Goal: Task Accomplishment & Management: Manage account settings

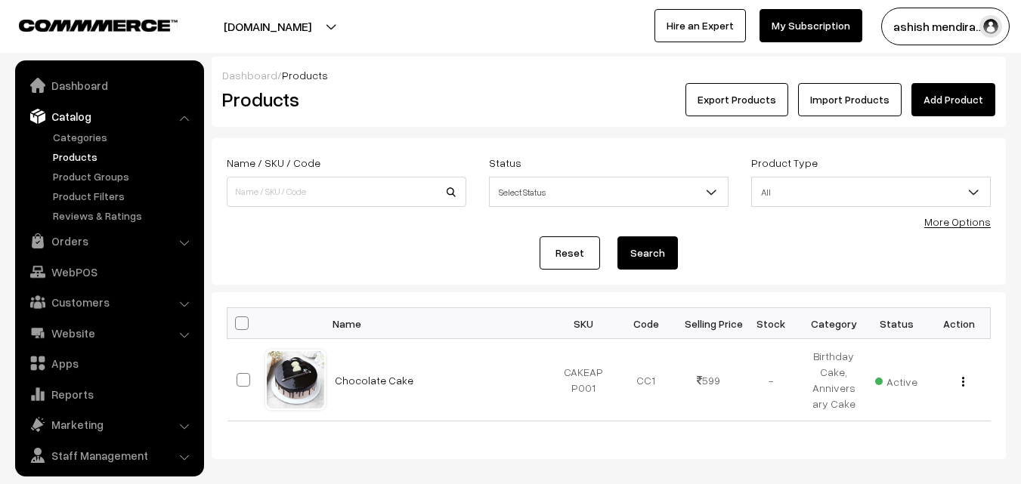
scroll to position [38, 0]
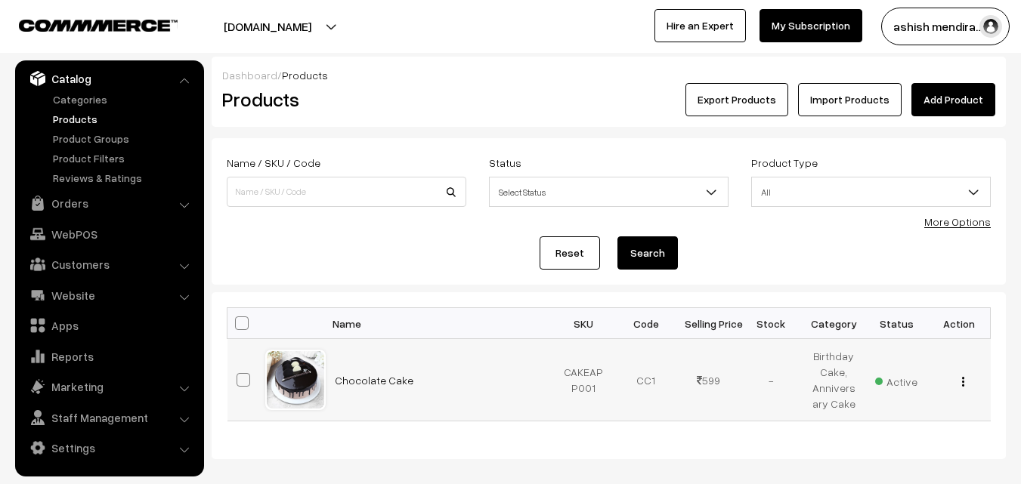
click at [964, 379] on button "button" at bounding box center [963, 382] width 4 height 12
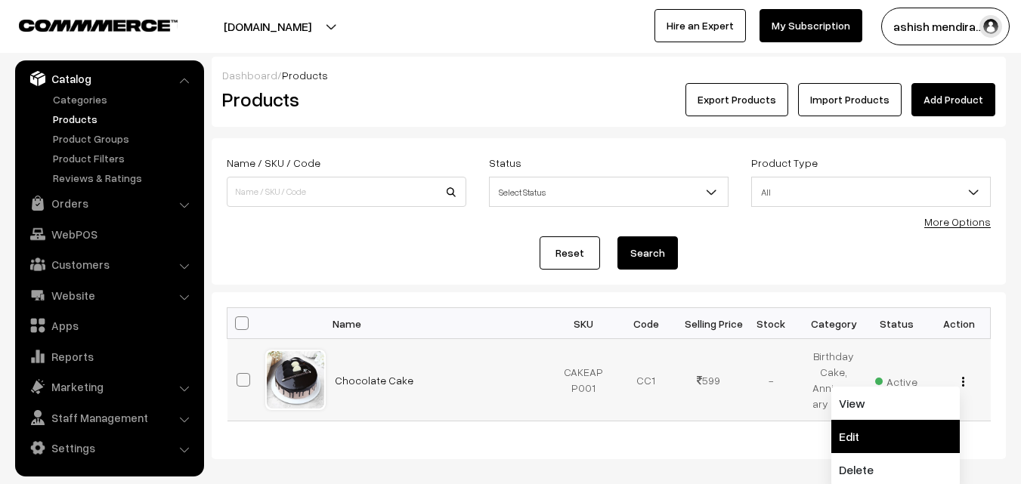
click at [874, 429] on link "Edit" at bounding box center [895, 436] width 128 height 33
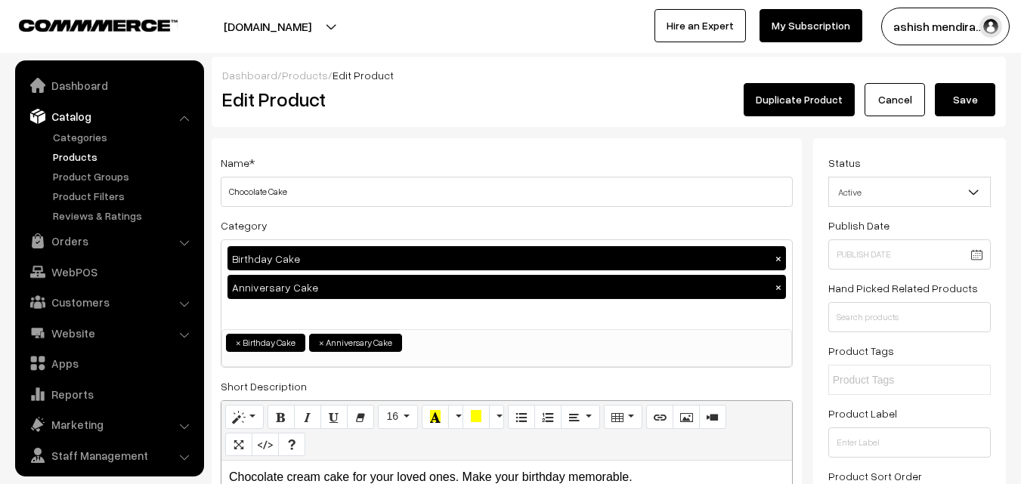
scroll to position [38, 0]
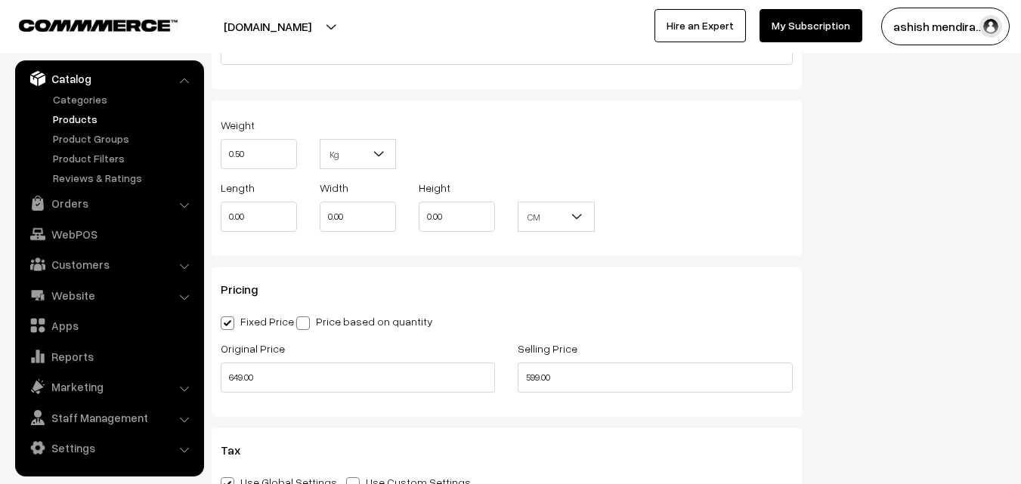
scroll to position [1340, 0]
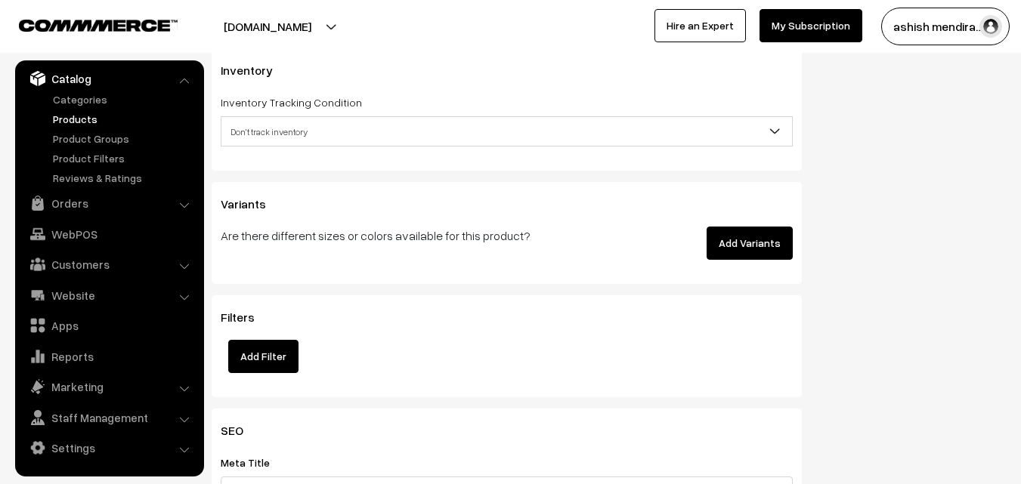
scroll to position [1945, 0]
click at [750, 245] on button "Add Variants" at bounding box center [750, 241] width 86 height 33
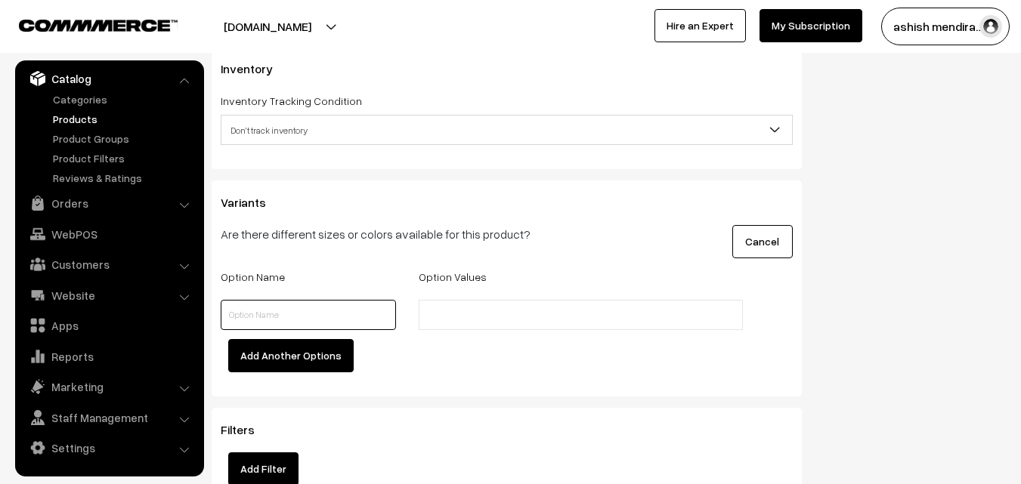
click at [281, 310] on input "text" at bounding box center [308, 315] width 175 height 30
click at [471, 318] on input "text" at bounding box center [489, 316] width 132 height 16
click at [291, 355] on button "Add Another Options" at bounding box center [290, 355] width 125 height 33
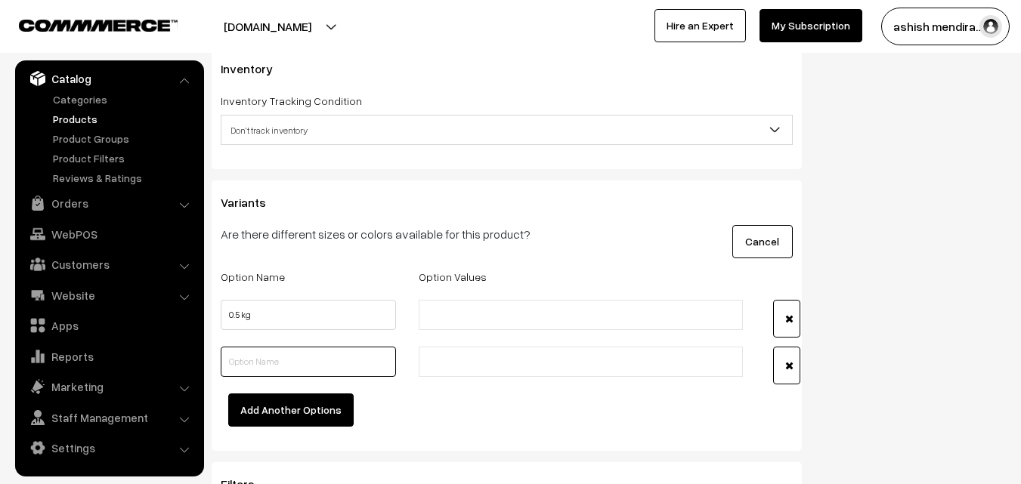
click at [275, 357] on input "text" at bounding box center [308, 362] width 175 height 30
click at [266, 317] on input "0.5 kg" at bounding box center [308, 315] width 175 height 30
type input "0.5 kg 549"
click at [291, 368] on input "text" at bounding box center [308, 362] width 175 height 30
type input "1 kg 1099"
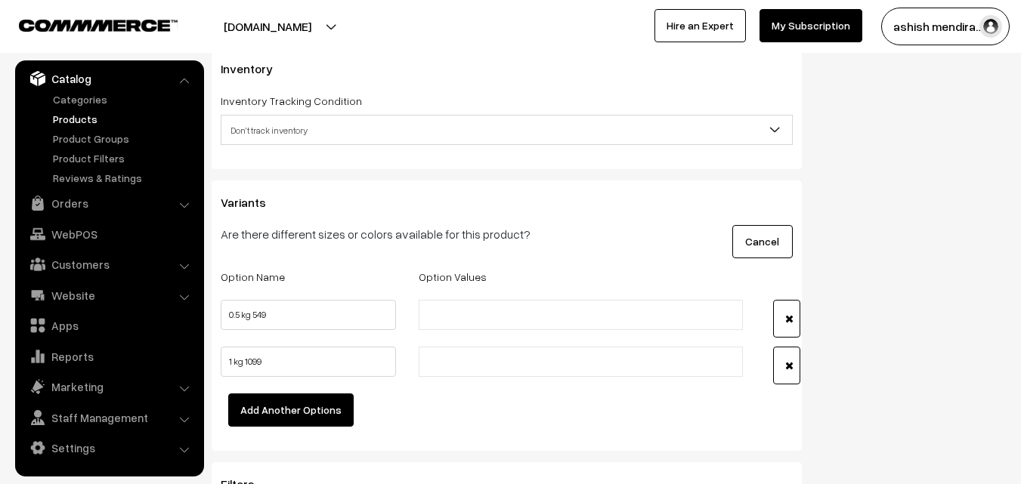
click at [293, 413] on button "Add Another Options" at bounding box center [290, 410] width 125 height 33
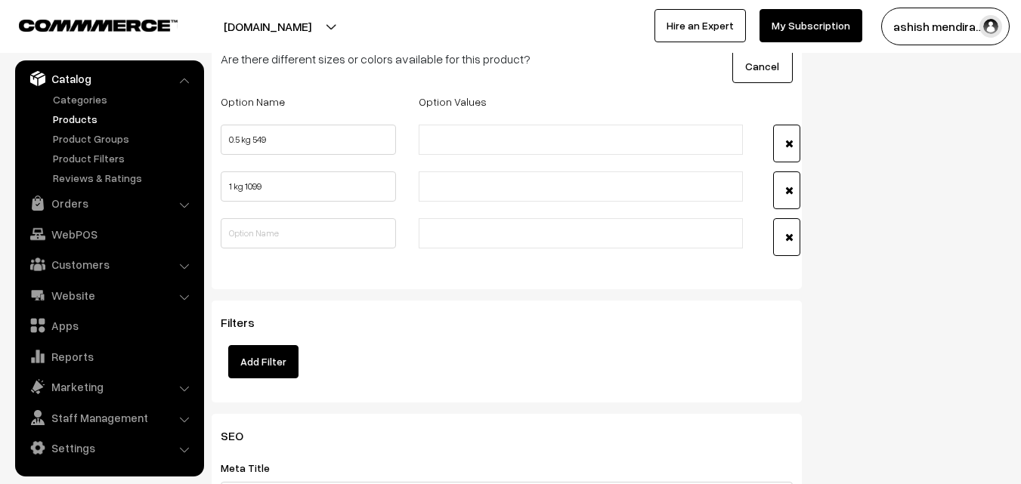
scroll to position [2126, 0]
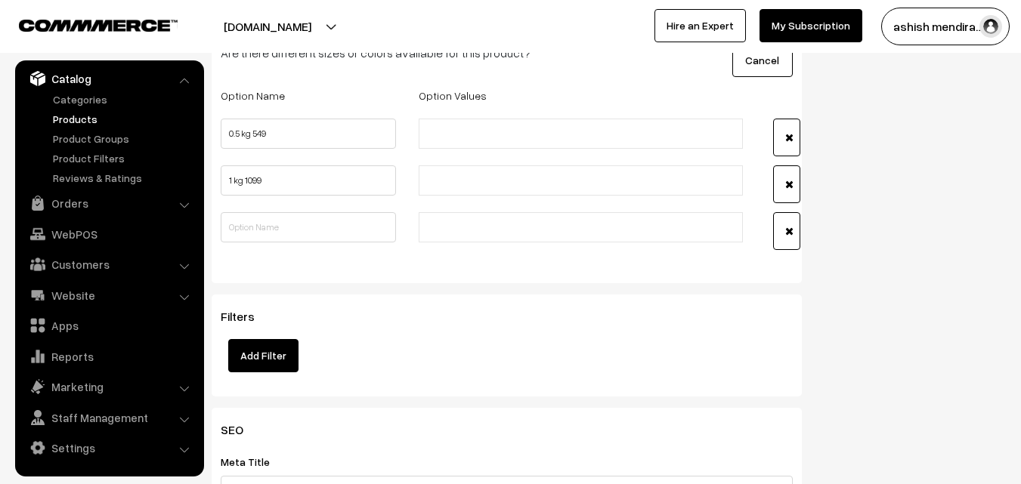
click at [489, 137] on input "text" at bounding box center [489, 134] width 132 height 16
drag, startPoint x: 403, startPoint y: 65, endPoint x: 461, endPoint y: 135, distance: 91.3
click at [461, 135] on div "Are there different sizes or colors available for this product? Cancel Option N…" at bounding box center [507, 156] width 572 height 224
click at [461, 135] on input "text" at bounding box center [489, 134] width 132 height 16
type input "549"
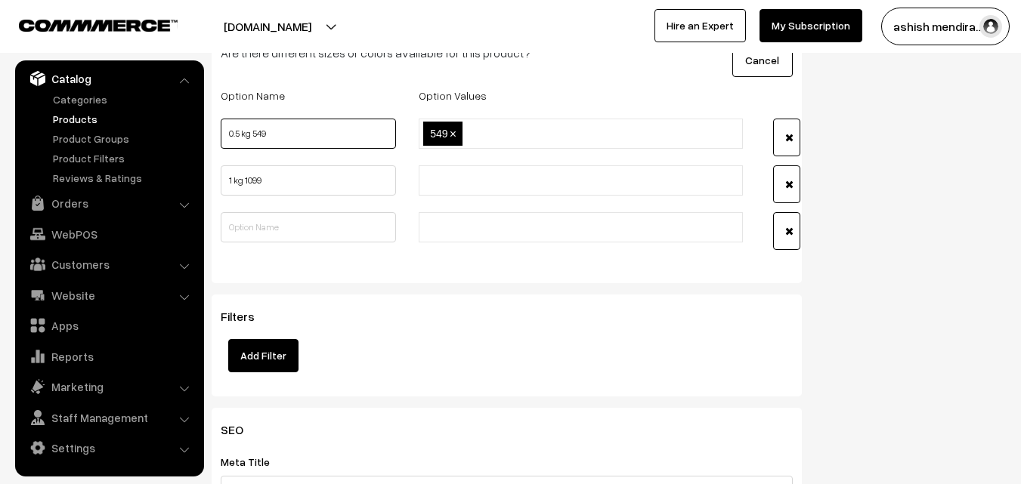
click at [272, 134] on input "0.5 kg 549" at bounding box center [308, 134] width 175 height 30
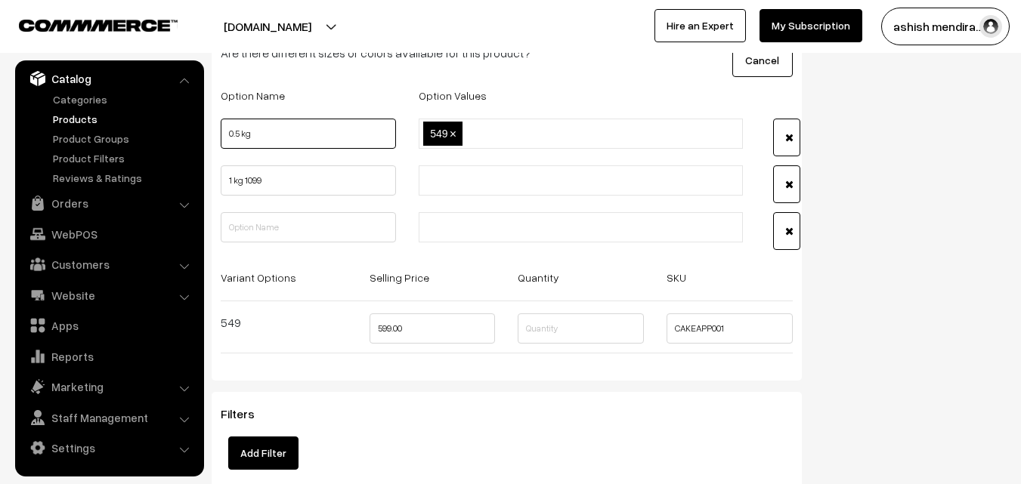
type input "0.5 kg"
click at [286, 175] on input "1 kg 1099" at bounding box center [308, 181] width 175 height 30
type input "1 kg"
click at [455, 185] on input "text" at bounding box center [489, 181] width 132 height 16
type input "1099"
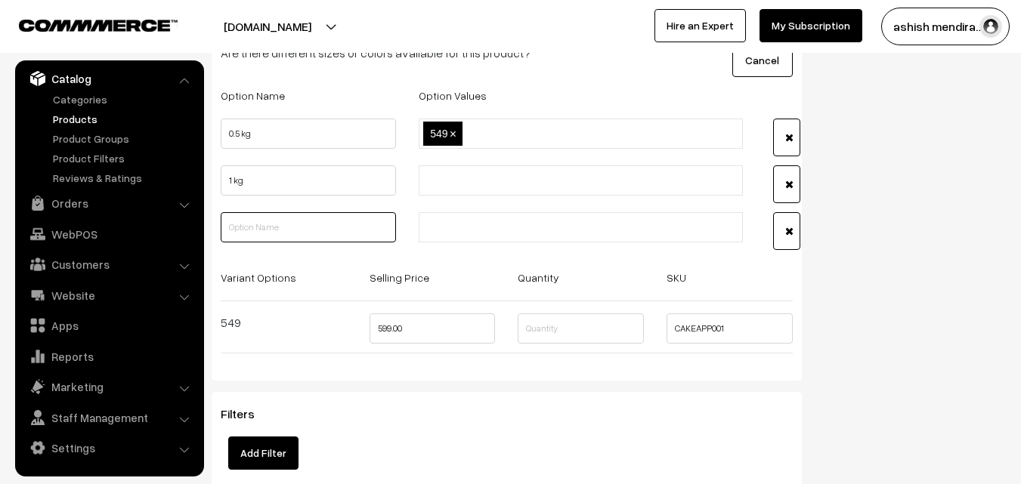
click at [245, 230] on input "text" at bounding box center [308, 227] width 175 height 30
type input "1.5 kg"
click at [451, 228] on input "text" at bounding box center [489, 228] width 132 height 16
click at [454, 224] on input "text" at bounding box center [489, 228] width 132 height 16
type input "1599"
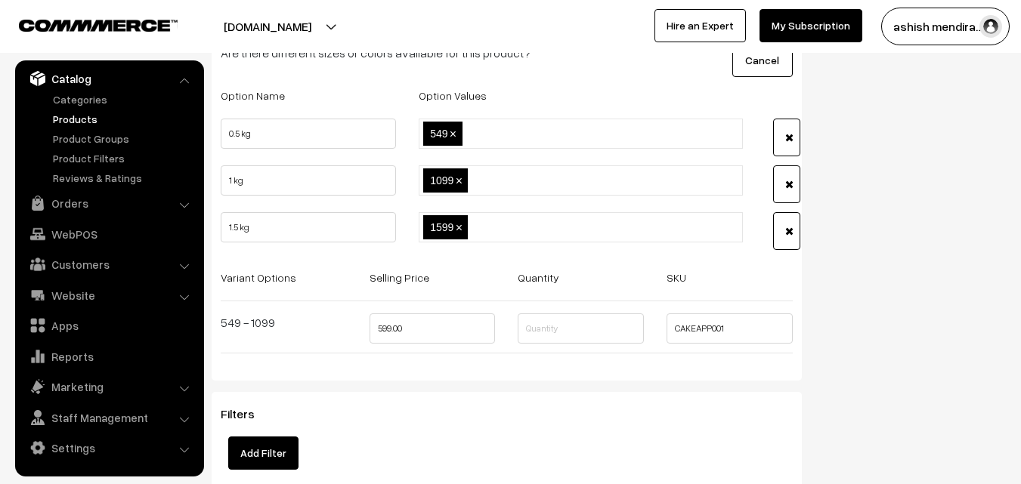
click at [287, 258] on div "1.5 kg 1599 1599 ×" at bounding box center [506, 235] width 595 height 47
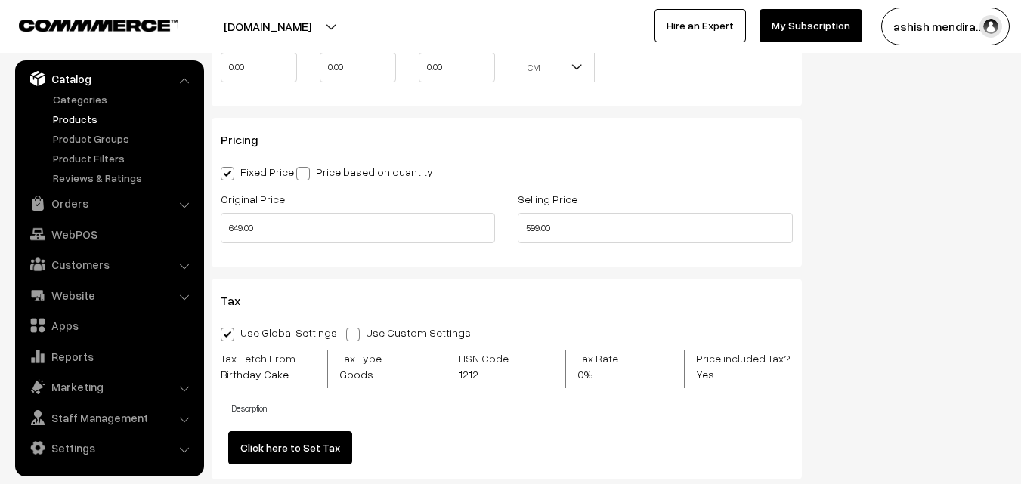
scroll to position [1572, 0]
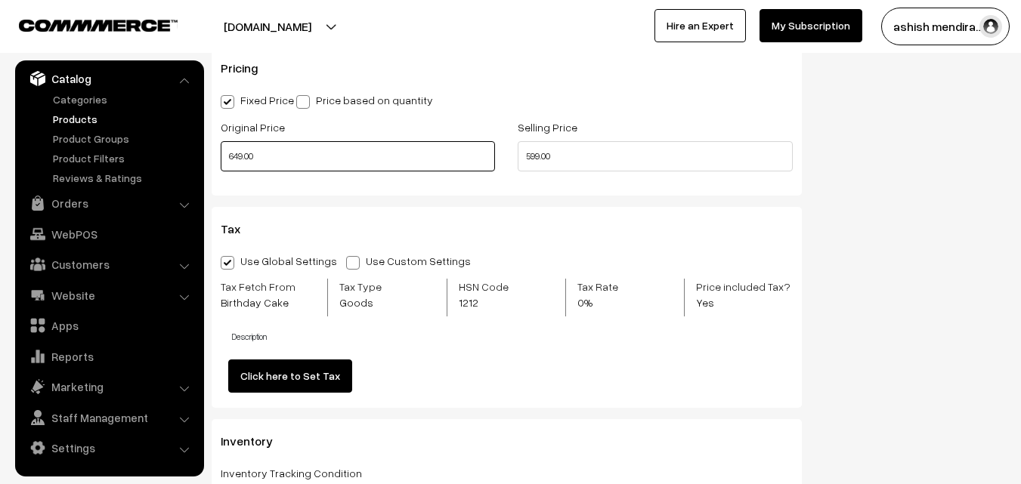
click at [275, 155] on input "649.00" at bounding box center [358, 156] width 274 height 30
type input "6"
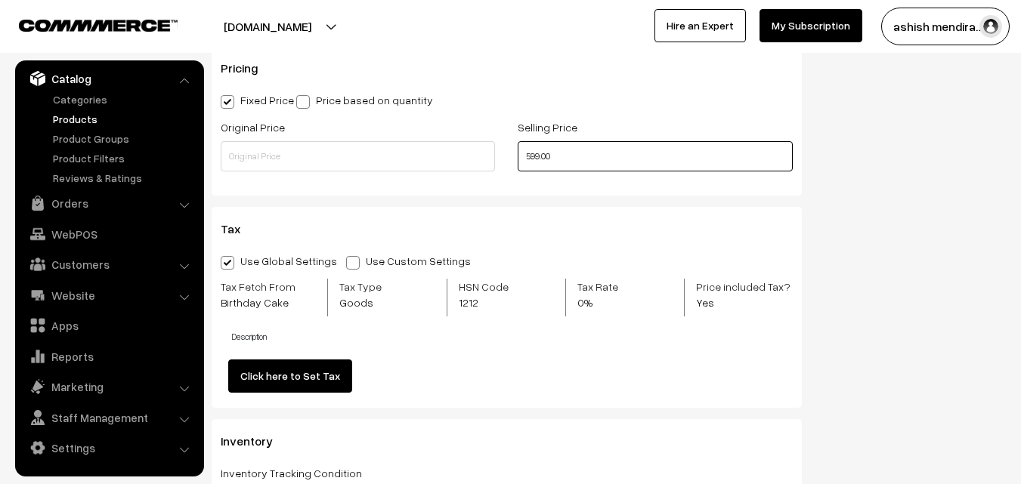
click at [582, 146] on input "599.00" at bounding box center [655, 156] width 274 height 30
type input "5"
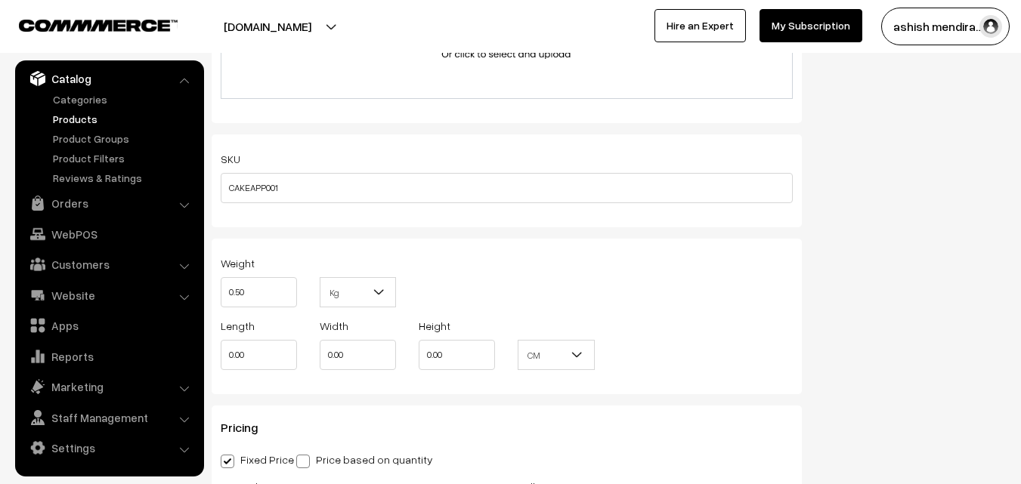
scroll to position [1184, 0]
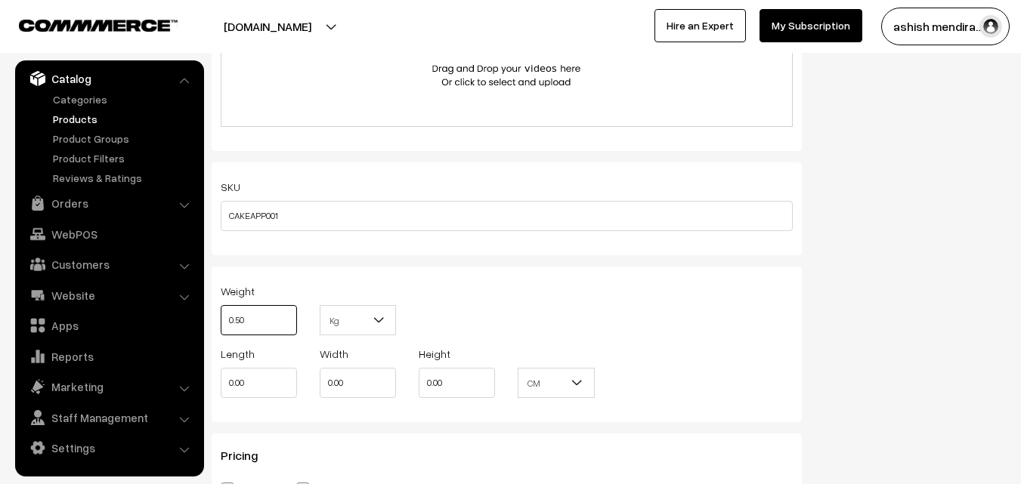
click at [278, 320] on input "0.50" at bounding box center [259, 320] width 76 height 30
type input "0"
click at [550, 292] on div "Weight Kg Kg" at bounding box center [506, 313] width 595 height 63
click at [939, 195] on div "Status Active Inactive Active Publish Date Product Type -- Select -- -- Select …" at bounding box center [915, 200] width 204 height 2493
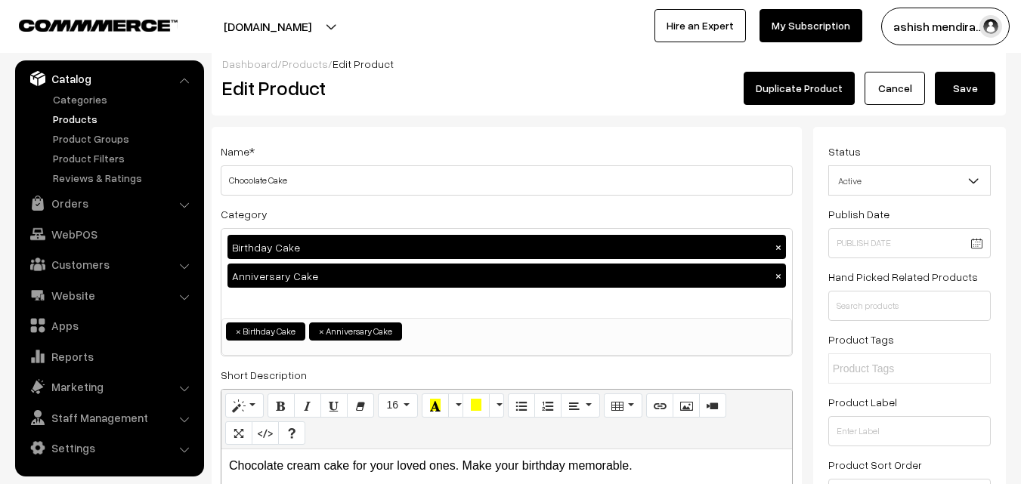
scroll to position [0, 0]
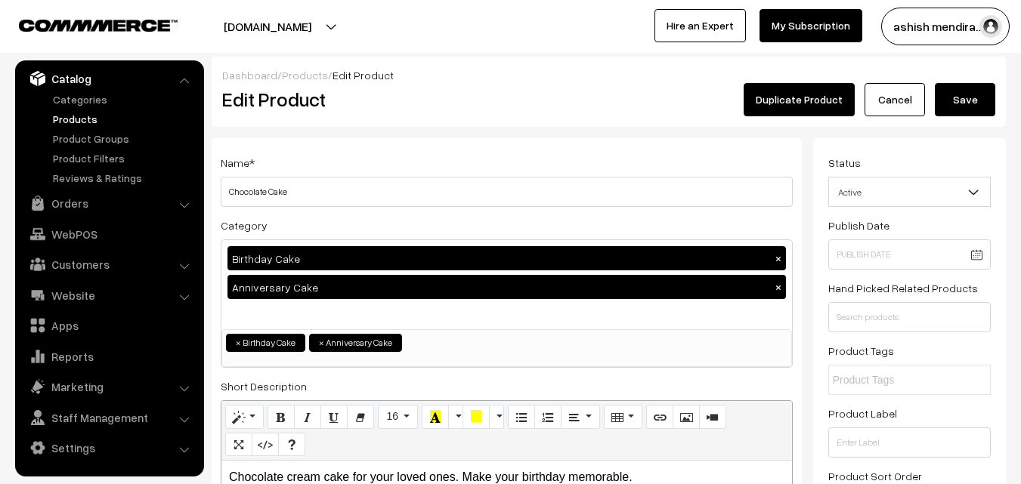
click at [960, 104] on button "Save" at bounding box center [965, 99] width 60 height 33
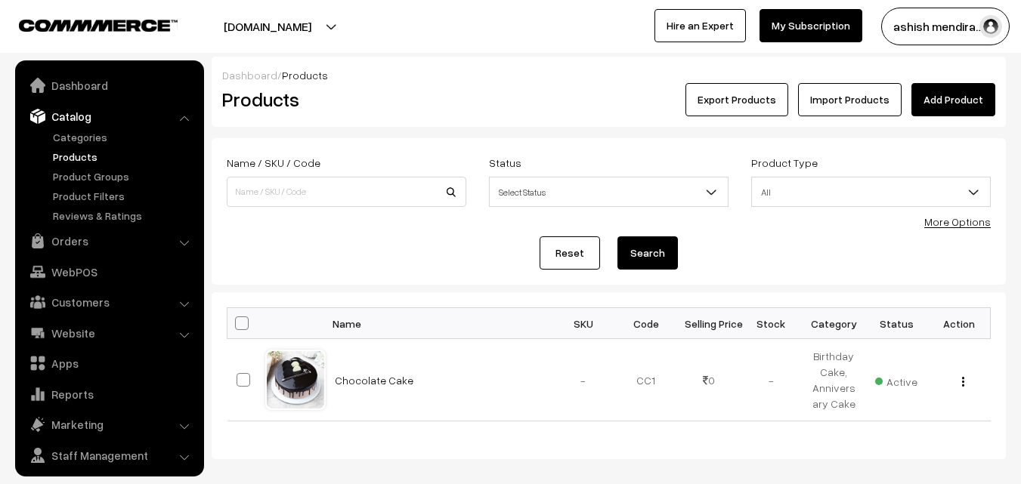
scroll to position [38, 0]
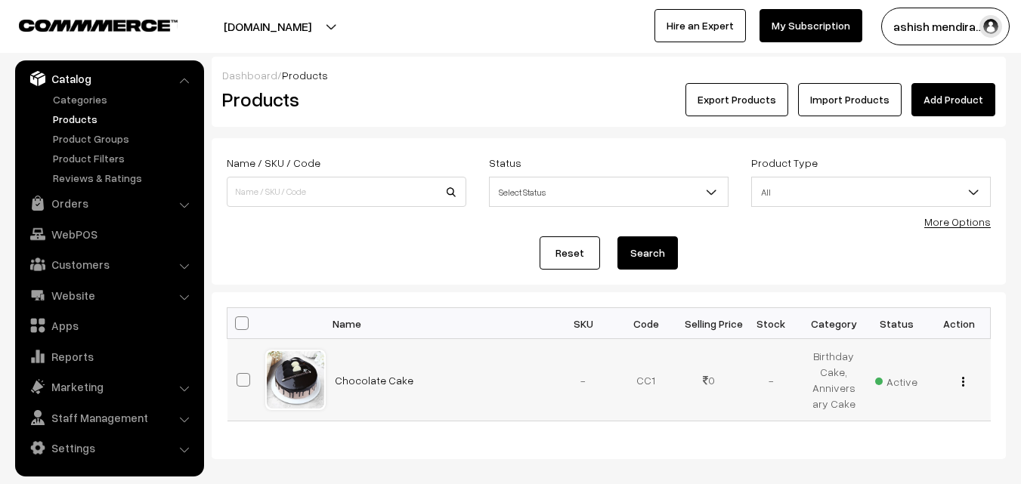
click at [962, 380] on img "button" at bounding box center [963, 382] width 2 height 10
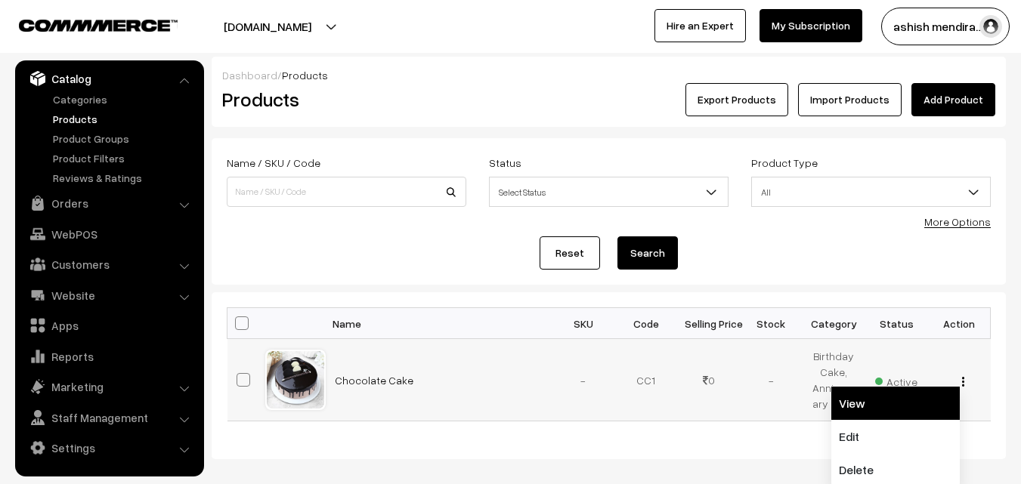
click at [855, 401] on link "View" at bounding box center [895, 403] width 128 height 33
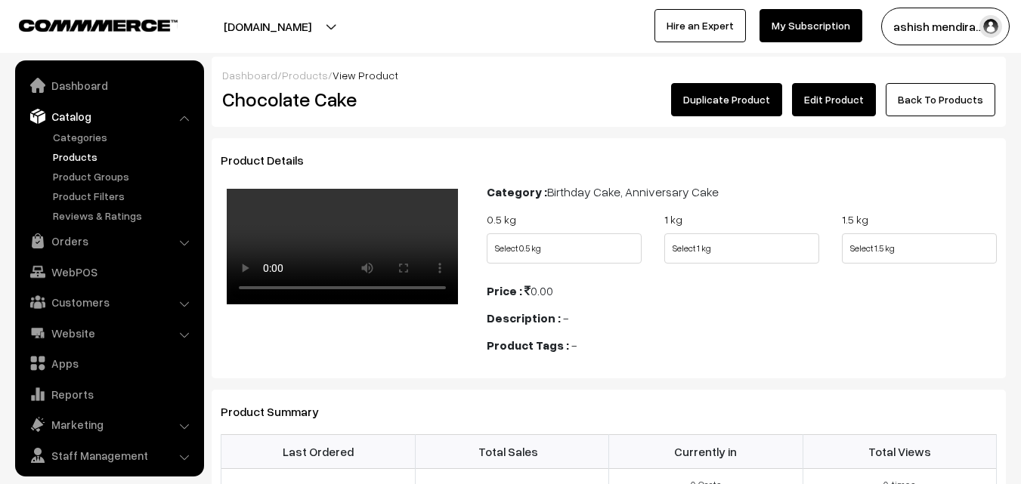
scroll to position [38, 0]
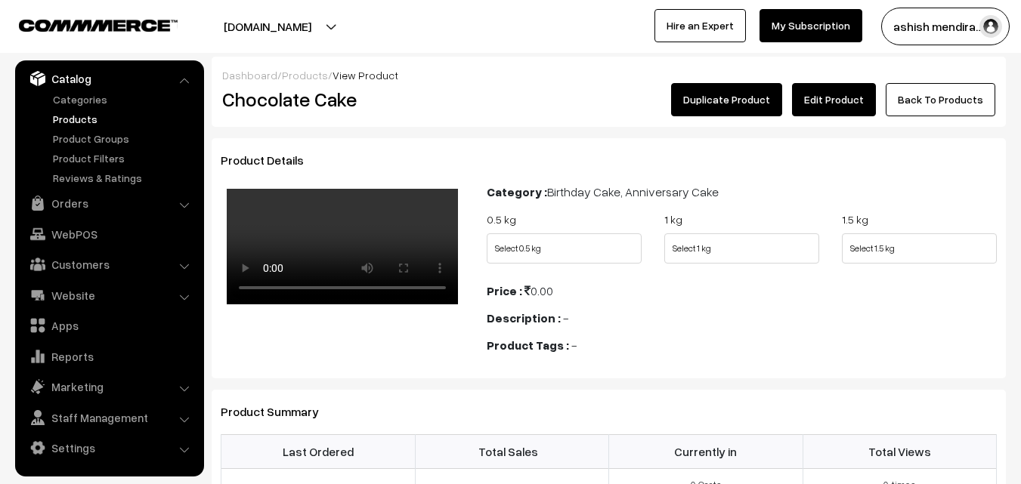
click at [1010, 173] on div "Dashboard / Products / View Product Chocolate Cake Duplicate Product Edit Produ…" at bounding box center [510, 382] width 1021 height 651
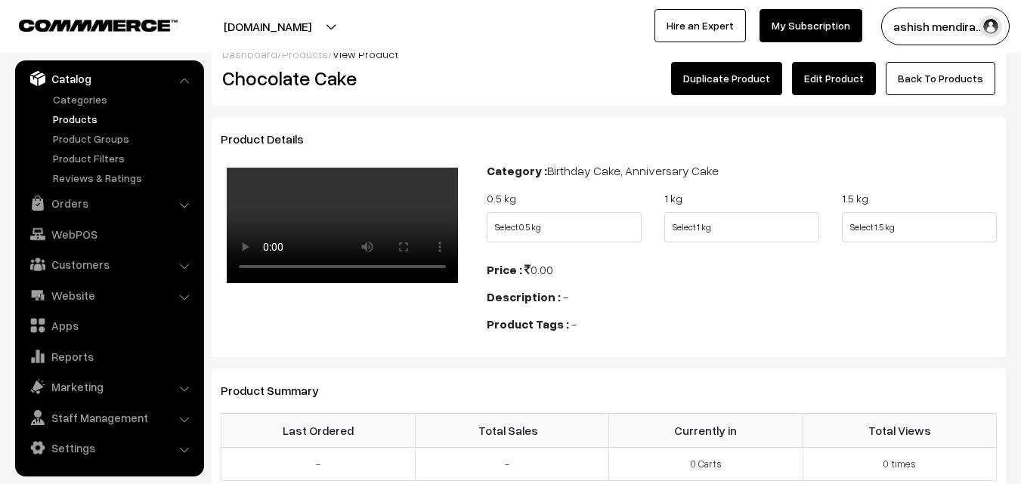
scroll to position [0, 0]
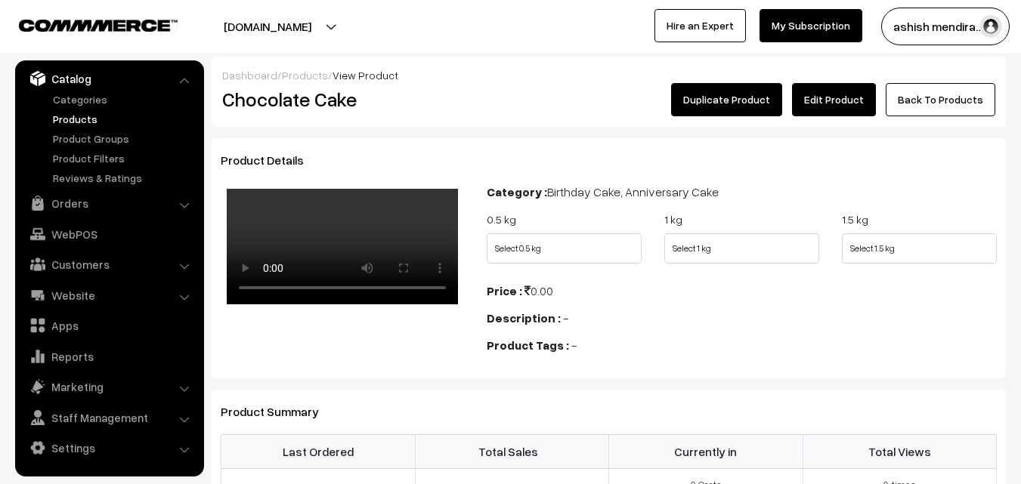
click at [831, 103] on link "Edit Product" at bounding box center [834, 99] width 84 height 33
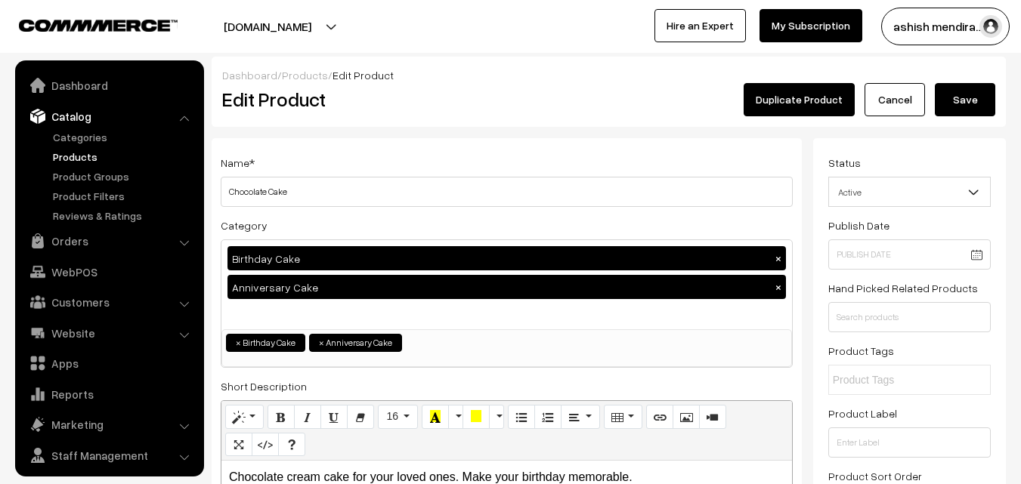
scroll to position [38, 0]
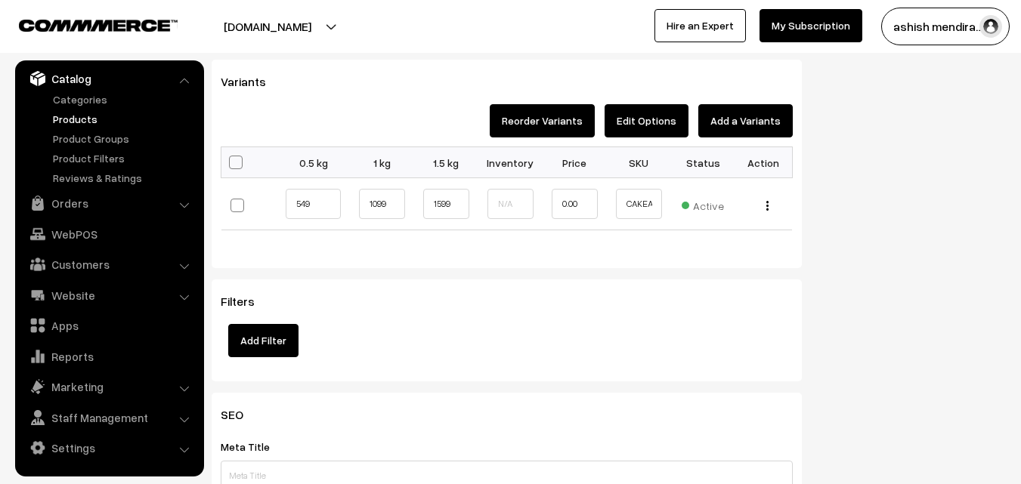
scroll to position [1632, 0]
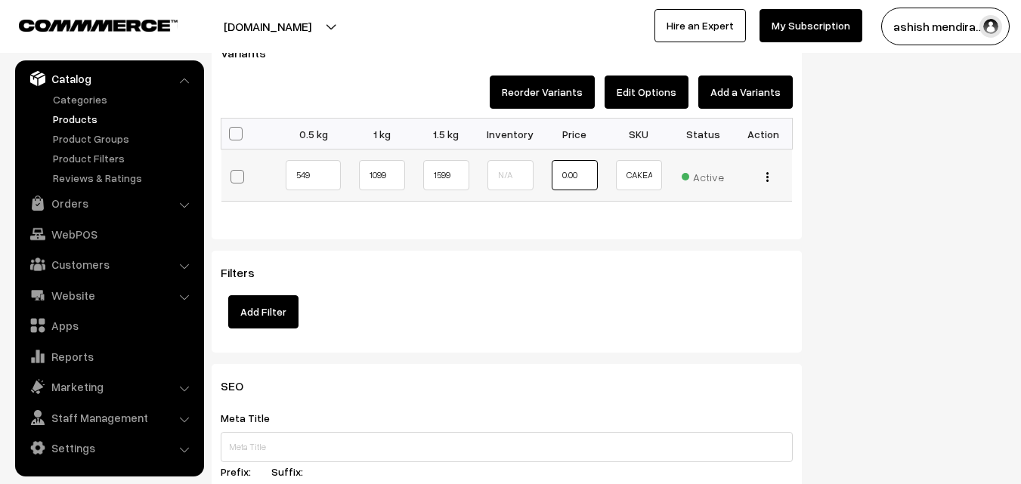
click at [578, 178] on input "0.00" at bounding box center [575, 175] width 46 height 30
type input "0"
type input "549"
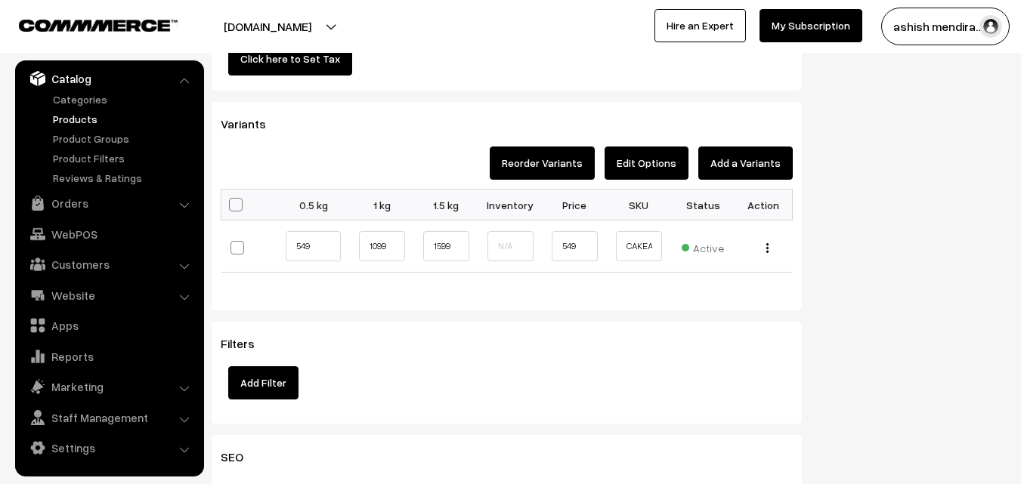
scroll to position [1542, 0]
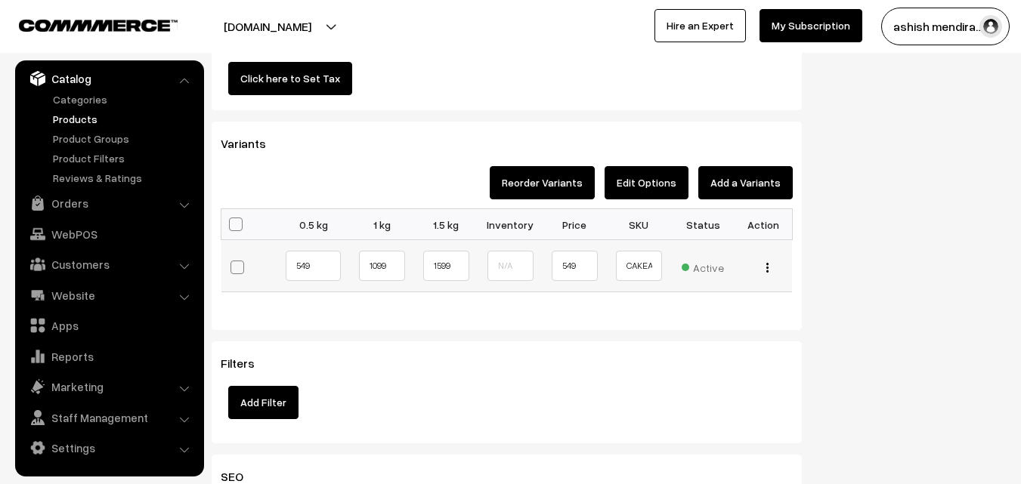
click at [766, 269] on img "button" at bounding box center [767, 268] width 2 height 10
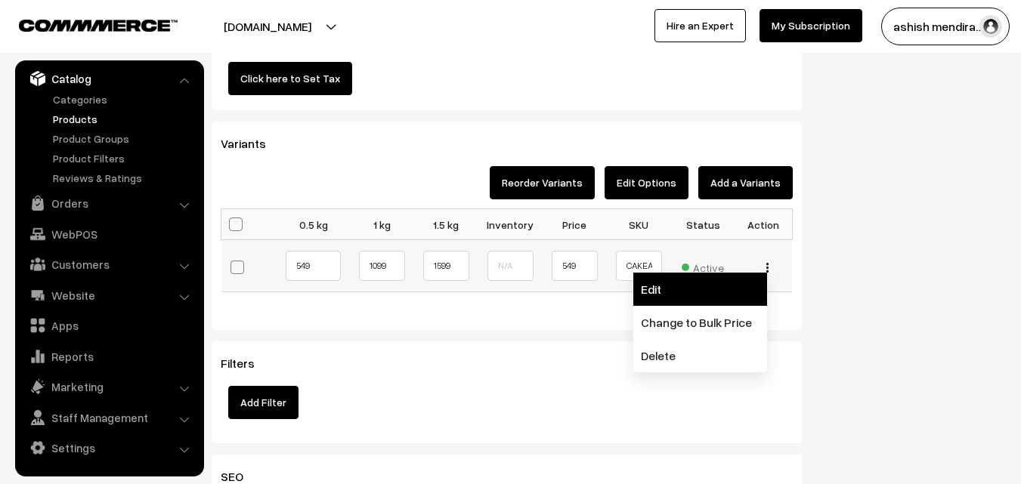
click at [674, 289] on link "Edit" at bounding box center [700, 289] width 134 height 33
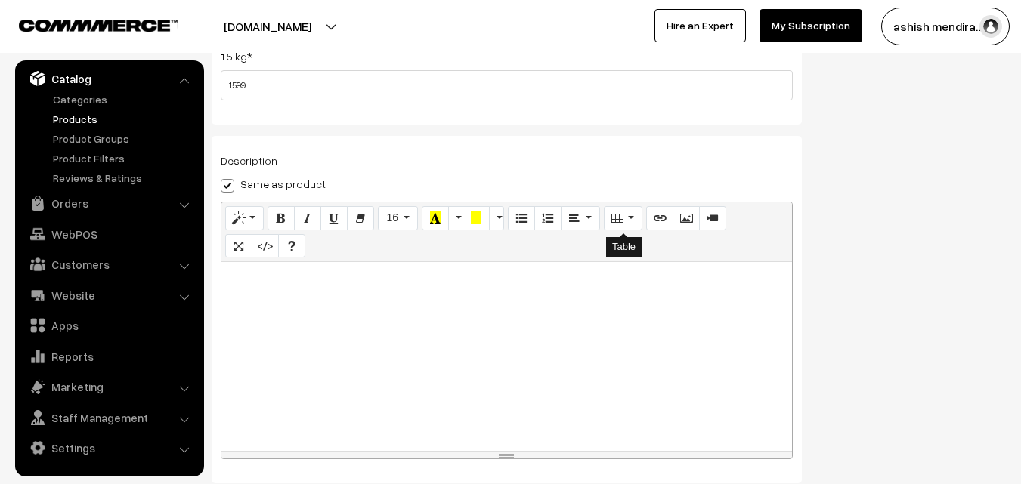
scroll to position [265, 0]
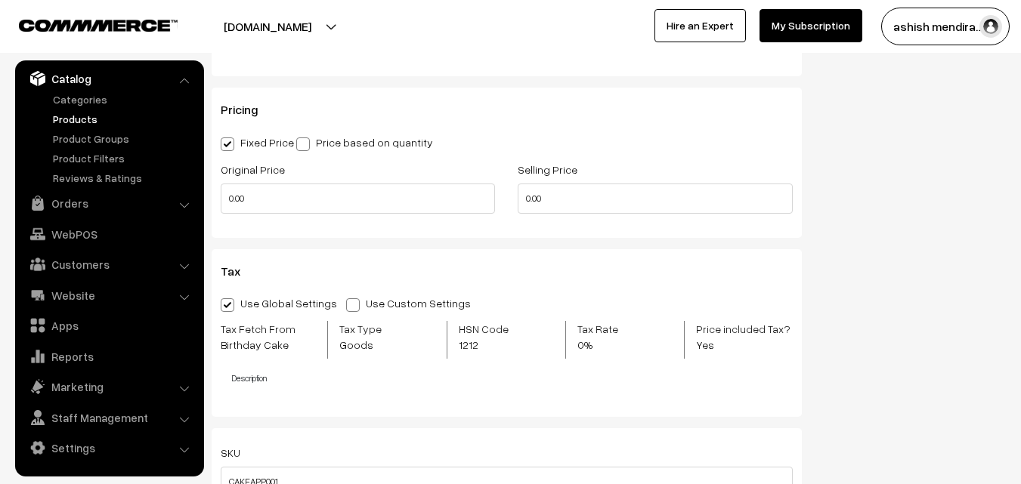
scroll to position [1088, 0]
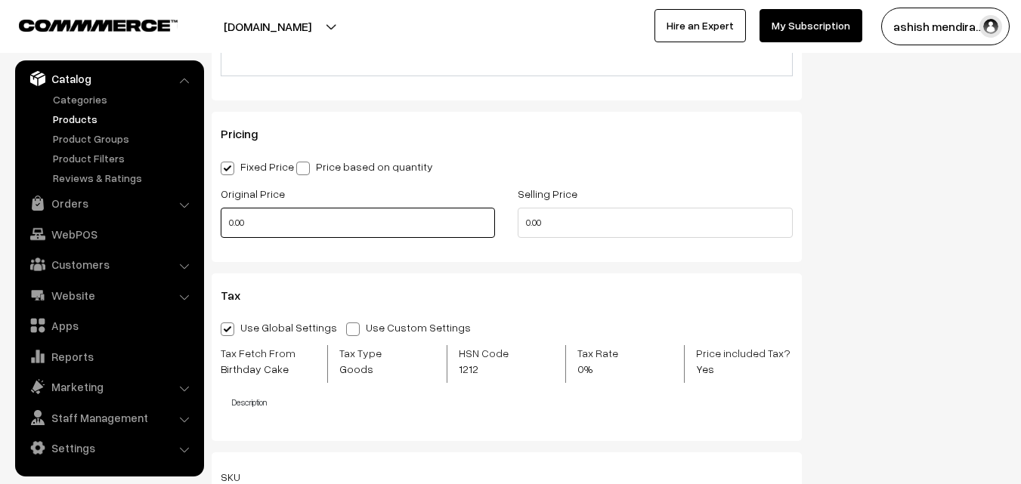
click at [252, 224] on input "0.00" at bounding box center [358, 223] width 274 height 30
type input "0"
type input "699"
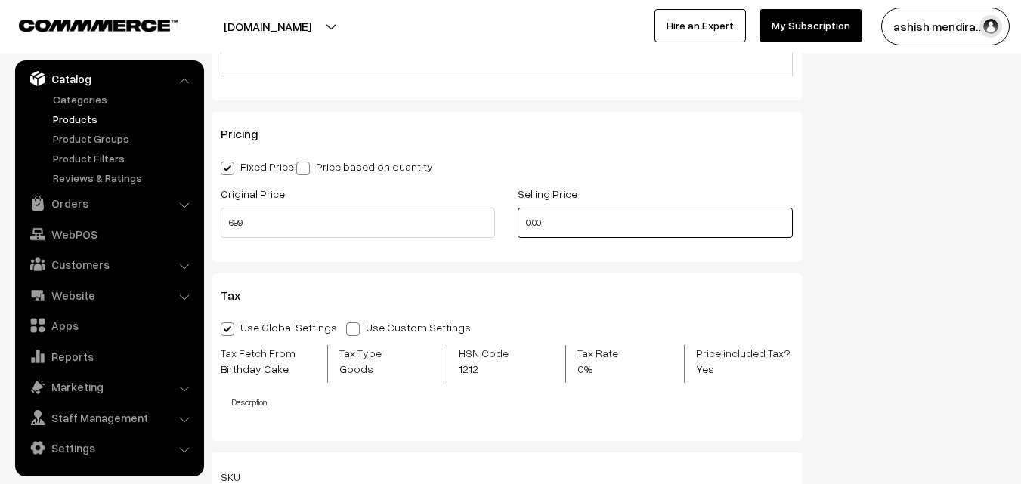
click at [546, 228] on input "0.00" at bounding box center [655, 223] width 274 height 30
type input "0"
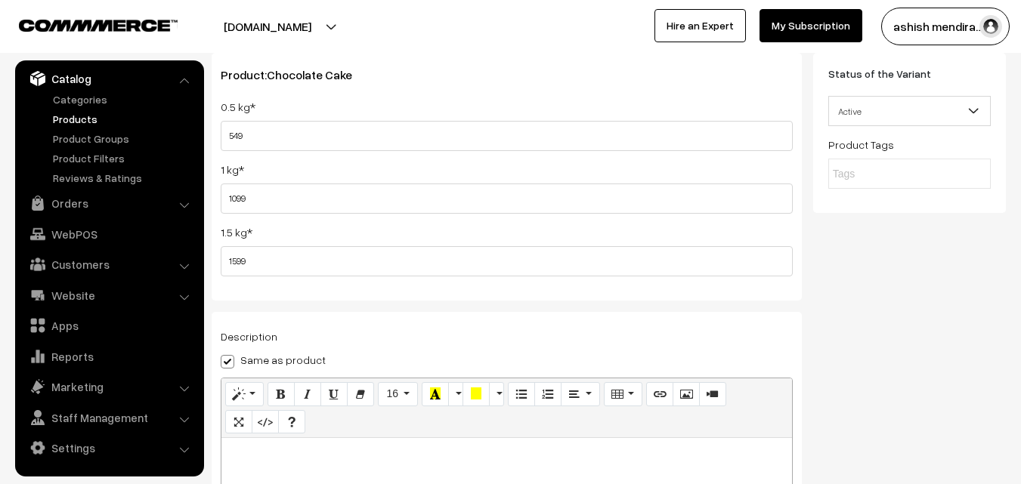
scroll to position [0, 0]
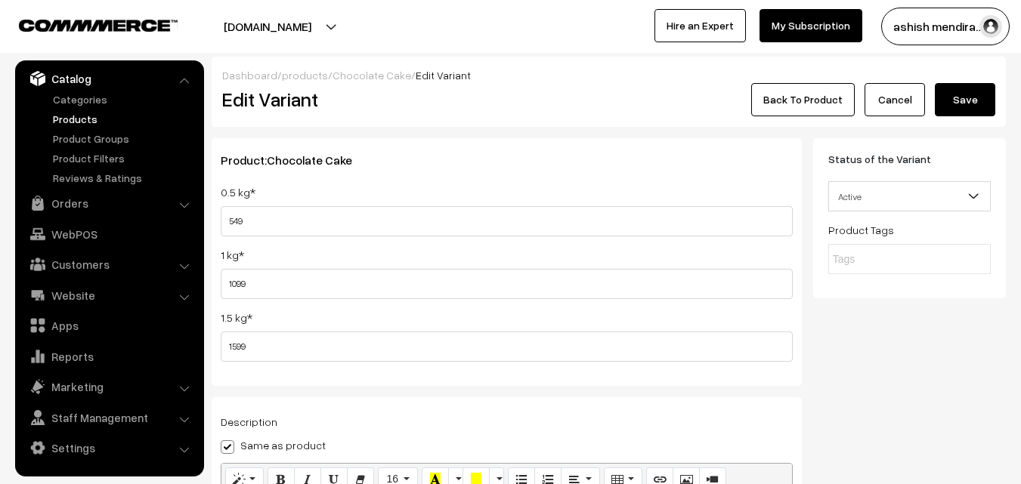
type input "549"
click at [962, 98] on button "Save" at bounding box center [965, 99] width 60 height 33
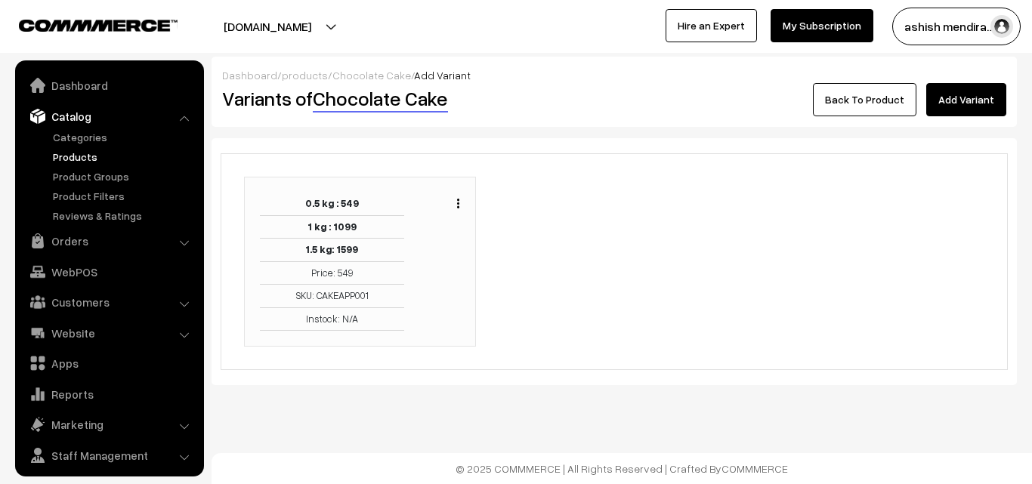
scroll to position [38, 0]
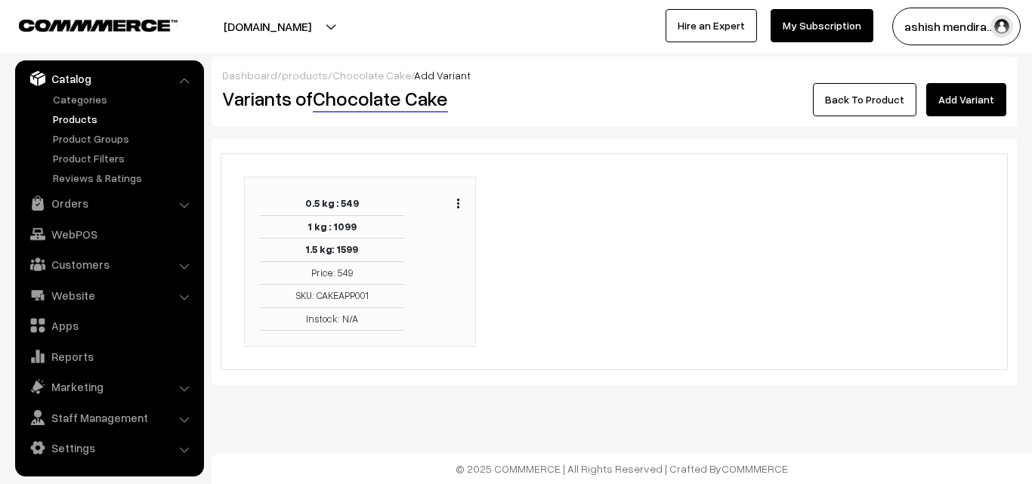
click at [71, 122] on link "Products" at bounding box center [124, 119] width 150 height 16
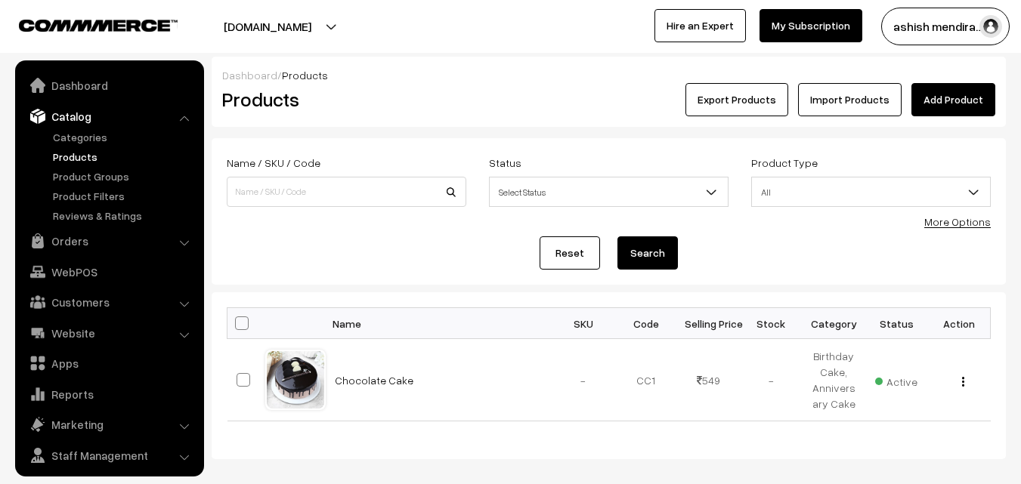
scroll to position [38, 0]
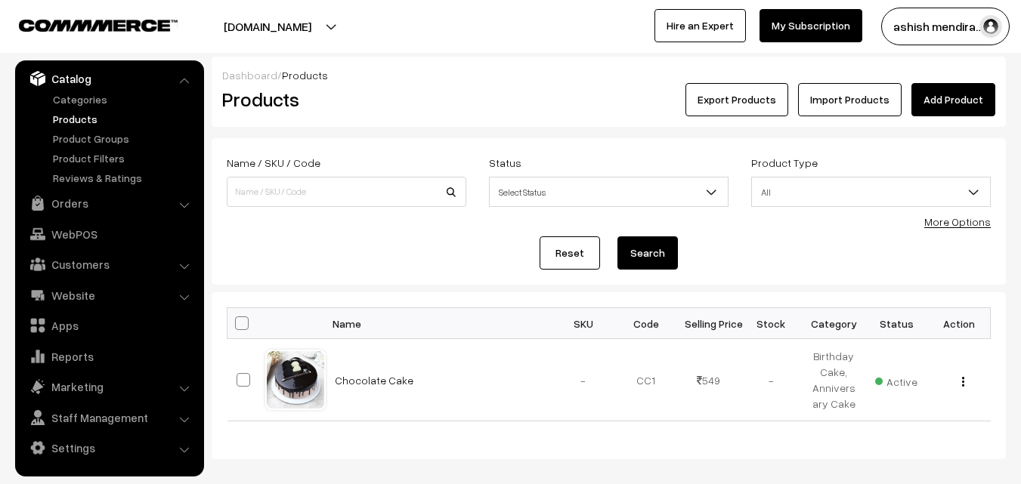
click at [959, 102] on link "Add Product" at bounding box center [953, 99] width 84 height 33
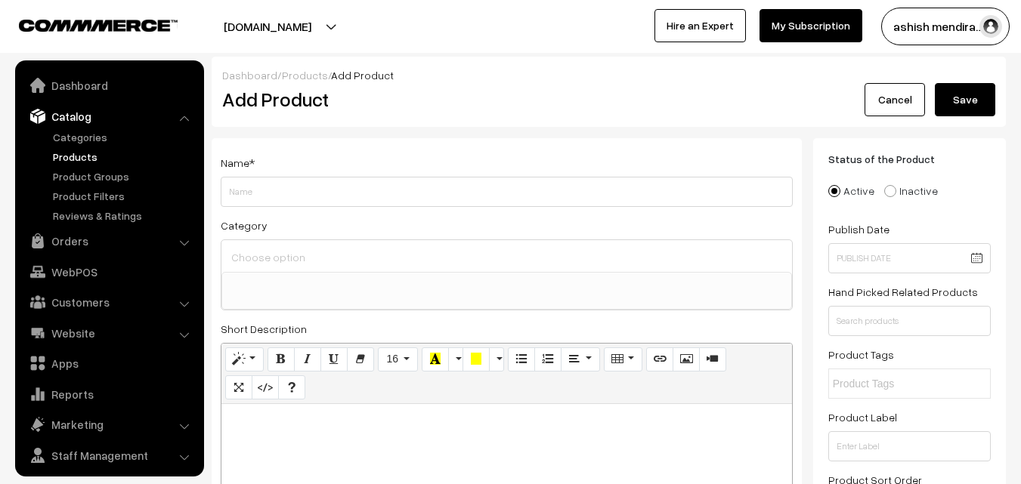
select select
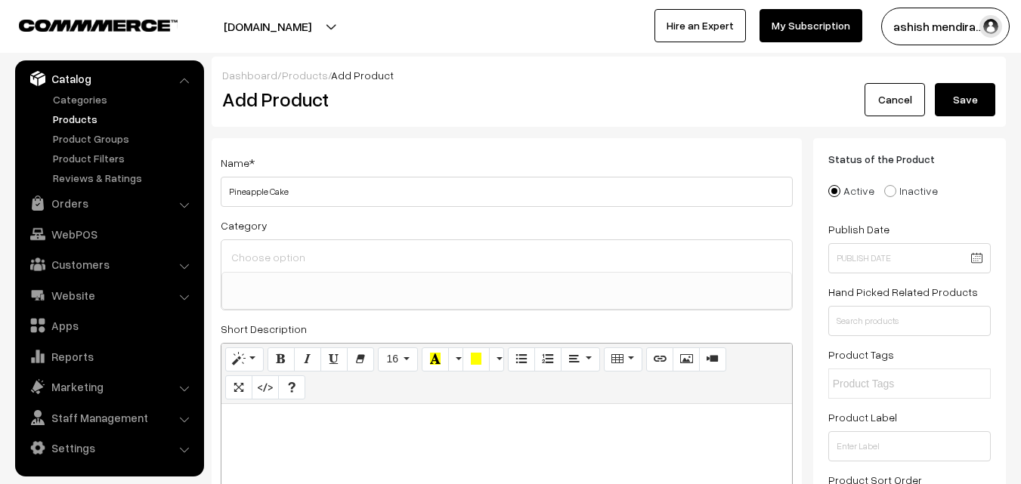
type input "Pineapple Cake"
click at [265, 254] on input at bounding box center [506, 257] width 559 height 22
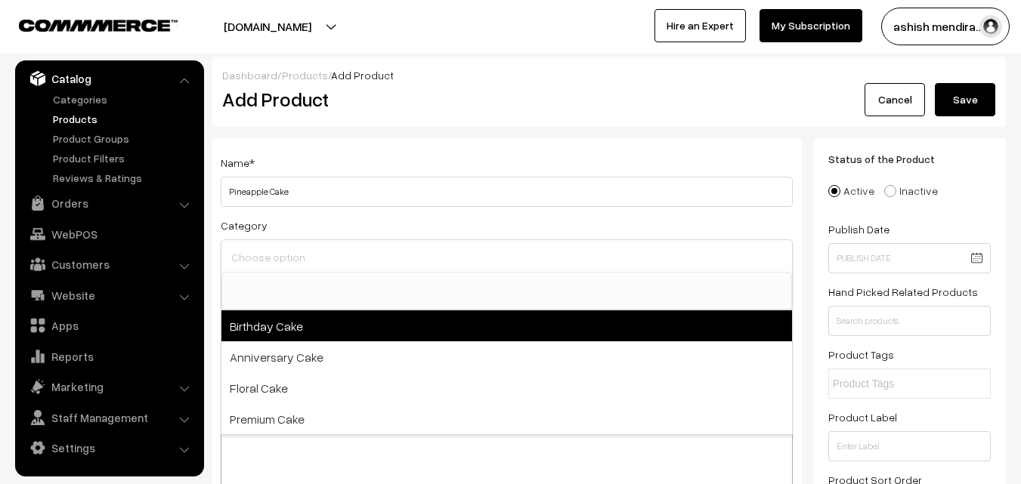
click at [274, 330] on span "Birthday Cake" at bounding box center [506, 326] width 571 height 31
select select "1"
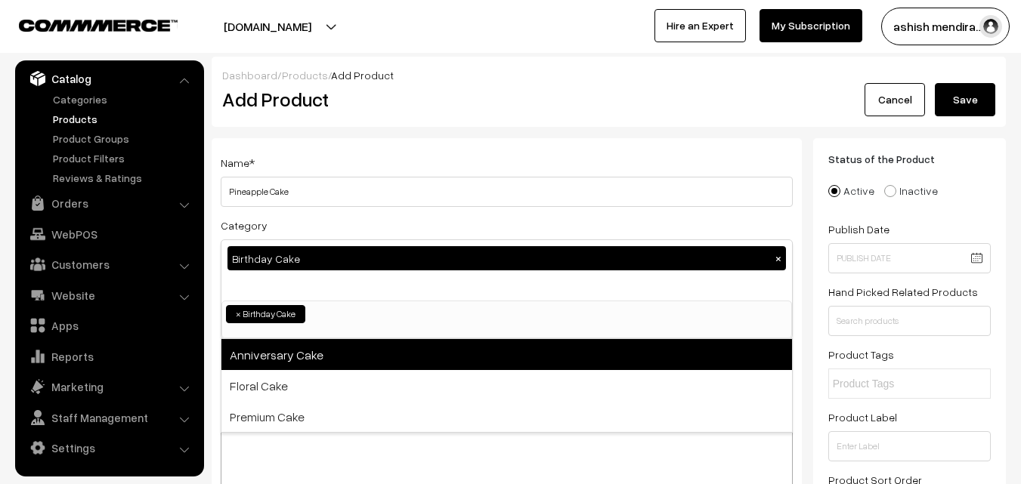
click at [275, 346] on span "Anniversary Cake" at bounding box center [506, 354] width 571 height 31
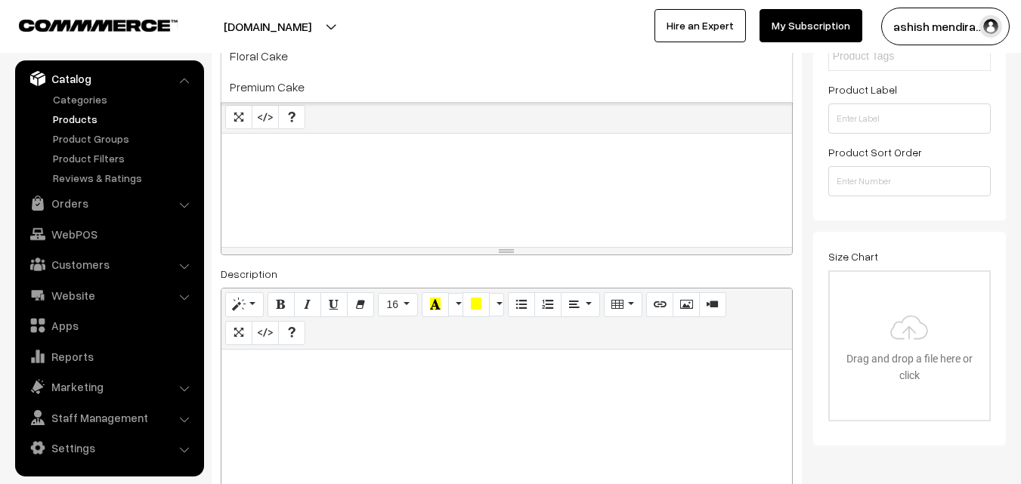
scroll to position [373, 0]
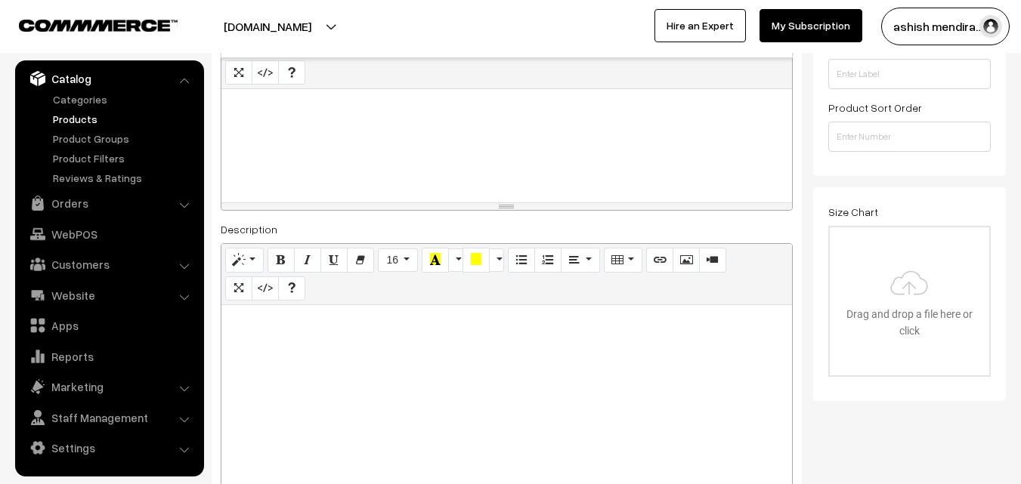
click at [334, 138] on div at bounding box center [506, 145] width 571 height 113
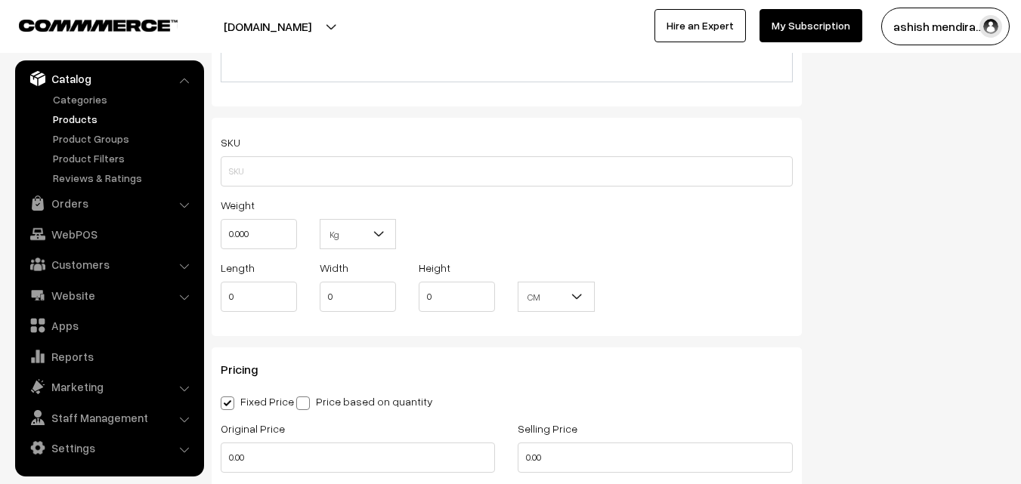
scroll to position [1249, 0]
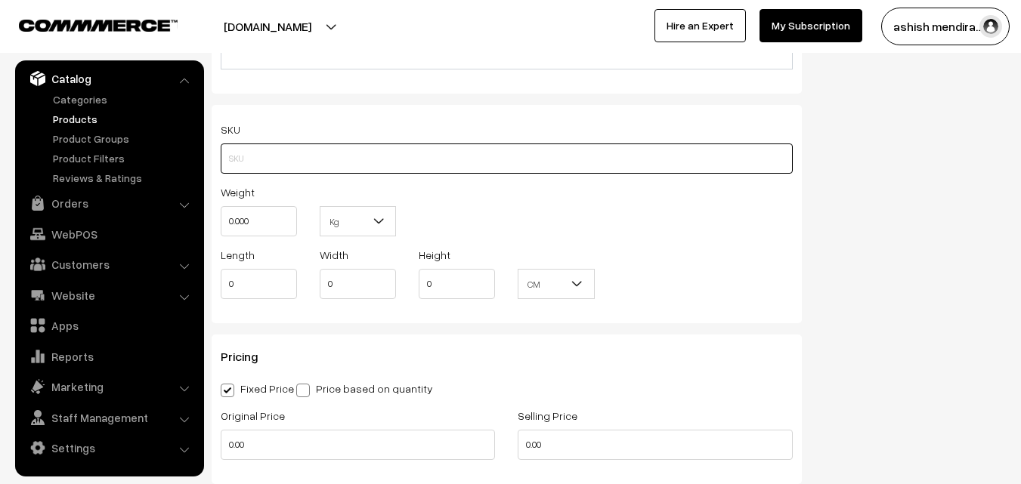
click at [259, 161] on input "text" at bounding box center [507, 159] width 572 height 30
type input "CAKEAPP002"
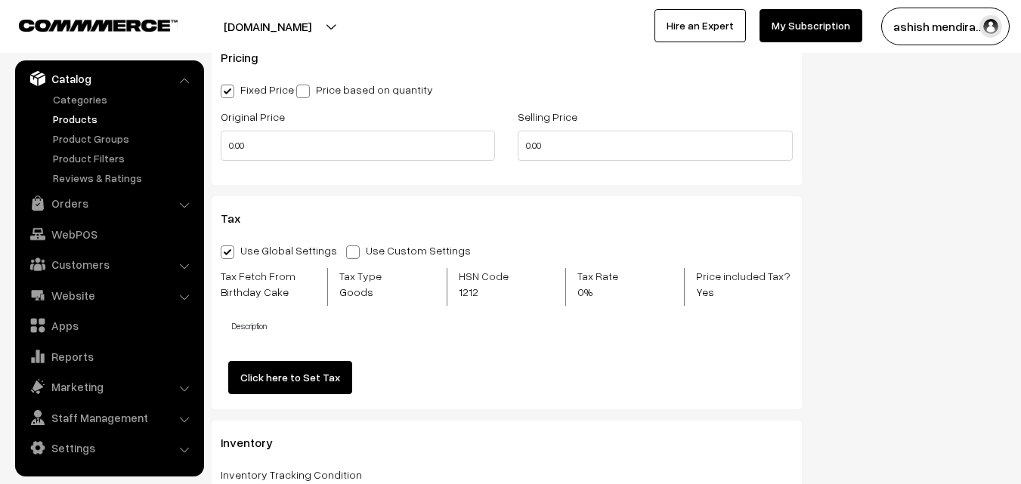
scroll to position [1552, 0]
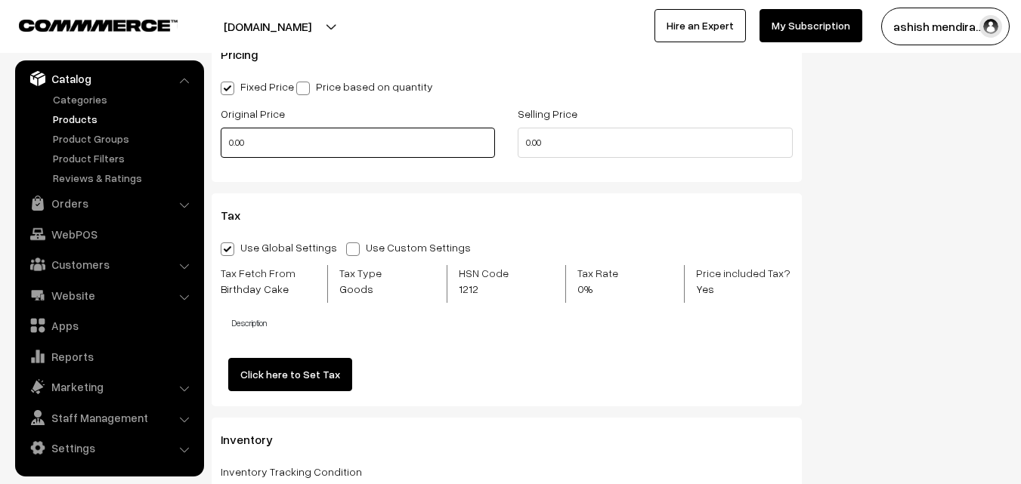
click at [384, 146] on input "0.00" at bounding box center [358, 143] width 274 height 30
type input "0"
type input "5"
type input "649"
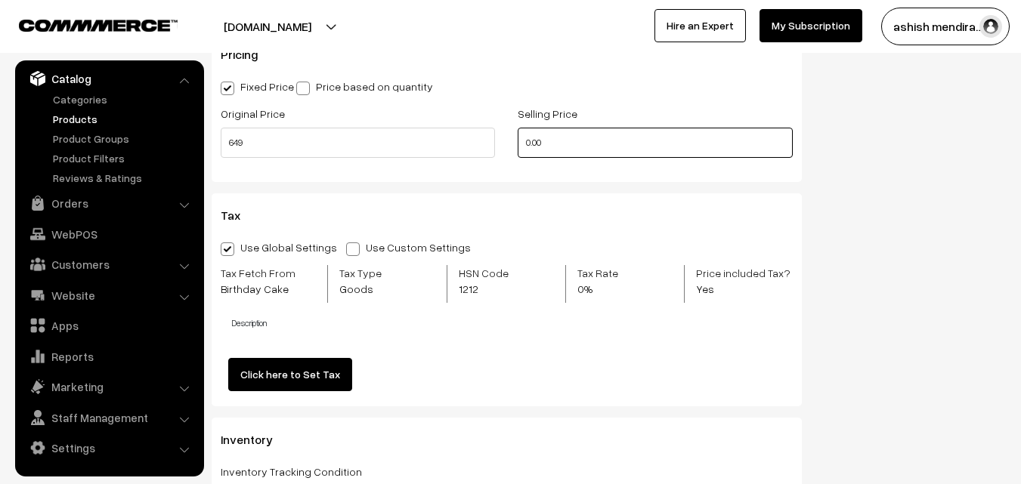
click at [570, 137] on input "0.00" at bounding box center [655, 143] width 274 height 30
type input "0"
type input "549"
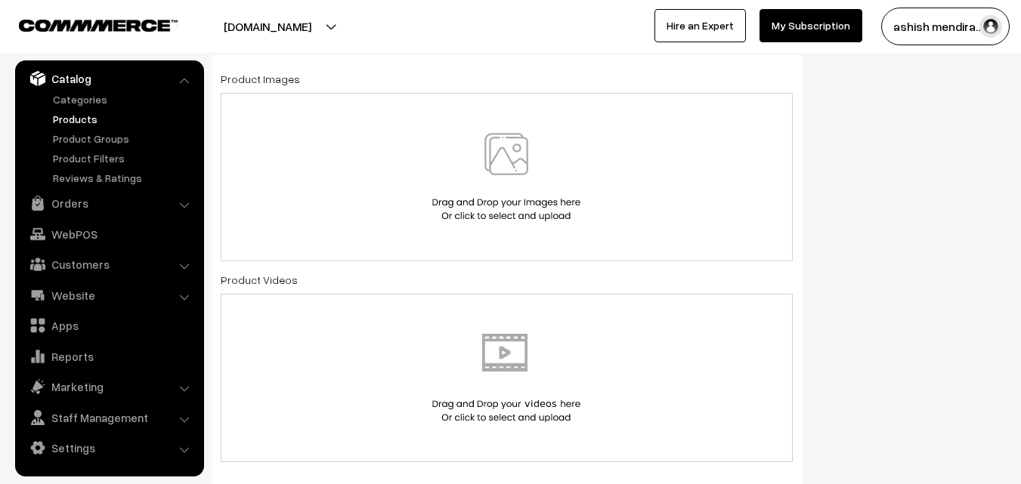
scroll to position [826, 0]
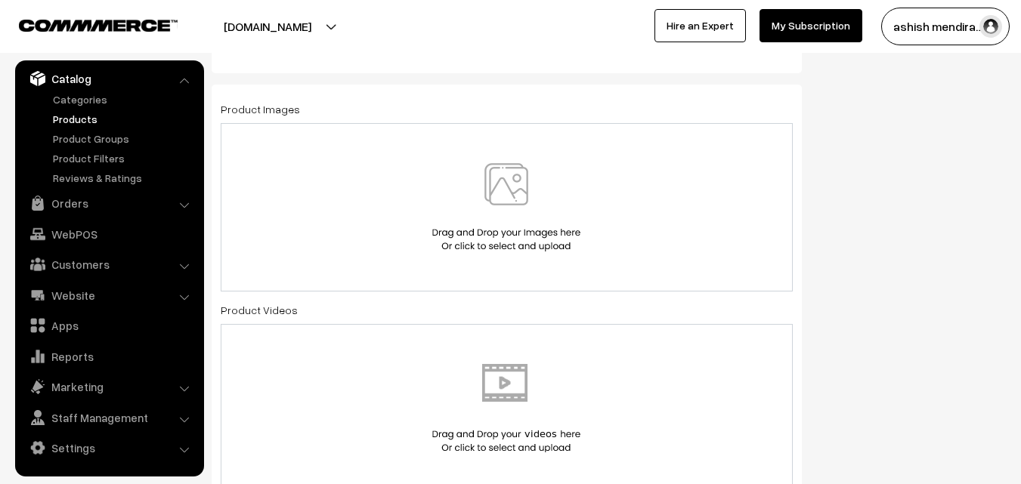
click at [514, 194] on img at bounding box center [507, 207] width 156 height 88
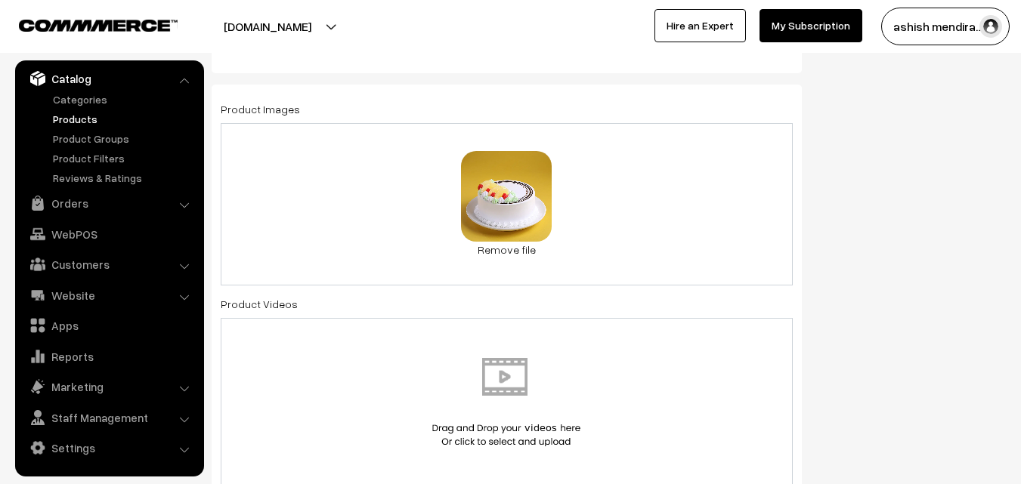
click at [920, 186] on div "Status of the Product Active Inactive Product Type -- Select -- -- Select -- Pu…" at bounding box center [915, 405] width 204 height 2186
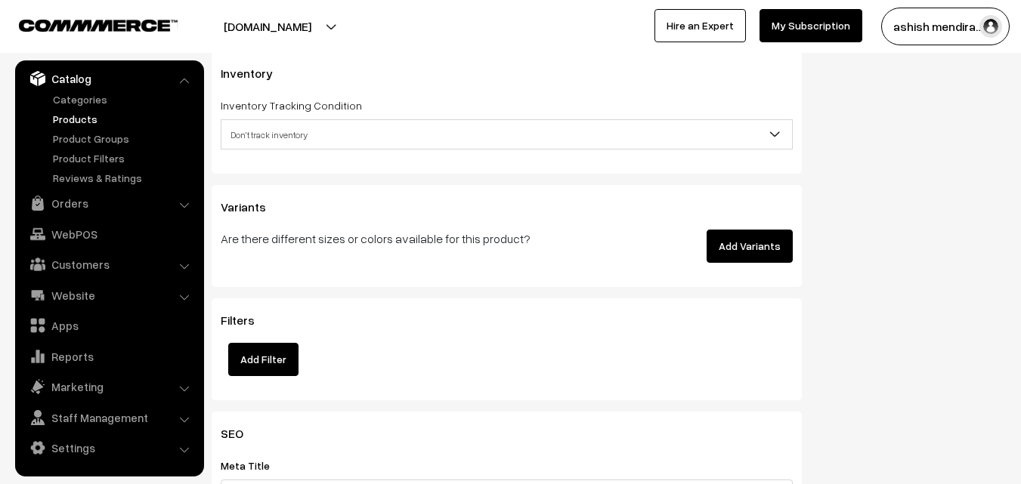
scroll to position [1914, 0]
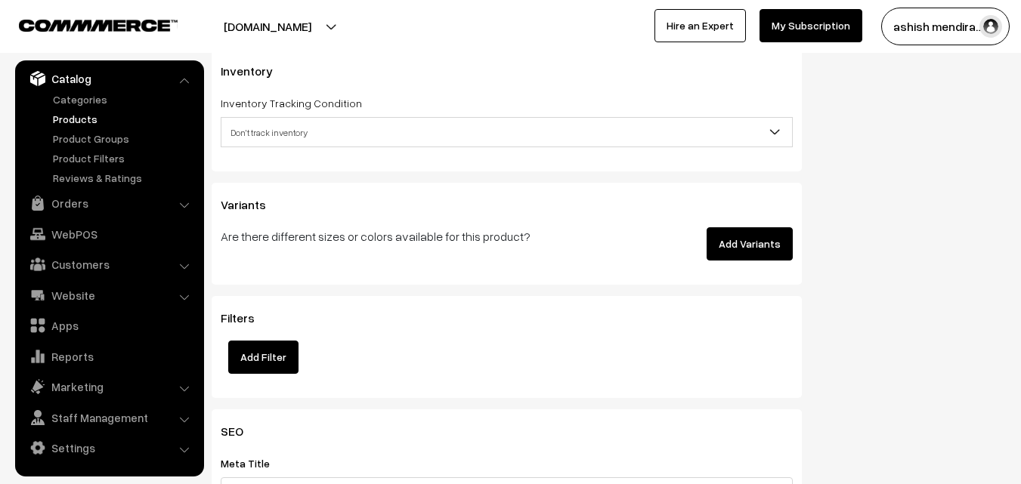
click at [775, 237] on button "Add Variants" at bounding box center [750, 243] width 86 height 33
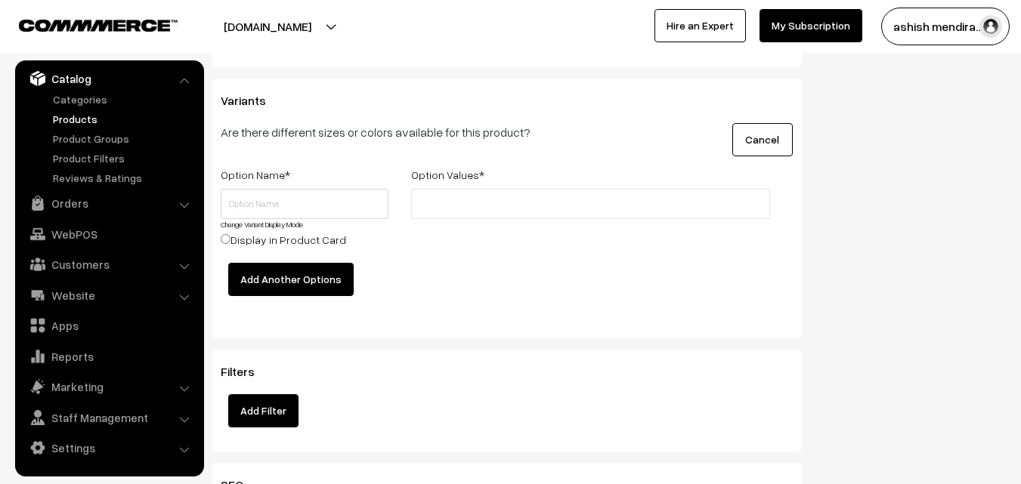
scroll to position [2050, 0]
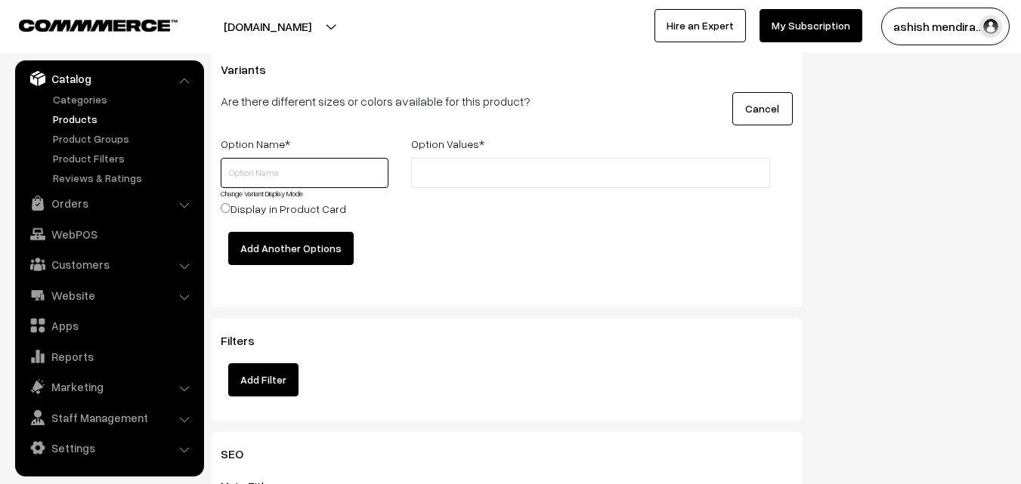
click at [339, 172] on input "text" at bounding box center [305, 173] width 168 height 30
type input "0.5 kg"
click at [456, 179] on input "text" at bounding box center [482, 174] width 132 height 16
type input "549"
click at [227, 209] on input "Display in Product Card" at bounding box center [226, 208] width 10 height 10
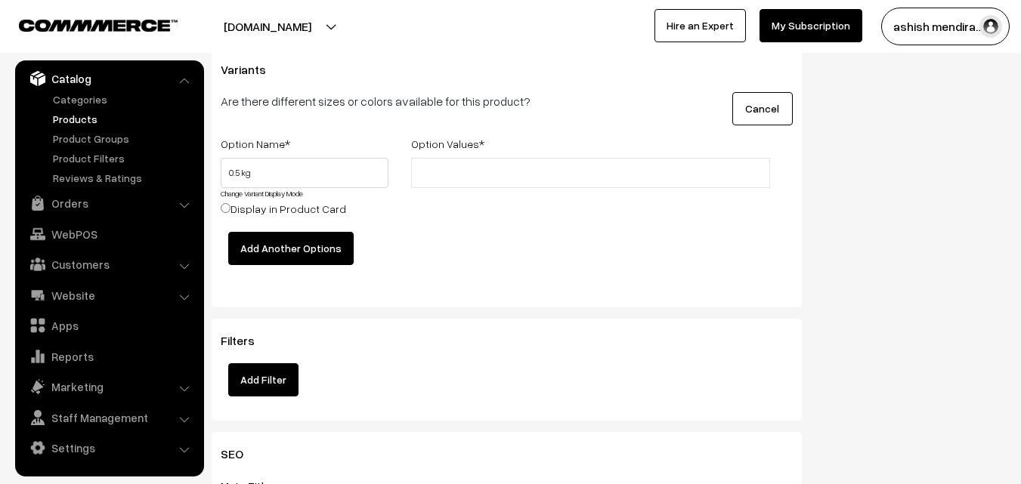
radio input "true"
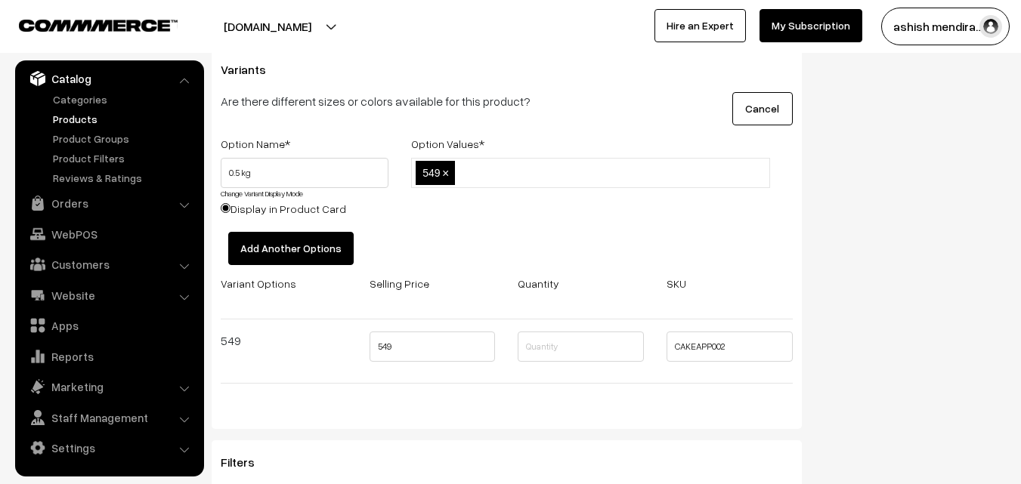
click at [286, 237] on button "Add Another Options" at bounding box center [290, 248] width 125 height 33
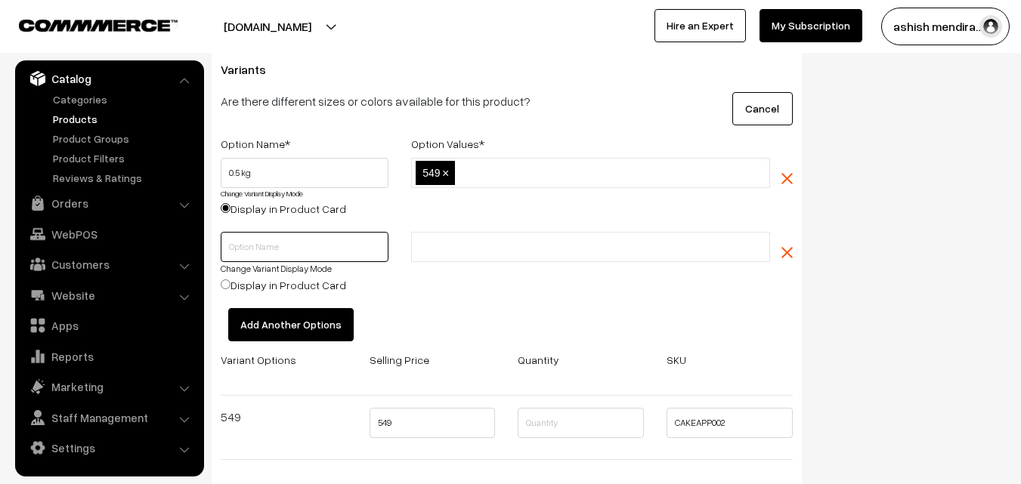
click at [268, 241] on input "text" at bounding box center [305, 247] width 168 height 30
type input "0"
type input "1 kg"
click at [432, 241] on input "text" at bounding box center [482, 248] width 132 height 16
type input "999"
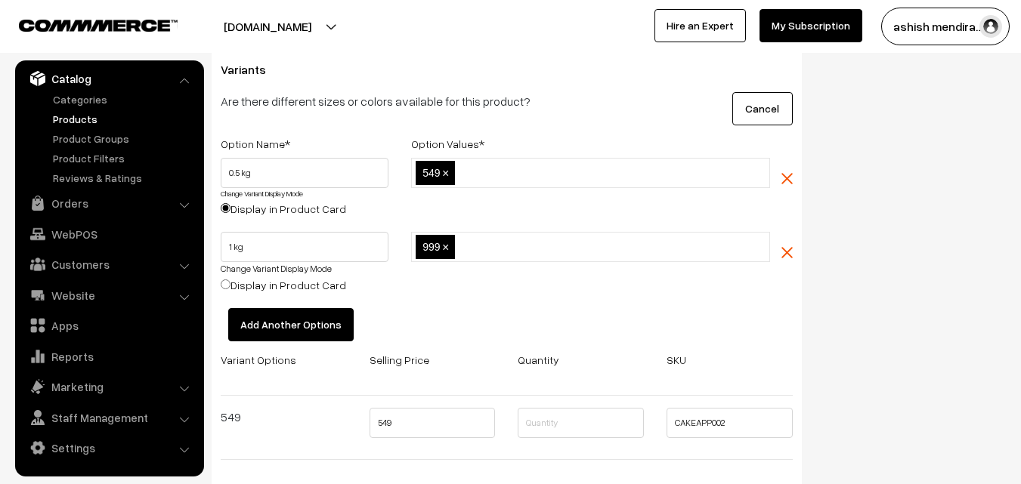
click at [361, 286] on div "1 kg Change Variant Display Mode Display in Product Card" at bounding box center [305, 265] width 168 height 67
click at [271, 328] on button "Add Another Options" at bounding box center [290, 324] width 125 height 33
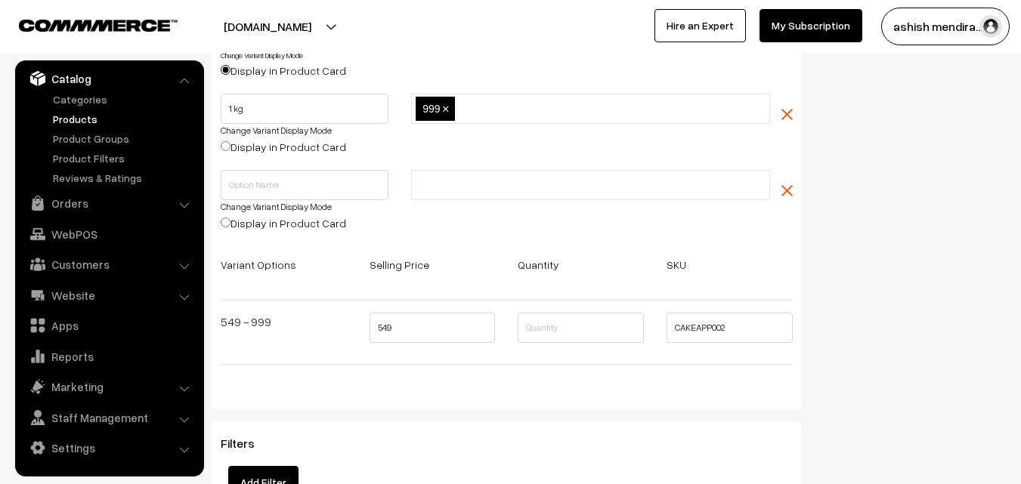
scroll to position [2201, 0]
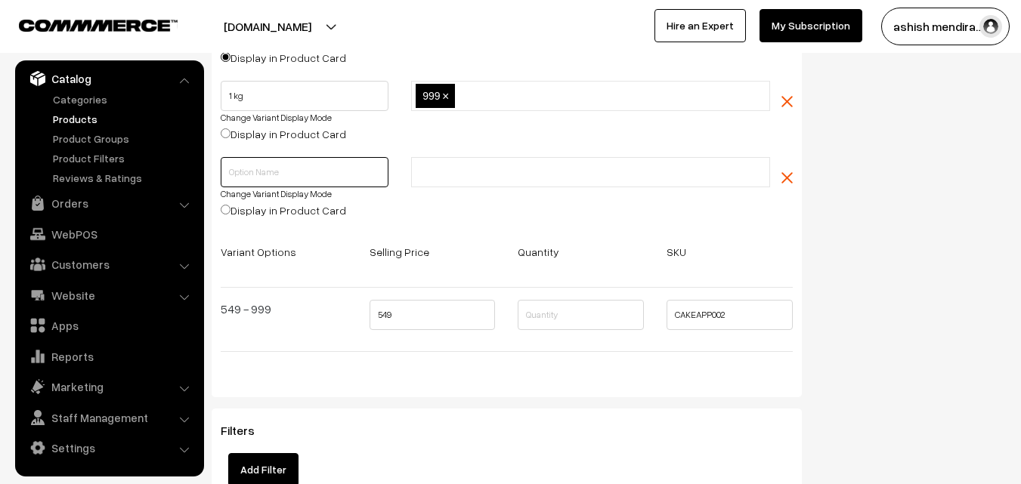
click at [303, 174] on input "text" at bounding box center [305, 172] width 168 height 30
type input "2 kg"
click at [473, 172] on input "text" at bounding box center [482, 173] width 132 height 16
type input "1699"
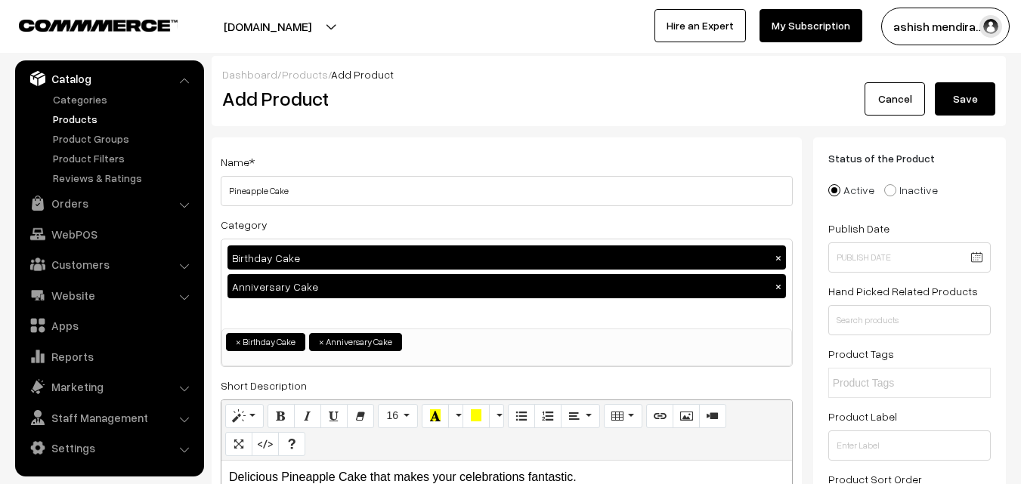
scroll to position [0, 0]
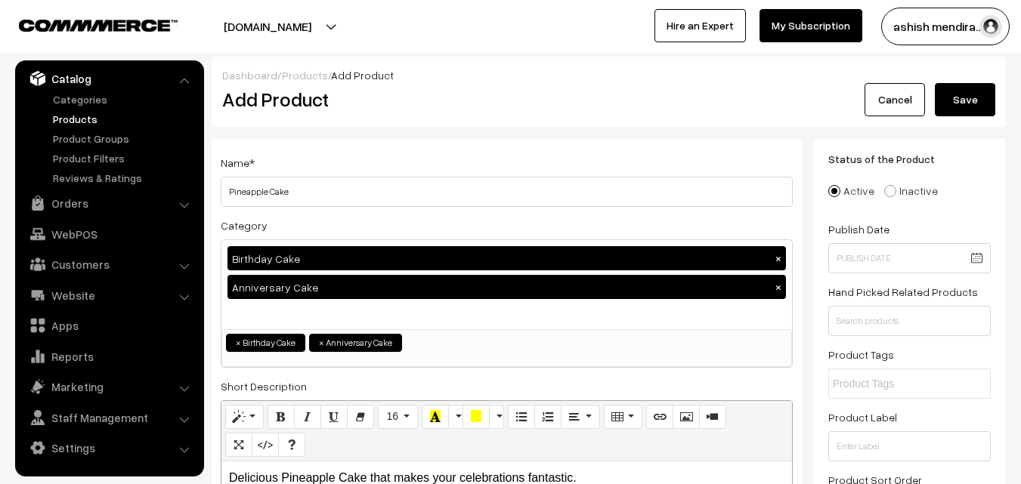
click at [967, 105] on button "Save" at bounding box center [965, 99] width 60 height 33
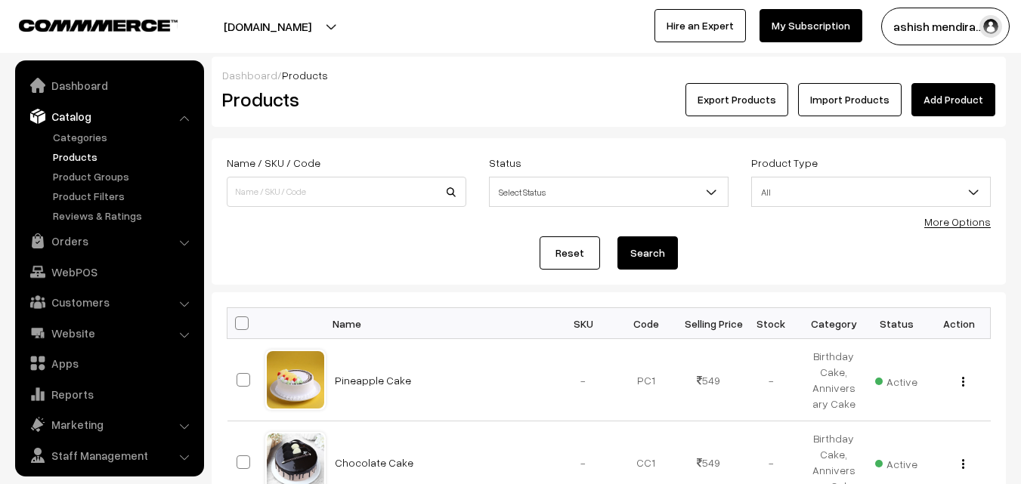
scroll to position [38, 0]
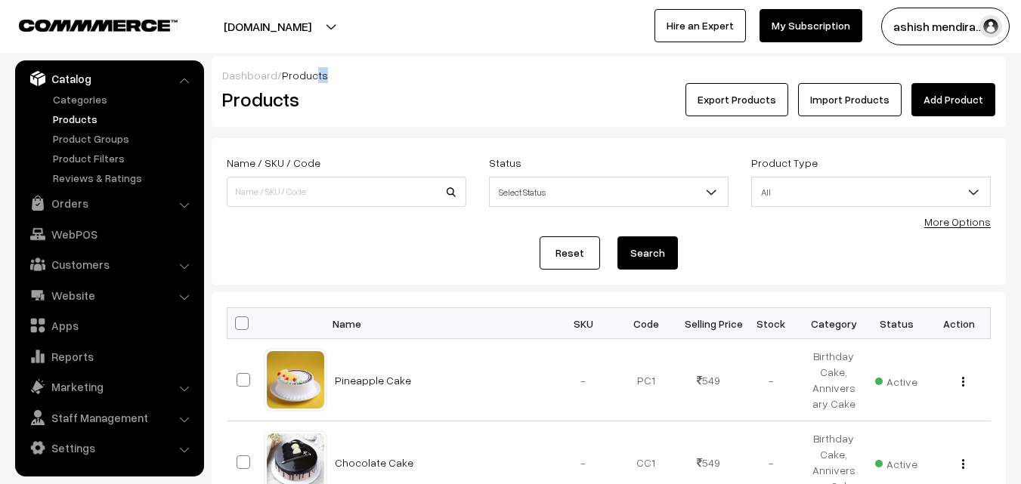
drag, startPoint x: 412, startPoint y: 60, endPoint x: 309, endPoint y: -5, distance: 122.0
click at [309, 0] on html "Thank you for showing interest. Our team will call you shortly. Close [DOMAIN_N…" at bounding box center [510, 242] width 1021 height 484
click at [934, 139] on form "Name / SKU / Code Status Select Status Active Inactive Select Status Product Ty…" at bounding box center [609, 211] width 794 height 147
click at [945, 106] on link "Add Product" at bounding box center [953, 99] width 84 height 33
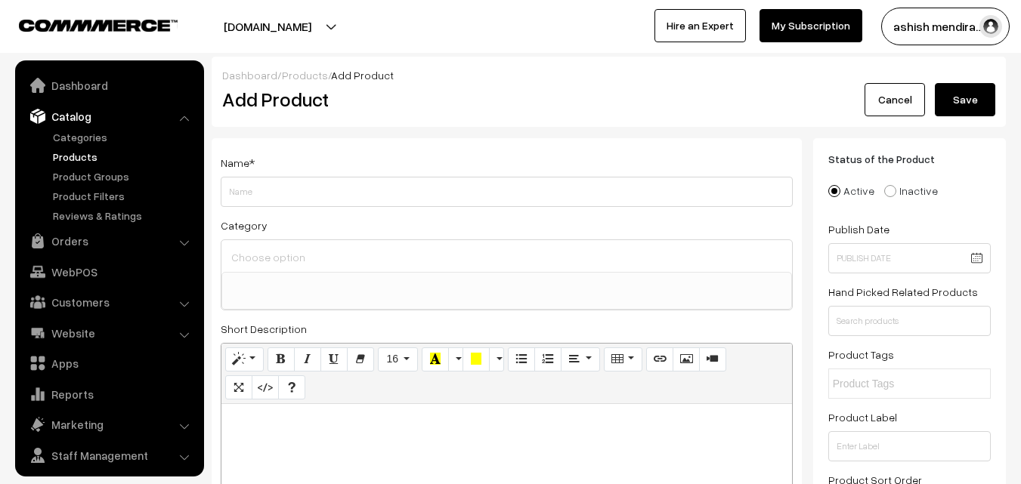
select select
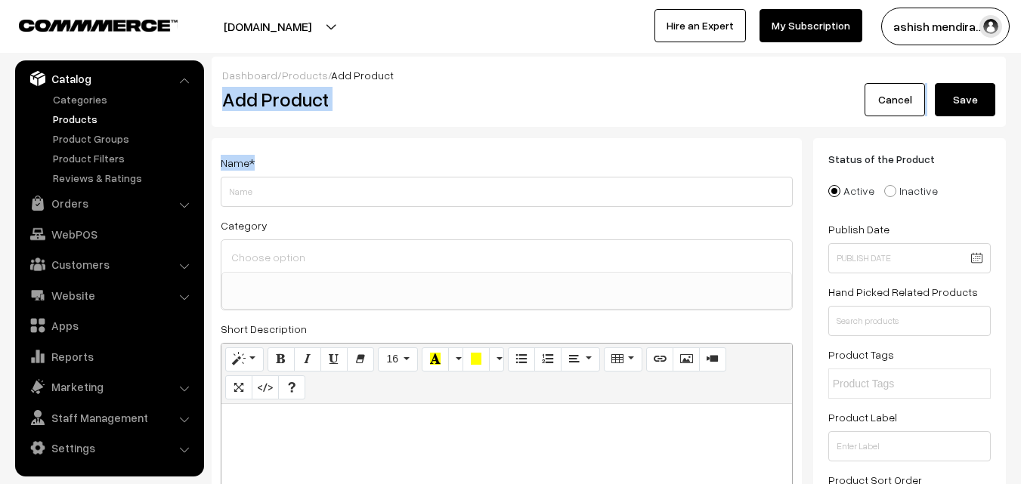
click at [468, 107] on h2 "Add Product" at bounding box center [509, 99] width 574 height 23
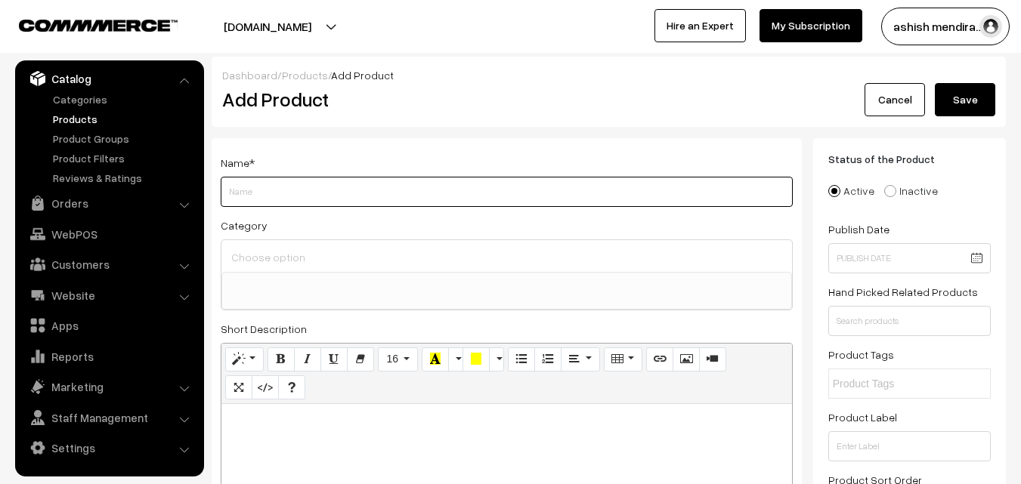
click at [269, 190] on input "Weight" at bounding box center [507, 192] width 572 height 30
type input "Vanilla Cream Cake"
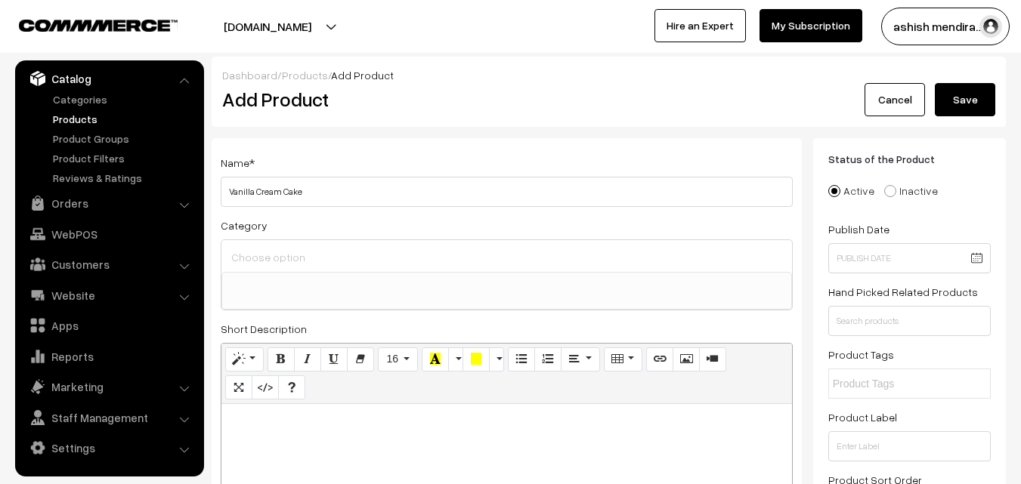
click at [274, 269] on div at bounding box center [506, 256] width 571 height 32
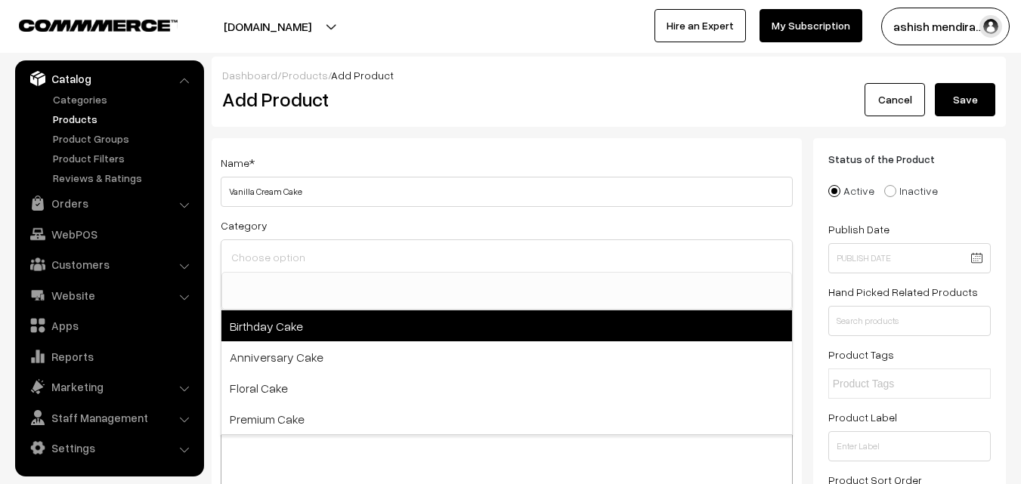
click at [268, 320] on span "Birthday Cake" at bounding box center [506, 326] width 571 height 31
select select "1"
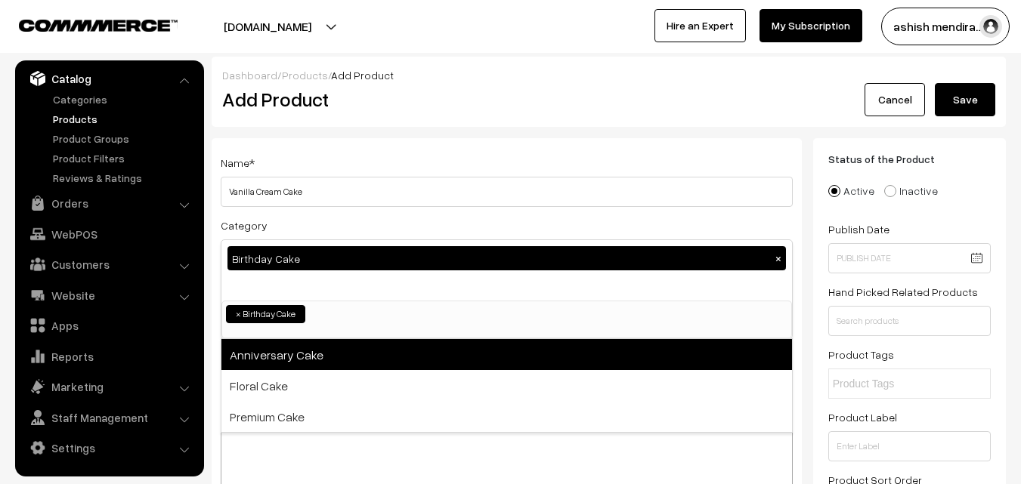
click at [263, 348] on span "Anniversary Cake" at bounding box center [506, 354] width 571 height 31
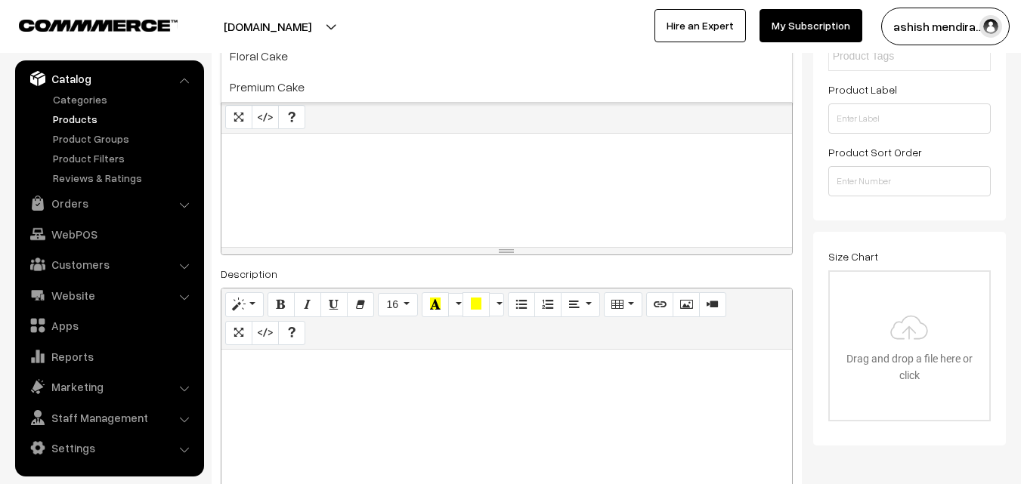
scroll to position [323, 0]
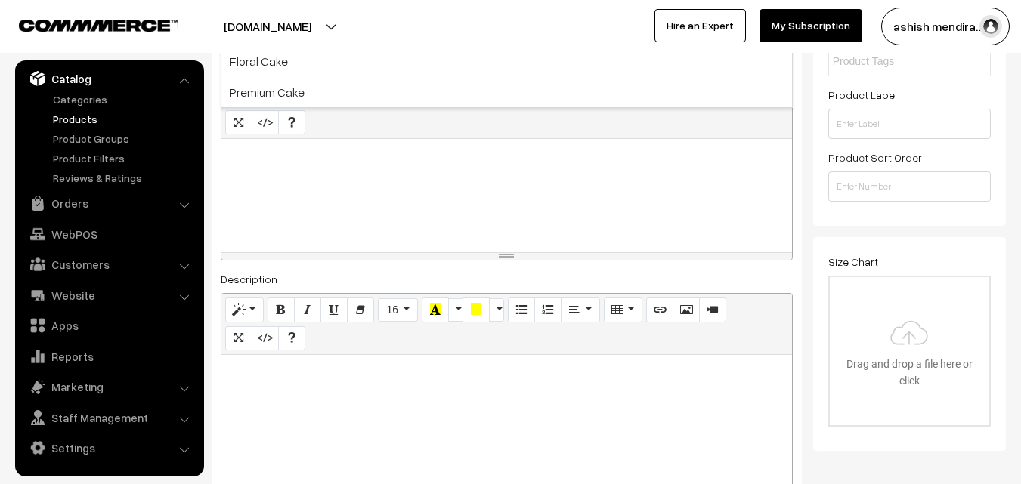
click at [371, 207] on div at bounding box center [506, 195] width 571 height 113
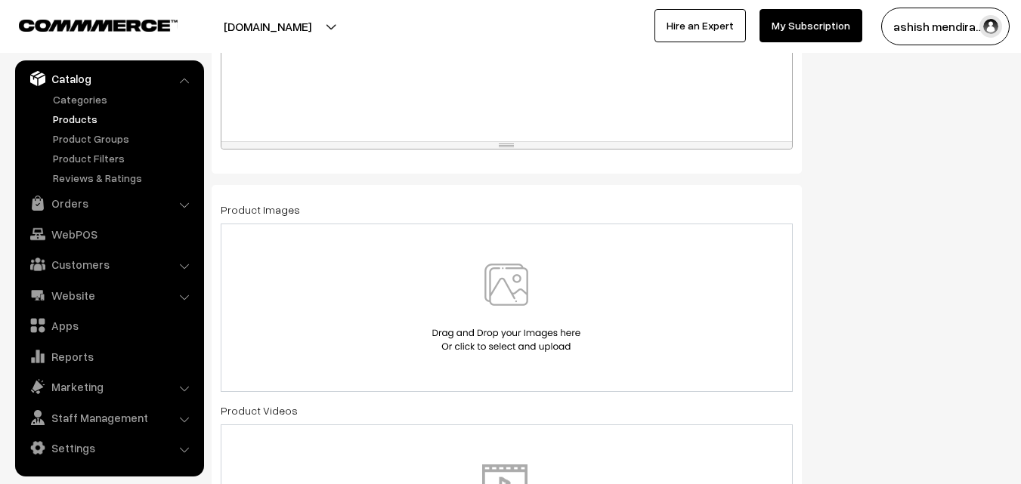
scroll to position [760, 0]
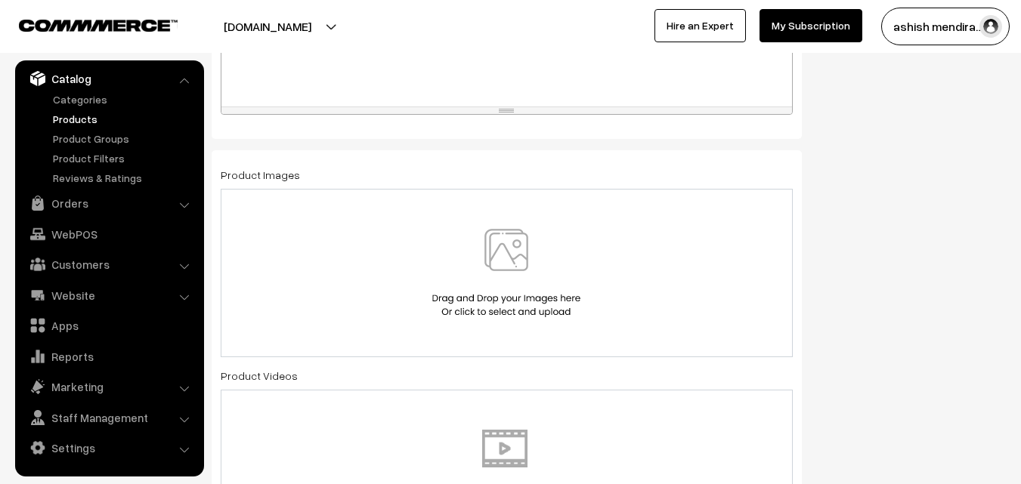
click at [503, 264] on img at bounding box center [507, 273] width 156 height 88
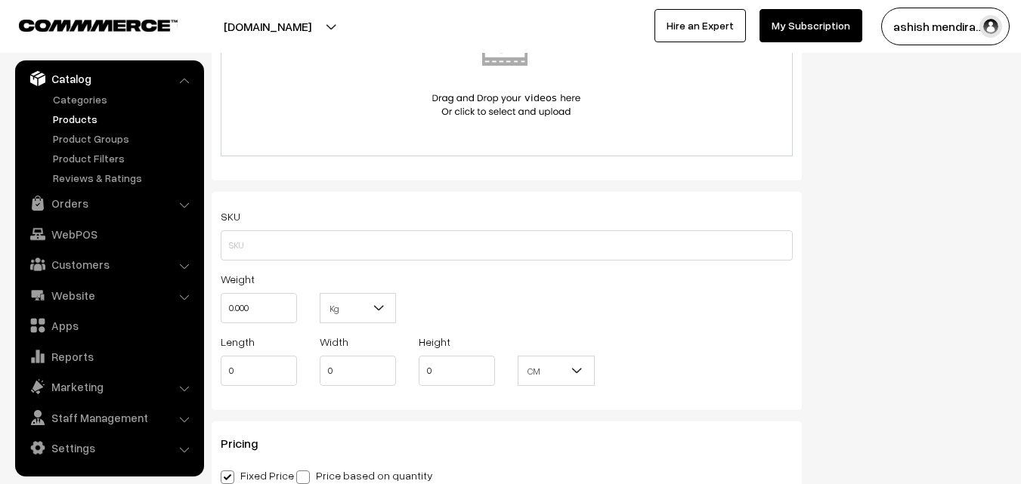
scroll to position [1166, 0]
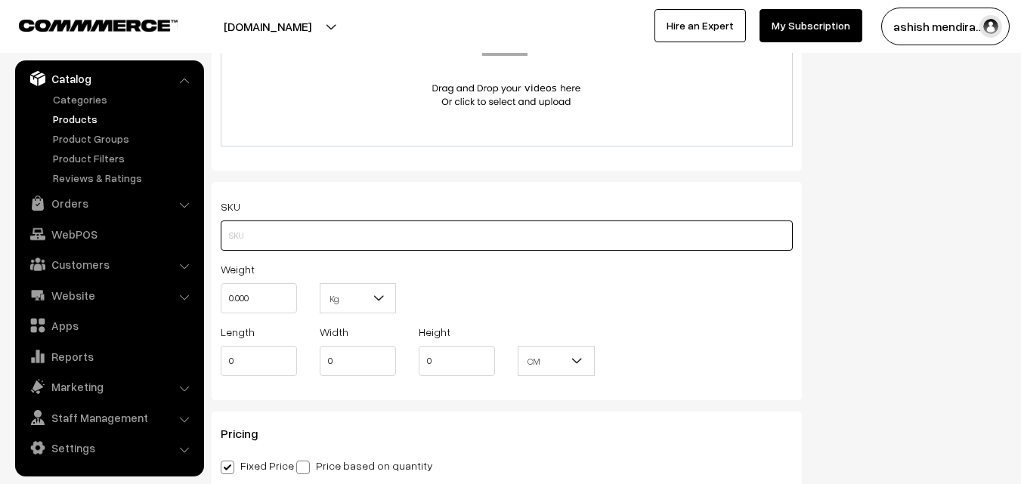
click at [414, 232] on input "text" at bounding box center [507, 236] width 572 height 30
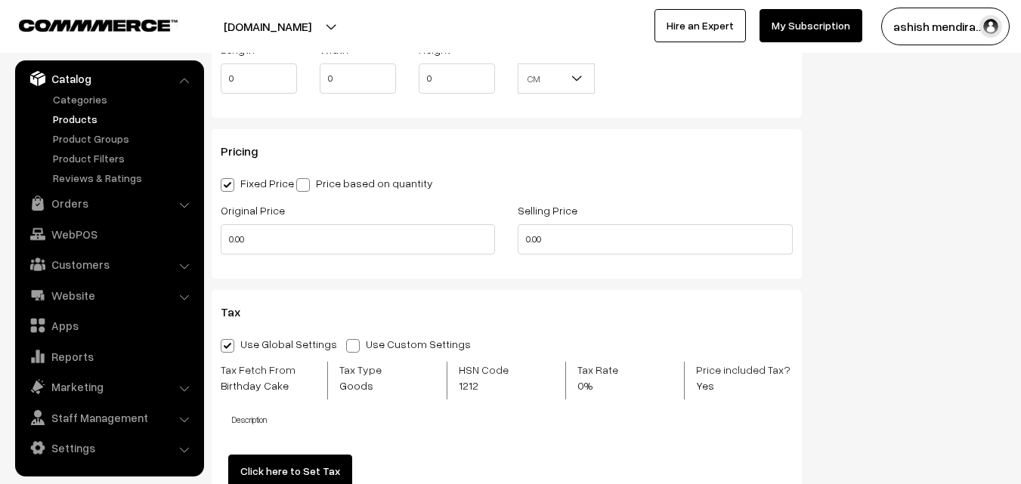
scroll to position [1523, 0]
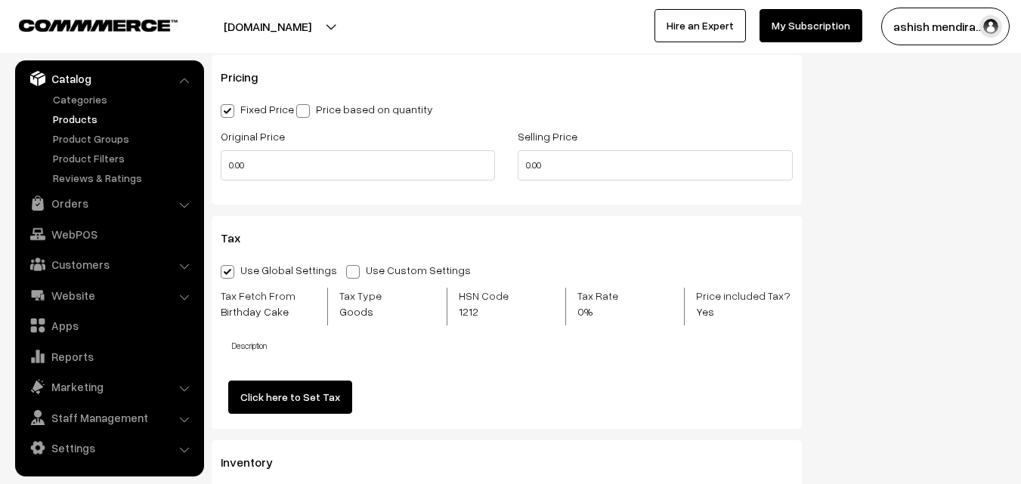
type input "CAKEAPP003"
click at [333, 152] on input "0.00" at bounding box center [358, 165] width 274 height 30
type input "0"
type input "649"
click at [552, 166] on input "0.00" at bounding box center [655, 165] width 274 height 30
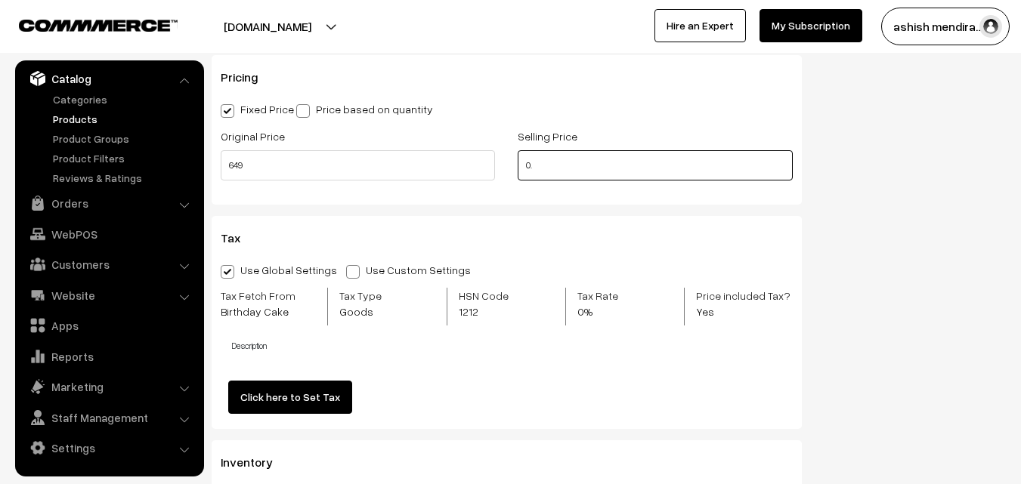
type input "0"
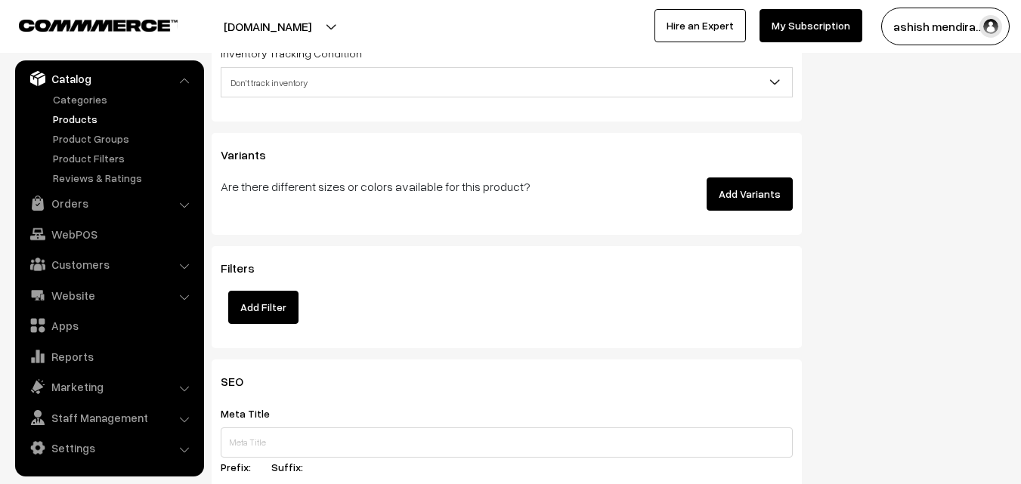
scroll to position [1979, 0]
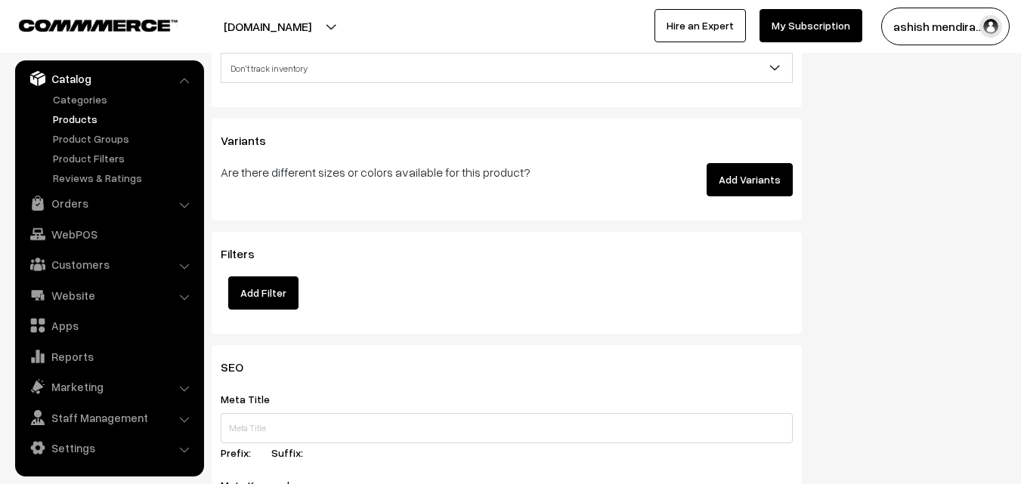
type input "549"
click at [756, 187] on button "Add Variants" at bounding box center [750, 179] width 86 height 33
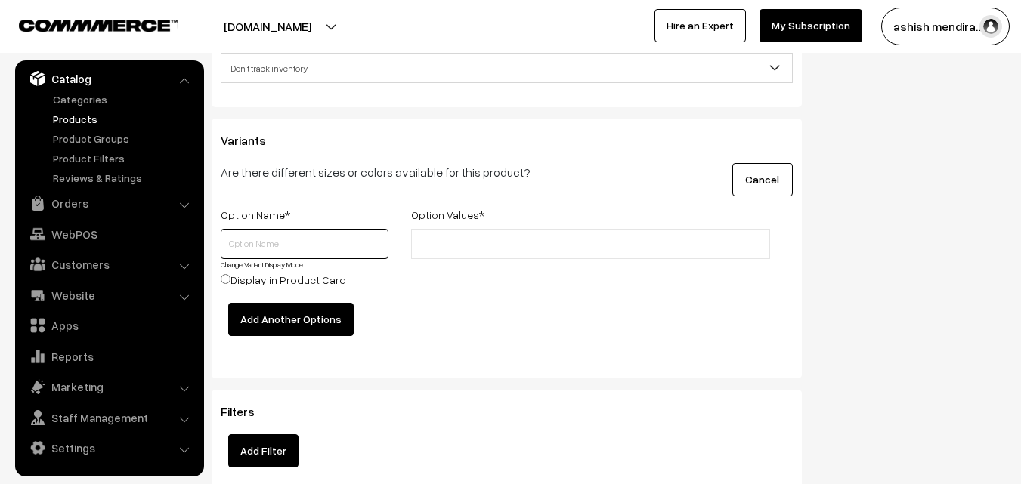
click at [292, 245] on input "text" at bounding box center [305, 244] width 168 height 30
type input "0.5 kg"
click at [455, 239] on input "text" at bounding box center [482, 245] width 132 height 16
type input "549"
click at [226, 278] on input "Display in Product Card" at bounding box center [226, 279] width 10 height 10
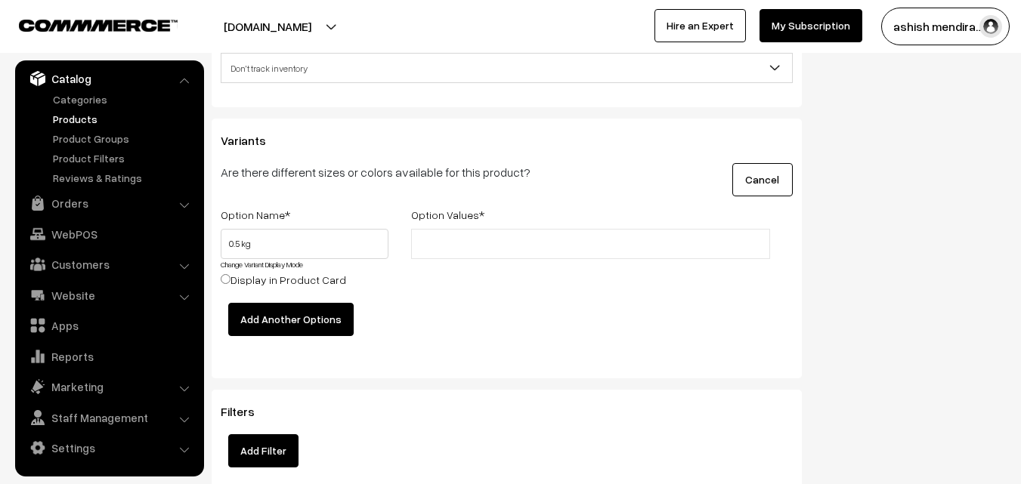
radio input "true"
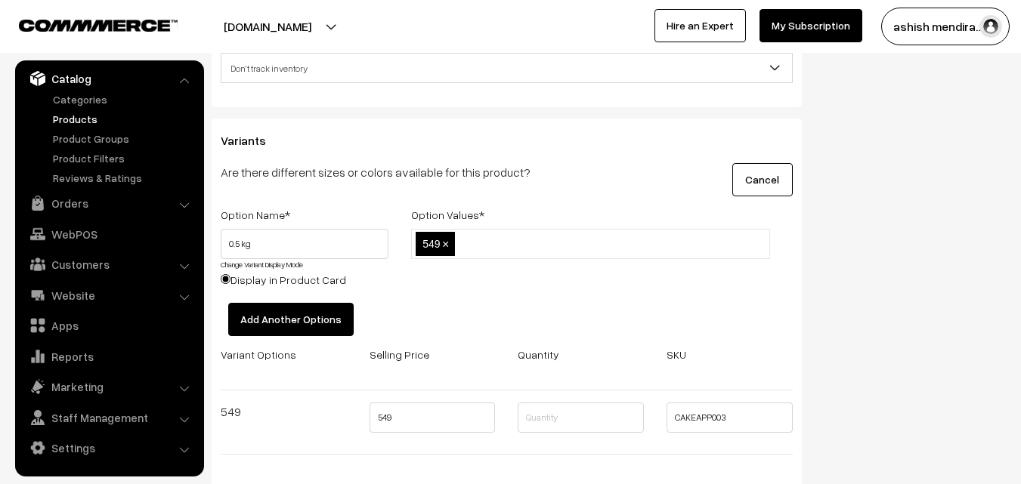
click at [280, 317] on button "Add Another Options" at bounding box center [290, 319] width 125 height 33
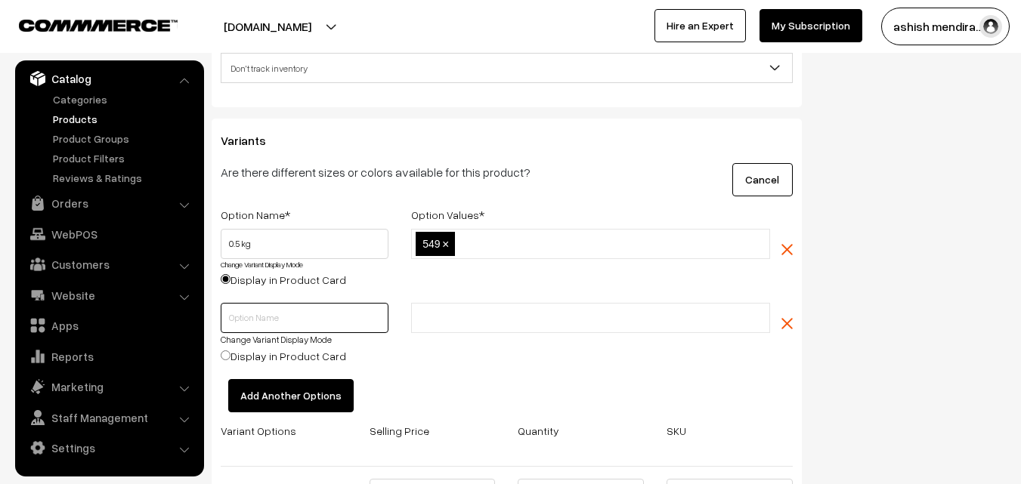
click at [266, 317] on input "text" at bounding box center [305, 318] width 168 height 30
type input "1 kg"
click at [477, 320] on input "text" at bounding box center [482, 319] width 132 height 16
type input "999"
click at [230, 356] on input "Display in Product Card" at bounding box center [226, 356] width 10 height 10
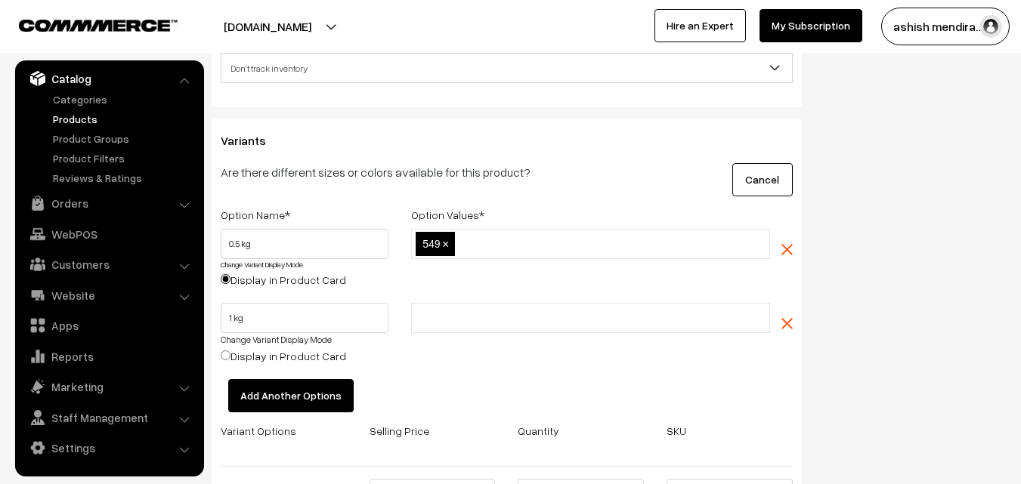
radio input "true"
click at [275, 389] on button "Add Another Options" at bounding box center [290, 395] width 125 height 33
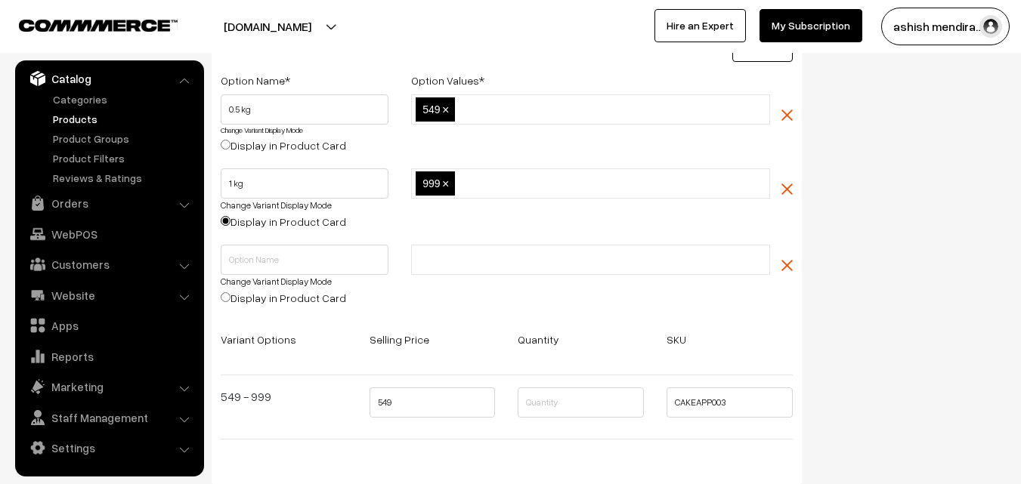
scroll to position [2119, 0]
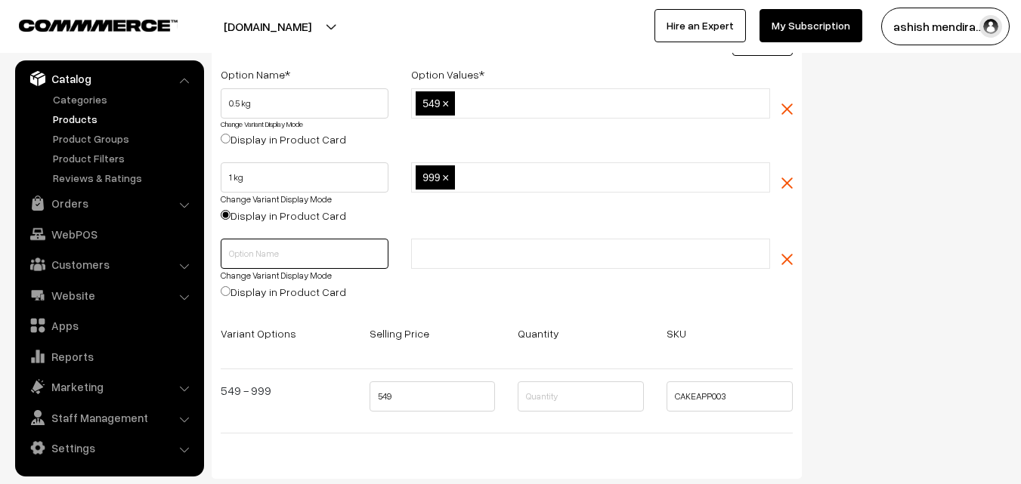
click at [335, 250] on input "text" at bounding box center [305, 254] width 168 height 30
type input "2 kg"
click at [470, 256] on input "text" at bounding box center [482, 254] width 132 height 16
type input "1599"
click at [224, 289] on input "Display in Product Card" at bounding box center [226, 291] width 10 height 10
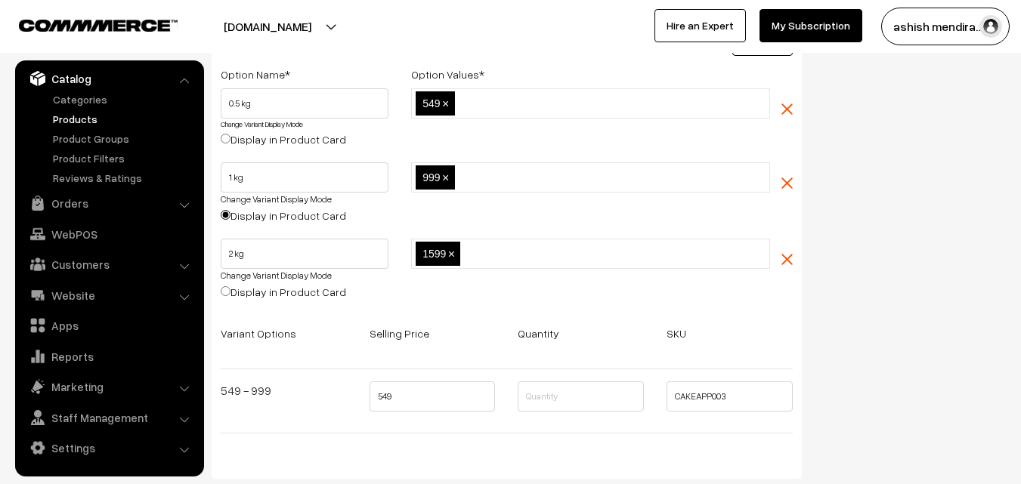
radio input "true"
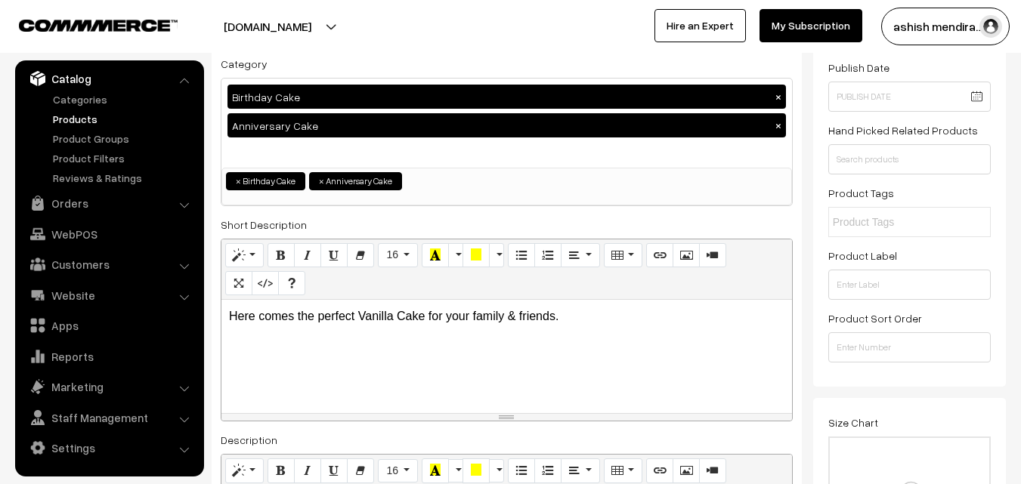
scroll to position [0, 0]
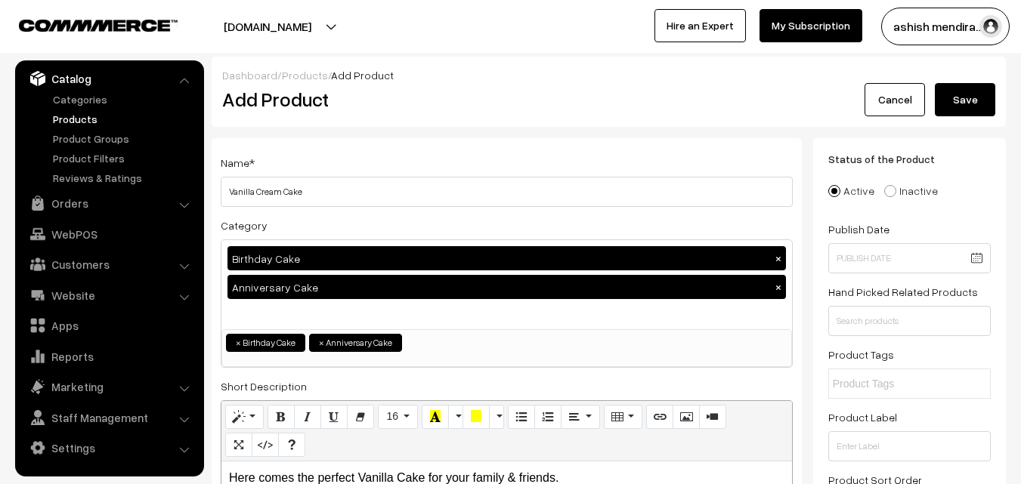
click at [966, 91] on button "Save" at bounding box center [965, 99] width 60 height 33
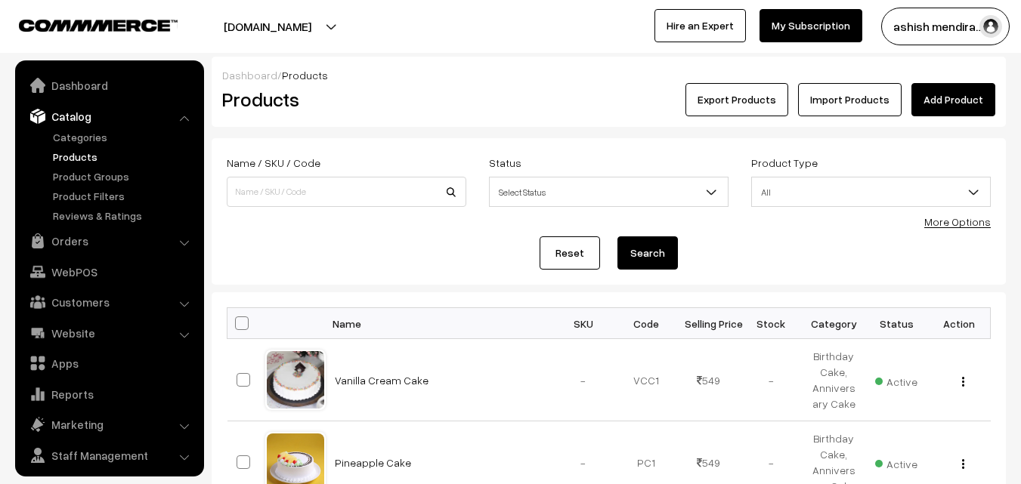
scroll to position [38, 0]
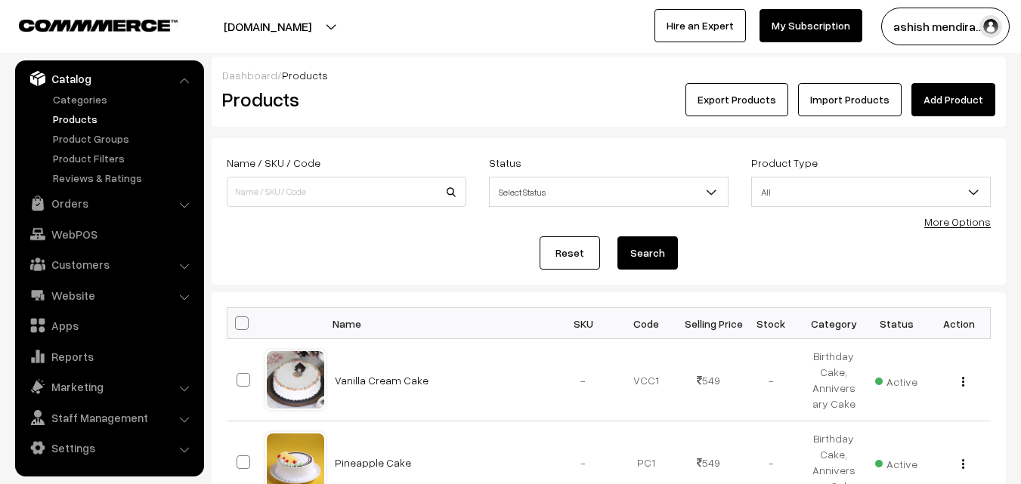
click at [951, 102] on link "Add Product" at bounding box center [953, 99] width 84 height 33
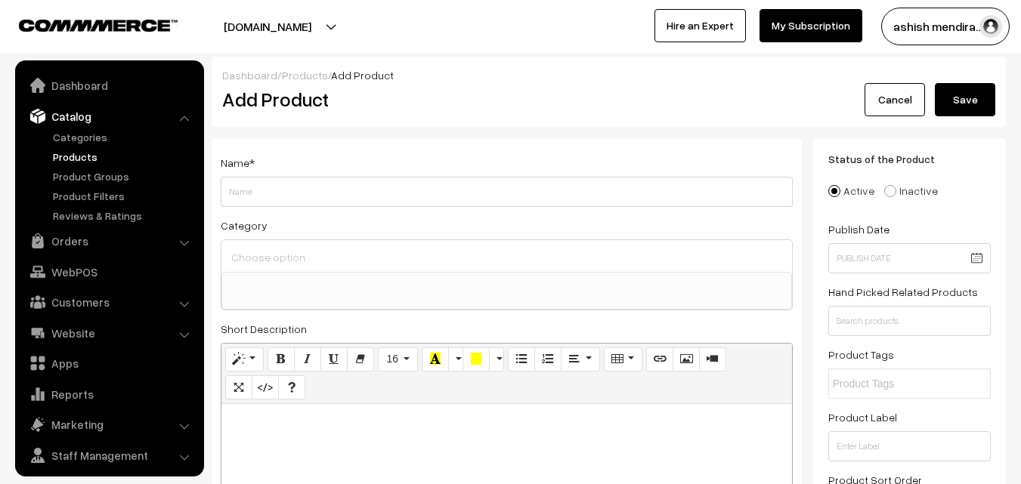
select select
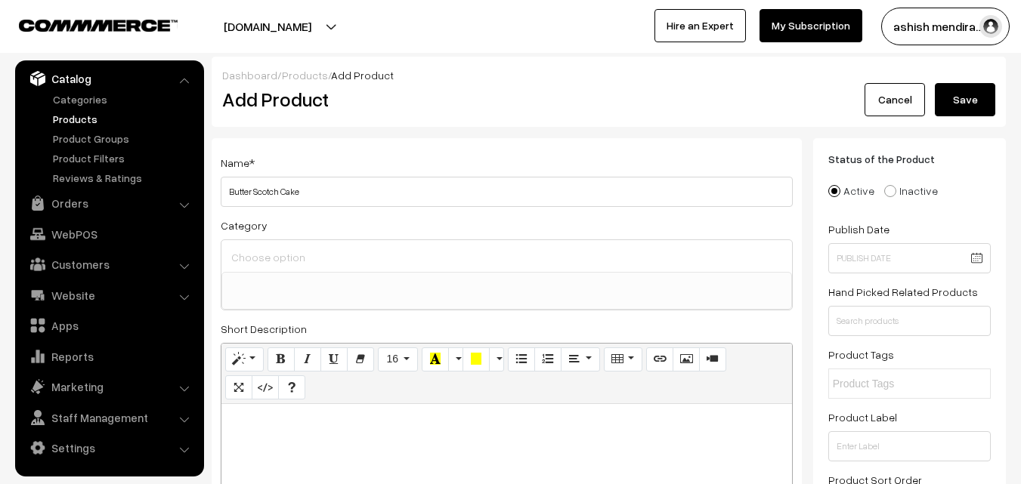
type input "Butter Scotch Cake"
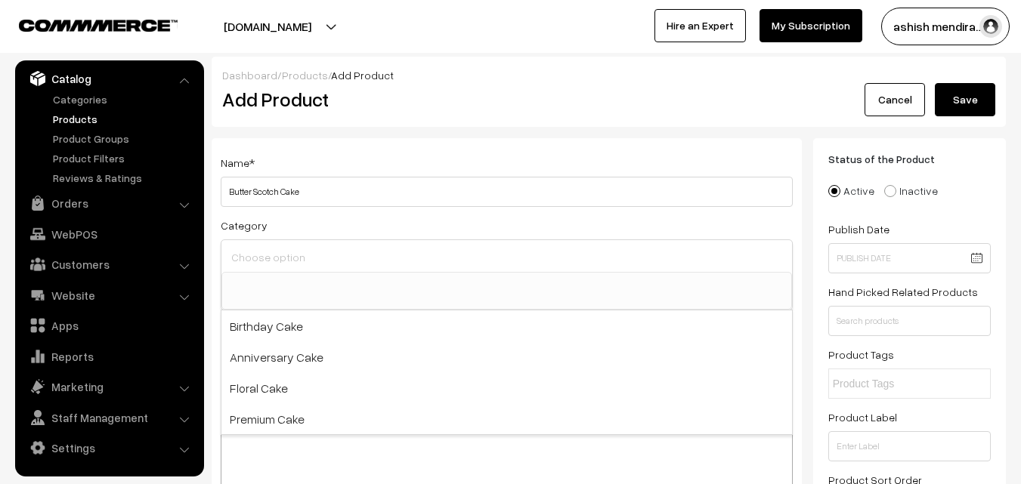
click at [270, 262] on input at bounding box center [506, 257] width 559 height 22
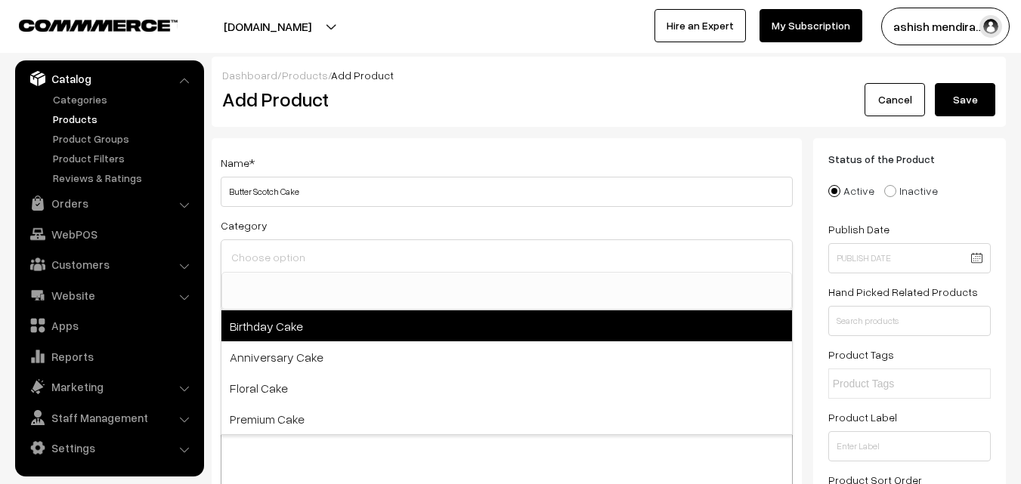
click at [267, 322] on span "Birthday Cake" at bounding box center [506, 326] width 571 height 31
select select "1"
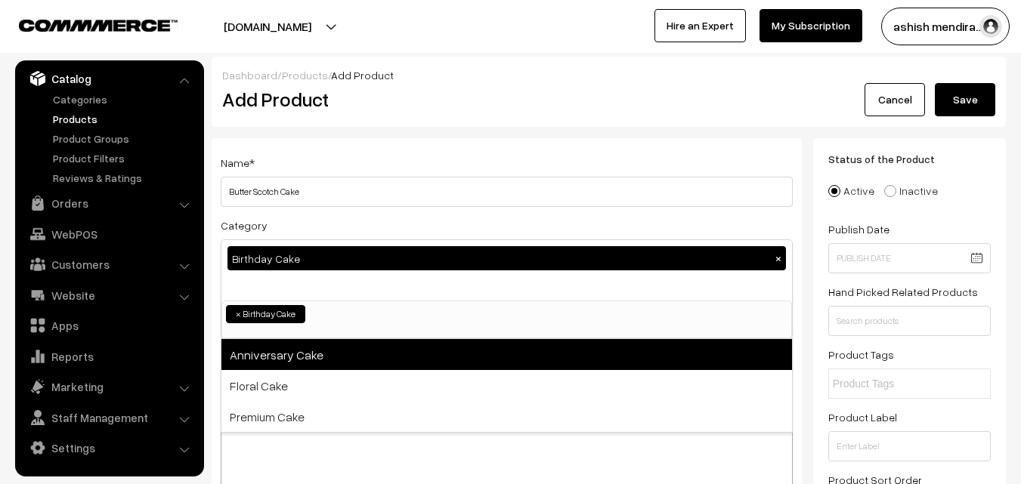
click at [278, 357] on span "Anniversary Cake" at bounding box center [506, 354] width 571 height 31
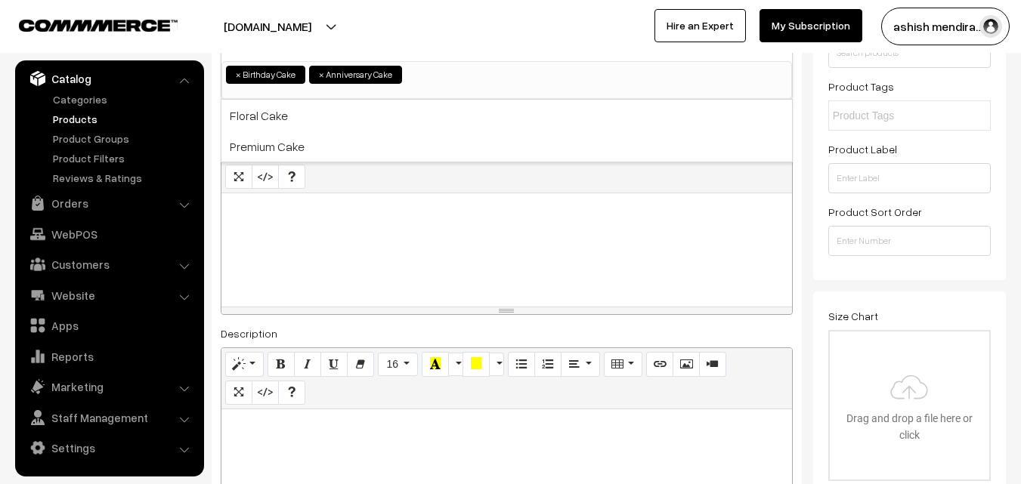
scroll to position [298, 0]
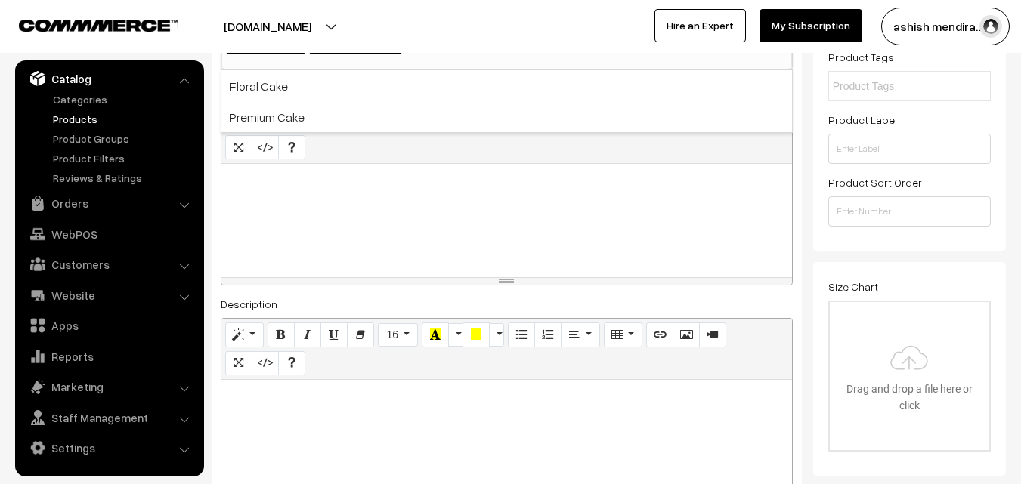
click at [334, 217] on div at bounding box center [506, 220] width 571 height 113
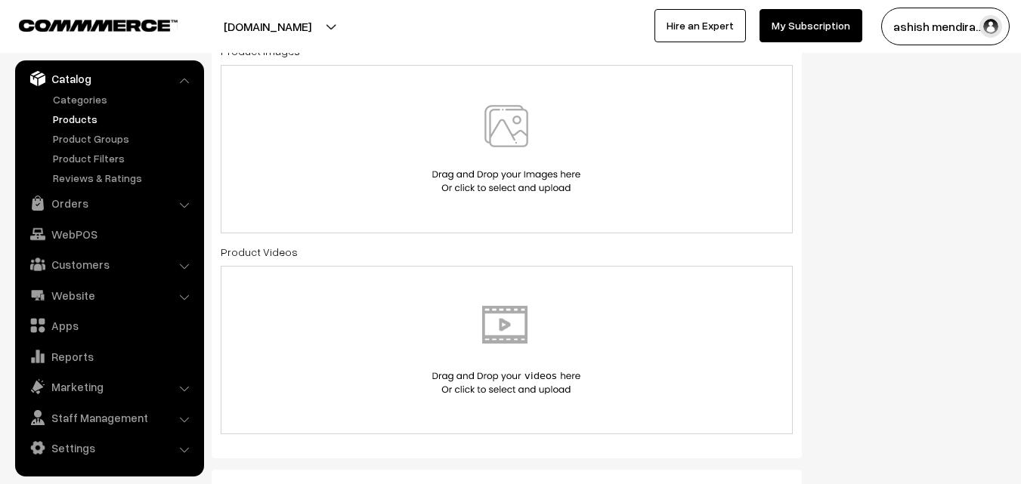
scroll to position [879, 0]
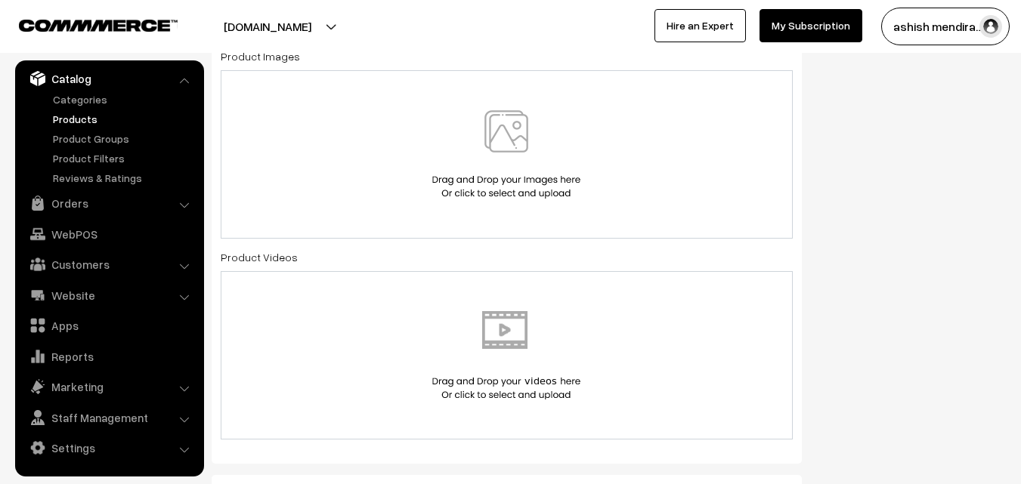
click at [522, 129] on img at bounding box center [507, 154] width 156 height 88
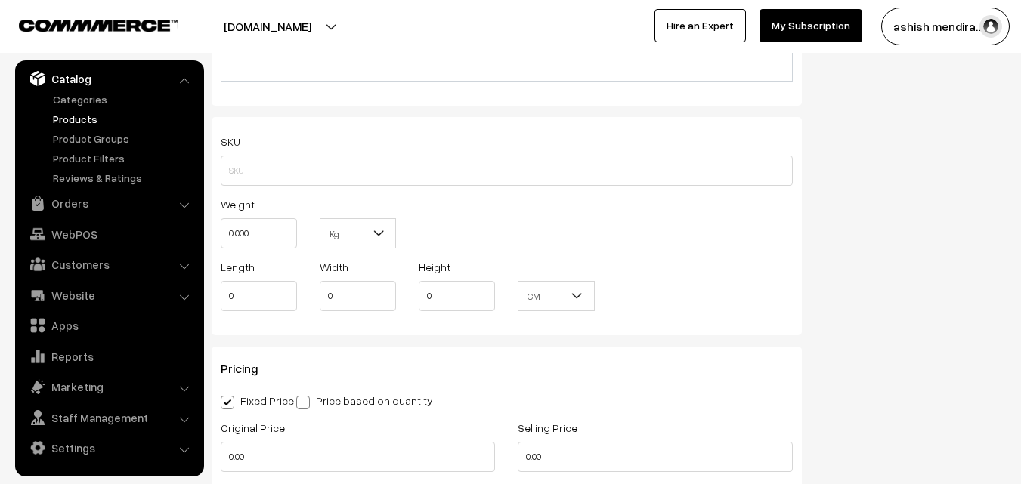
scroll to position [1212, 0]
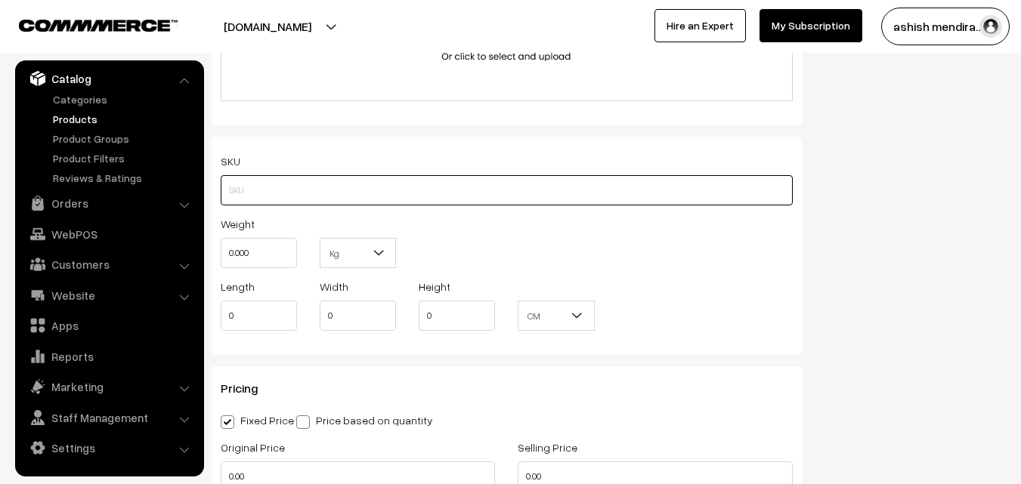
click at [285, 191] on input "text" at bounding box center [507, 190] width 572 height 30
type input "C"
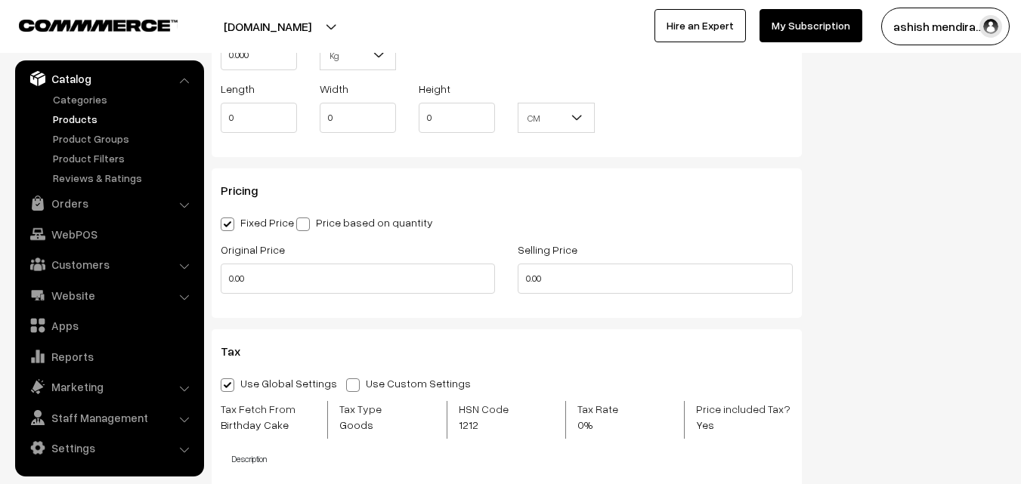
scroll to position [1449, 0]
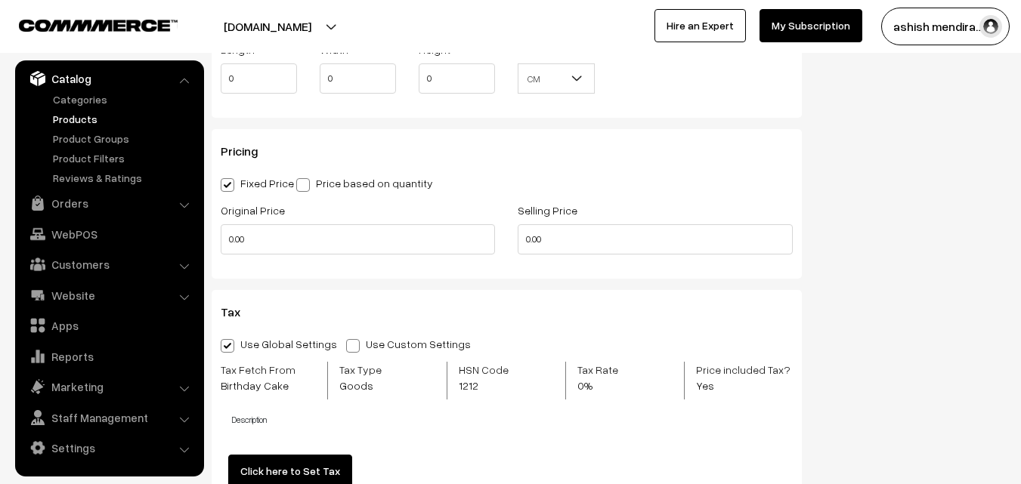
type input "CAKEAPP004"
click at [376, 245] on input "0.00" at bounding box center [358, 239] width 274 height 30
type input "0"
type input "749"
click at [568, 236] on input "0.00" at bounding box center [655, 239] width 274 height 30
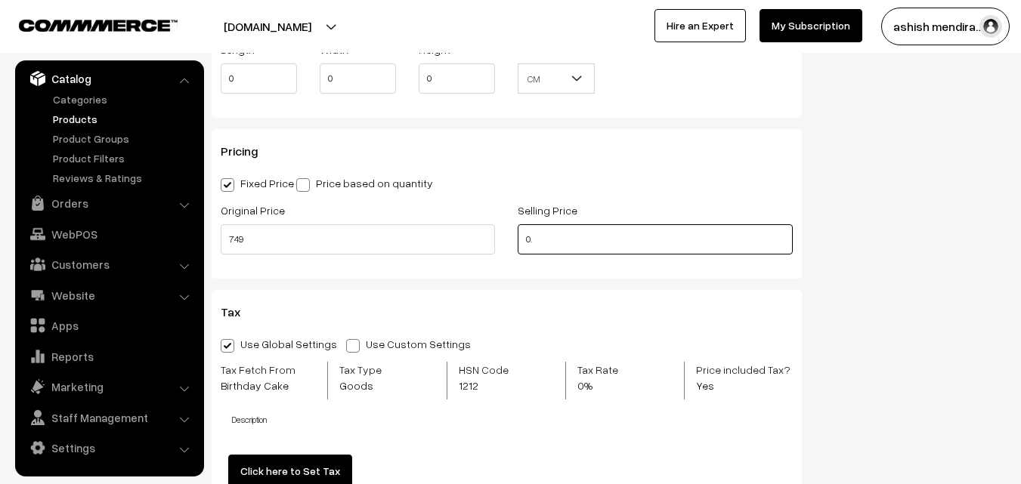
type input "0"
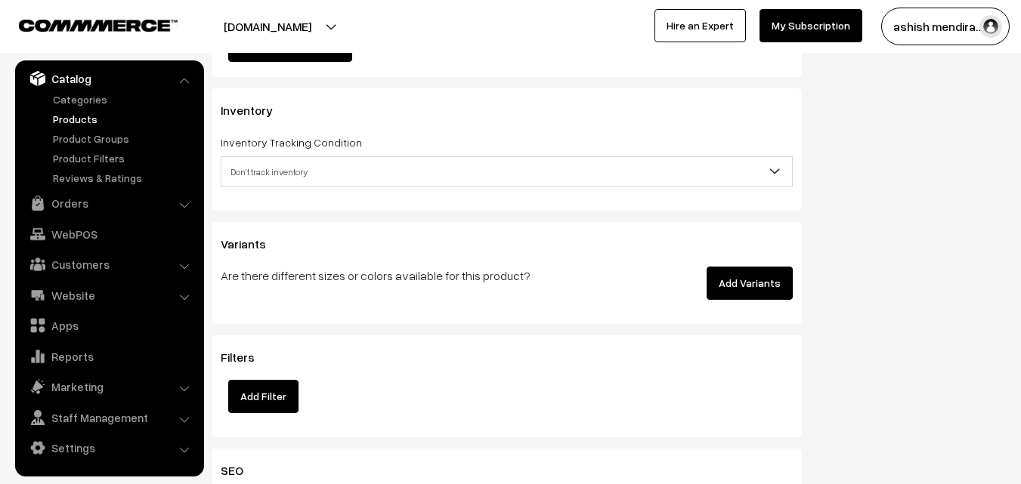
scroll to position [1875, 0]
type input "649"
click at [765, 283] on button "Add Variants" at bounding box center [750, 283] width 86 height 33
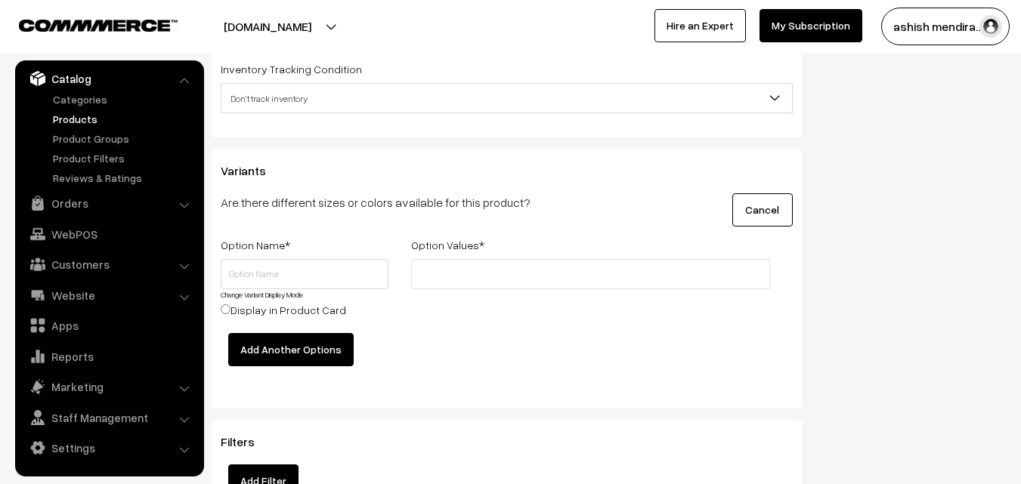
scroll to position [1995, 0]
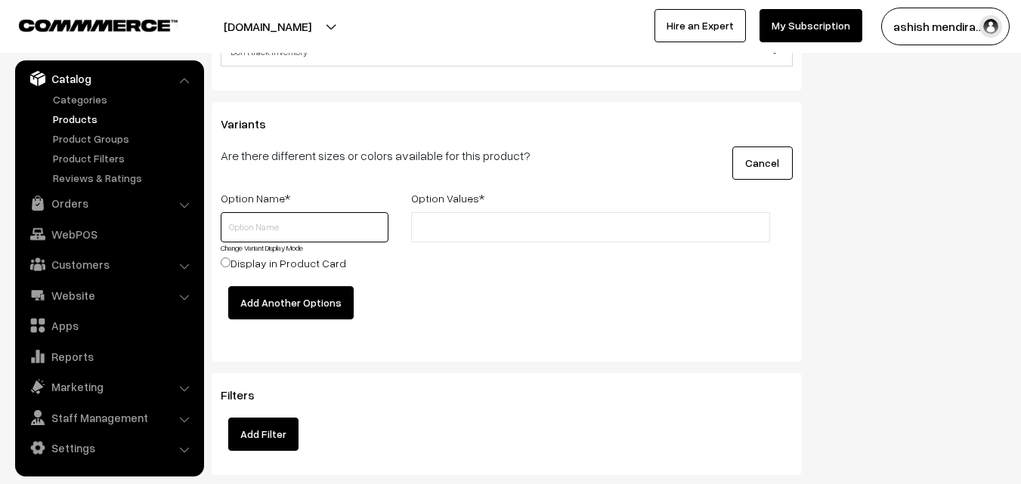
click at [286, 220] on input "text" at bounding box center [305, 227] width 168 height 30
type input "0.5 KG"
click at [478, 227] on input "text" at bounding box center [482, 228] width 132 height 16
type input "649"
click at [225, 262] on input "Display in Product Card" at bounding box center [226, 263] width 10 height 10
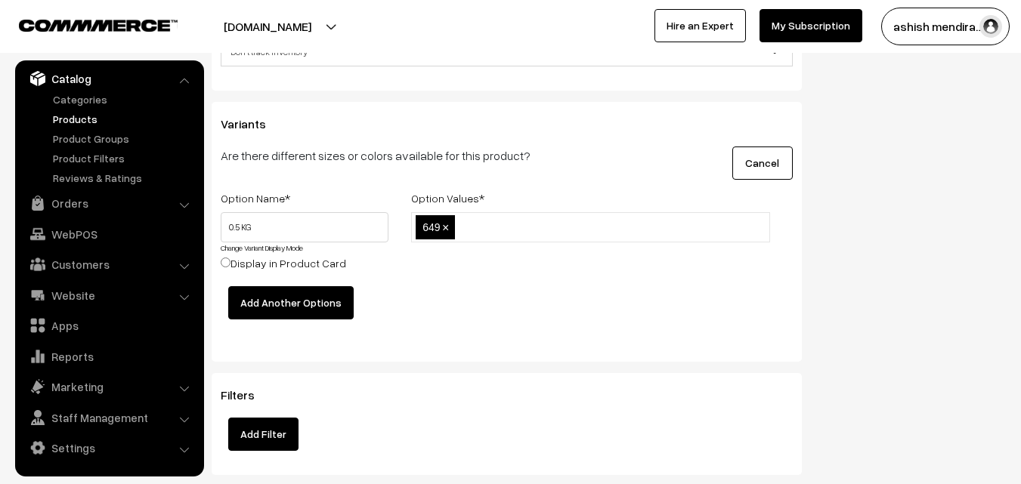
radio input "true"
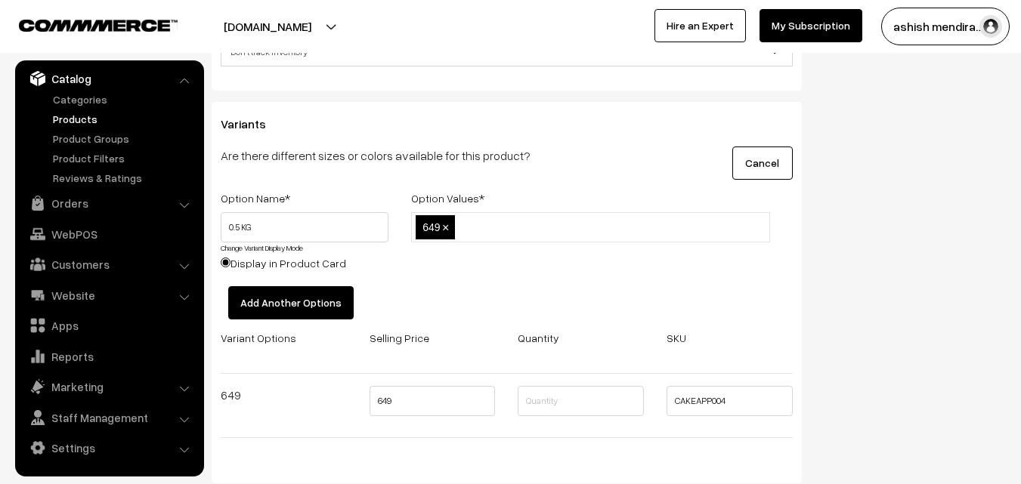
click at [283, 296] on button "Add Another Options" at bounding box center [290, 302] width 125 height 33
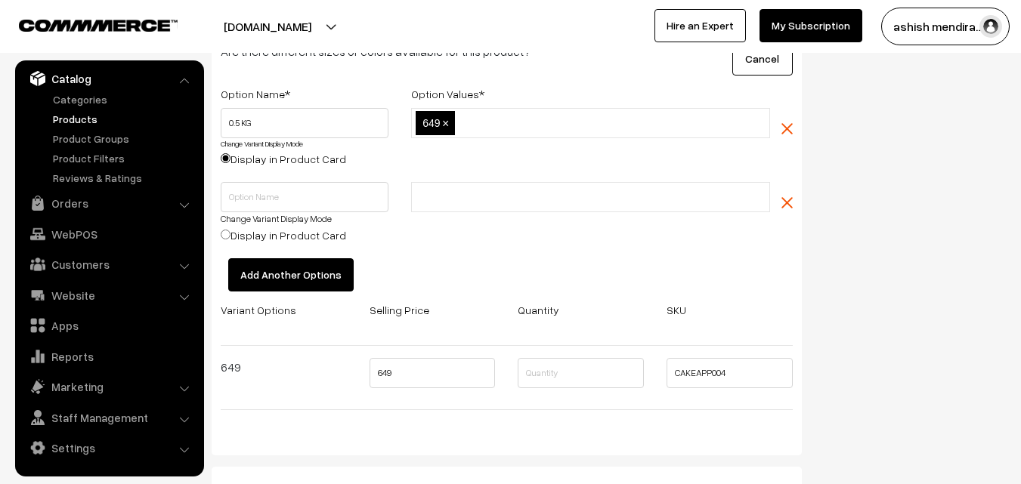
scroll to position [2116, 0]
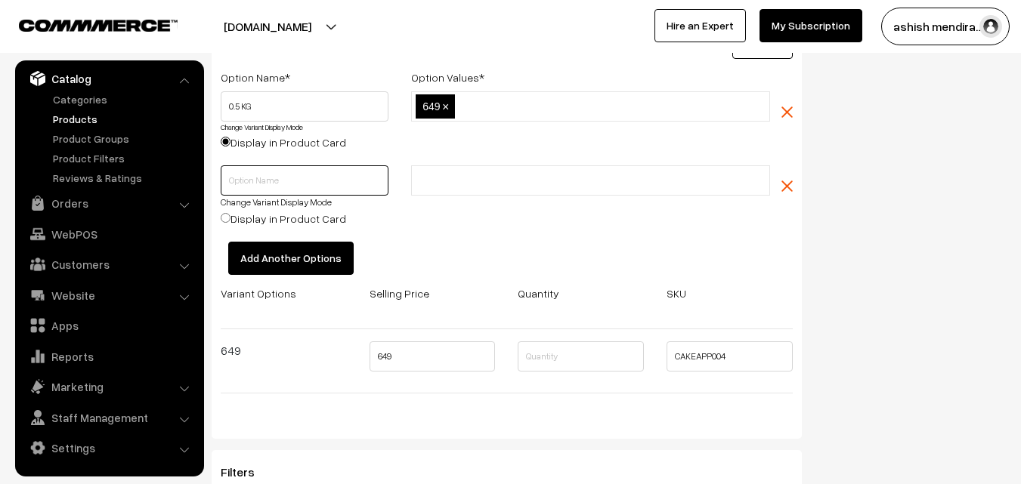
click at [243, 180] on input "text" at bounding box center [305, 181] width 168 height 30
type input "1 KG"
click at [446, 182] on input "text" at bounding box center [482, 181] width 132 height 16
type input "1299"
click at [226, 216] on input "Display in Product Card" at bounding box center [226, 218] width 10 height 10
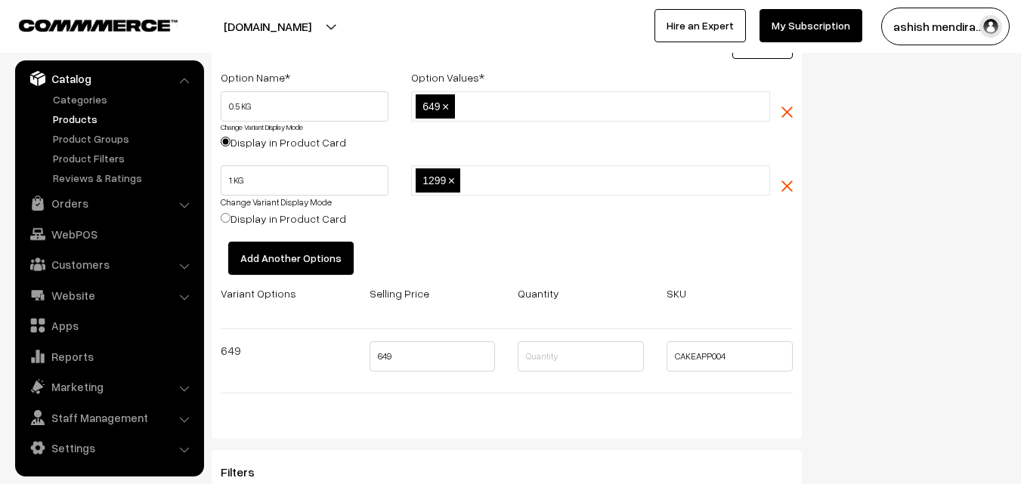
radio input "true"
click at [292, 256] on button "Add Another Options" at bounding box center [290, 258] width 125 height 33
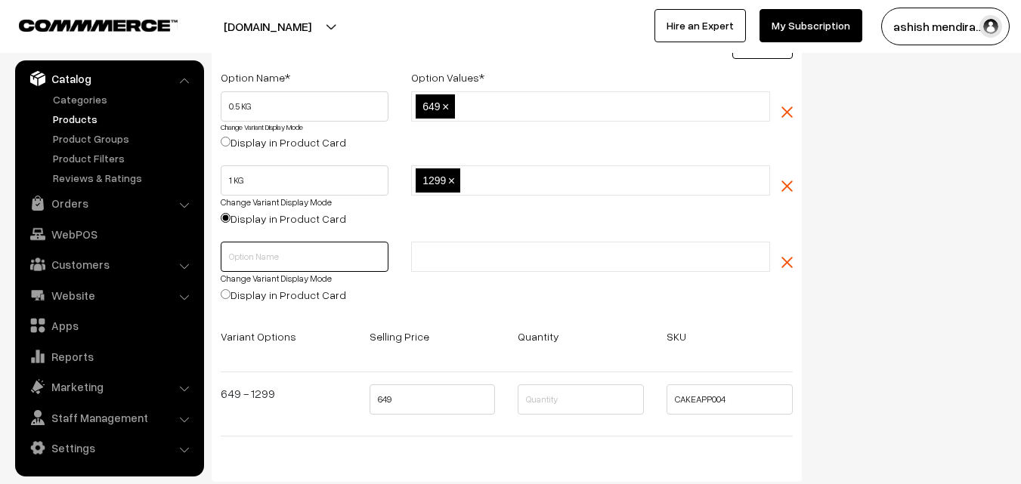
click at [259, 261] on input "text" at bounding box center [305, 257] width 168 height 30
type input "2 KG"
click at [438, 259] on input "text" at bounding box center [482, 257] width 132 height 16
type input "1999"
click at [225, 294] on input "Display in Product Card" at bounding box center [226, 294] width 10 height 10
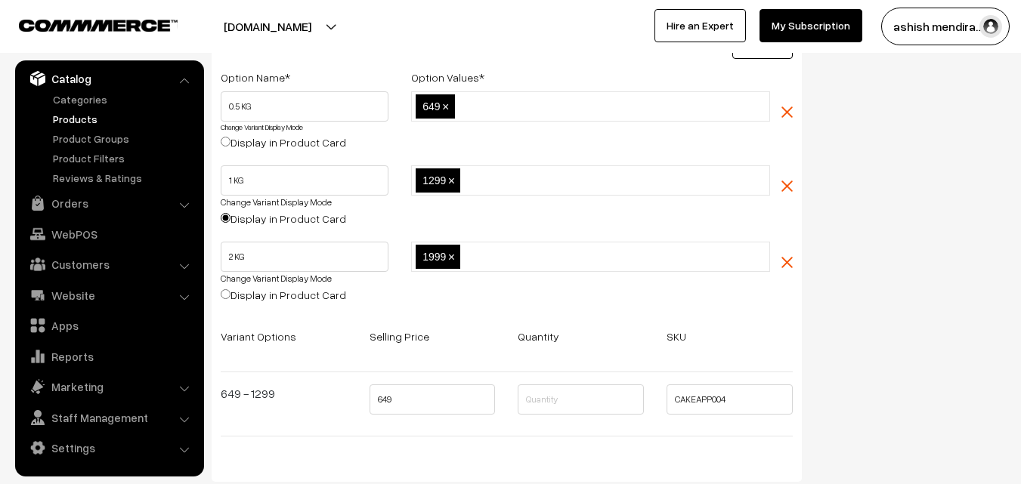
radio input "true"
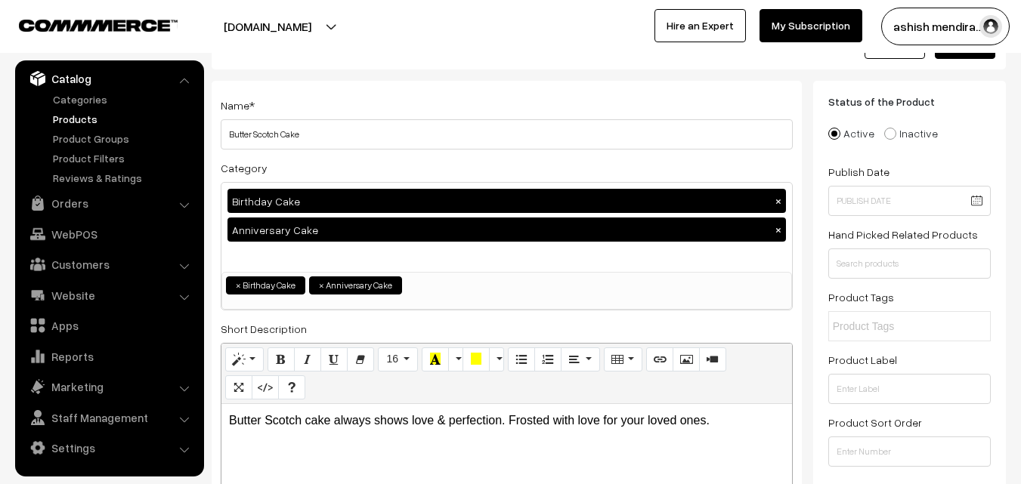
scroll to position [0, 0]
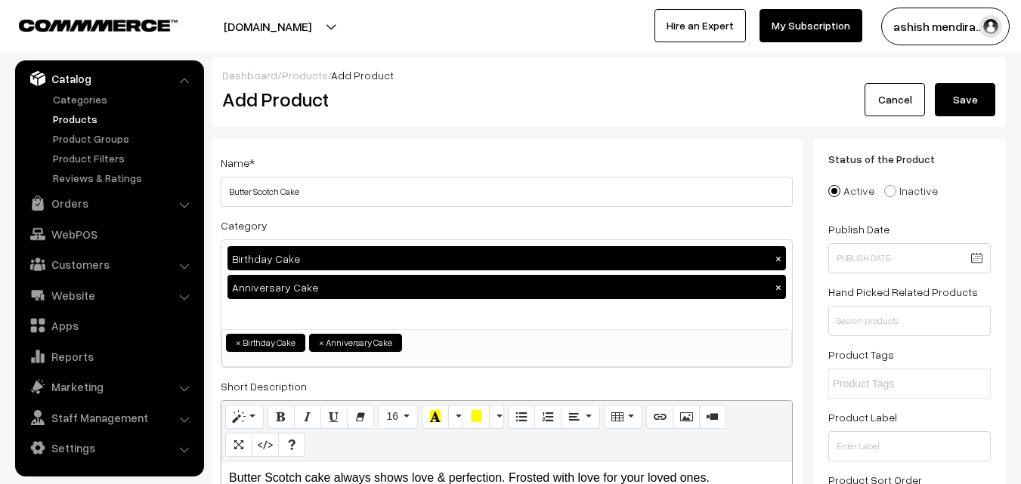
click at [967, 101] on button "Save" at bounding box center [965, 99] width 60 height 33
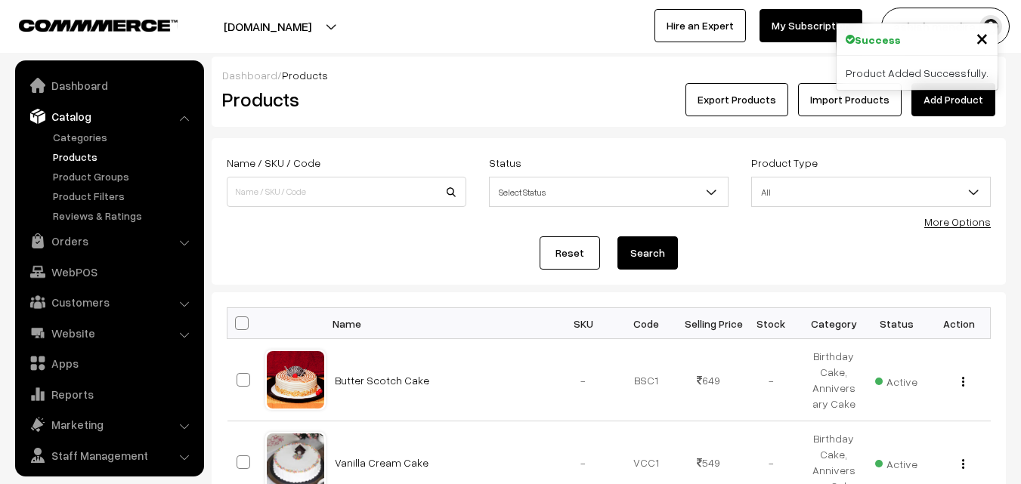
scroll to position [38, 0]
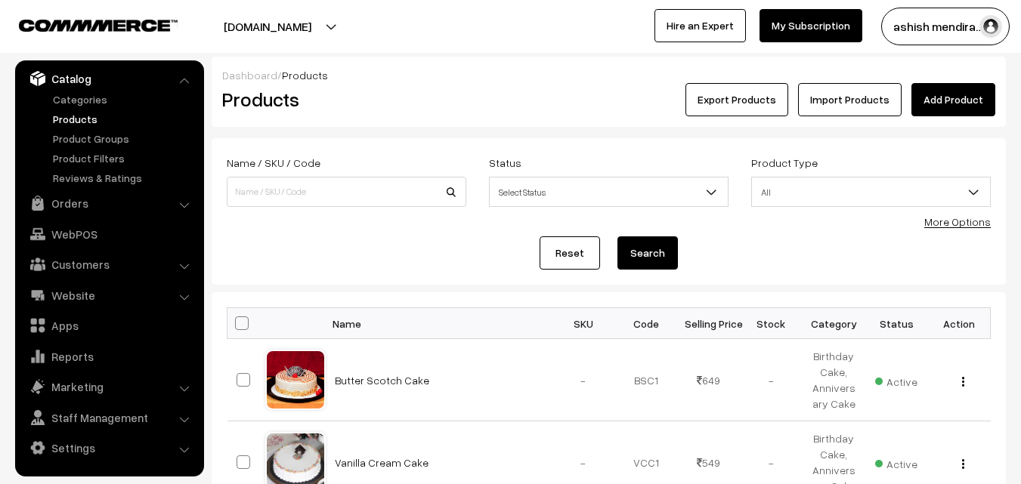
click at [961, 101] on link "Add Product" at bounding box center [953, 99] width 84 height 33
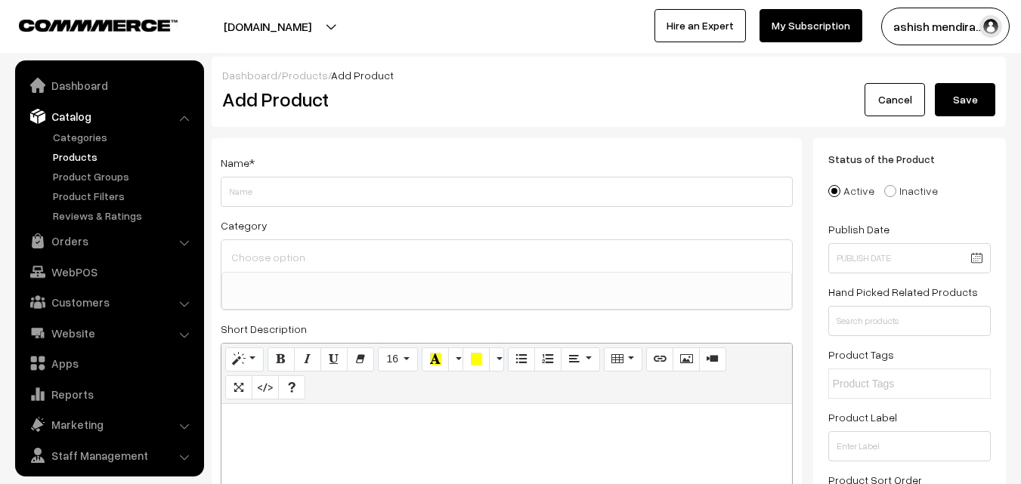
select select
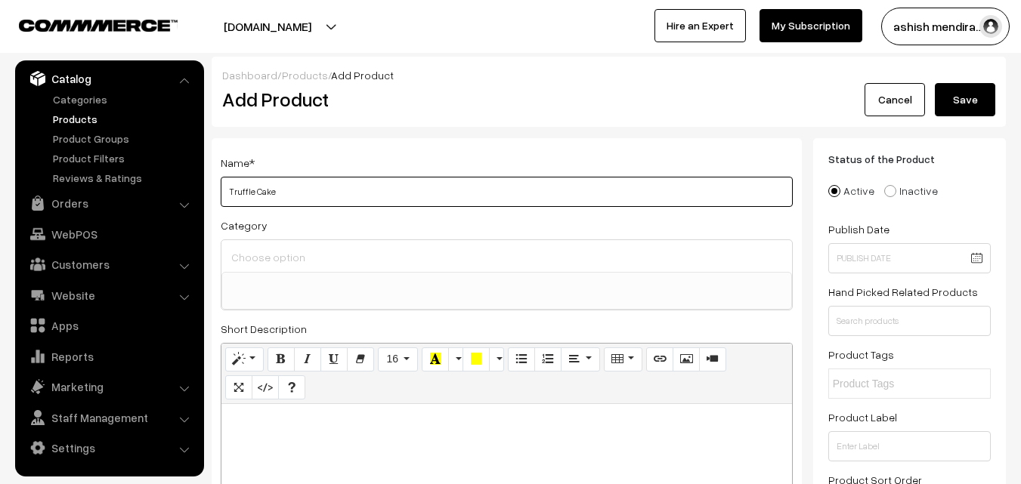
type input "Truffle Cake"
click at [378, 276] on ul at bounding box center [506, 282] width 569 height 19
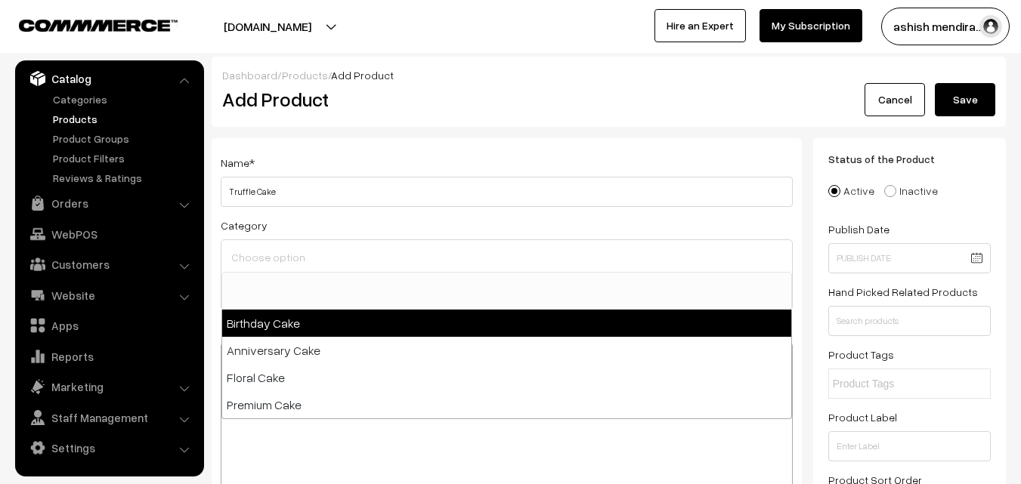
select select "1"
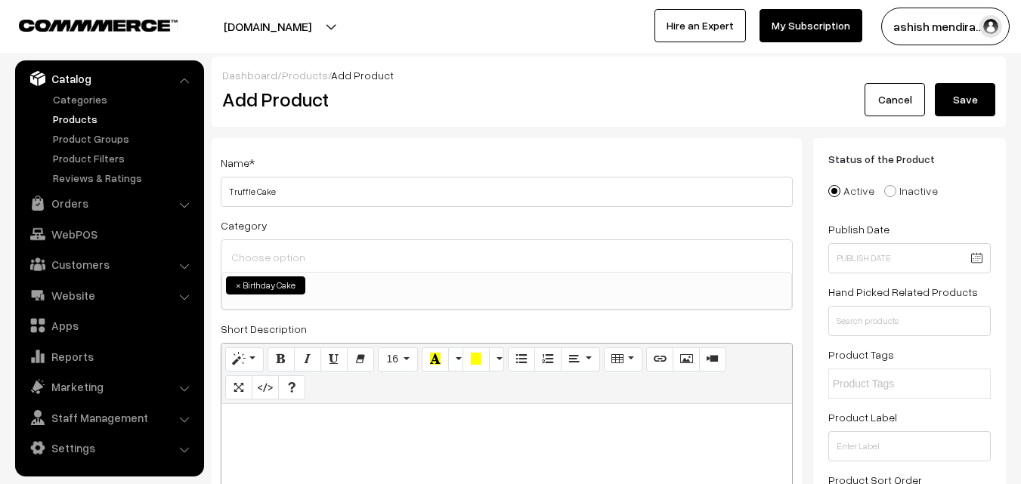
click at [285, 266] on input at bounding box center [506, 257] width 559 height 22
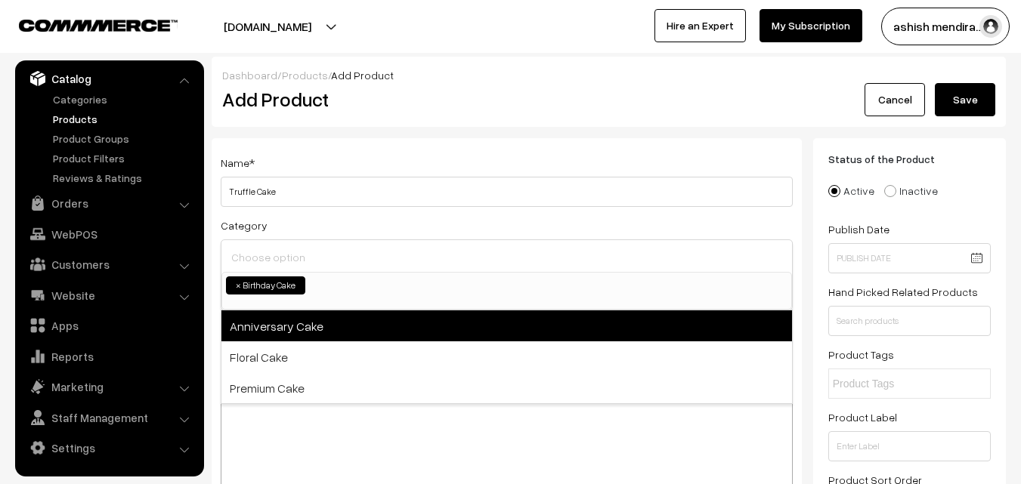
click at [272, 320] on span "Anniversary Cake" at bounding box center [506, 326] width 571 height 31
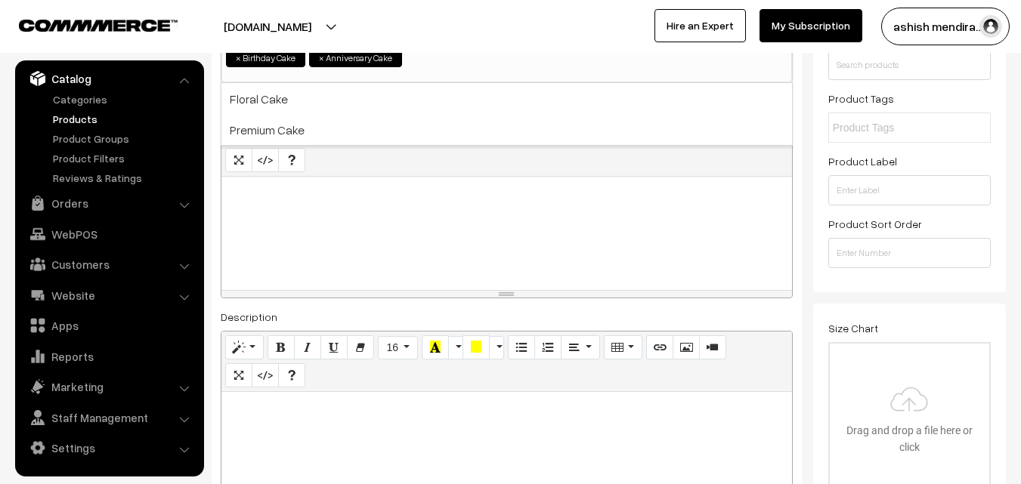
scroll to position [290, 0]
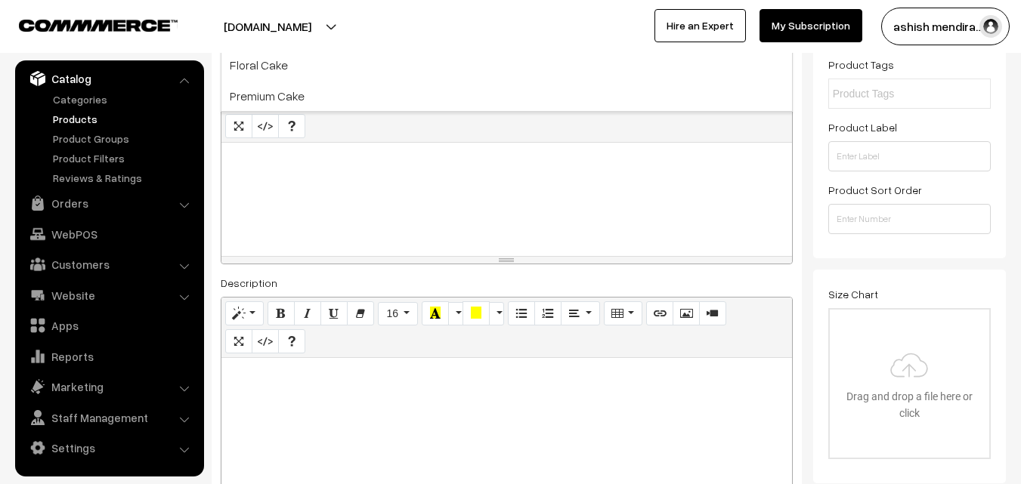
click at [446, 159] on p at bounding box center [507, 159] width 556 height 18
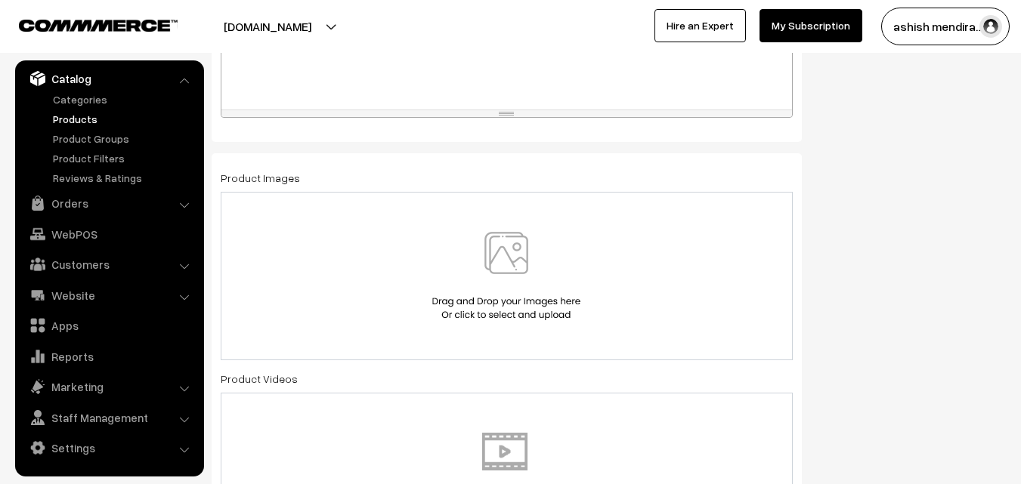
scroll to position [753, 0]
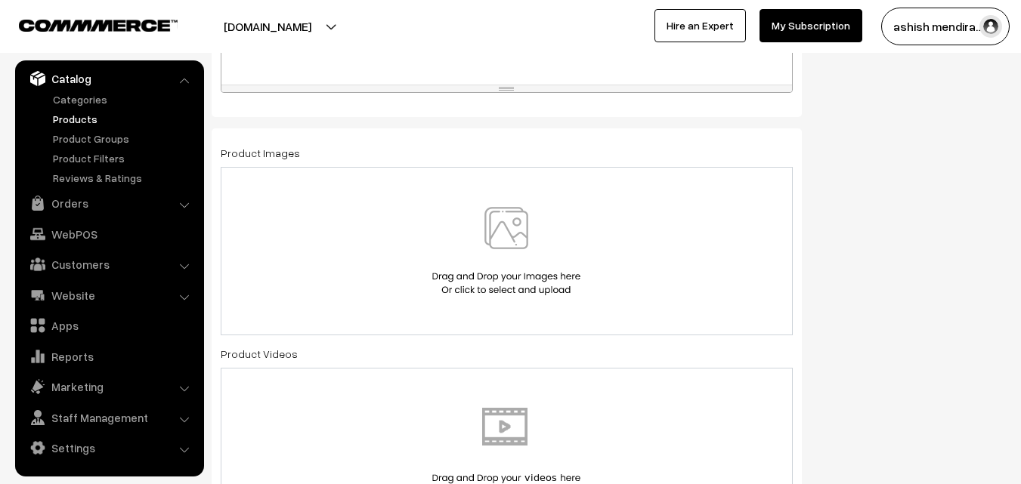
click at [518, 231] on img at bounding box center [507, 251] width 156 height 88
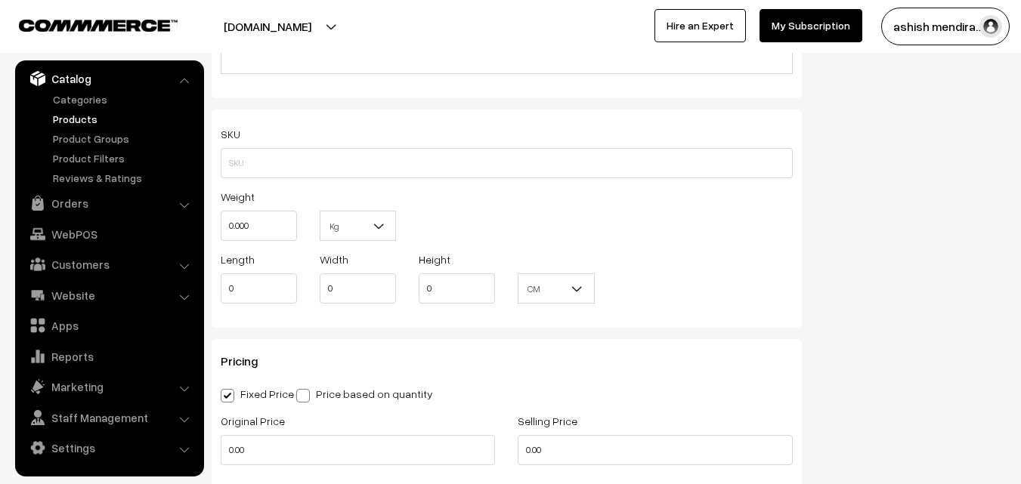
scroll to position [1239, 0]
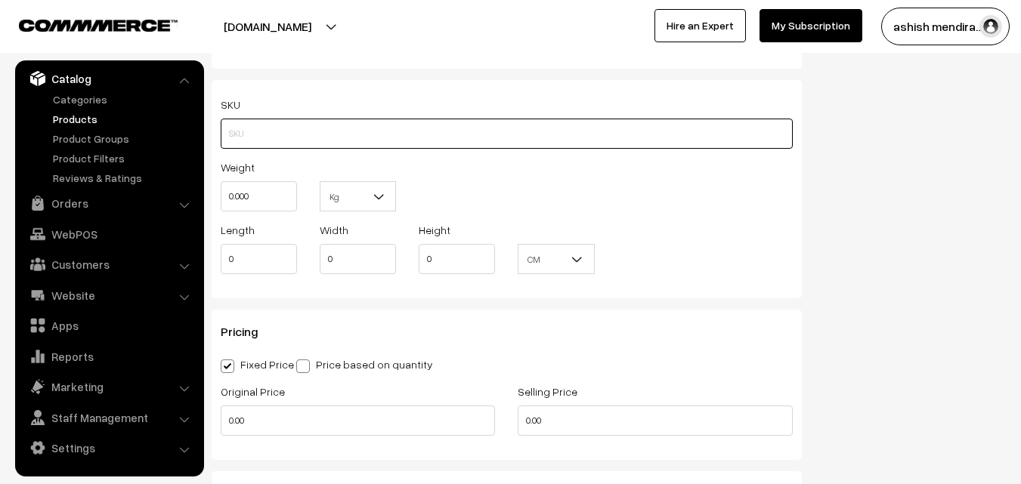
click at [287, 139] on input "text" at bounding box center [507, 134] width 572 height 30
type input "CAKEAPP005"
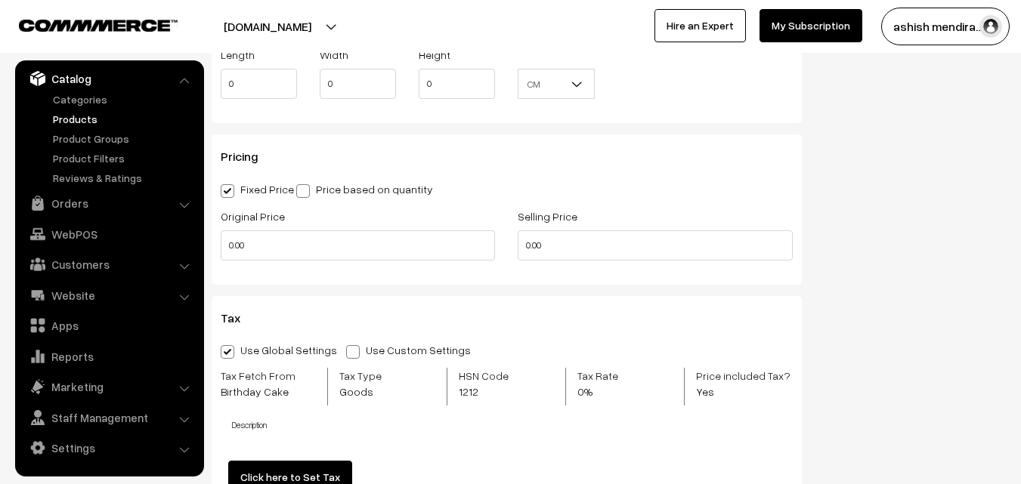
scroll to position [1420, 0]
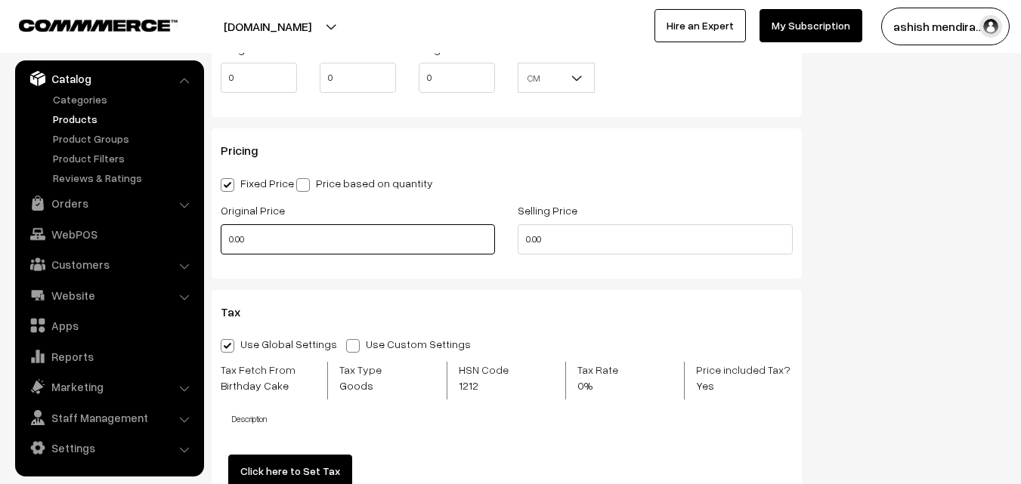
click at [240, 234] on input "0.00" at bounding box center [358, 239] width 274 height 30
type input "749"
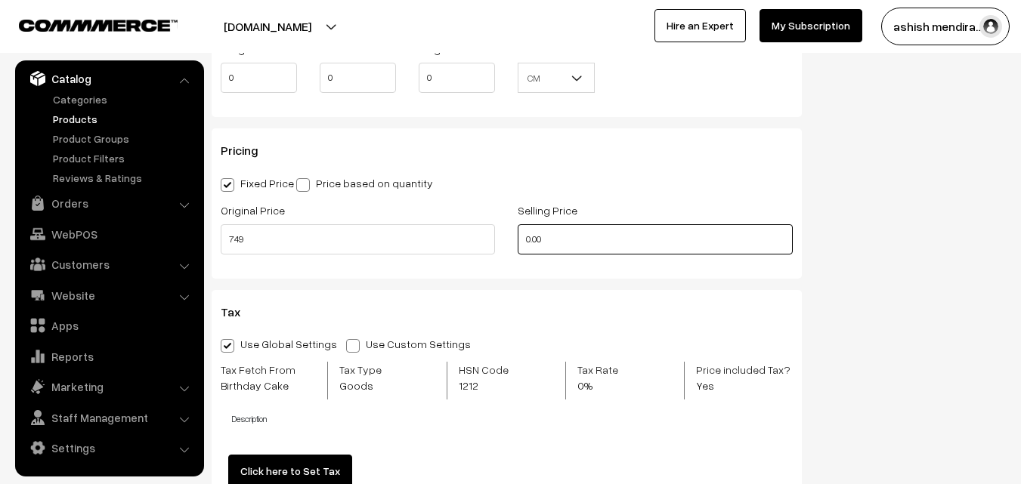
click at [551, 234] on input "0.00" at bounding box center [655, 239] width 274 height 30
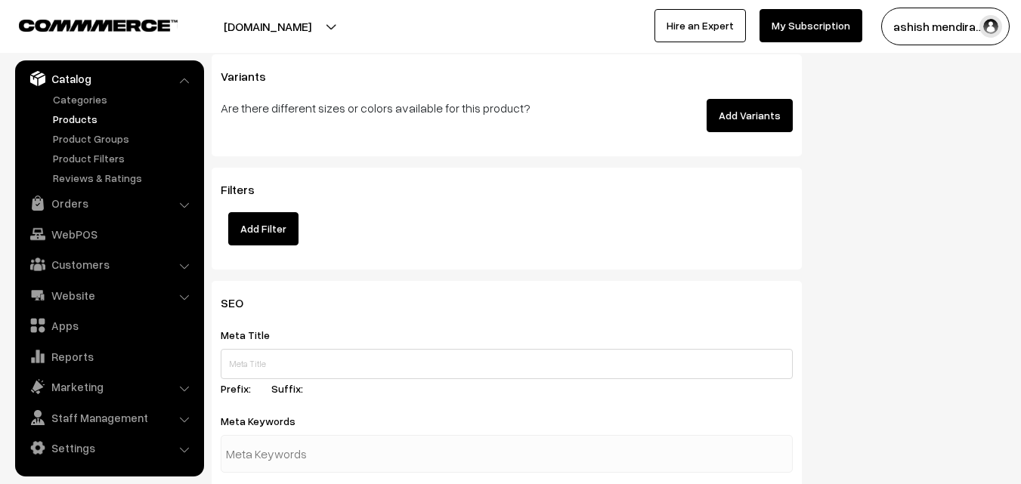
scroll to position [2112, 0]
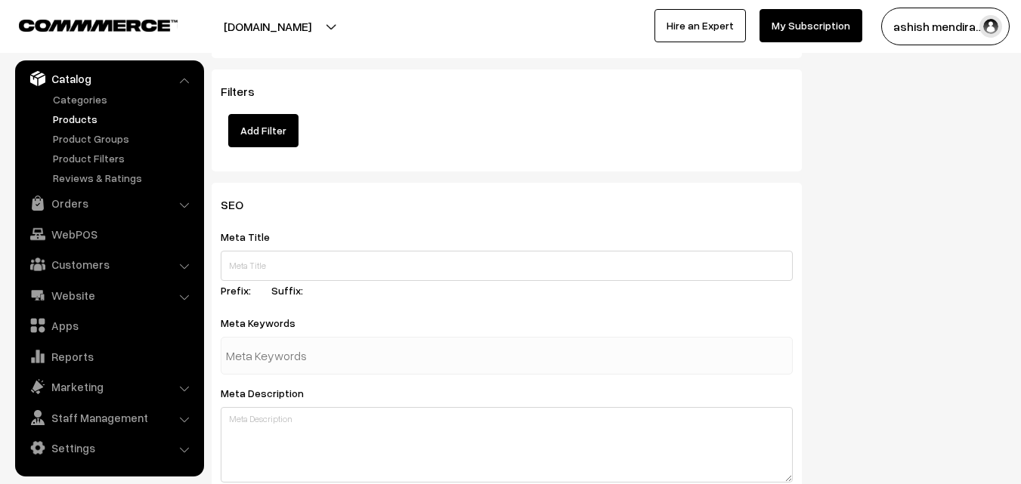
type input "699"
click at [955, 363] on div "SEO Meta Title Prefix: Suffix: Meta Keywords Meta Description Meta Image Drag a…" at bounding box center [608, 475] width 817 height 585
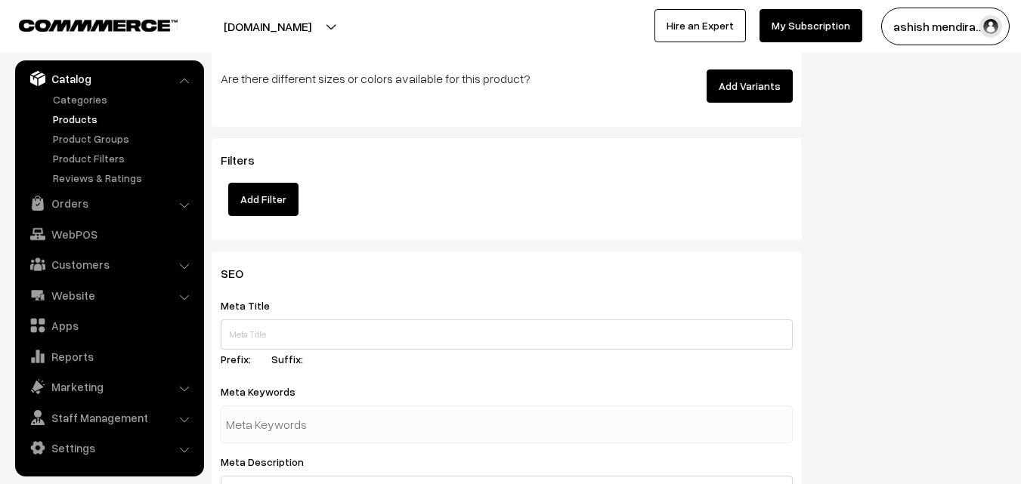
scroll to position [2022, 0]
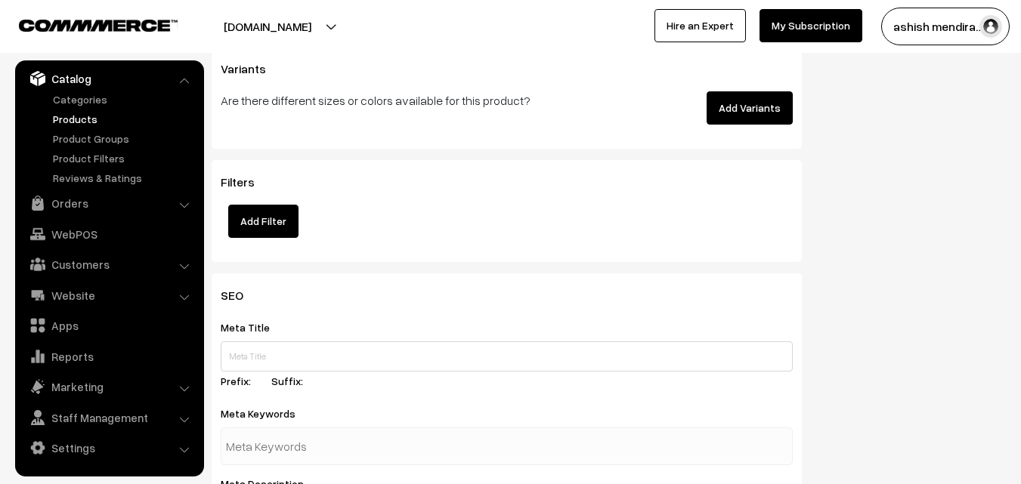
click at [720, 106] on button "Add Variants" at bounding box center [750, 107] width 86 height 33
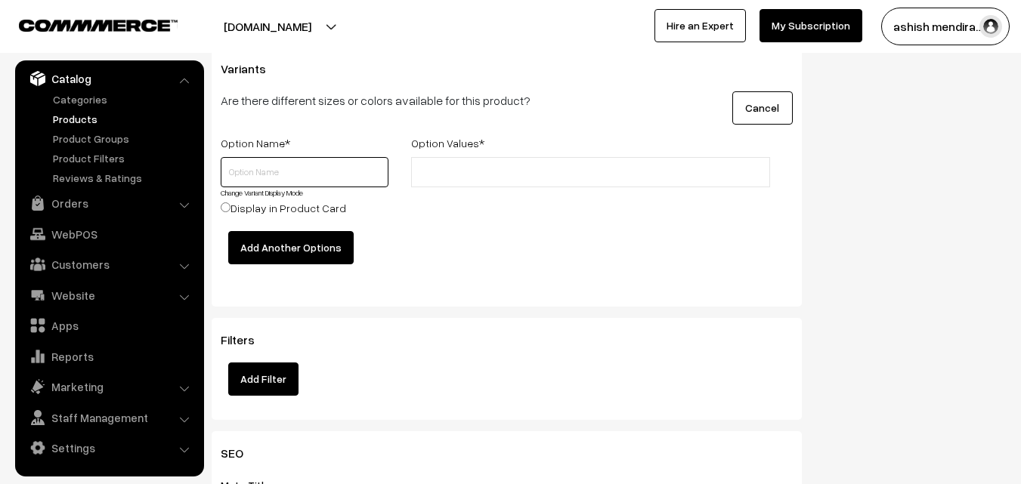
click at [247, 172] on input "text" at bounding box center [305, 172] width 168 height 30
type input "0.5 kg"
click at [455, 176] on input "text" at bounding box center [482, 173] width 132 height 16
type input "699"
click at [224, 209] on input "Display in Product Card" at bounding box center [226, 208] width 10 height 10
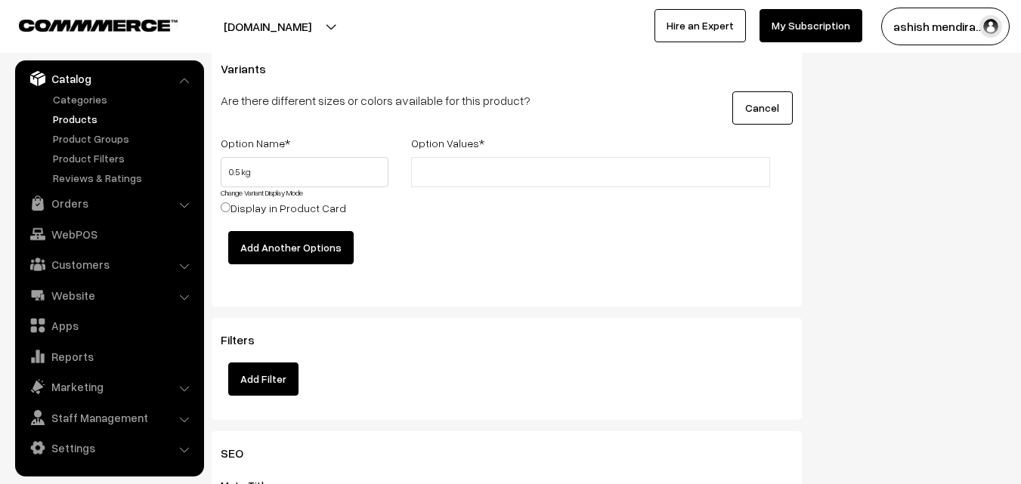
radio input "true"
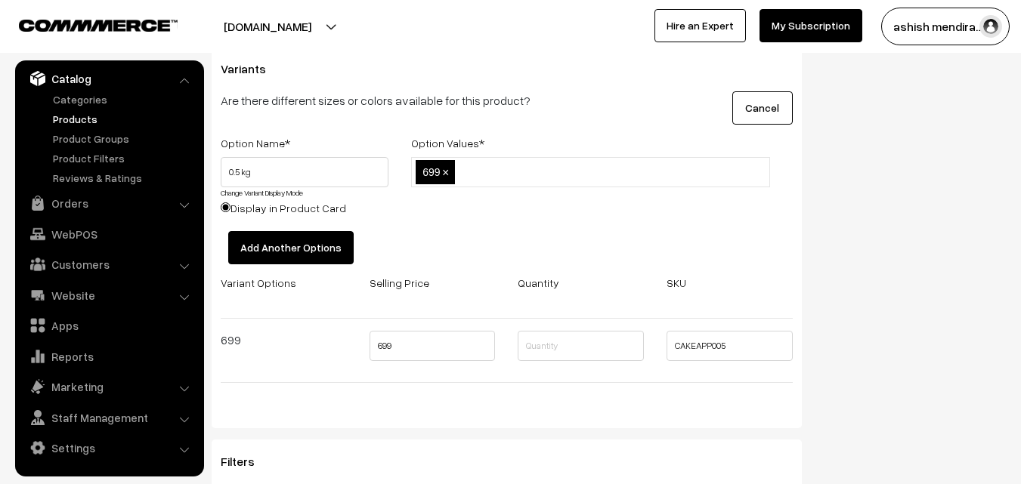
click at [296, 248] on button "Add Another Options" at bounding box center [290, 247] width 125 height 33
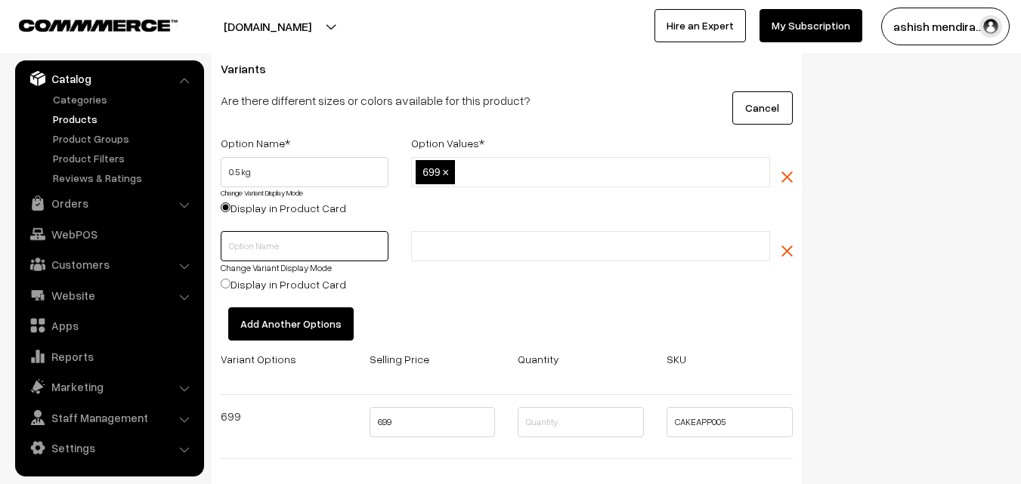
click at [268, 246] on input "text" at bounding box center [305, 246] width 168 height 30
type input "1 kg"
click at [440, 249] on input "text" at bounding box center [482, 247] width 132 height 16
type input "1099"
click at [230, 282] on input "Display in Product Card" at bounding box center [226, 284] width 10 height 10
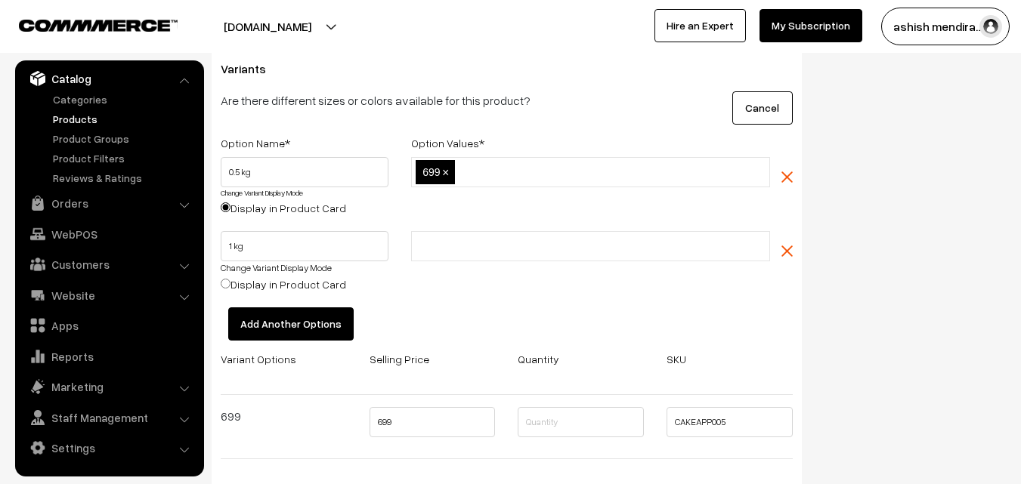
radio input "true"
click at [283, 320] on button "Add Another Options" at bounding box center [290, 324] width 125 height 33
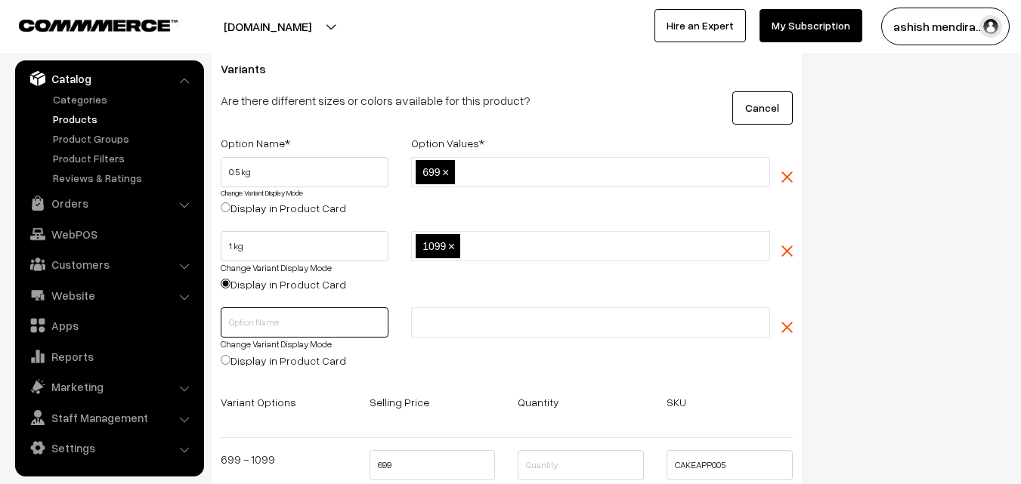
click at [247, 312] on input "text" at bounding box center [305, 323] width 168 height 30
type input "2 kg"
click at [446, 323] on input "text" at bounding box center [482, 323] width 132 height 16
type input "2099"
click at [224, 358] on input "Display in Product Card" at bounding box center [226, 360] width 10 height 10
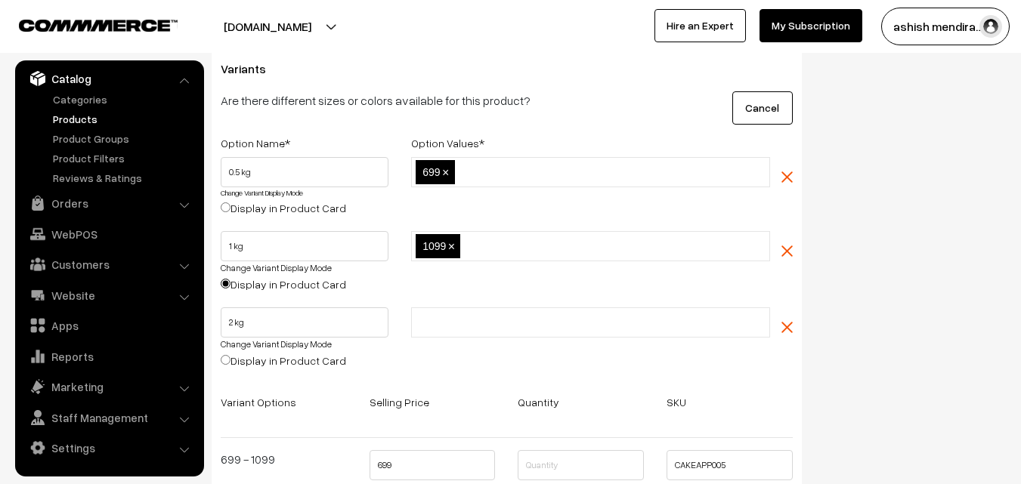
radio input "true"
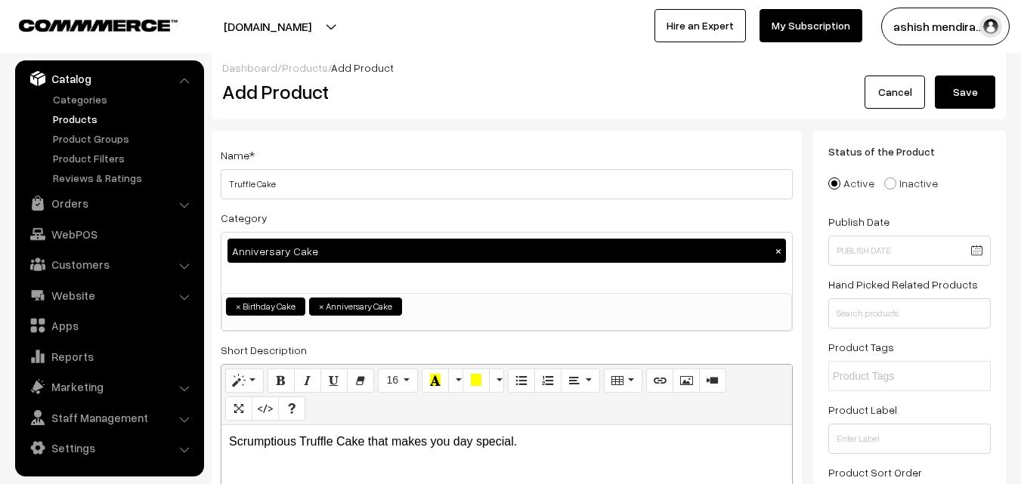
scroll to position [0, 0]
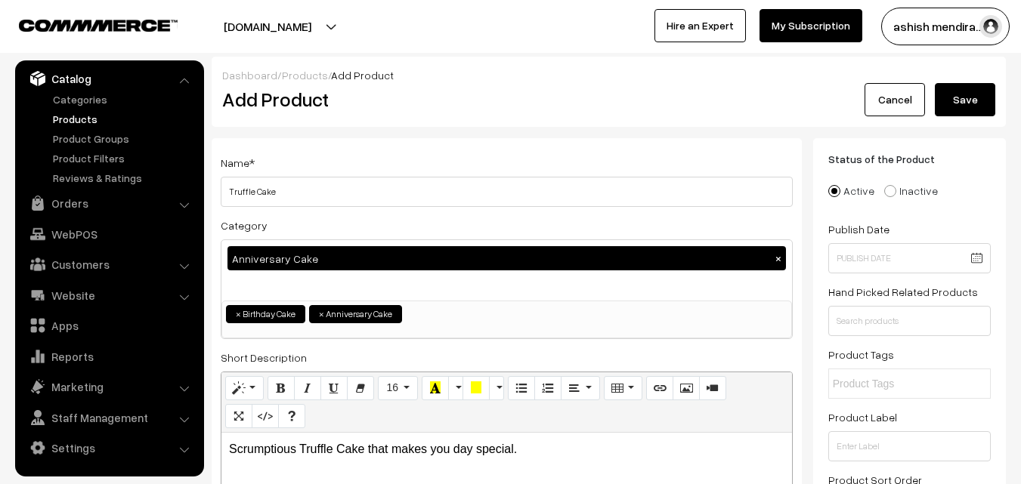
click at [967, 98] on button "Save" at bounding box center [965, 99] width 60 height 33
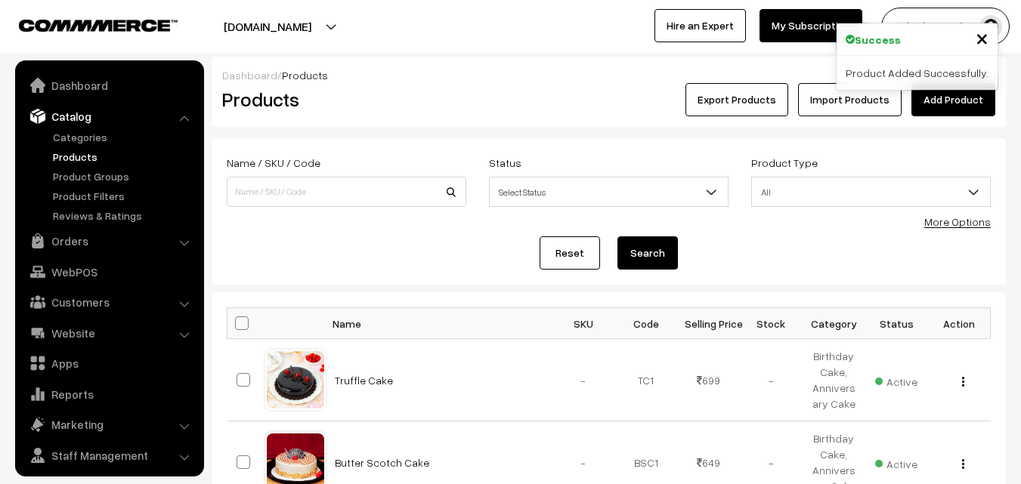
scroll to position [38, 0]
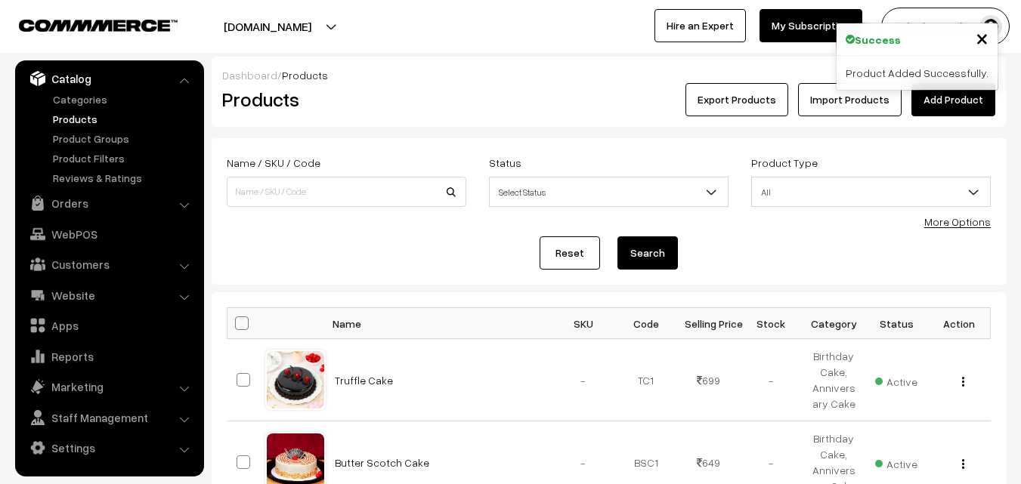
drag, startPoint x: 0, startPoint y: 0, endPoint x: 416, endPoint y: -2, distance: 415.7
click at [416, 0] on html "Thank you for showing interest. Our team will call you shortly. Close [DOMAIN_N…" at bounding box center [510, 242] width 1021 height 484
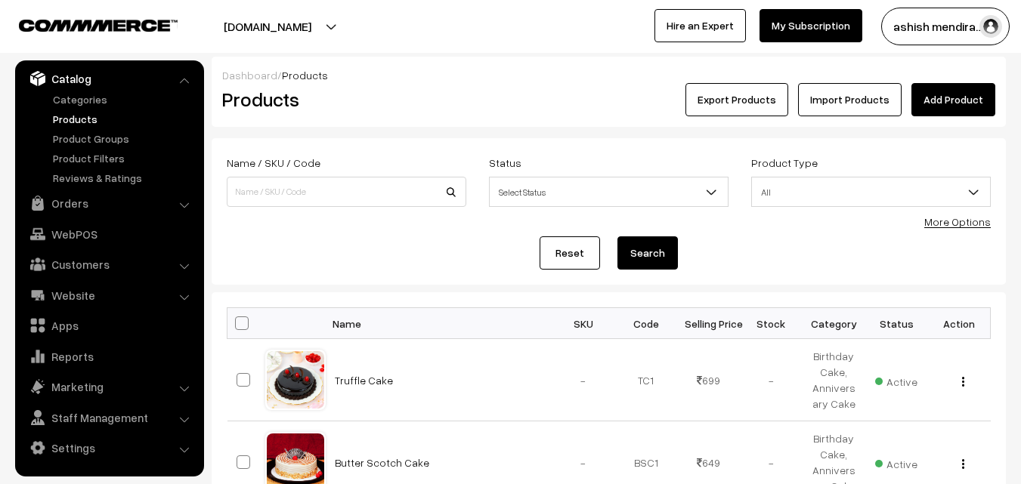
click at [942, 99] on link "Add Product" at bounding box center [953, 99] width 84 height 33
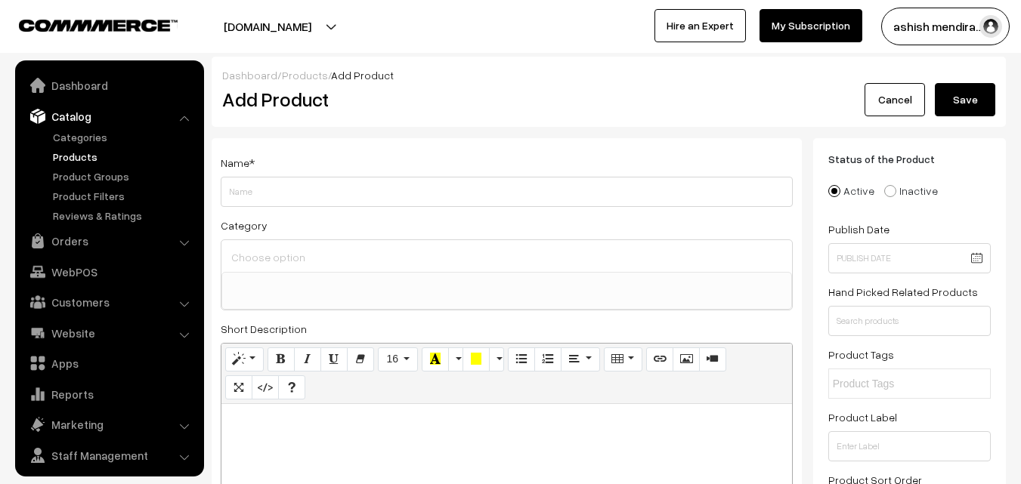
select select
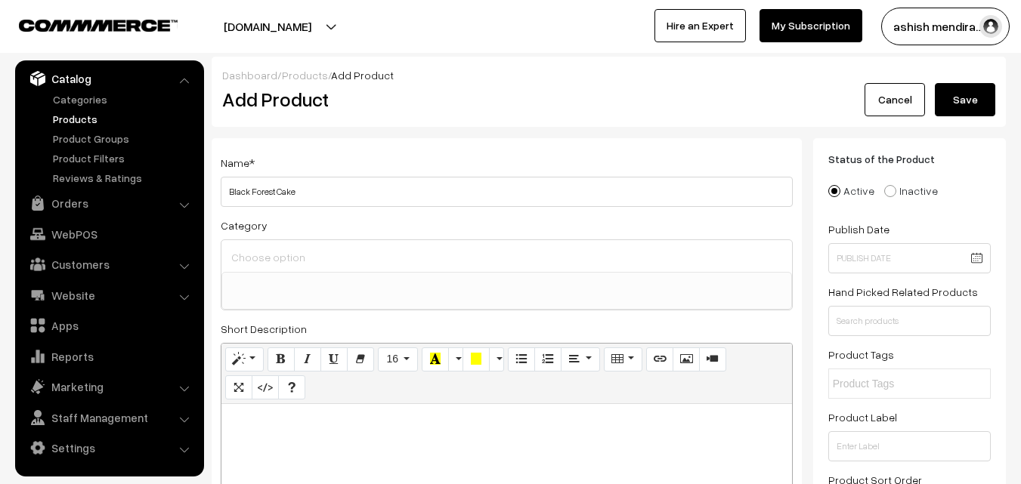
type input "Black Forest Cake"
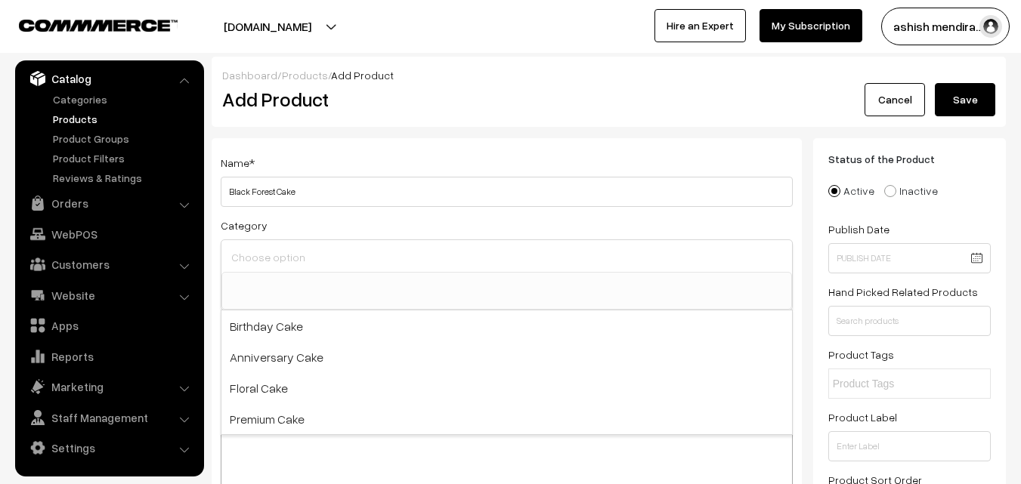
click at [275, 266] on input at bounding box center [506, 257] width 559 height 22
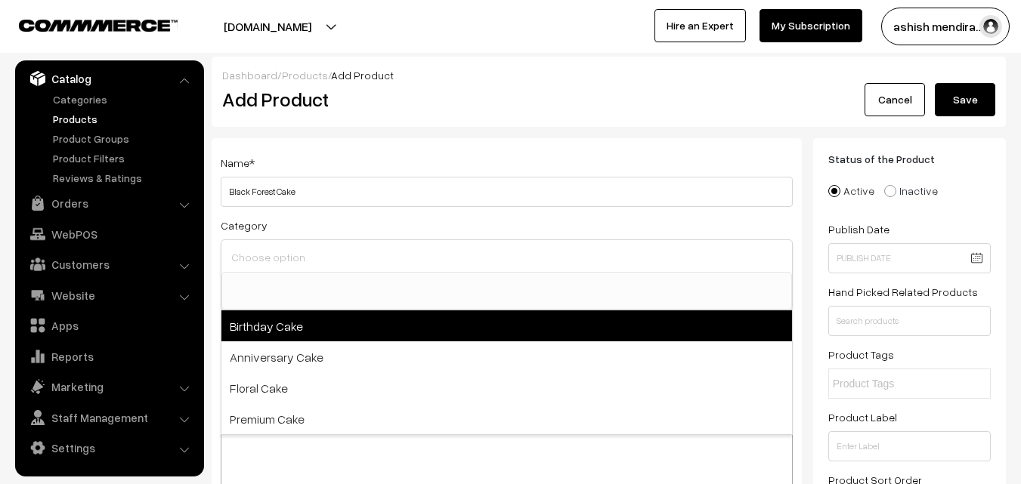
click at [274, 318] on span "Birthday Cake" at bounding box center [506, 326] width 571 height 31
select select "1"
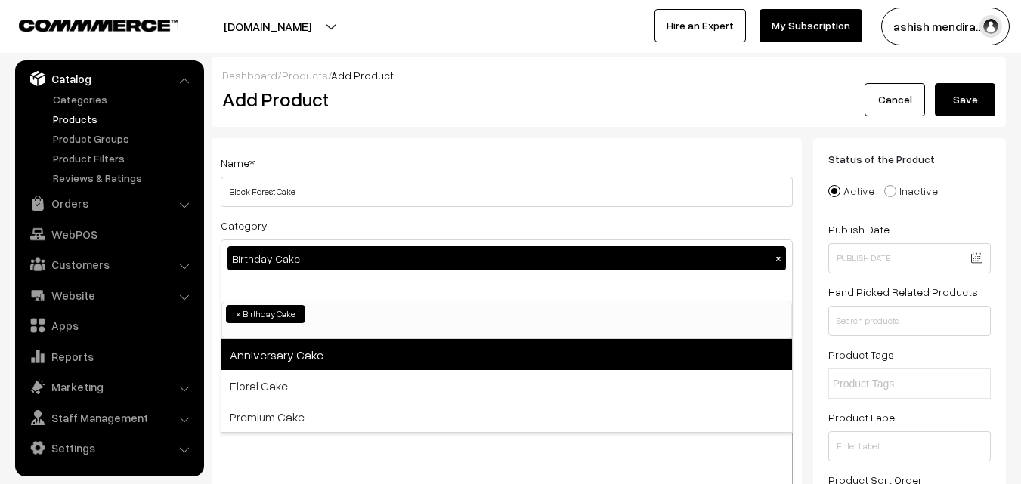
click at [274, 351] on span "Anniversary Cake" at bounding box center [506, 354] width 571 height 31
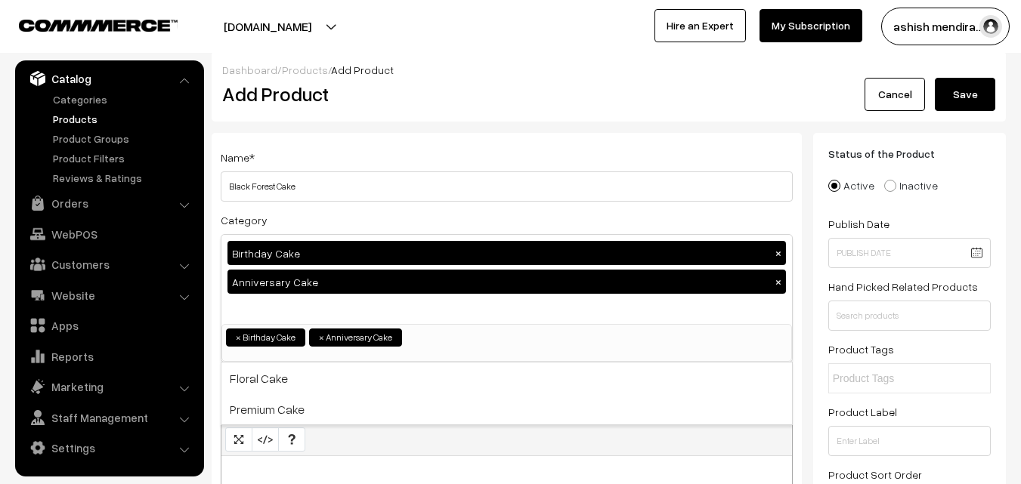
scroll to position [0, 0]
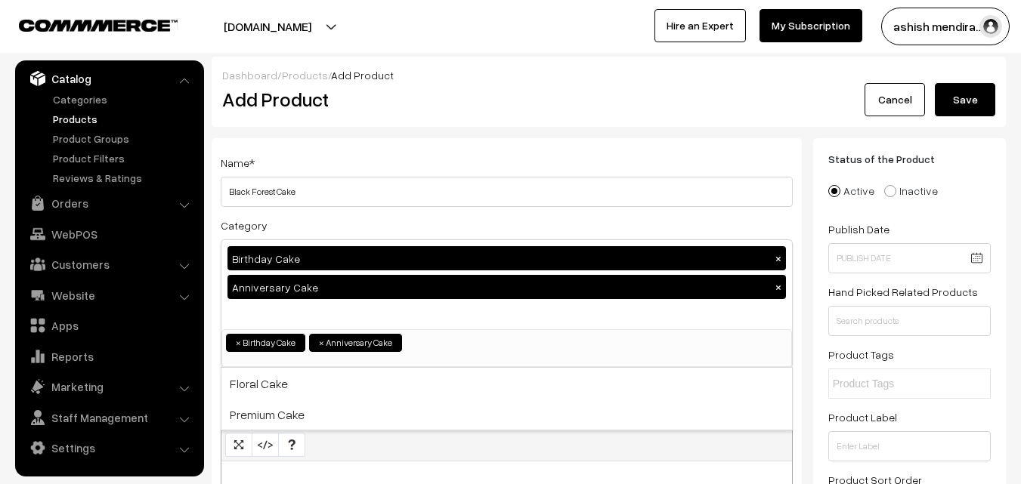
click at [1011, 45] on div "[DOMAIN_NAME] Go to Website Create New Store ashish mendira… My Profile Refer &…" at bounding box center [510, 26] width 1021 height 53
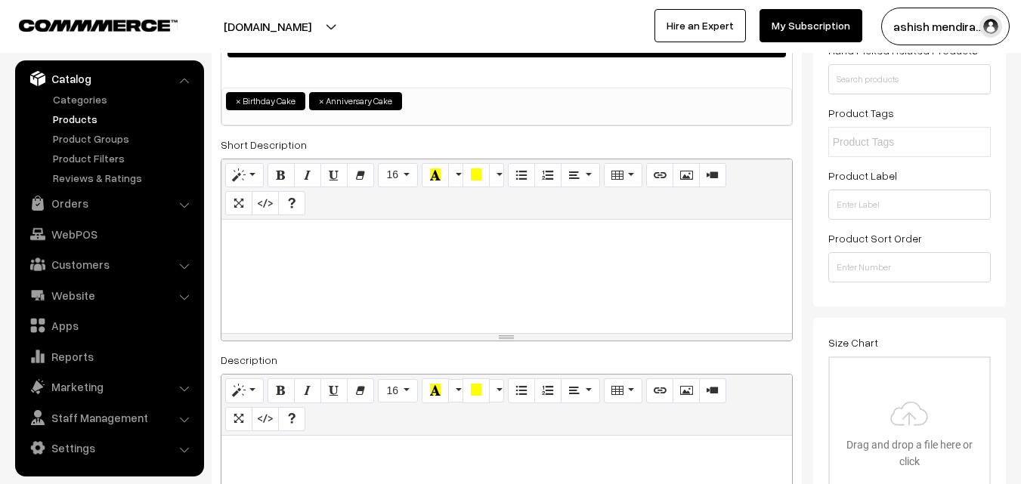
scroll to position [272, 0]
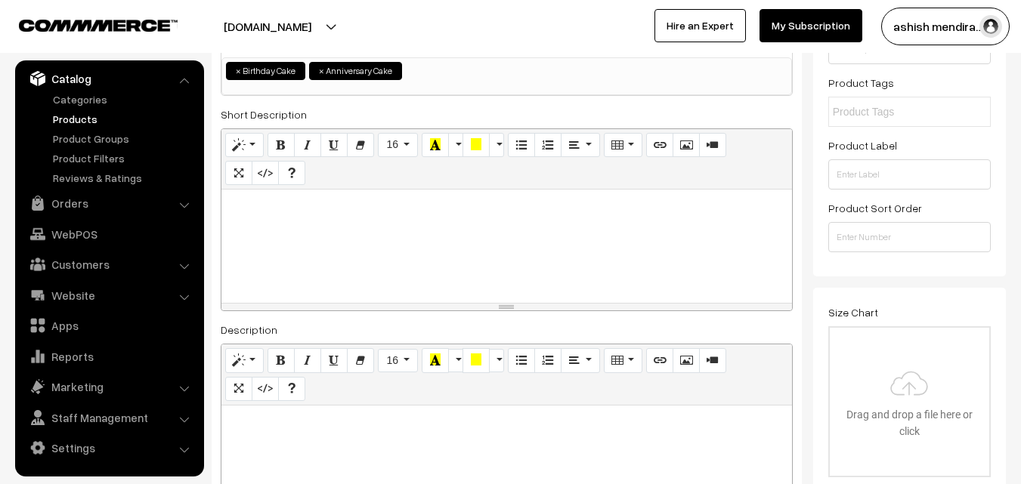
click at [411, 237] on div at bounding box center [506, 246] width 571 height 113
click at [227, 212] on div "Black Forest Cake" at bounding box center [506, 246] width 571 height 113
click at [393, 207] on p "Order Black Forest Cake" at bounding box center [507, 206] width 556 height 18
click at [948, 133] on div "Status of the Product Active Inactive Product Type -- Select -- -- Select -- Pu…" at bounding box center [909, 66] width 162 height 371
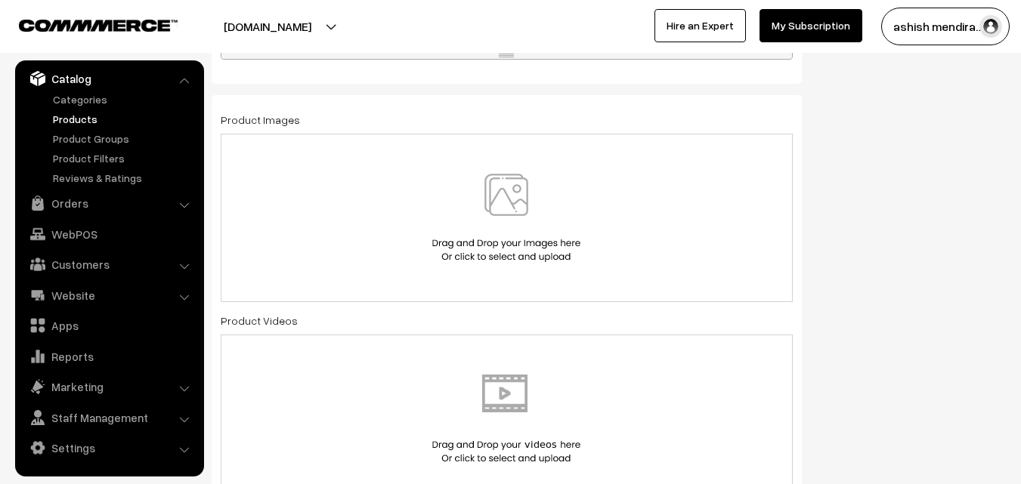
scroll to position [846, 0]
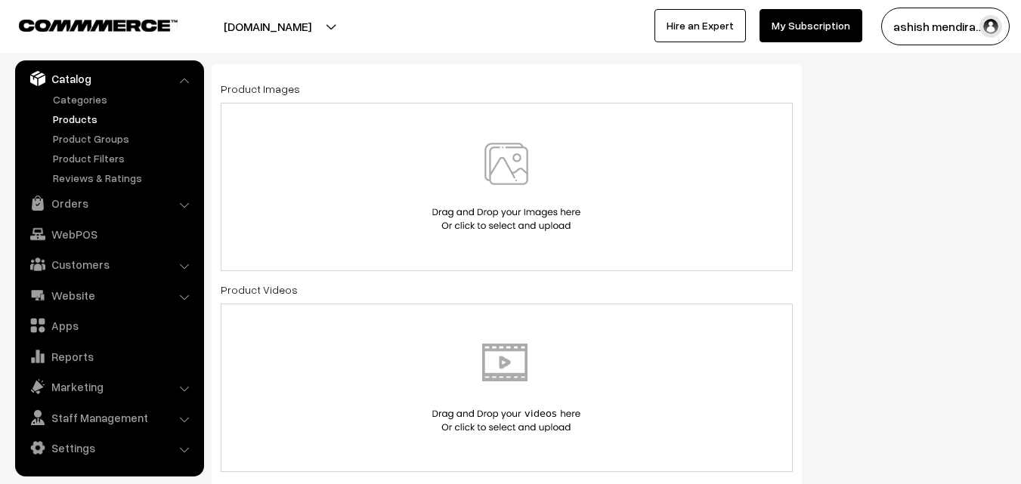
click at [493, 150] on img at bounding box center [507, 187] width 156 height 88
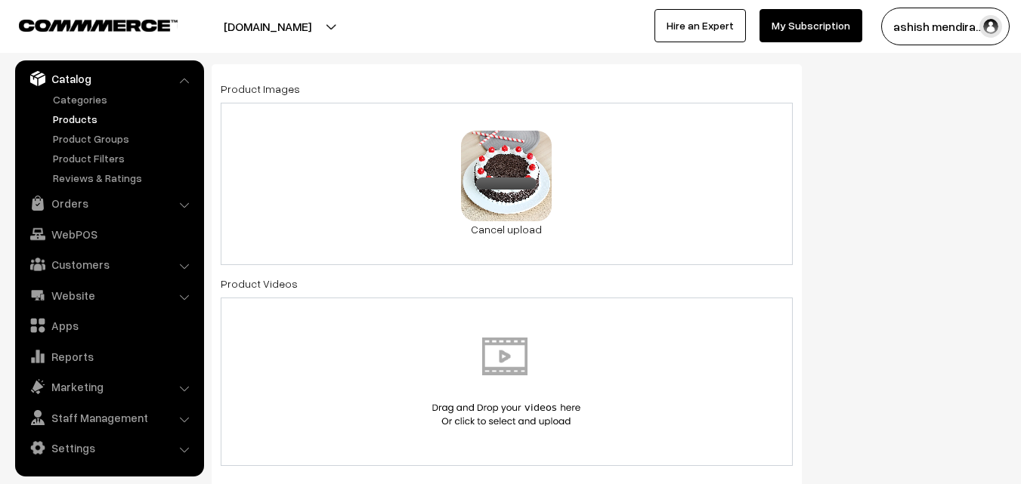
click at [918, 165] on div "Status of the Product Active Inactive Product Type -- Select -- -- Select -- Pu…" at bounding box center [915, 385] width 204 height 2186
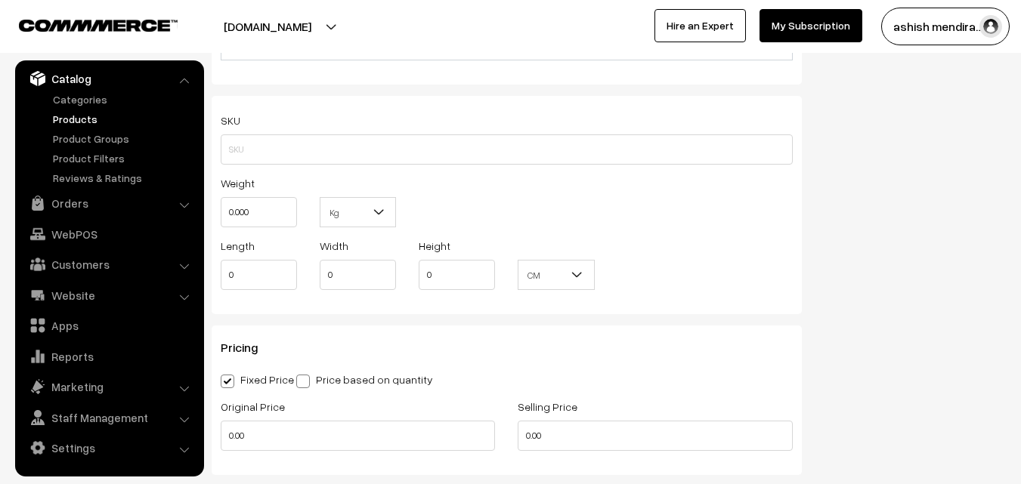
scroll to position [1239, 0]
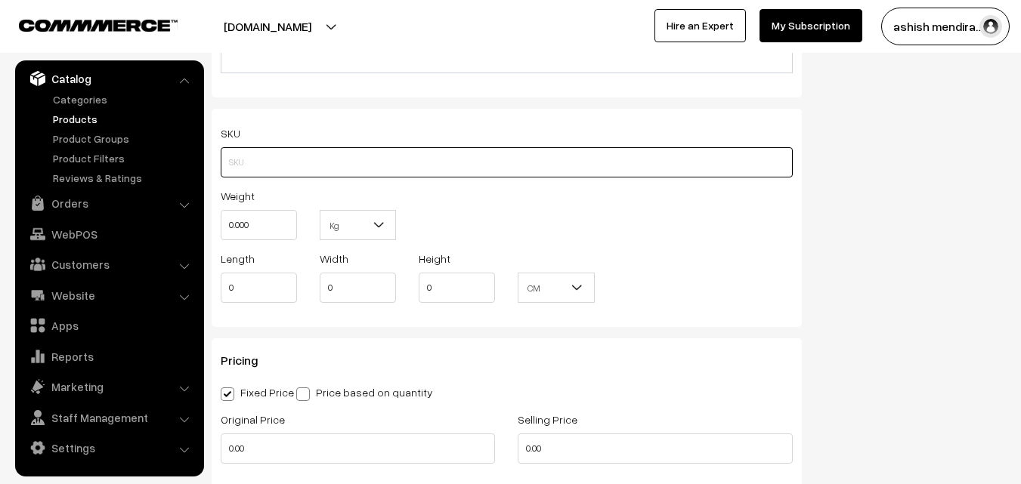
click at [400, 162] on input "text" at bounding box center [507, 162] width 572 height 30
type input "CAKEAPP006"
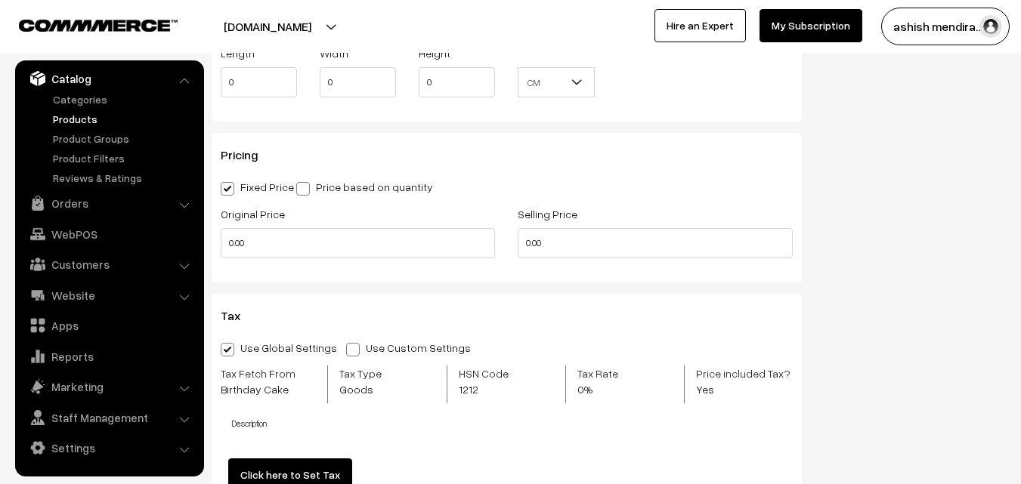
scroll to position [1451, 0]
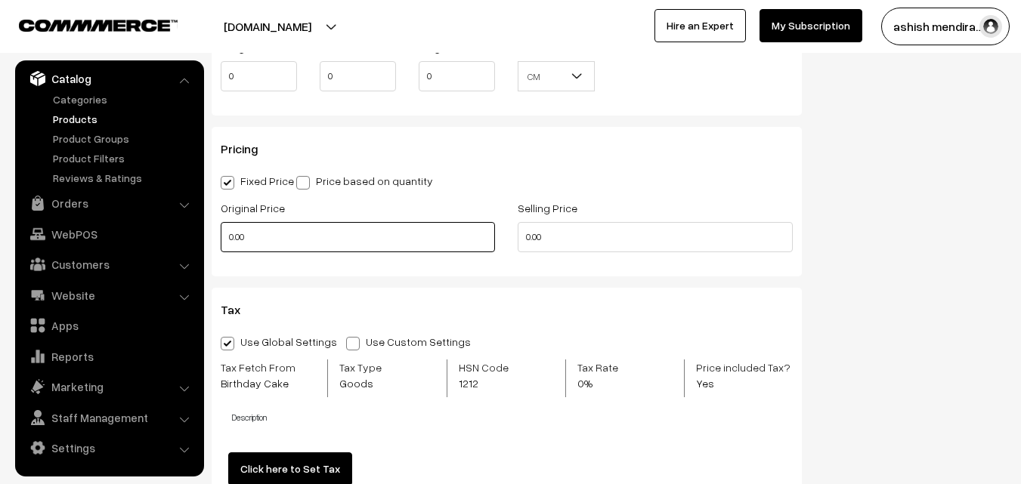
click at [321, 235] on input "0.00" at bounding box center [358, 237] width 274 height 30
type input "0"
type input "749"
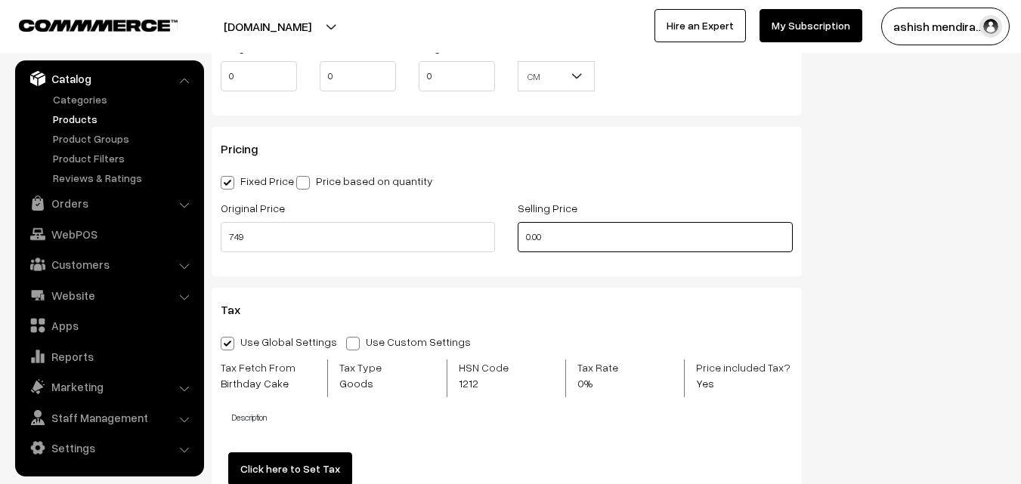
click at [543, 229] on input "0.00" at bounding box center [655, 237] width 274 height 30
type input "0"
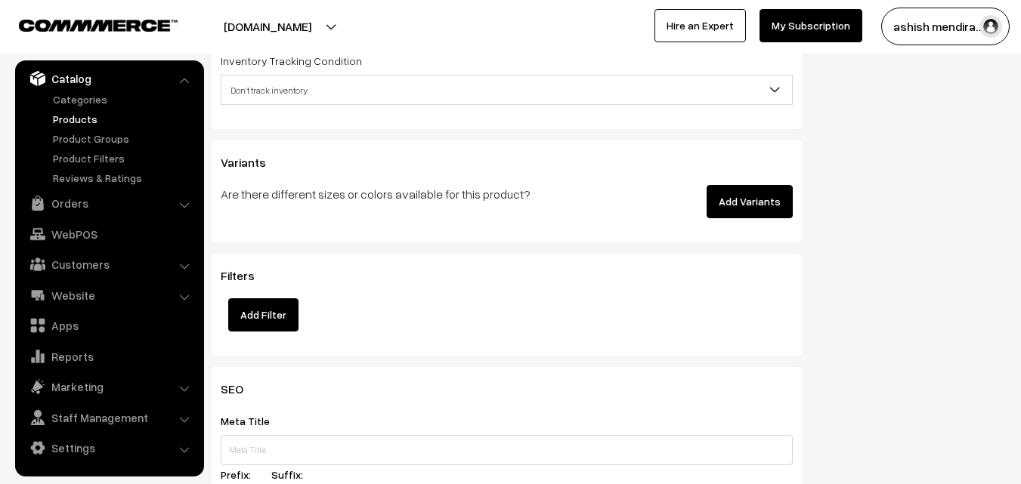
scroll to position [1951, 0]
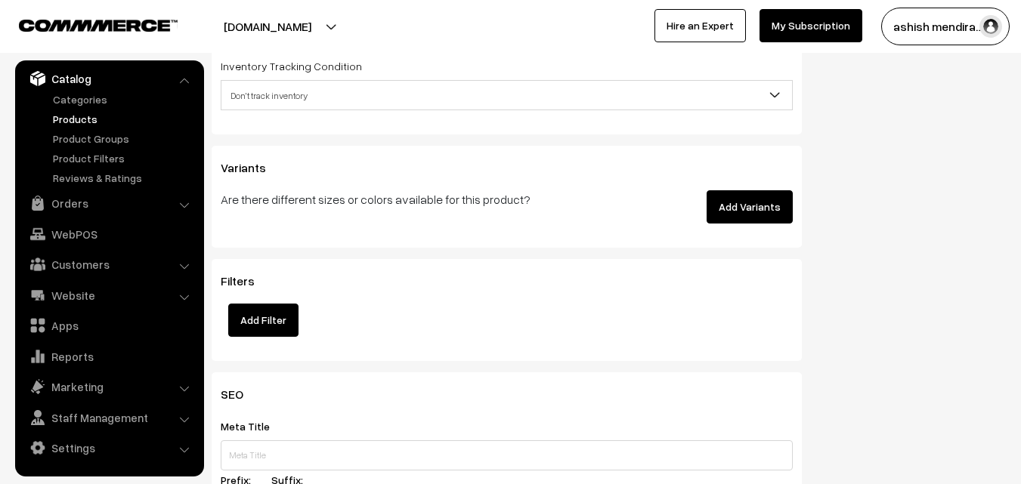
type input "649"
click at [760, 212] on button "Add Variants" at bounding box center [750, 206] width 86 height 33
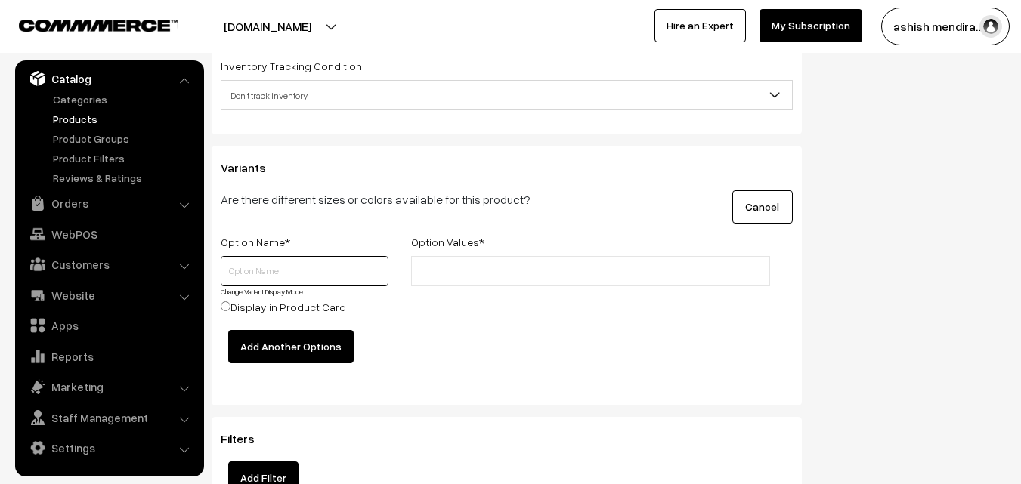
click at [271, 263] on input "text" at bounding box center [305, 271] width 168 height 30
type input "0.5 KG"
click at [441, 276] on input "text" at bounding box center [482, 272] width 132 height 16
type input "649"
click at [221, 305] on input "Display in Product Card" at bounding box center [226, 307] width 10 height 10
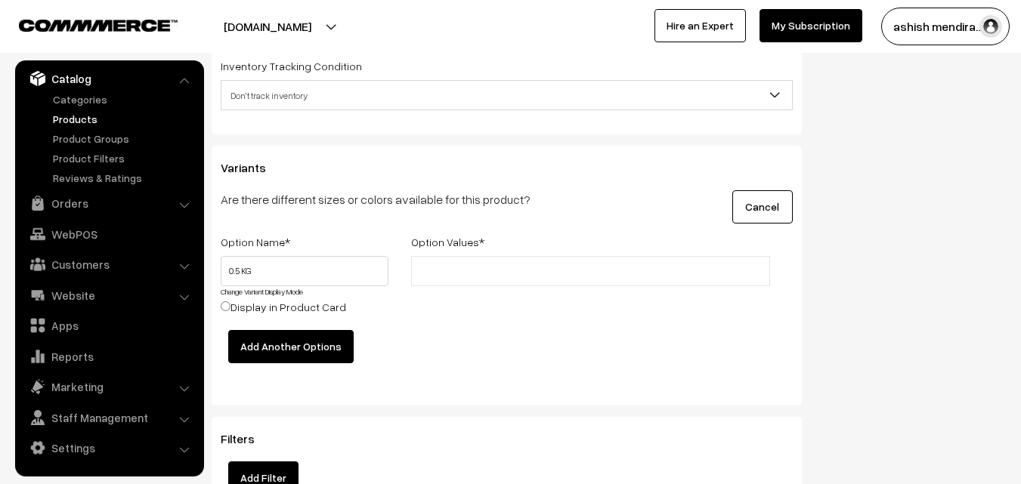
radio input "true"
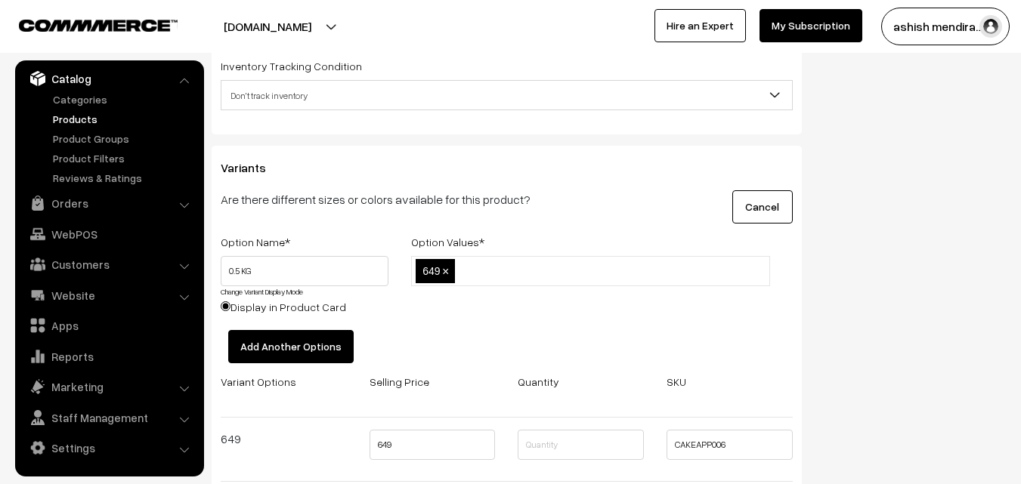
click at [284, 344] on button "Add Another Options" at bounding box center [290, 346] width 125 height 33
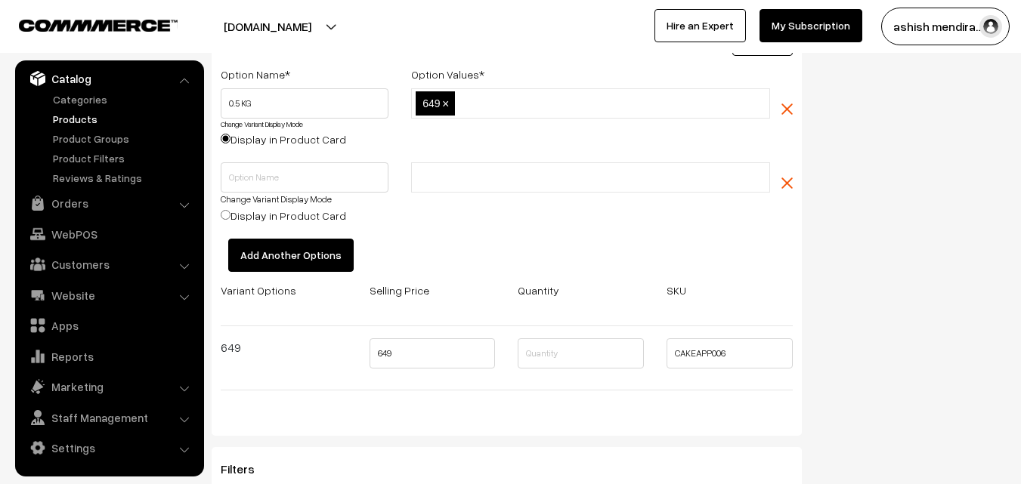
scroll to position [2133, 0]
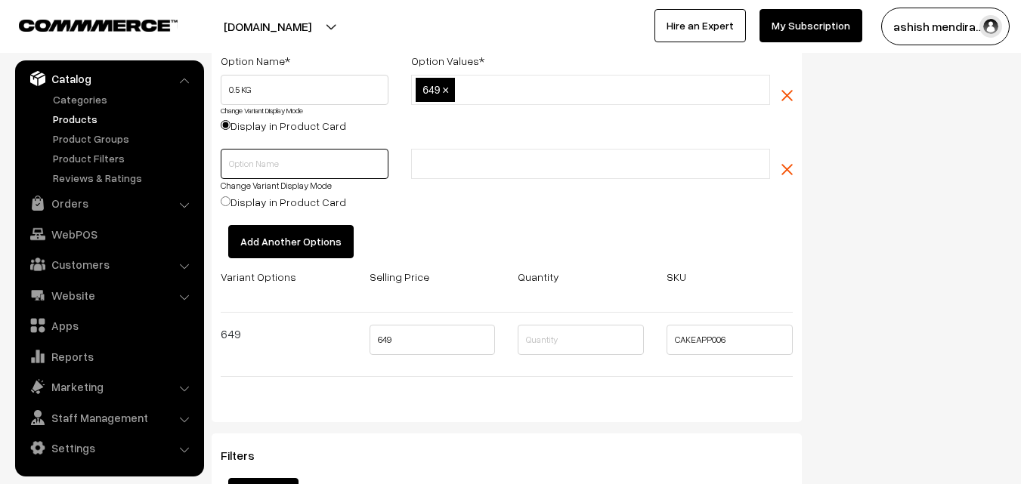
click at [267, 162] on input "text" at bounding box center [305, 164] width 168 height 30
type input "1 KG"
click at [454, 156] on li at bounding box center [483, 164] width 135 height 24
type input "1099"
click at [227, 201] on input "Display in Product Card" at bounding box center [226, 202] width 10 height 10
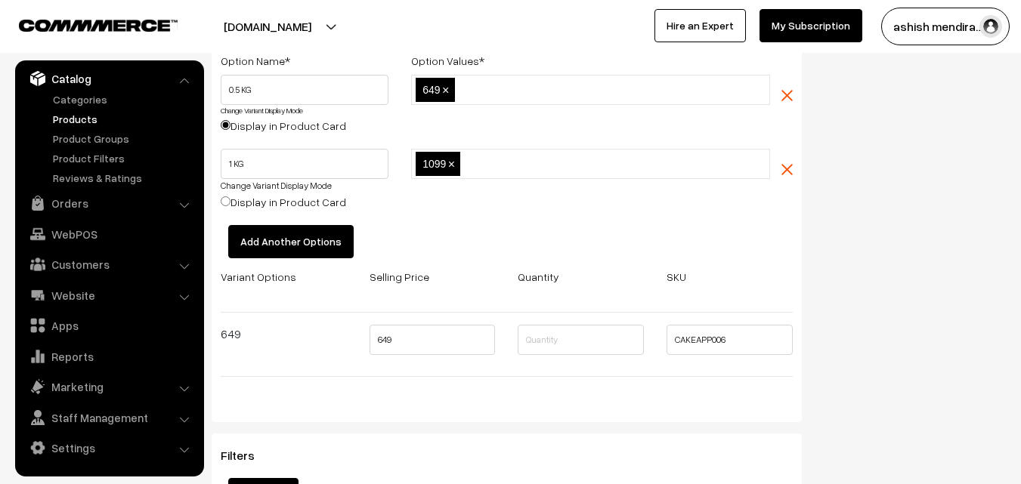
radio input "true"
click at [277, 236] on button "Add Another Options" at bounding box center [290, 241] width 125 height 33
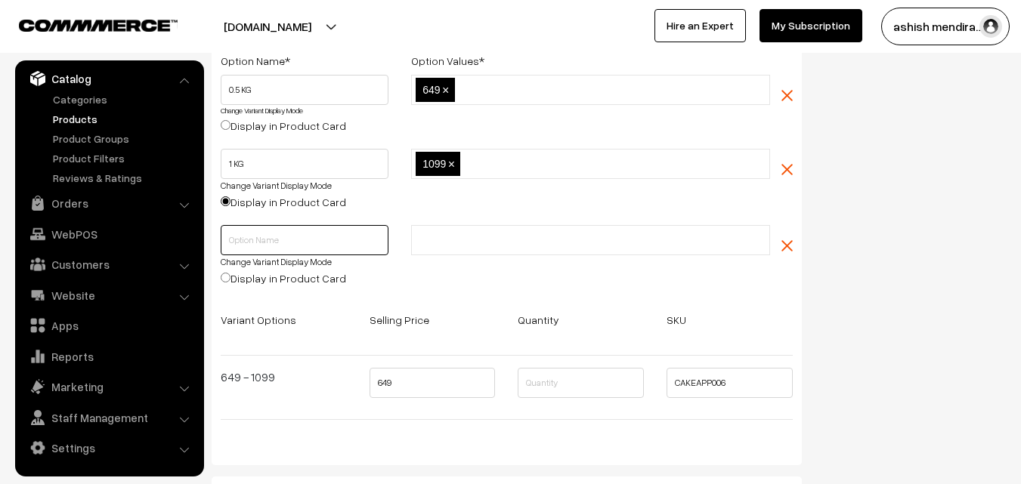
click at [255, 245] on input "text" at bounding box center [305, 240] width 168 height 30
type input "2 KG"
click at [449, 243] on input "text" at bounding box center [482, 241] width 132 height 16
type input "2049"
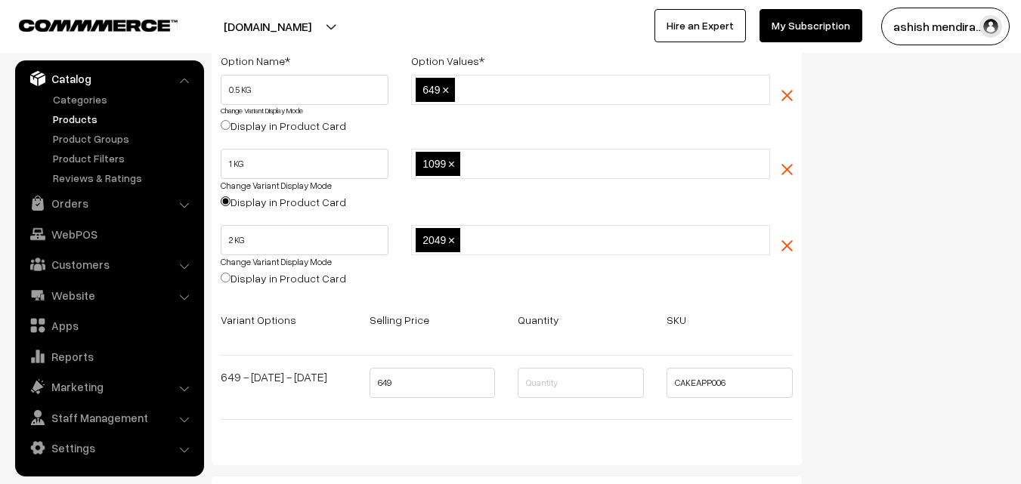
click at [224, 279] on input "Display in Product Card" at bounding box center [226, 278] width 10 height 10
radio input "true"
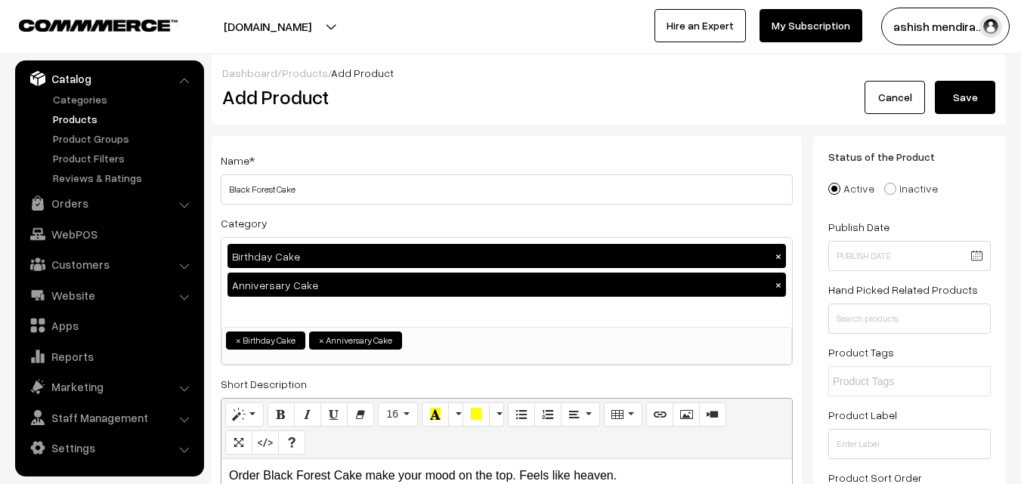
scroll to position [0, 0]
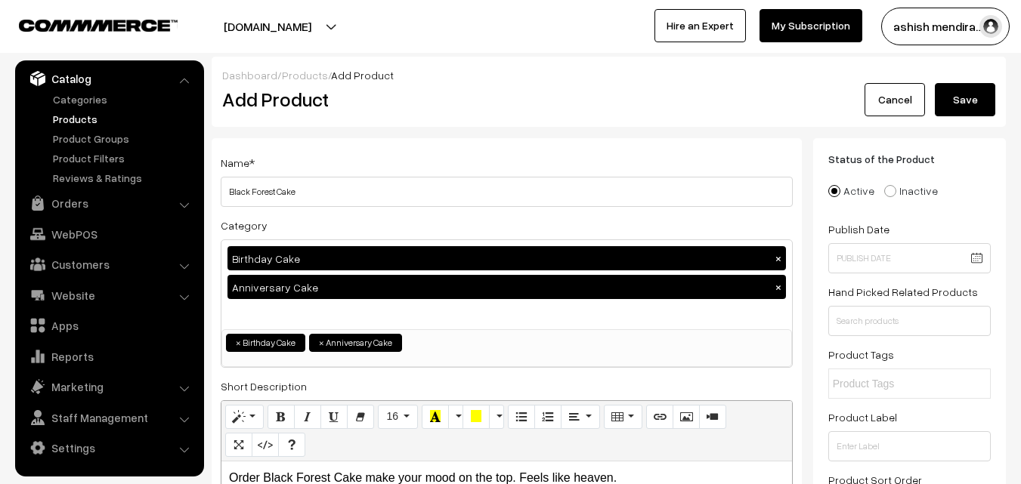
click at [968, 94] on button "Save" at bounding box center [965, 99] width 60 height 33
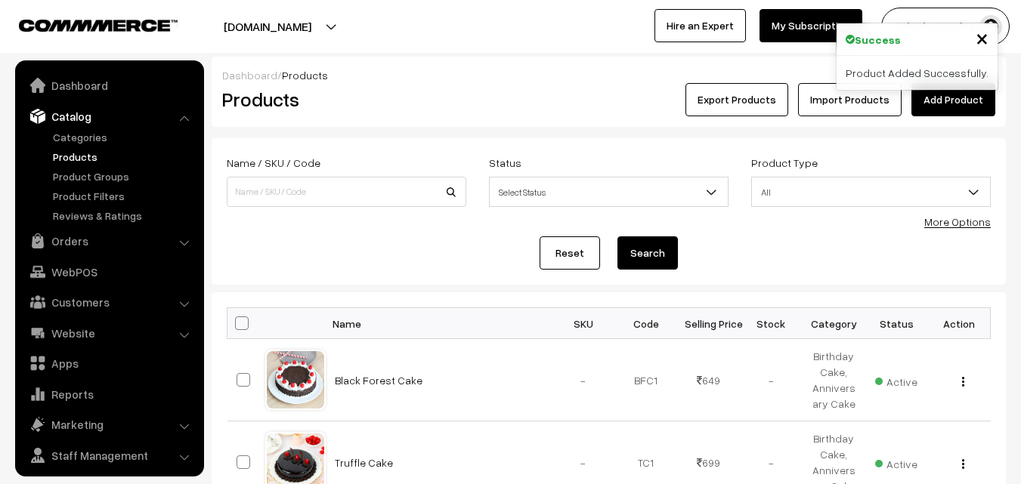
scroll to position [38, 0]
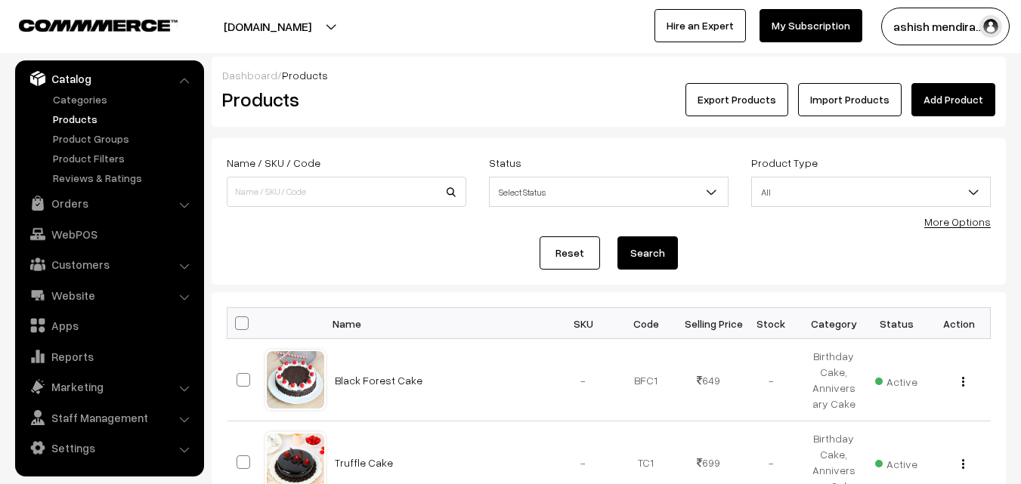
click at [955, 98] on link "Add Product" at bounding box center [953, 99] width 84 height 33
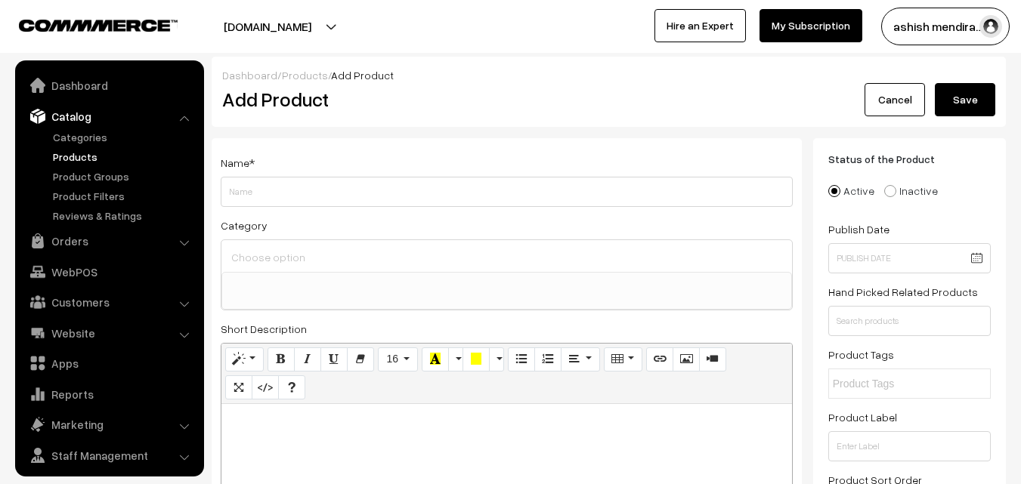
select select
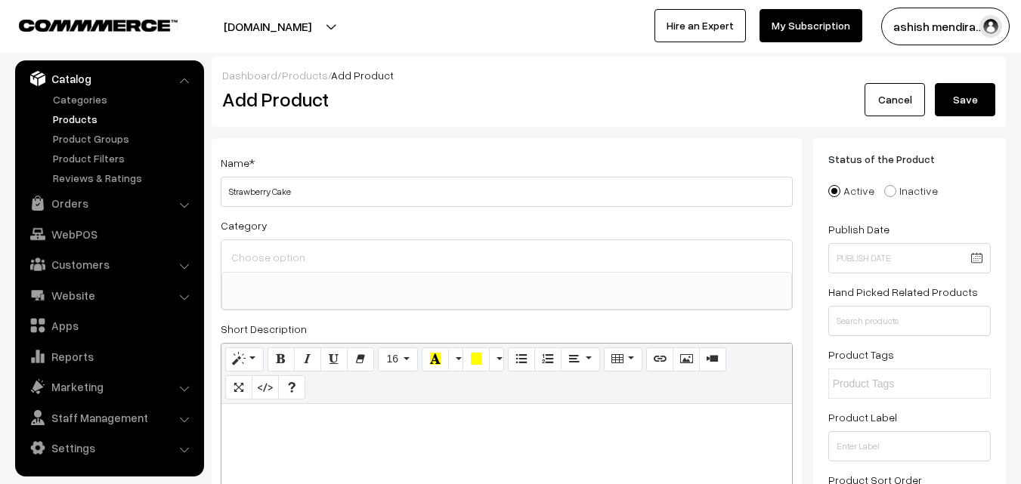
type input "Strawberry Cake"
click at [287, 265] on input at bounding box center [506, 257] width 559 height 22
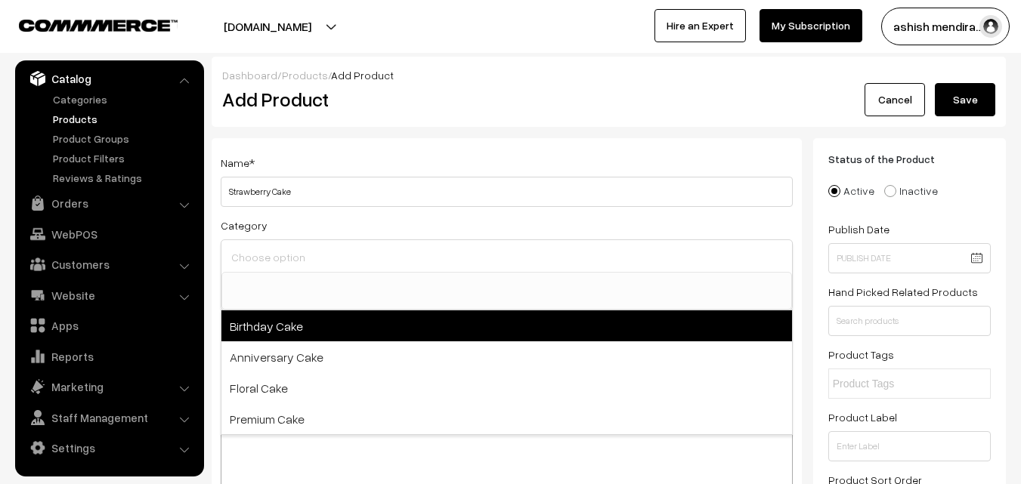
click at [275, 315] on span "Birthday Cake" at bounding box center [506, 326] width 571 height 31
select select "1"
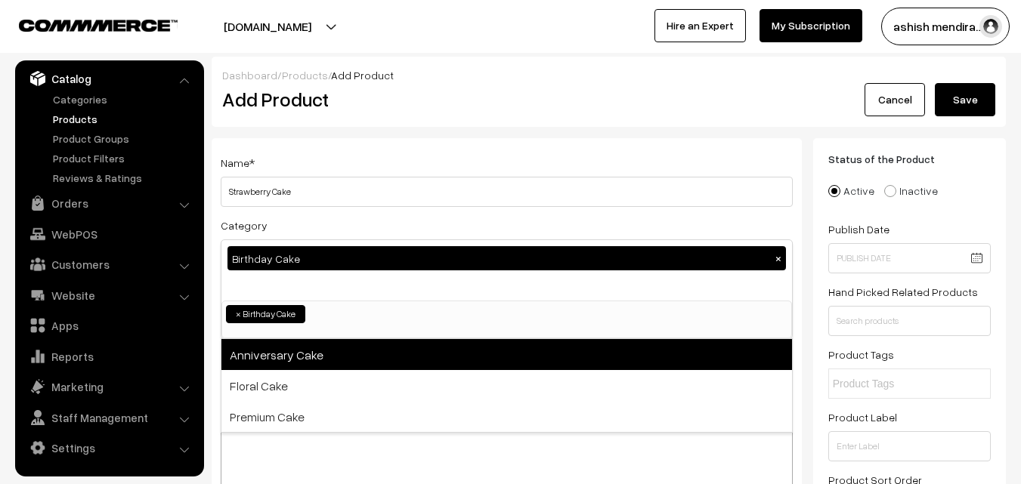
click at [274, 352] on span "Anniversary Cake" at bounding box center [506, 354] width 571 height 31
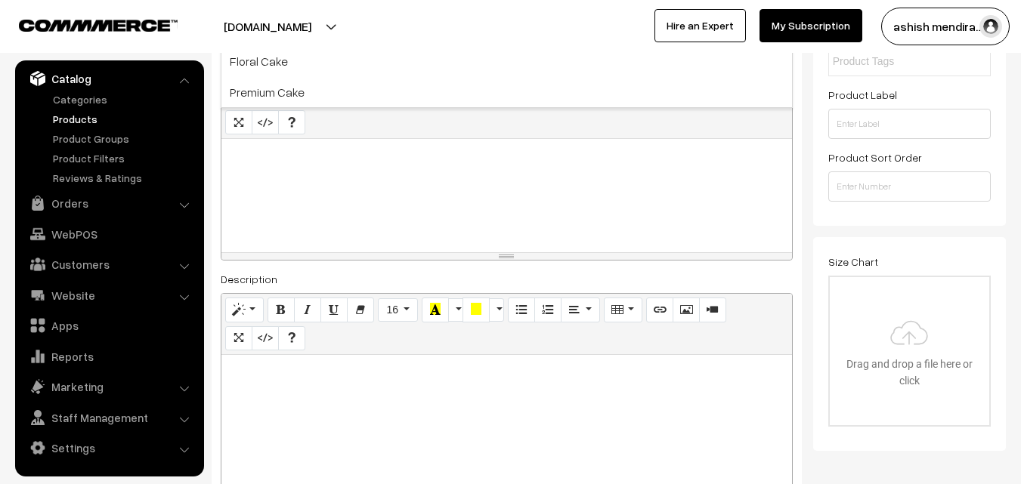
scroll to position [318, 0]
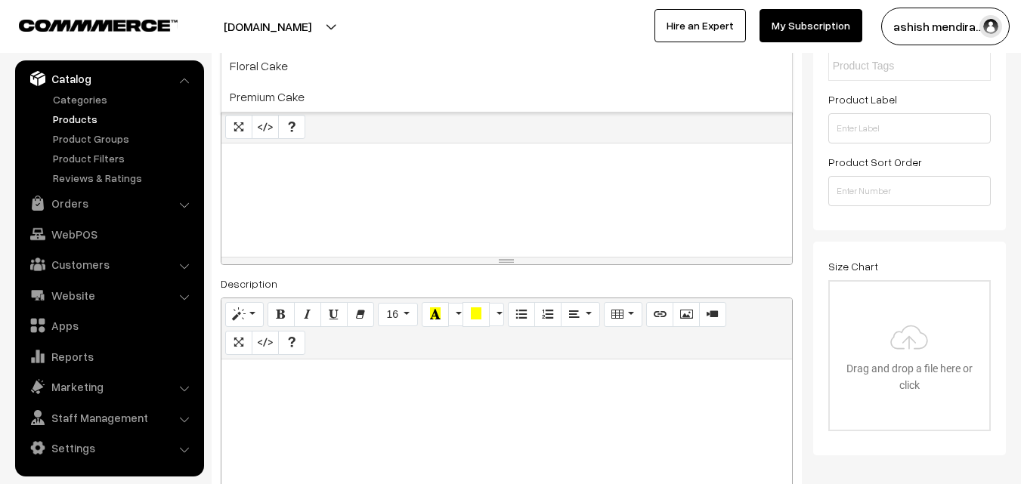
click at [320, 174] on div at bounding box center [506, 200] width 571 height 113
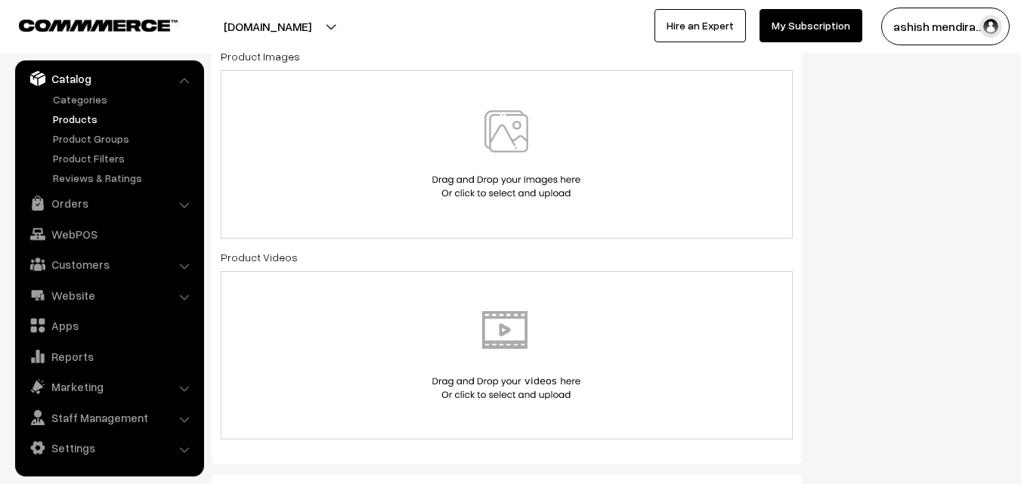
scroll to position [840, 0]
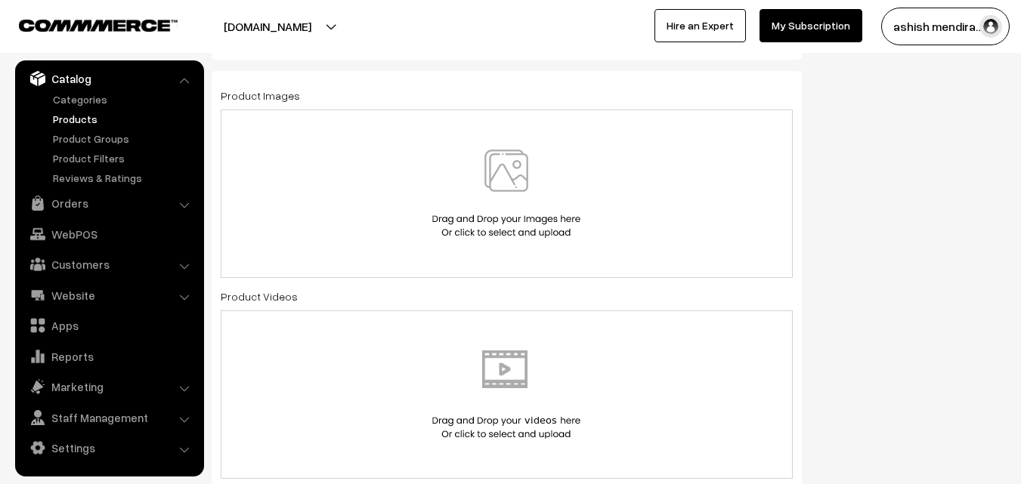
click at [514, 195] on img at bounding box center [507, 194] width 156 height 88
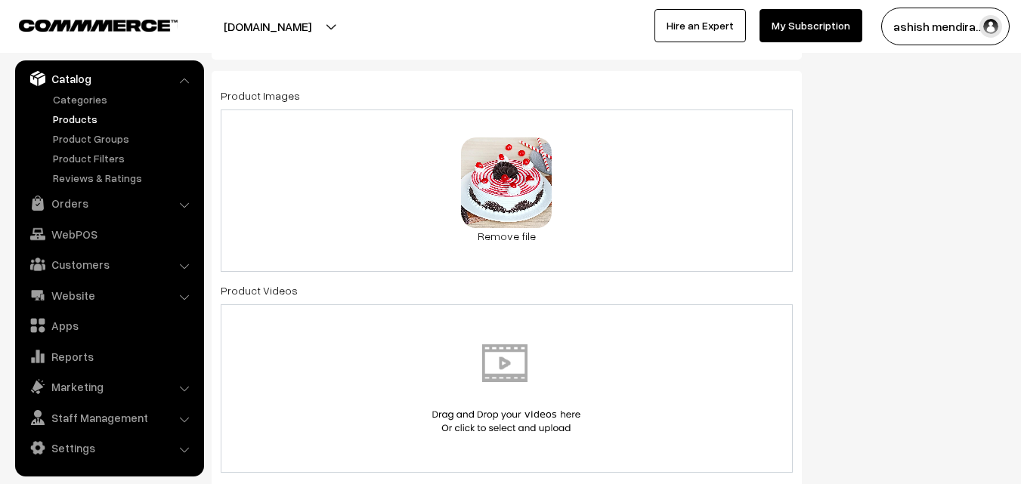
click at [963, 209] on div "Status of the Product Active Inactive Product Type -- Select -- -- Select -- Pu…" at bounding box center [915, 392] width 204 height 2186
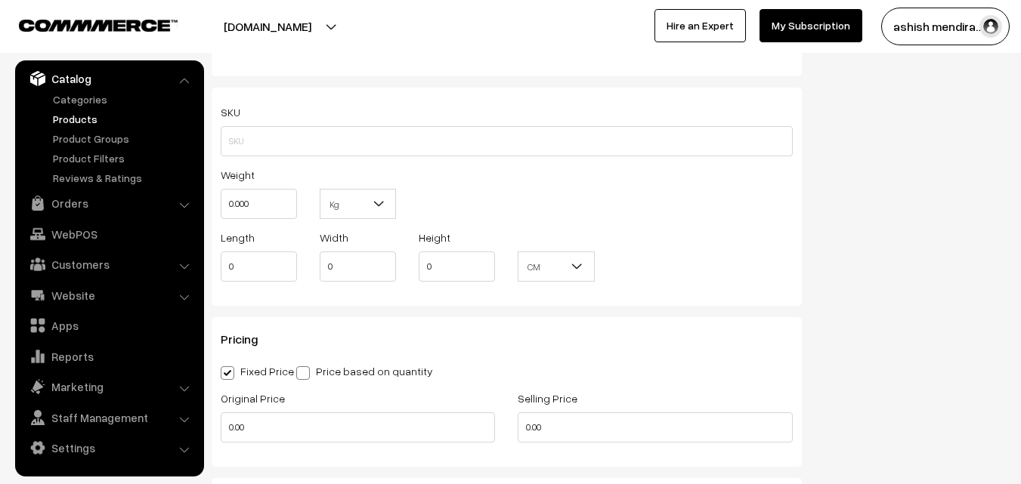
scroll to position [1263, 0]
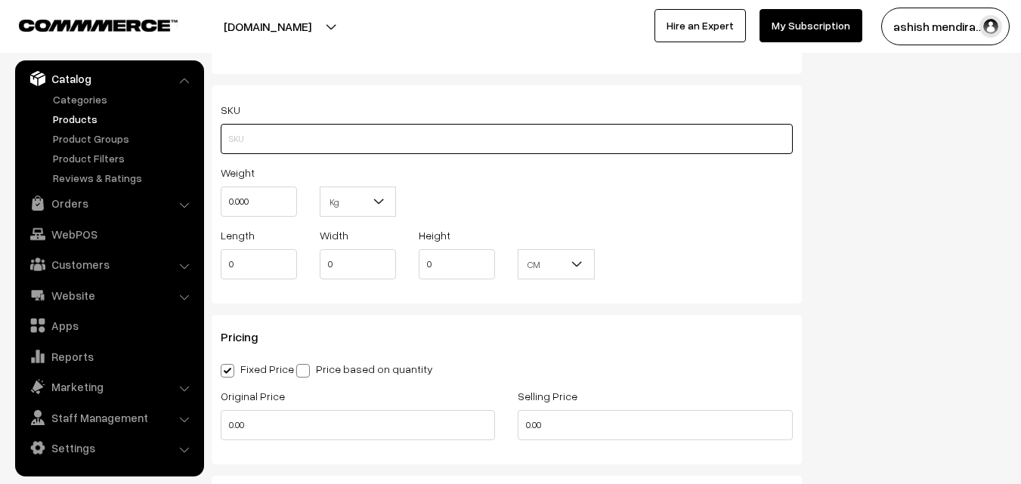
click at [251, 144] on input "text" at bounding box center [507, 139] width 572 height 30
type input "CAKEAPP007"
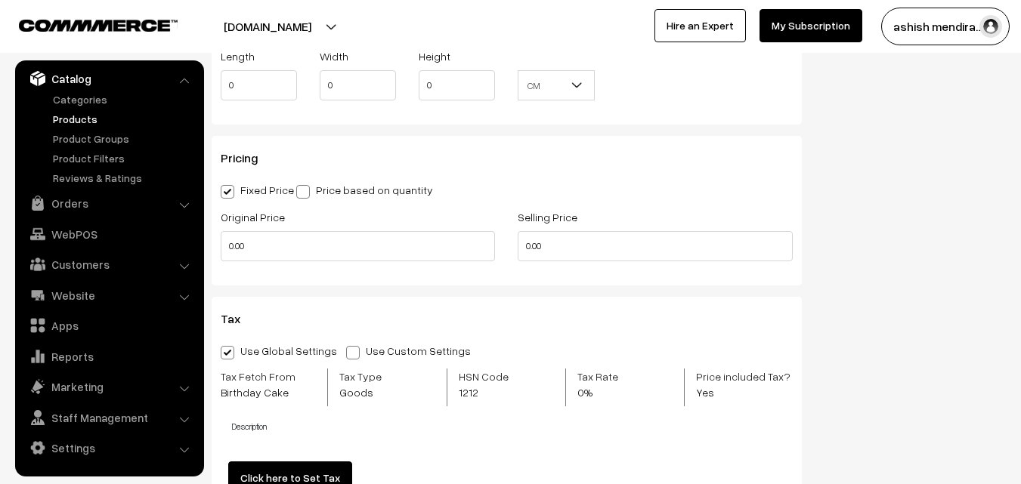
scroll to position [1505, 0]
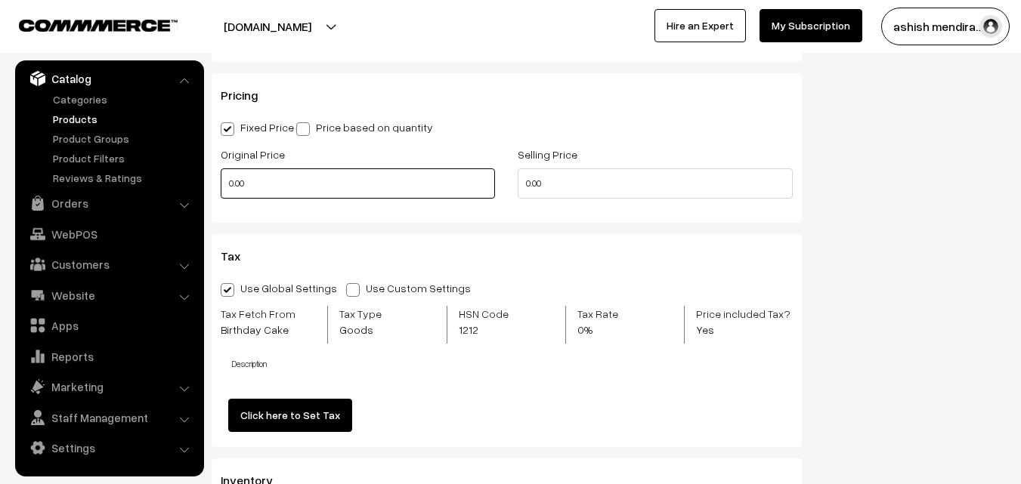
click at [283, 180] on input "0.00" at bounding box center [358, 184] width 274 height 30
type input "0"
type input "649"
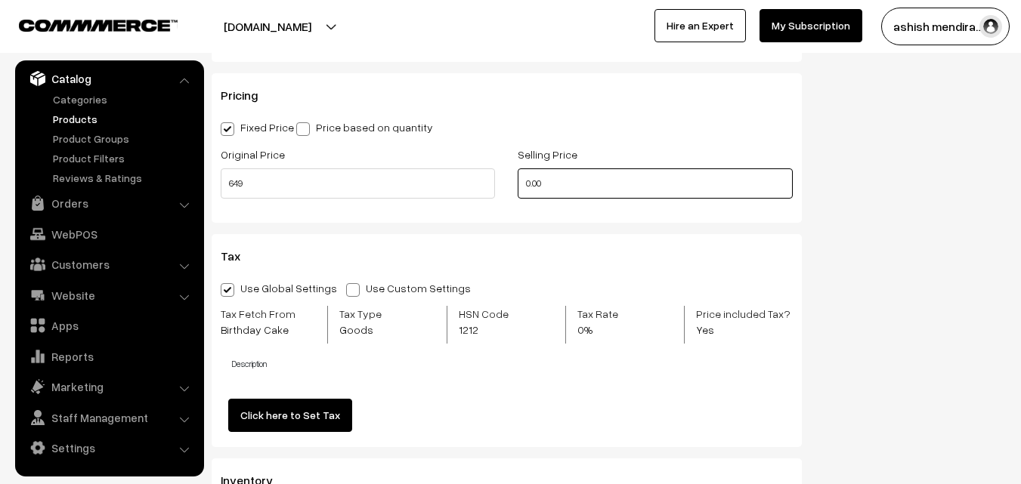
click at [546, 184] on input "0.00" at bounding box center [655, 184] width 274 height 30
type input "0"
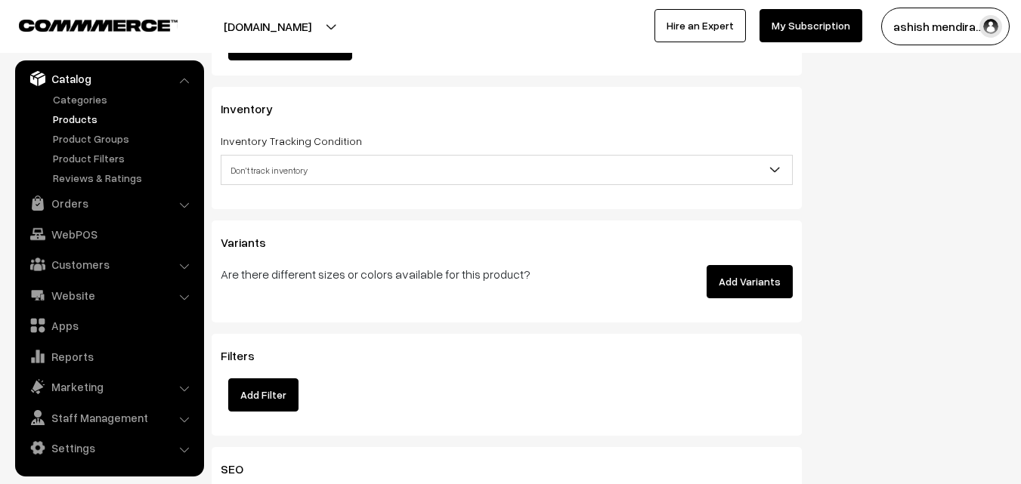
scroll to position [1916, 0]
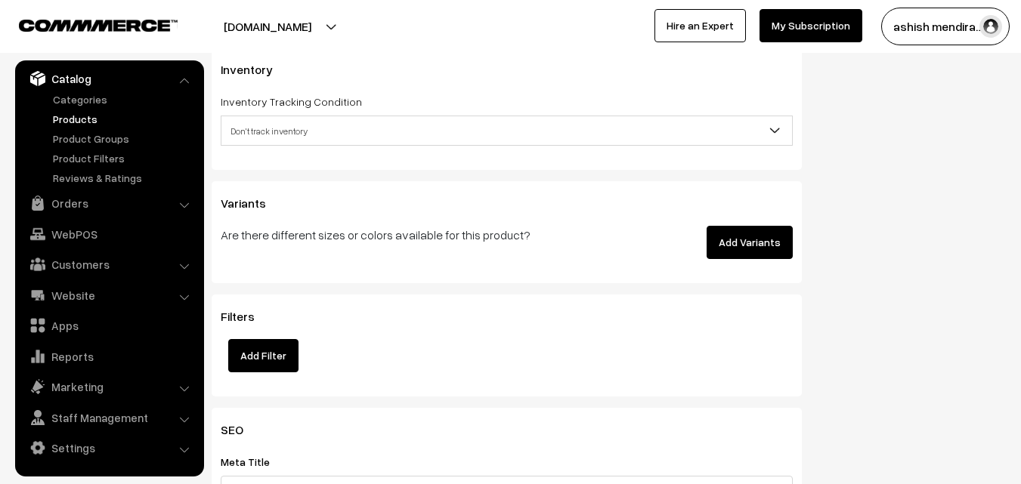
type input "599"
click at [744, 243] on button "Add Variants" at bounding box center [750, 242] width 86 height 33
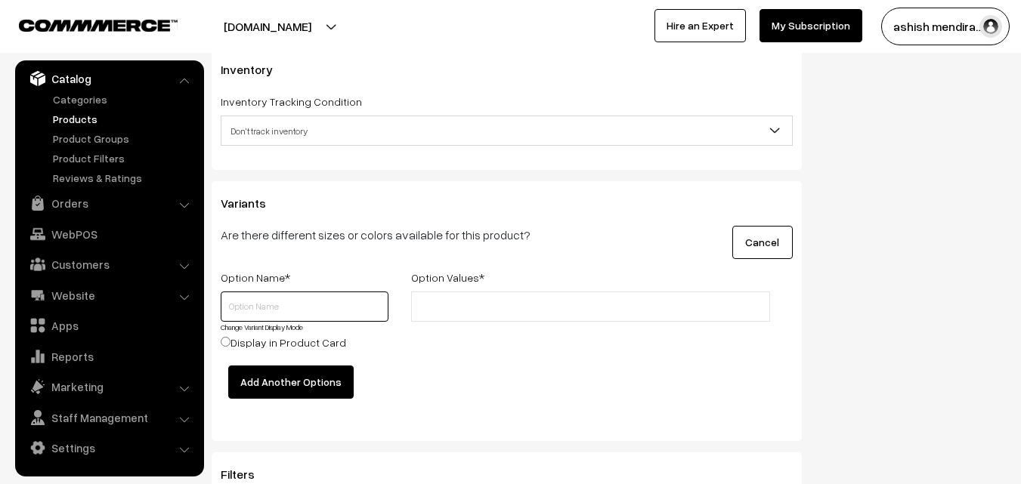
click at [241, 300] on input "text" at bounding box center [305, 307] width 168 height 30
type input "0.5 kg"
click at [449, 302] on input "text" at bounding box center [482, 307] width 132 height 16
type input "599"
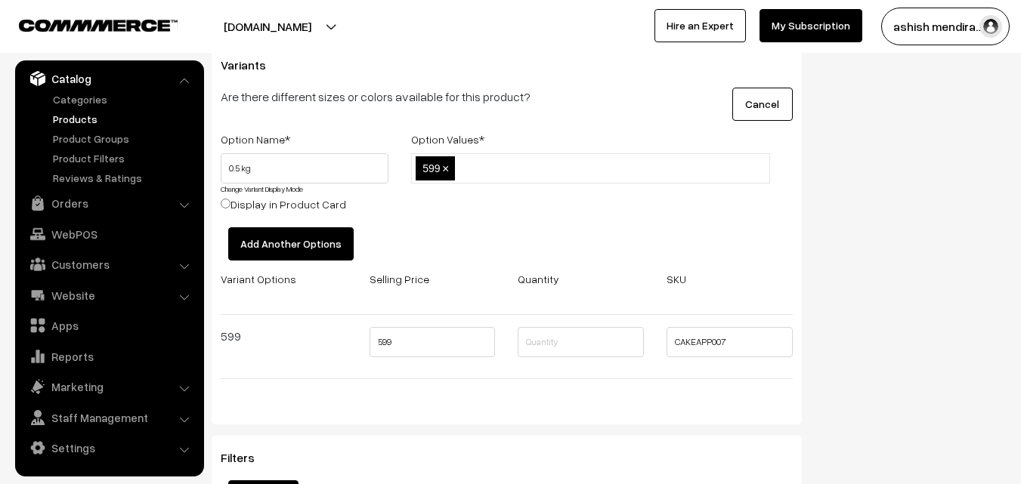
scroll to position [2067, 0]
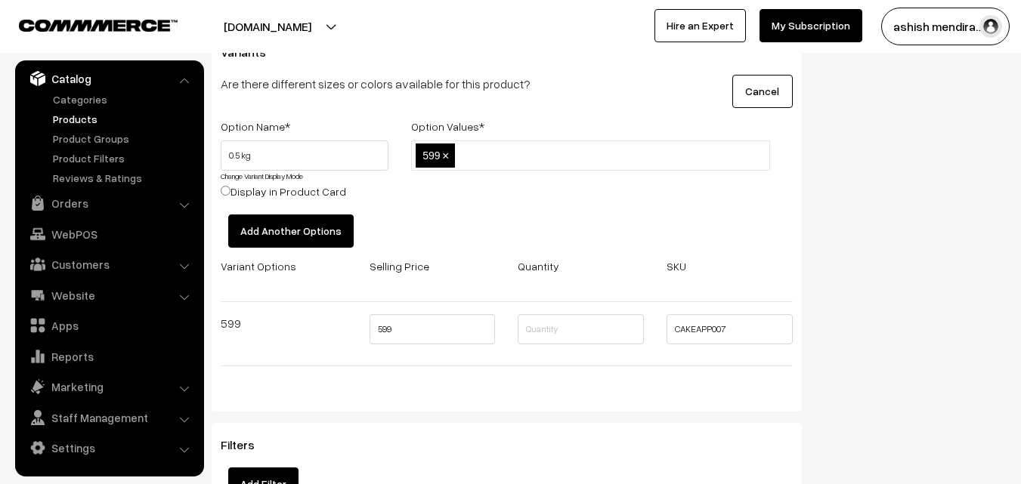
click at [225, 188] on input "Display in Product Card" at bounding box center [226, 191] width 10 height 10
radio input "true"
click at [283, 227] on button "Add Another Options" at bounding box center [290, 231] width 125 height 33
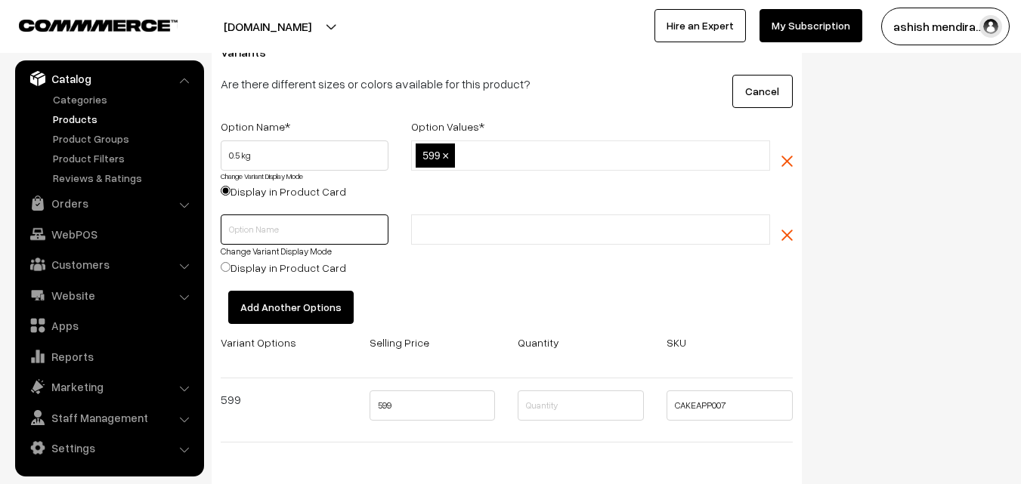
click at [249, 232] on input "text" at bounding box center [305, 230] width 168 height 30
type input "1 kg"
click at [457, 228] on input "text" at bounding box center [482, 230] width 132 height 16
type input "1049"
click at [222, 265] on input "Display in Product Card" at bounding box center [226, 267] width 10 height 10
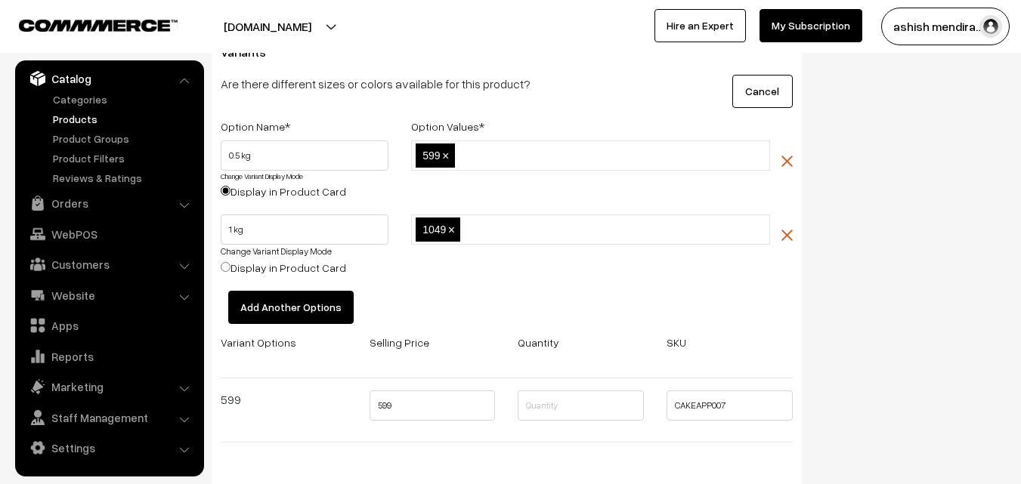
radio input "true"
click at [277, 308] on button "Add Another Options" at bounding box center [290, 307] width 125 height 33
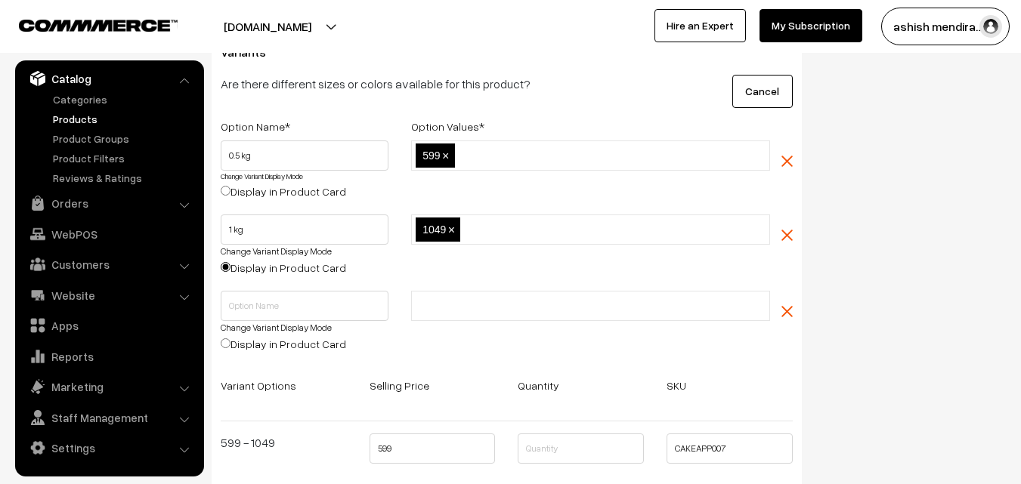
click at [226, 189] on input "Display in Product Card" at bounding box center [226, 191] width 10 height 10
radio input "true"
click at [262, 305] on input "text" at bounding box center [305, 306] width 168 height 30
type input "2 kg"
click at [453, 304] on input "text" at bounding box center [482, 307] width 132 height 16
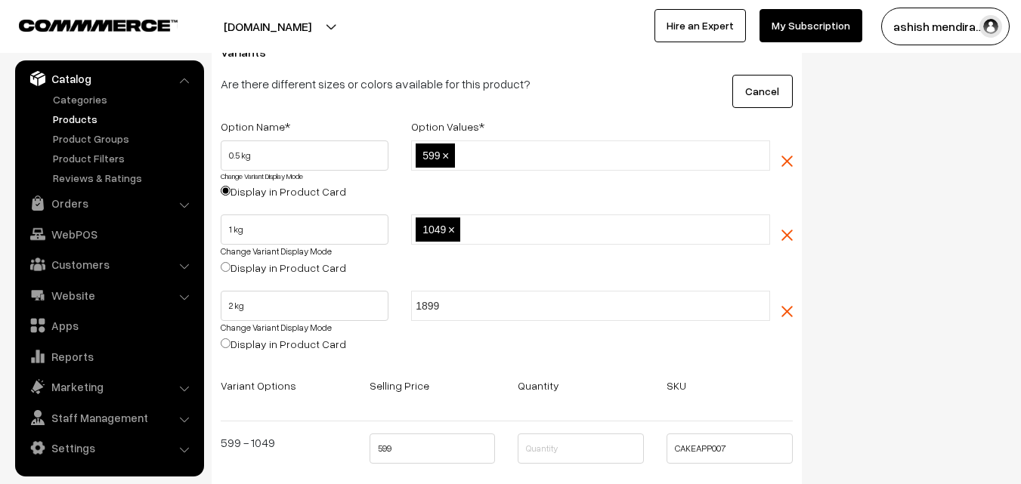
type input "1899"
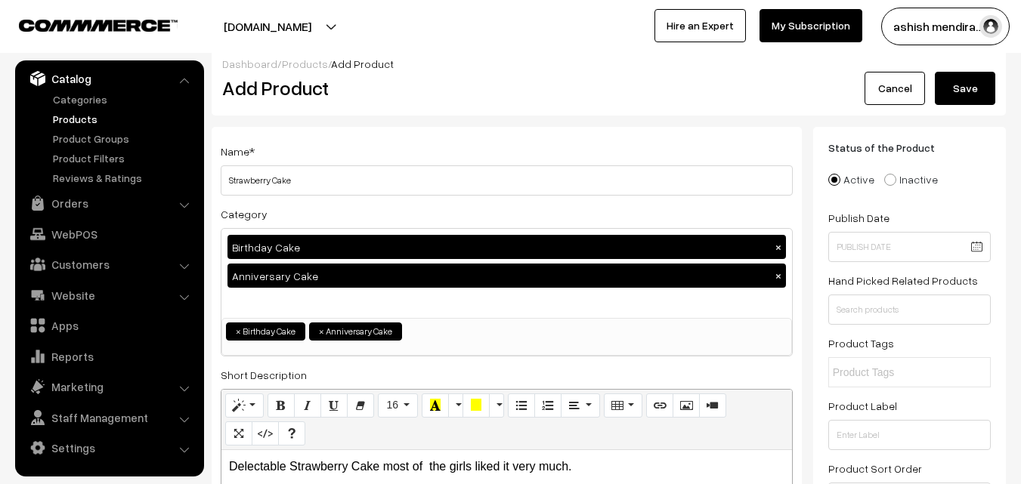
scroll to position [0, 0]
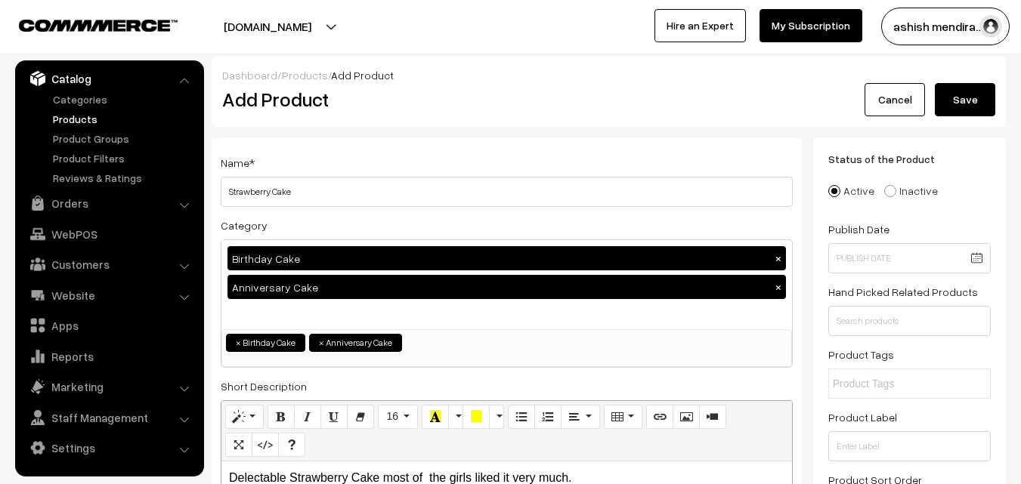
click at [958, 112] on button "Save" at bounding box center [965, 99] width 60 height 33
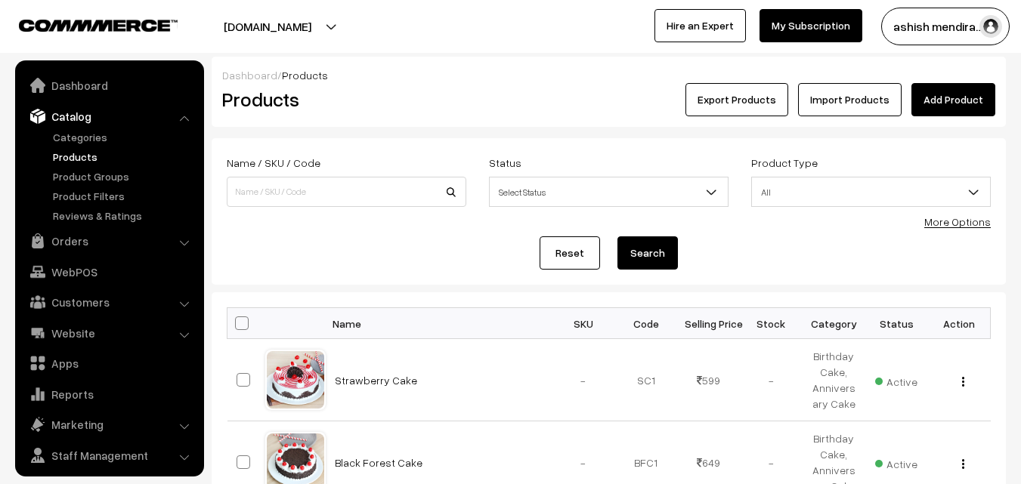
scroll to position [38, 0]
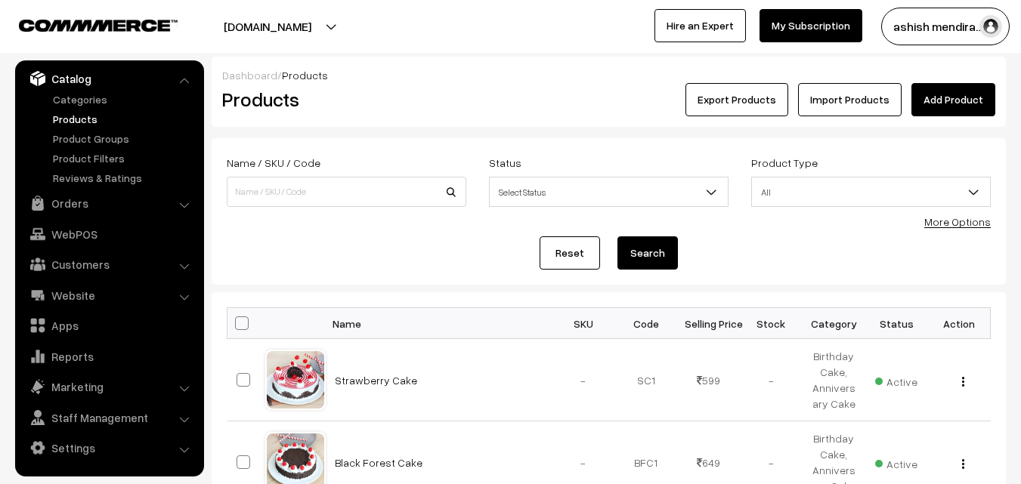
click at [959, 94] on link "Add Product" at bounding box center [953, 99] width 84 height 33
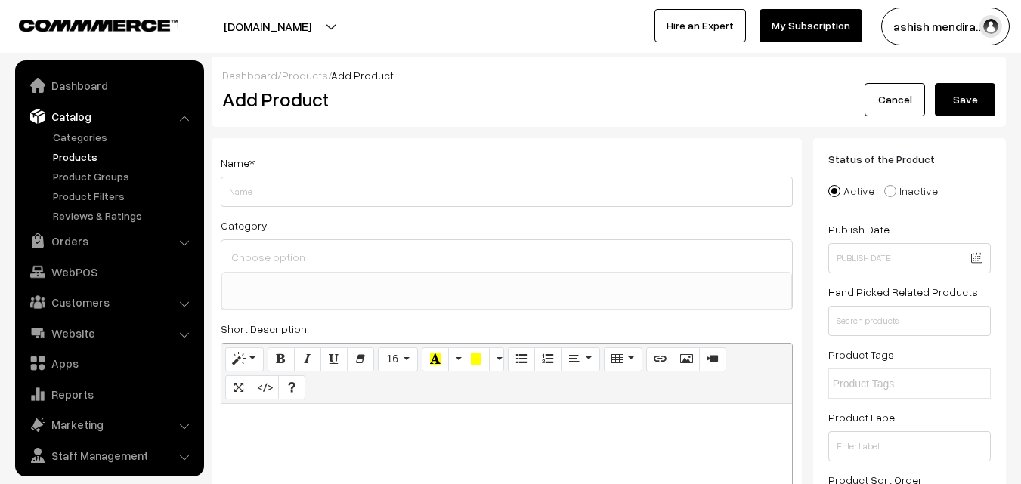
select select
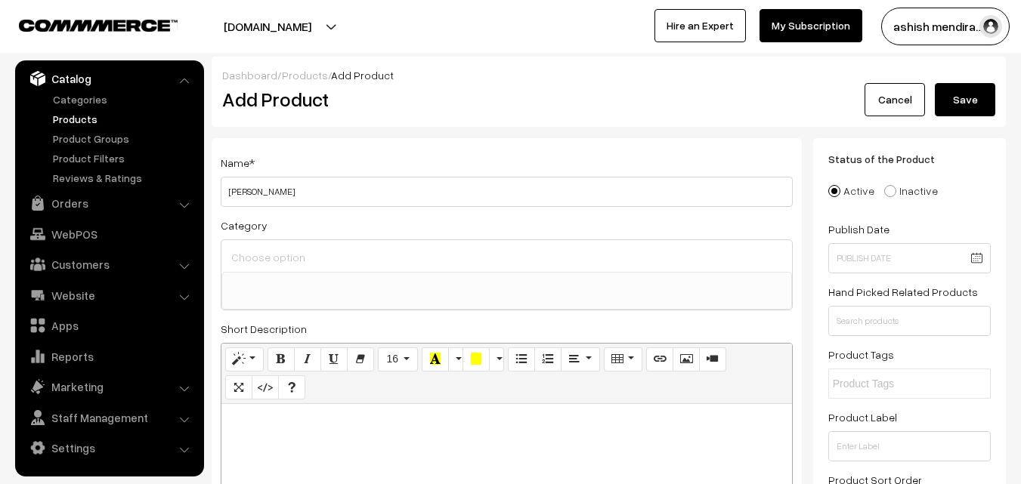
type input "[PERSON_NAME]"
click at [361, 272] on span at bounding box center [506, 291] width 571 height 38
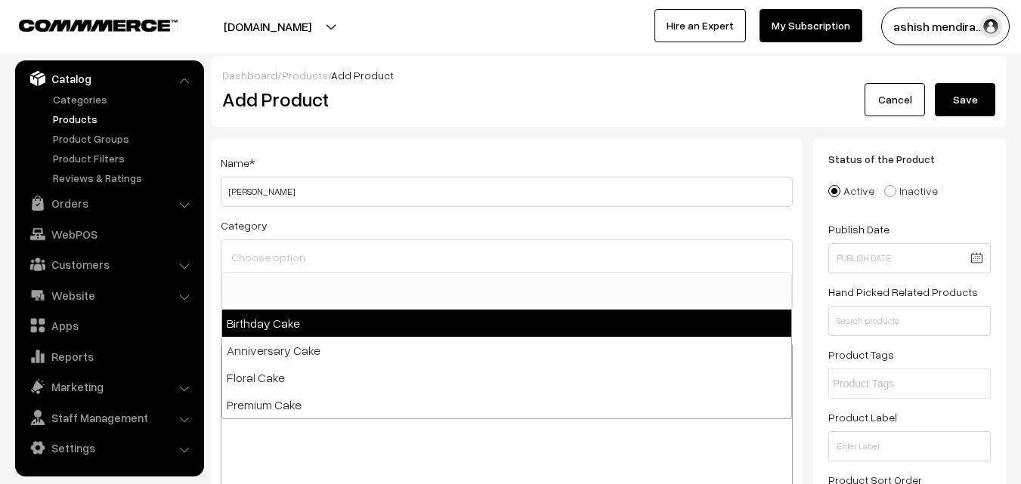
select select "1"
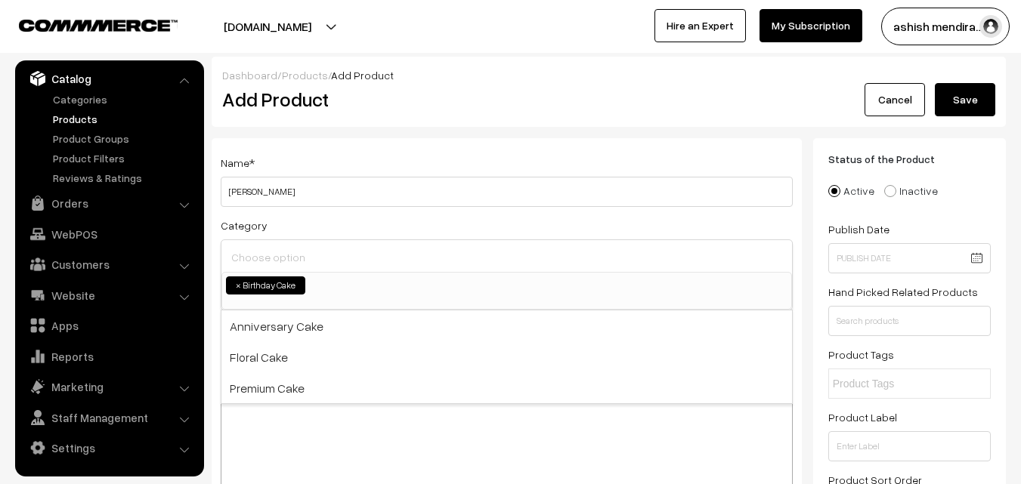
click at [268, 252] on input at bounding box center [506, 257] width 559 height 22
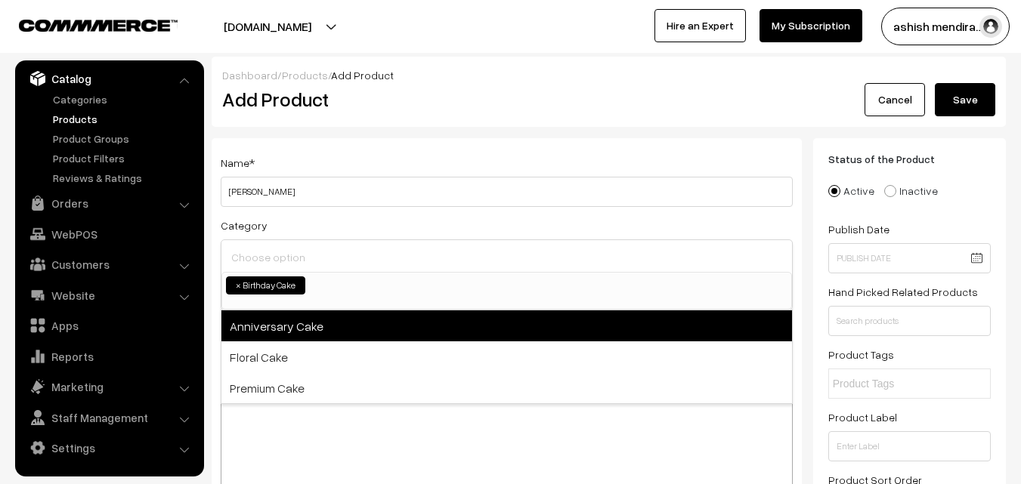
click at [271, 333] on span "Anniversary Cake" at bounding box center [506, 326] width 571 height 31
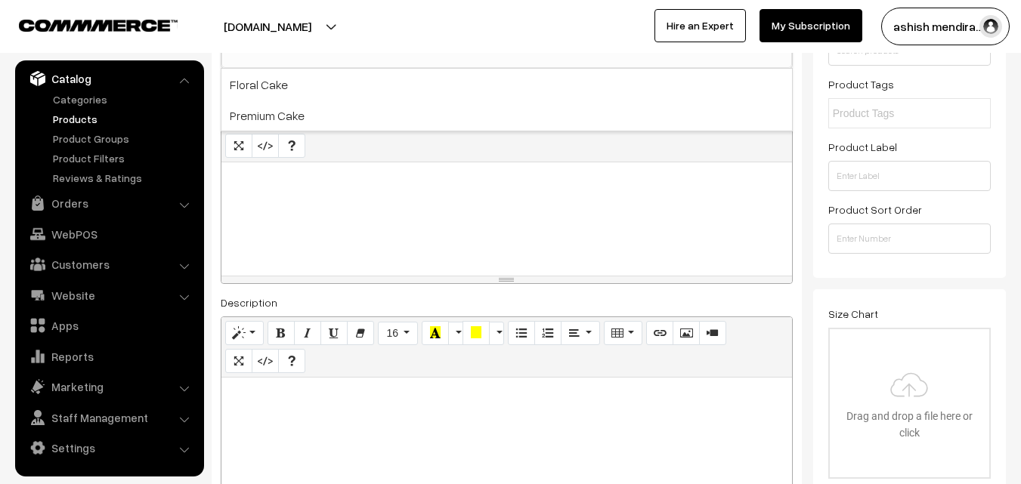
scroll to position [276, 0]
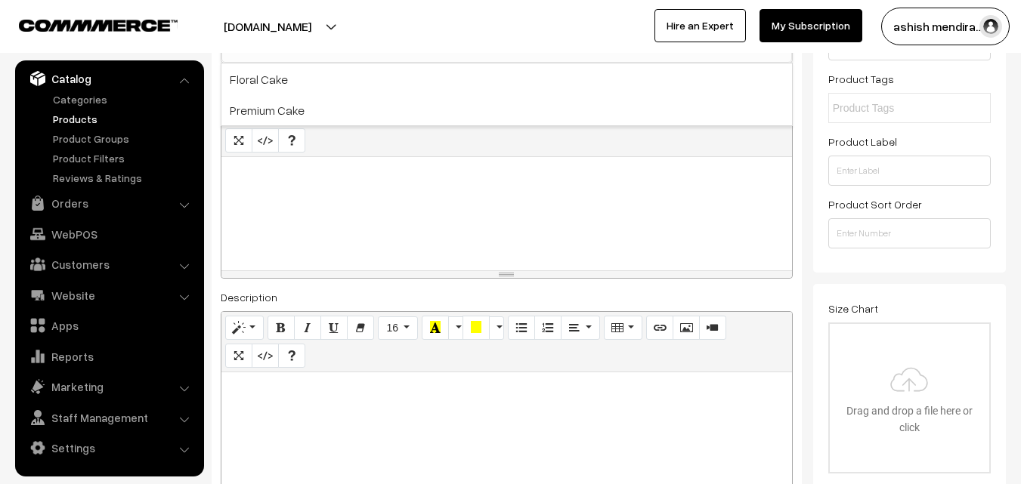
click at [388, 210] on div at bounding box center [506, 213] width 571 height 113
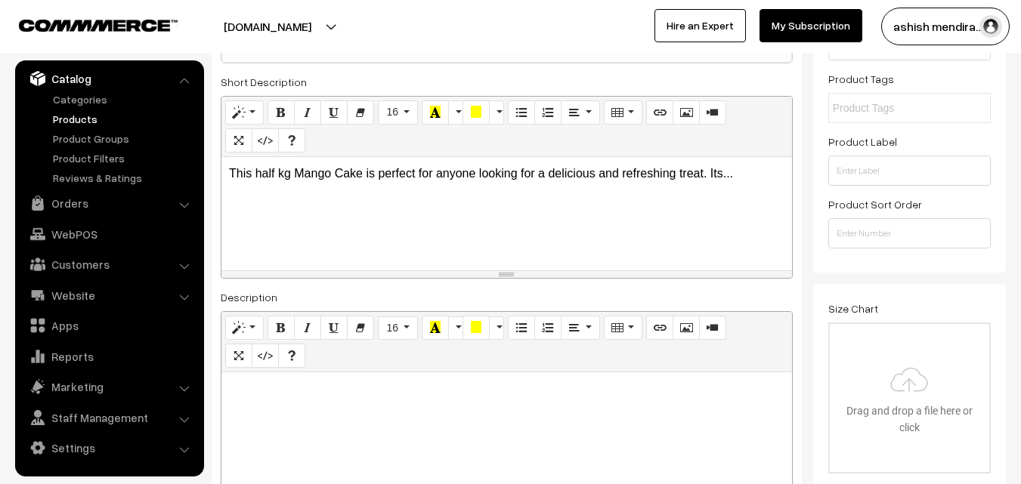
click at [755, 169] on p "This half kg Mango Cake is perfect for anyone looking for a delicious and refre…" at bounding box center [507, 174] width 556 height 18
click at [658, 171] on p "Mango Cake is perfect for anyone looking for a delicious and refreshing treat." at bounding box center [507, 174] width 556 height 18
click at [1005, 131] on div "Status of the Product Active Inactive Product Type -- Select -- -- Select -- Pu…" at bounding box center [909, 67] width 193 height 410
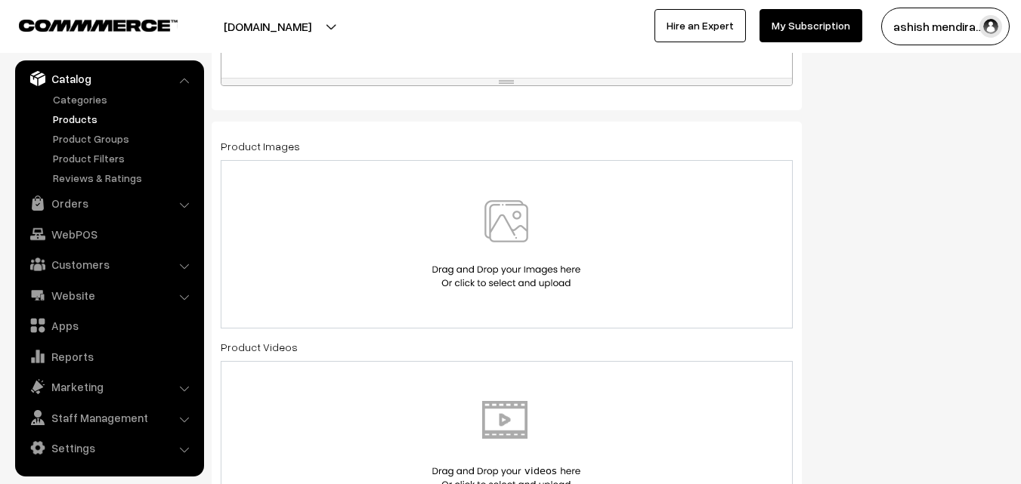
scroll to position [790, 0]
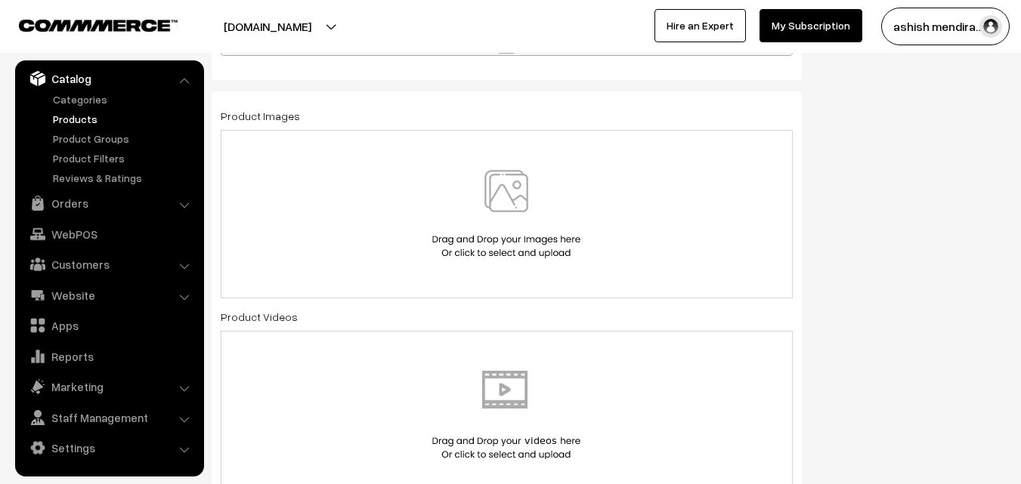
click at [489, 182] on img at bounding box center [507, 214] width 156 height 88
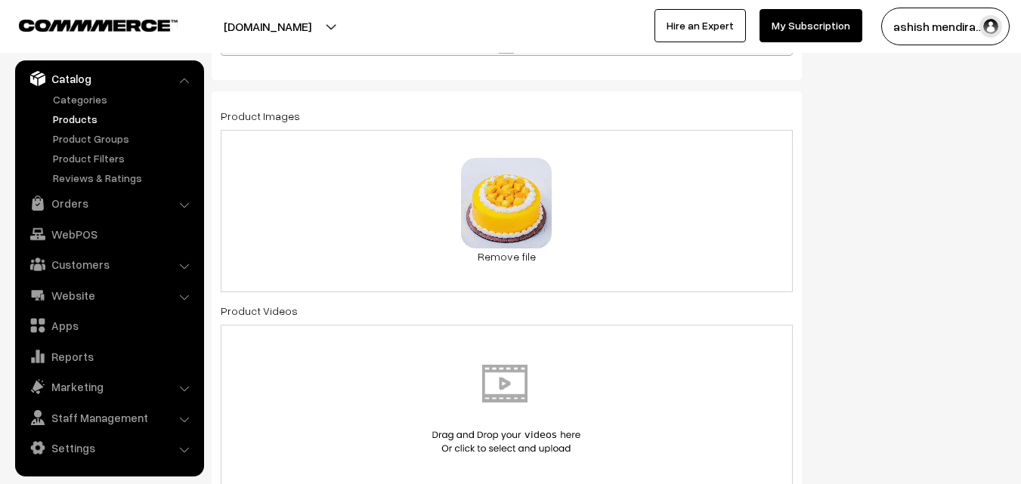
click at [950, 186] on div "Status of the Product Active Inactive Product Type -- Select -- -- Select -- Pu…" at bounding box center [915, 427] width 204 height 2157
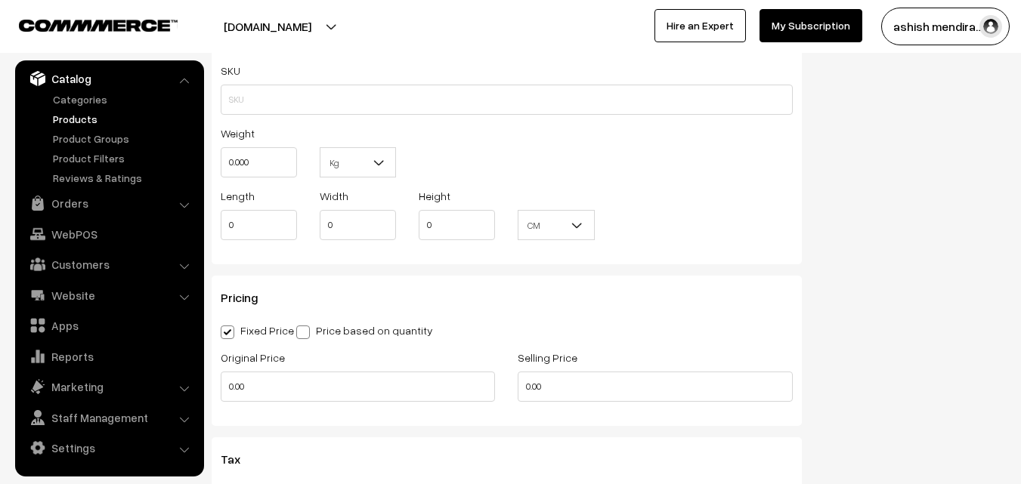
scroll to position [1273, 0]
click at [371, 108] on input "text" at bounding box center [507, 99] width 572 height 30
type input "CAKEAPP008"
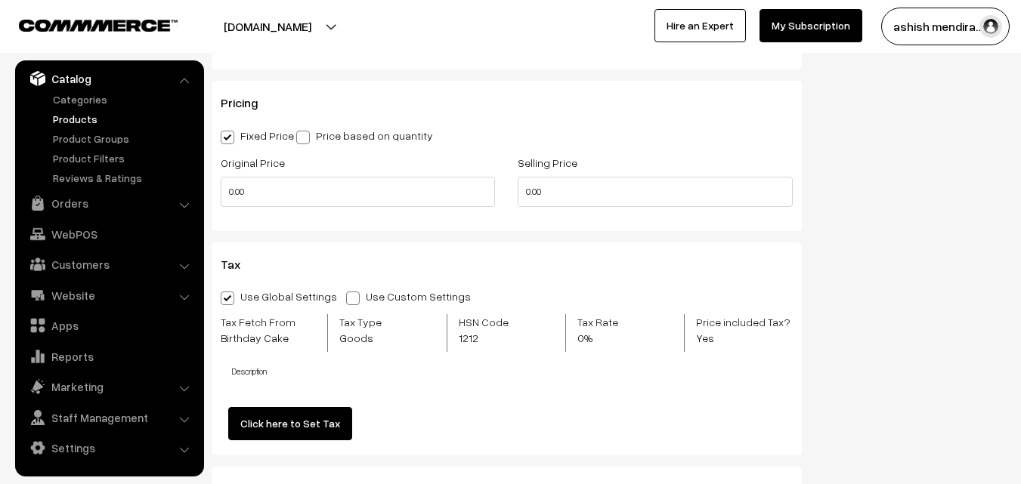
scroll to position [1515, 0]
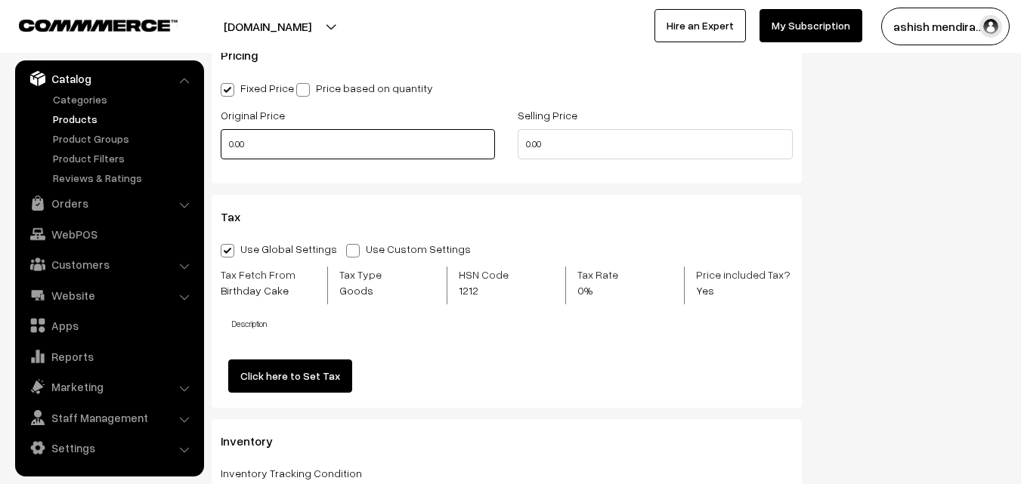
click at [317, 139] on input "0.00" at bounding box center [358, 144] width 274 height 30
type input "0"
type input "849"
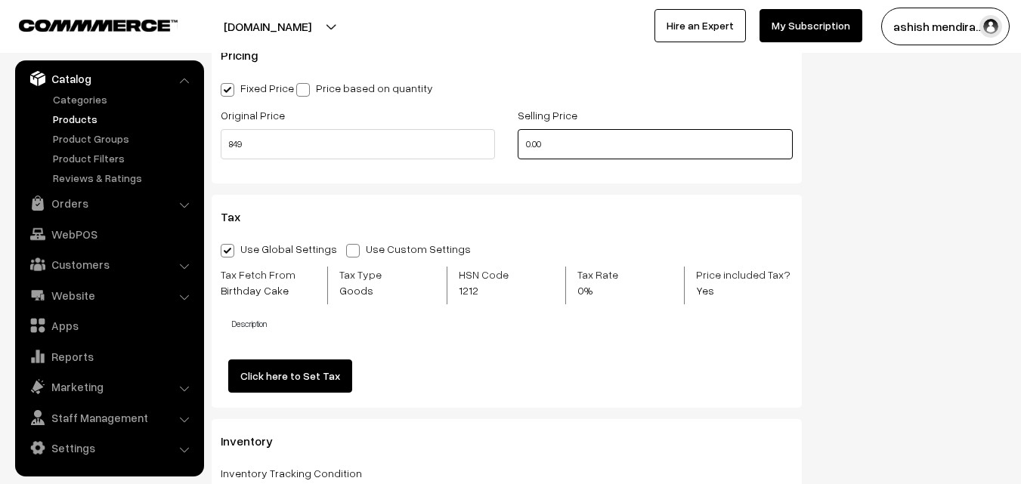
click at [555, 137] on input "0.00" at bounding box center [655, 144] width 274 height 30
type input "0"
type input "799"
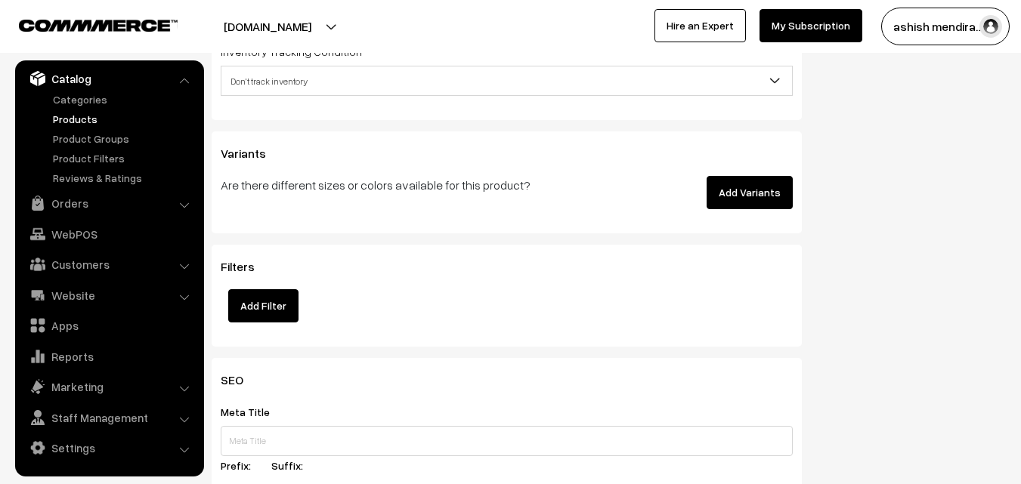
scroll to position [1939, 0]
click at [762, 199] on button "Add Variants" at bounding box center [750, 191] width 86 height 33
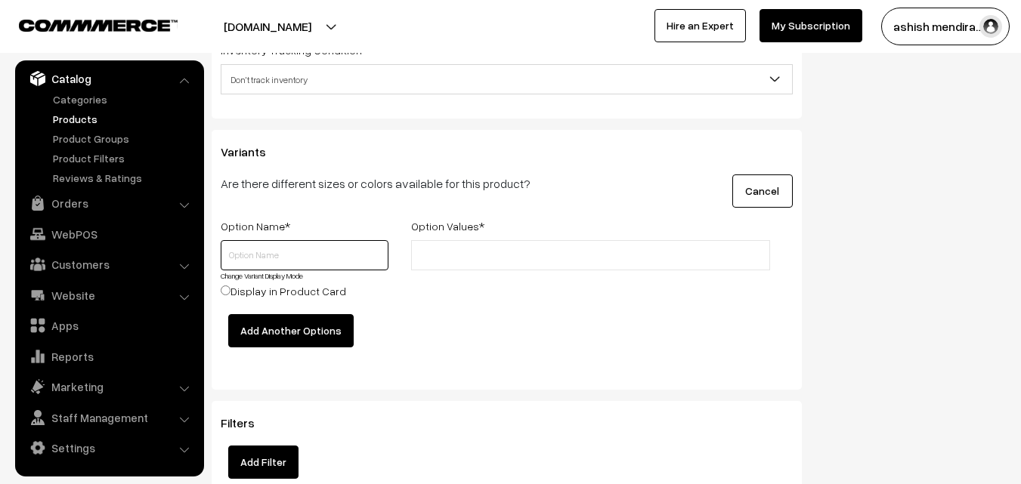
click at [336, 253] on input "text" at bounding box center [305, 255] width 168 height 30
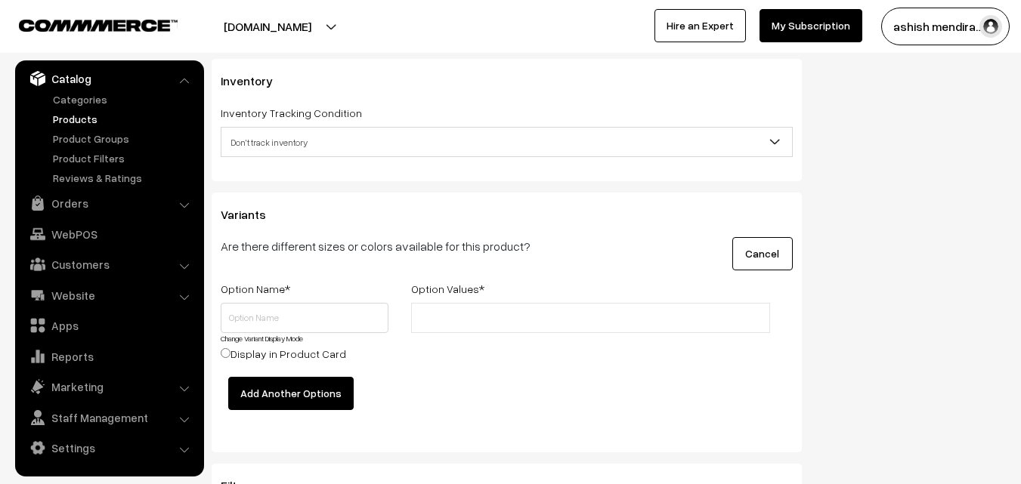
scroll to position [1878, 0]
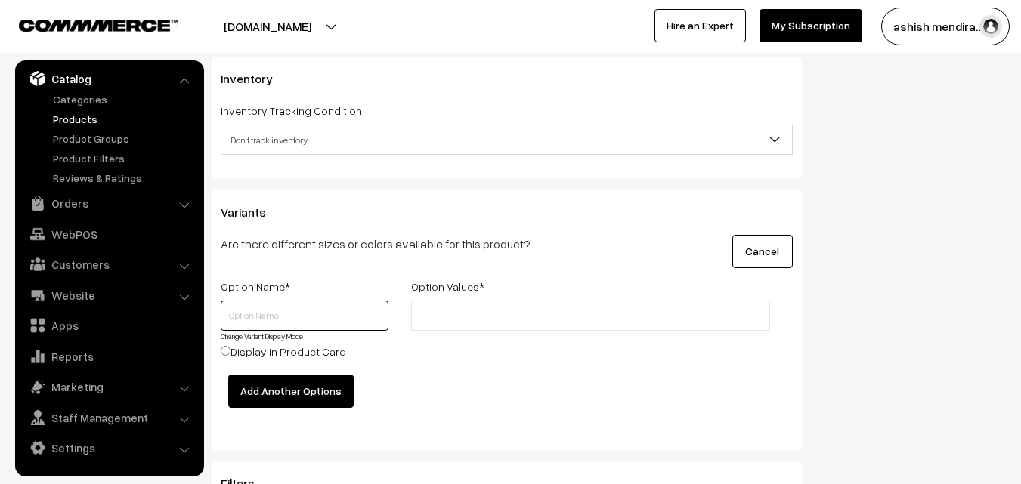
click at [255, 311] on input "text" at bounding box center [305, 316] width 168 height 30
type input "0.5 kg"
click at [448, 311] on input "text" at bounding box center [482, 316] width 132 height 16
type input "799"
click at [231, 351] on label "Display in Product Card" at bounding box center [283, 352] width 125 height 16
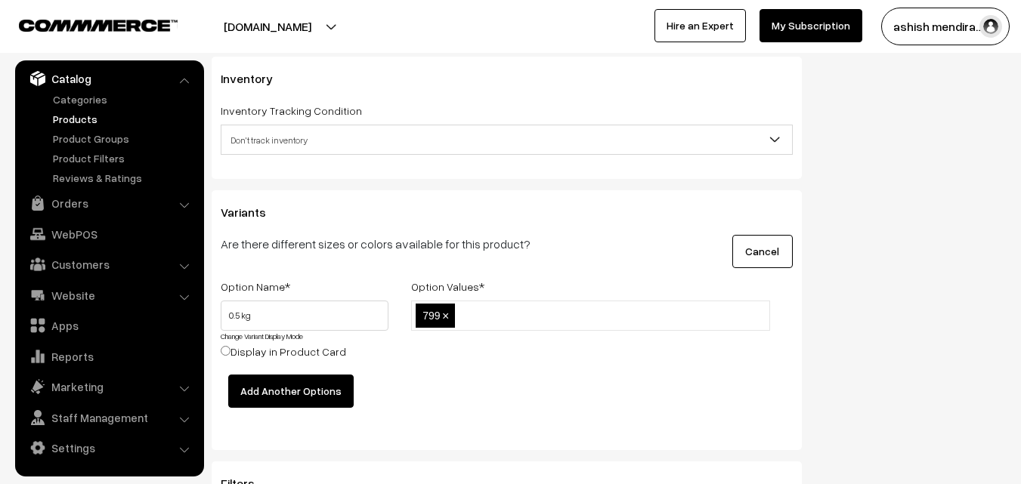
click at [231, 351] on input "Display in Product Card" at bounding box center [226, 351] width 10 height 10
radio input "true"
click at [282, 390] on button "Add Another Options" at bounding box center [290, 391] width 125 height 33
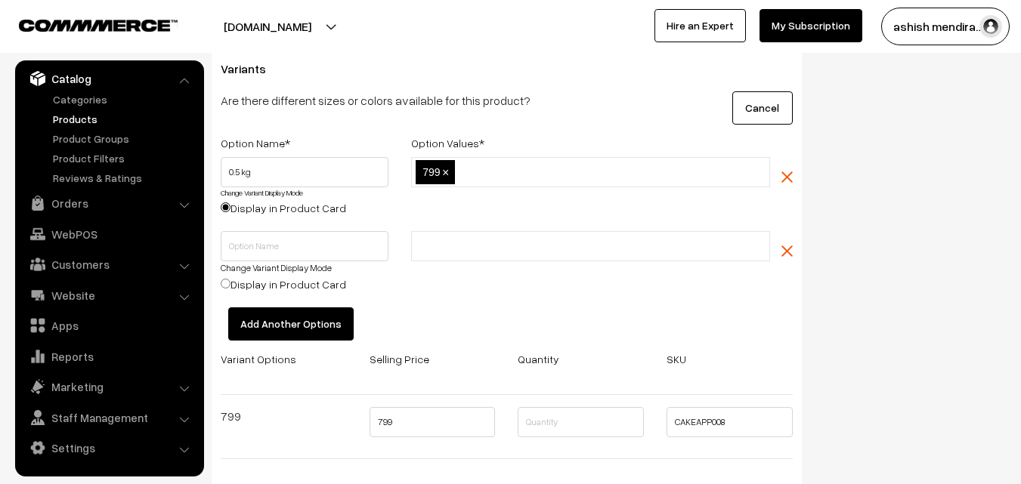
scroll to position [2029, 0]
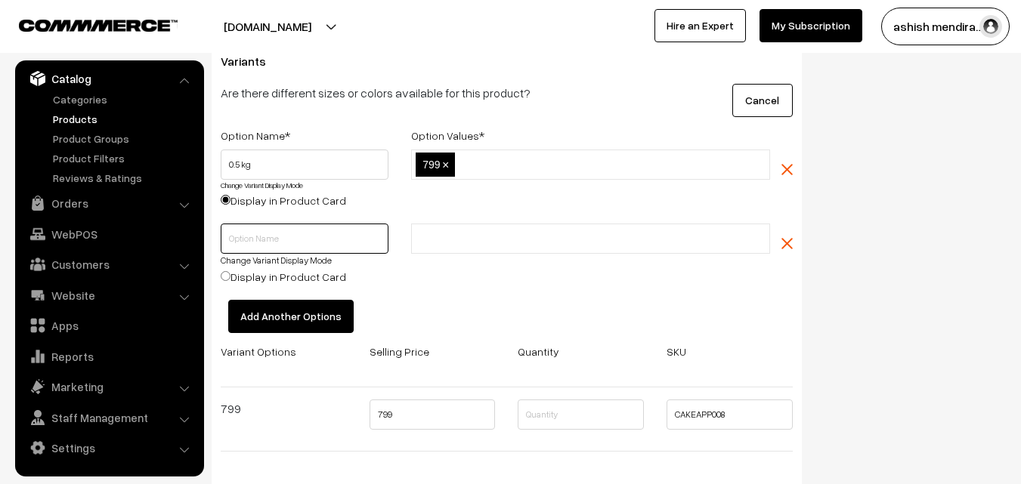
click at [302, 244] on input "text" at bounding box center [305, 239] width 168 height 30
type input "1 kg"
click at [472, 229] on li at bounding box center [483, 239] width 135 height 24
type input "1599"
click at [262, 306] on button "Add Another Options" at bounding box center [290, 316] width 125 height 33
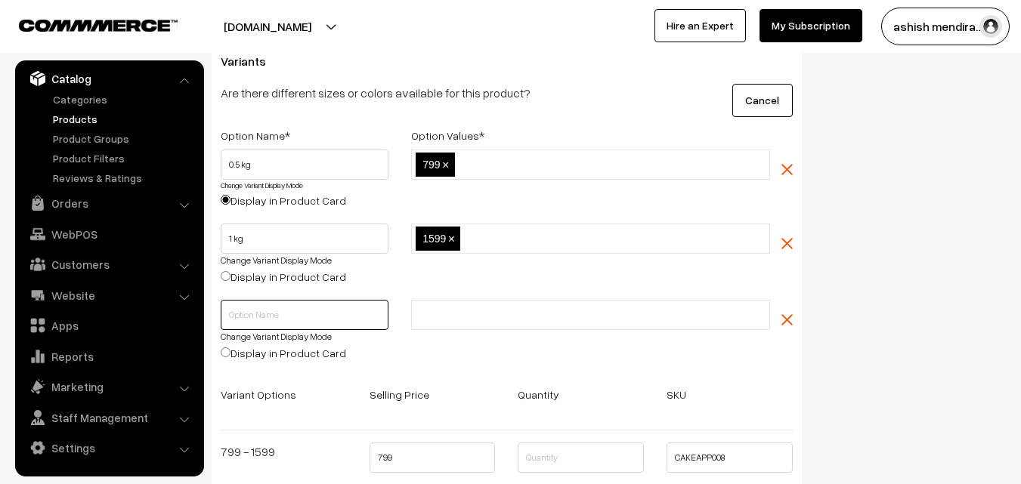
click at [256, 308] on input "text" at bounding box center [305, 315] width 168 height 30
type input "2 kg"
click at [452, 311] on input "text" at bounding box center [482, 316] width 132 height 16
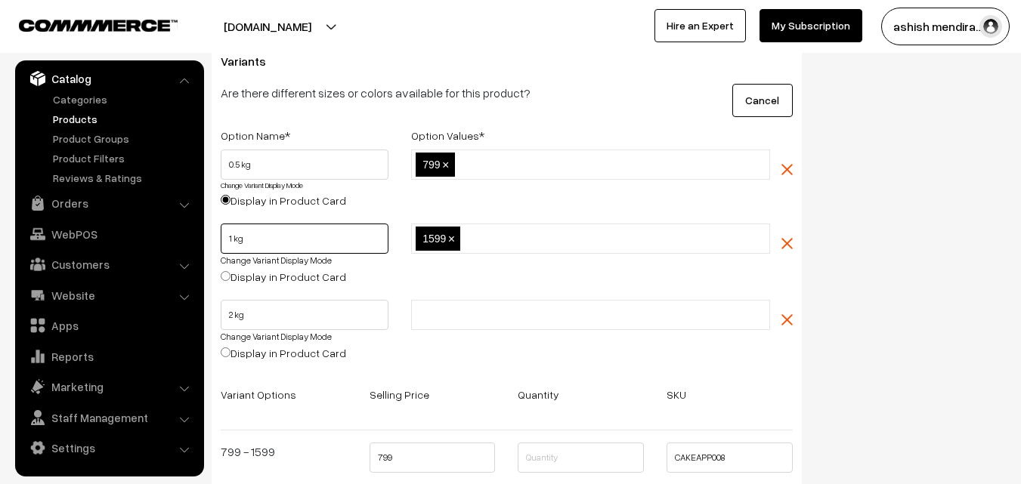
click at [233, 231] on input "1 kg" at bounding box center [305, 239] width 168 height 30
type input "1 kg"
click at [452, 317] on input "text" at bounding box center [482, 316] width 132 height 16
type input "2799"
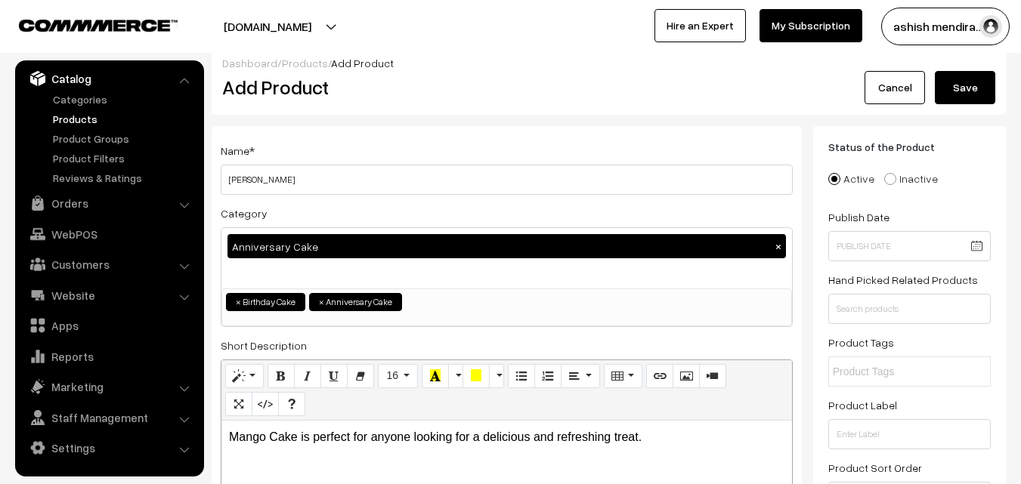
scroll to position [0, 0]
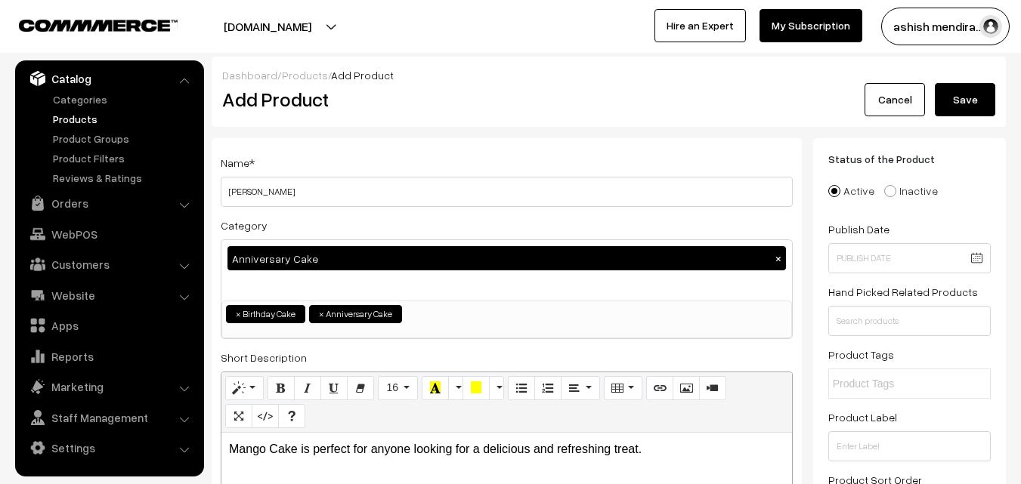
click at [964, 97] on button "Save" at bounding box center [965, 99] width 60 height 33
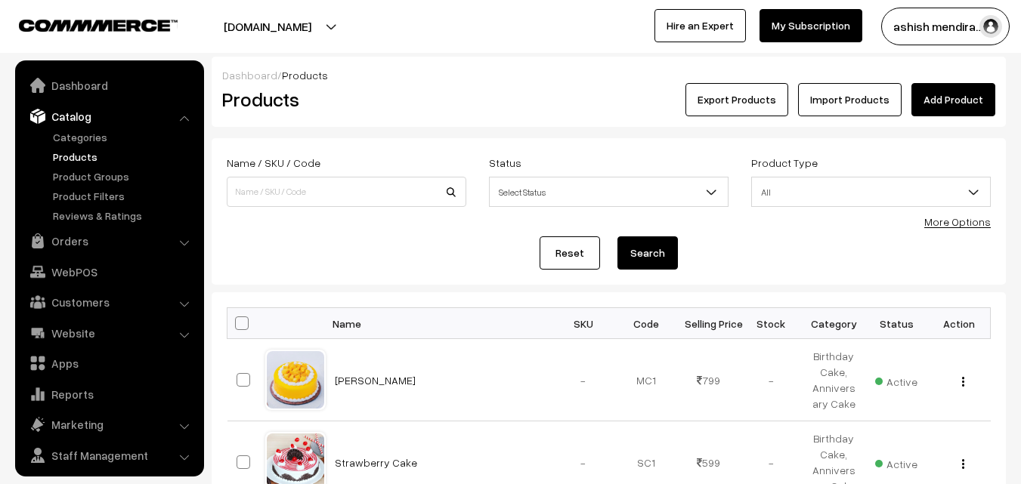
scroll to position [38, 0]
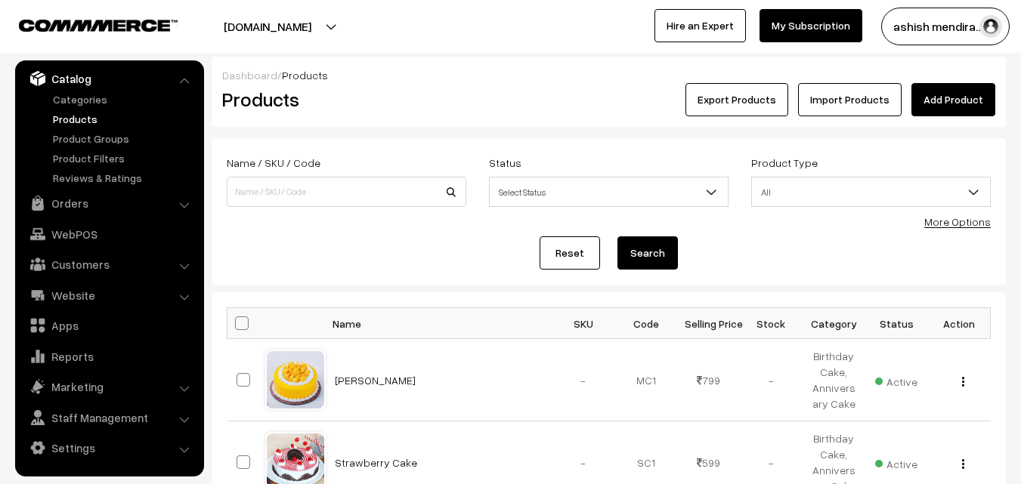
click at [942, 105] on link "Add Product" at bounding box center [953, 99] width 84 height 33
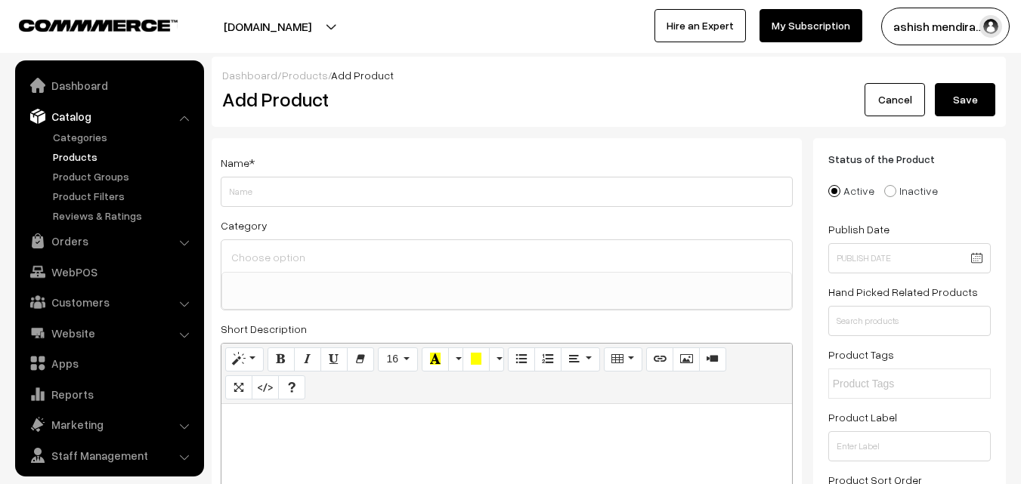
select select
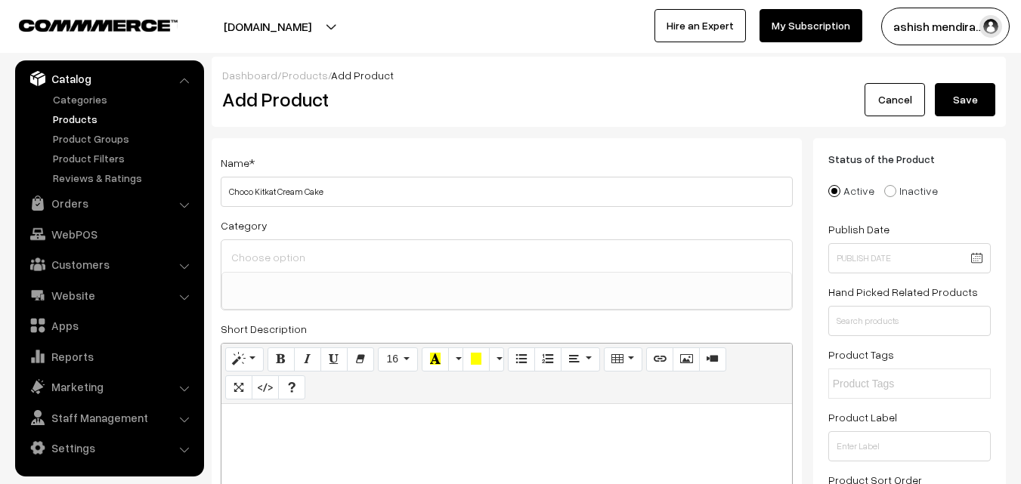
type input "Choco Kitkat Cream Cake"
click at [289, 265] on input at bounding box center [506, 257] width 559 height 22
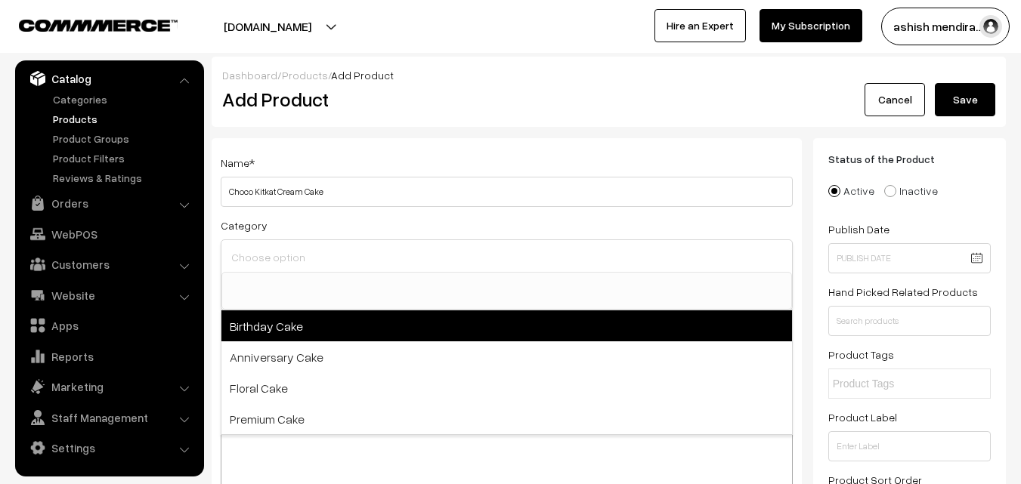
click at [276, 325] on span "Birthday Cake" at bounding box center [506, 326] width 571 height 31
select select "1"
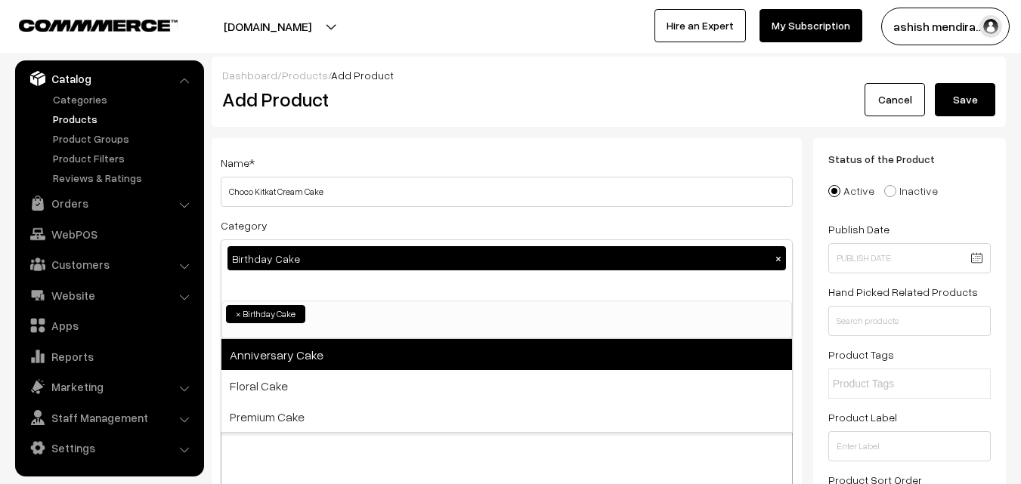
click at [268, 349] on span "Anniversary Cake" at bounding box center [506, 354] width 571 height 31
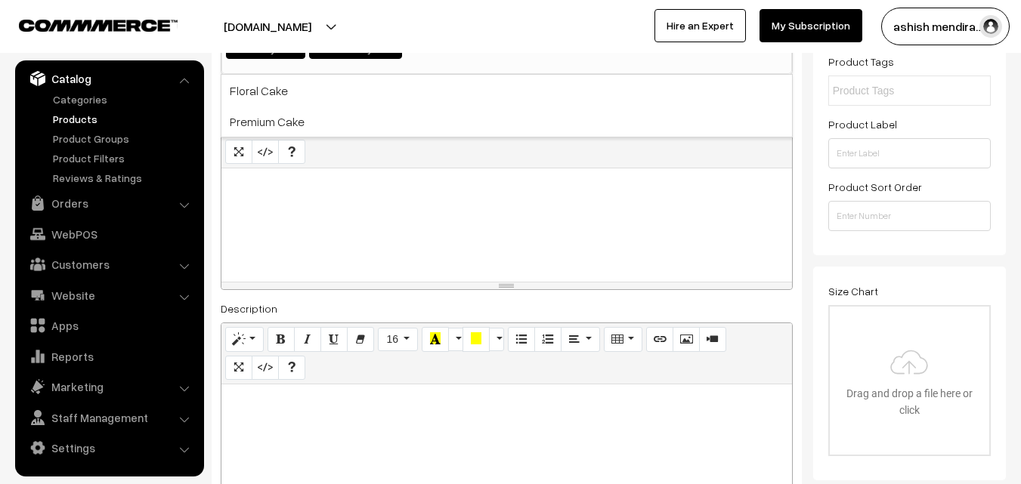
scroll to position [303, 0]
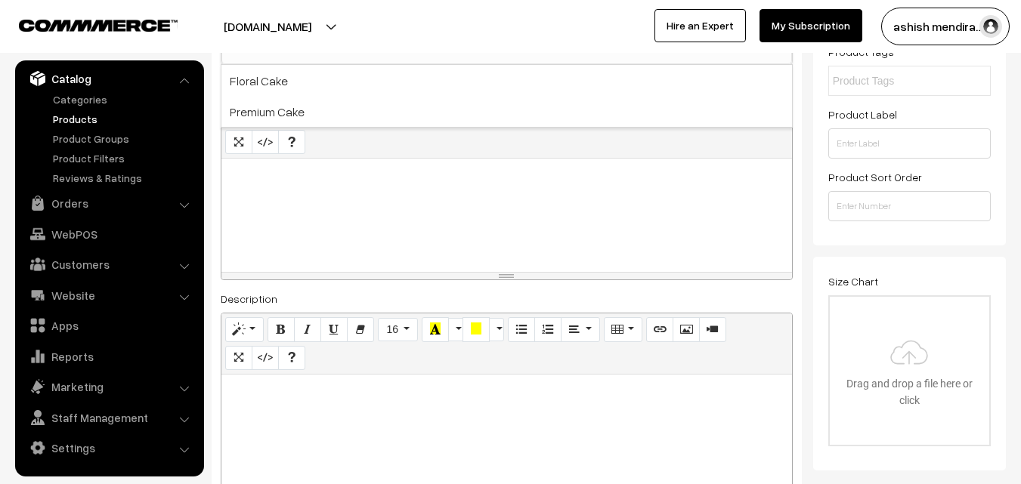
click at [354, 212] on div at bounding box center [506, 215] width 571 height 113
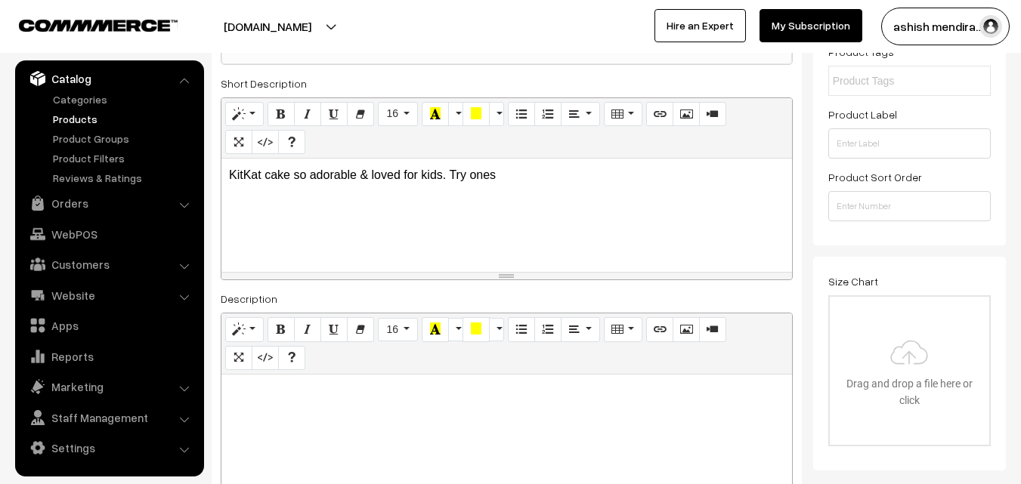
click at [813, 195] on div "Status of the Product Active Inactive Product Type -- Select -- -- Select -- Pu…" at bounding box center [909, 40] width 193 height 410
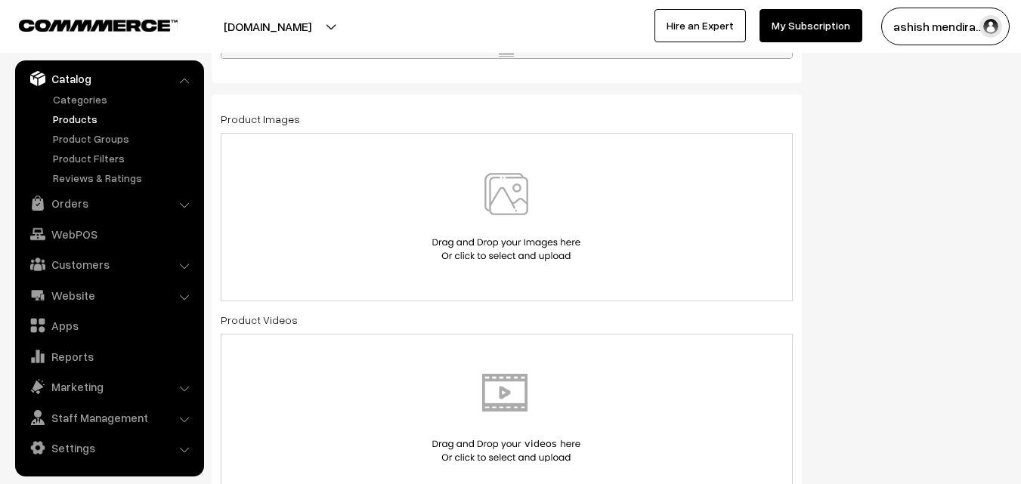
scroll to position [817, 0]
click at [518, 196] on img at bounding box center [507, 216] width 156 height 88
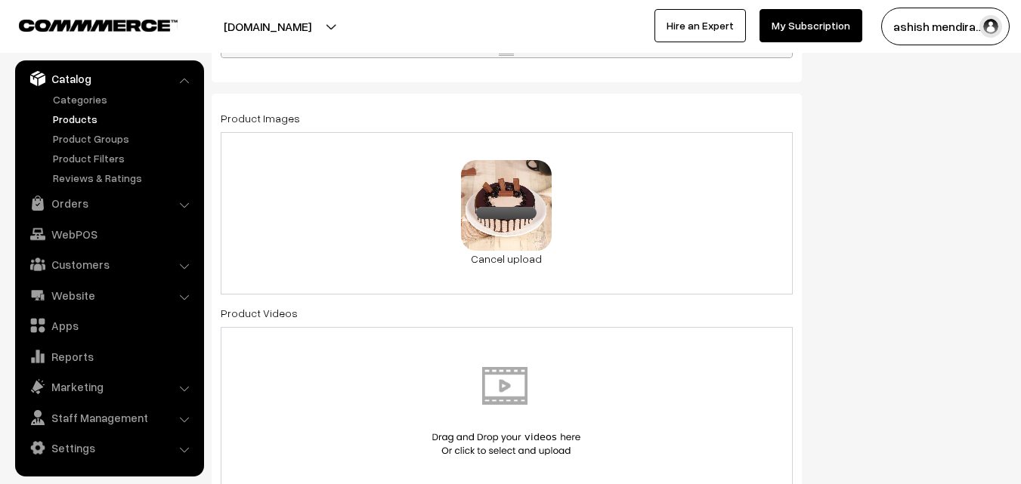
click at [888, 194] on div "Status of the Product Active Inactive Product Type -- Select -- -- Select -- Pu…" at bounding box center [915, 414] width 204 height 2186
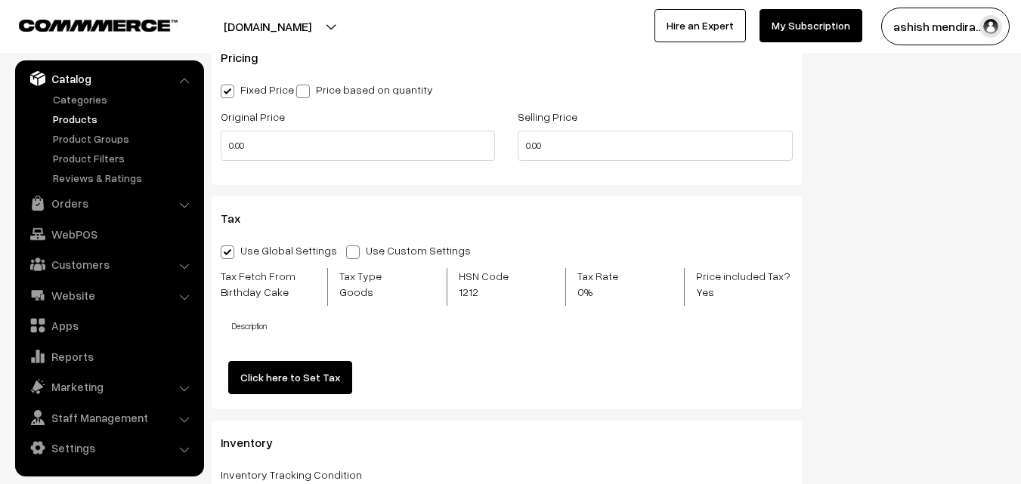
scroll to position [1573, 0]
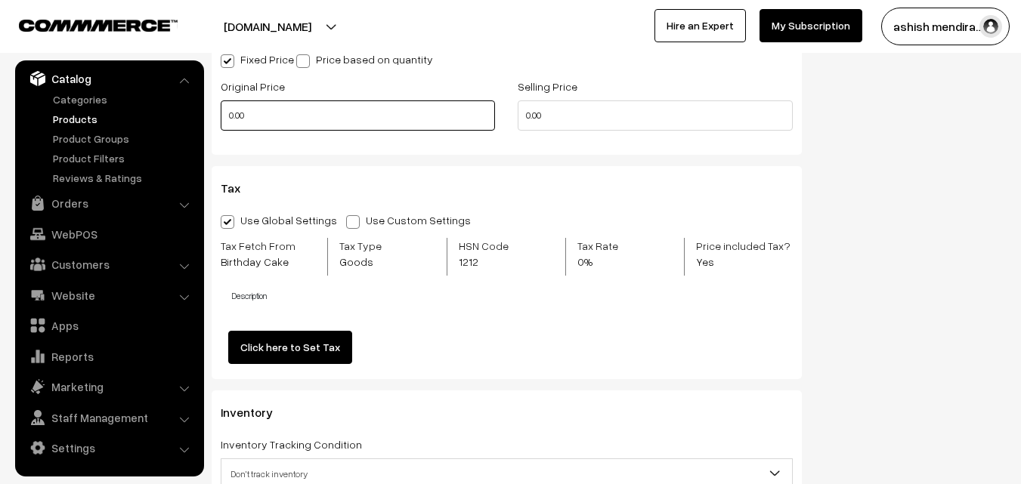
click at [373, 116] on input "0.00" at bounding box center [358, 116] width 274 height 30
type input "0"
type input "799"
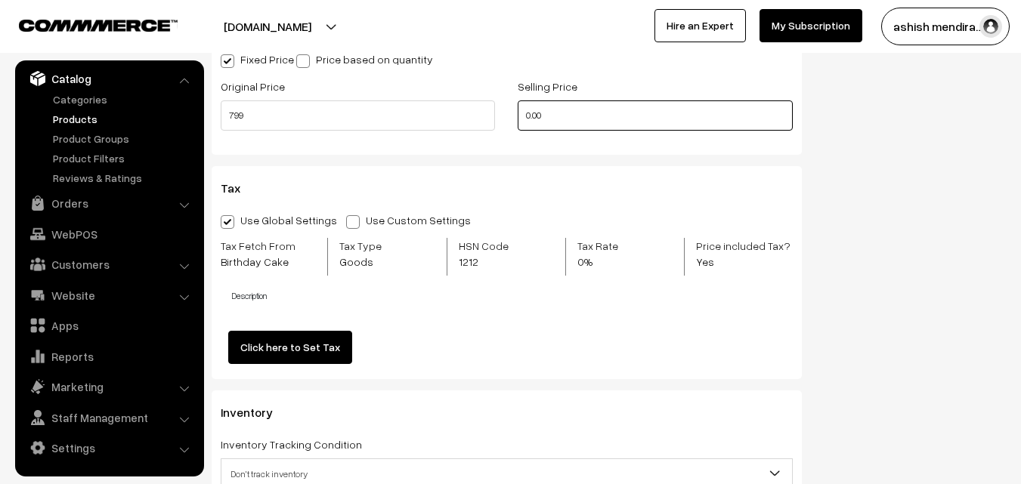
click at [547, 119] on input "0.00" at bounding box center [655, 116] width 274 height 30
type input "0"
type input "699"
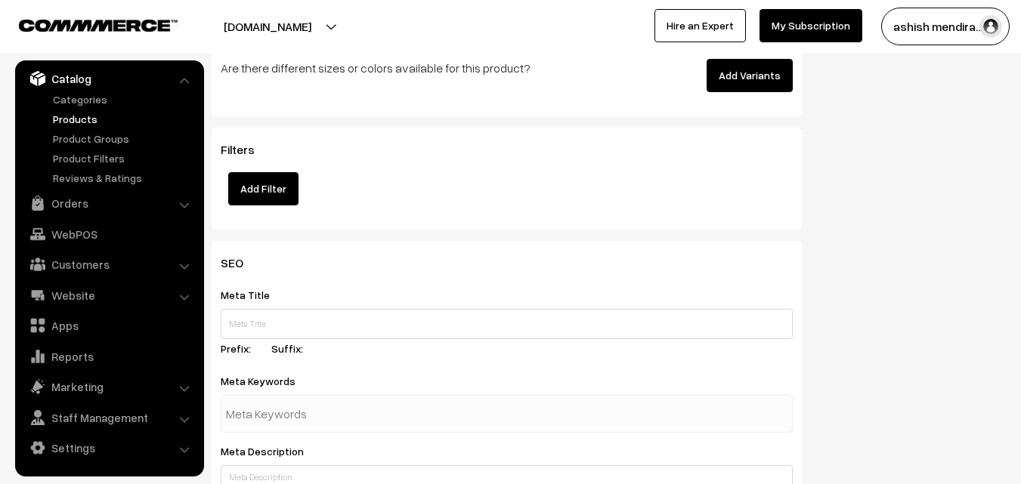
scroll to position [2087, 0]
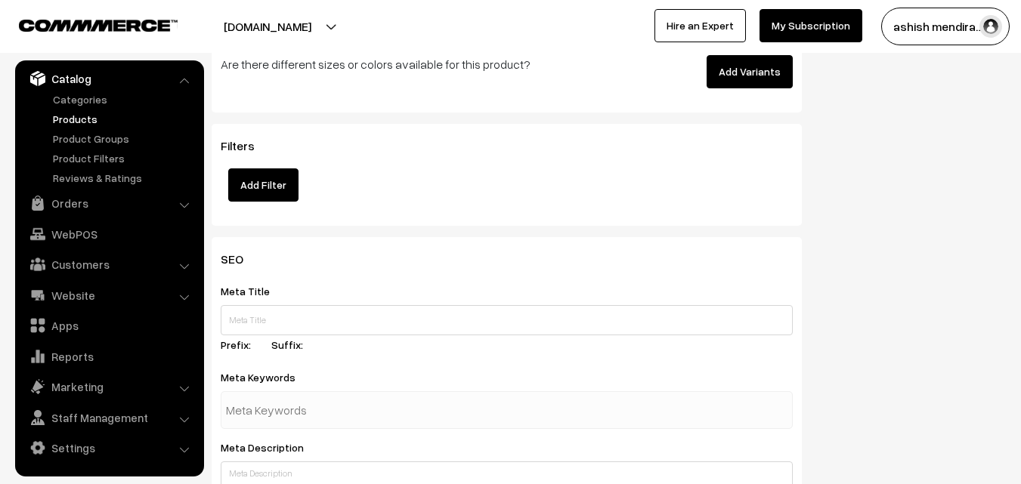
click at [747, 70] on button "Add Variants" at bounding box center [750, 71] width 86 height 33
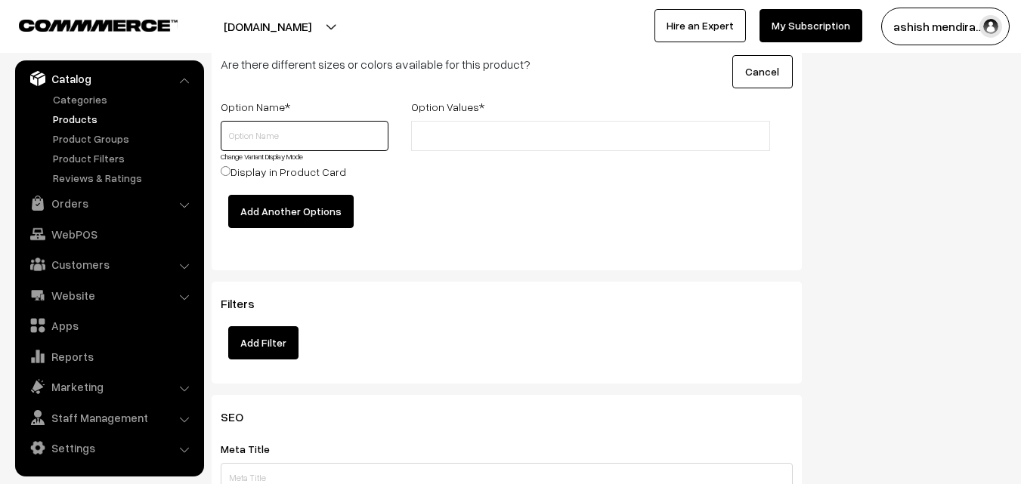
click at [255, 123] on input "text" at bounding box center [305, 136] width 168 height 30
type input "0.5 kg"
click at [458, 135] on input "text" at bounding box center [482, 136] width 132 height 16
type input "699"
click at [221, 169] on input "Display in Product Card" at bounding box center [226, 171] width 10 height 10
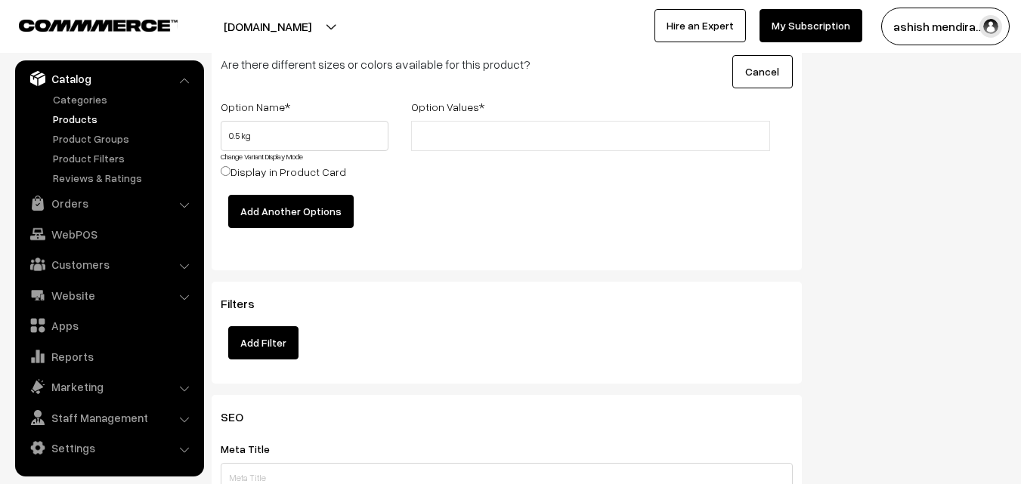
radio input "true"
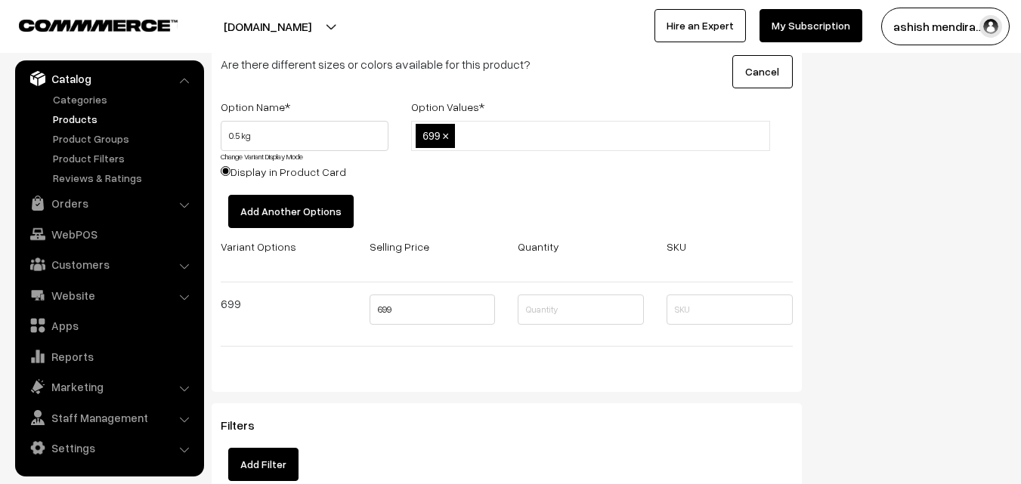
click at [280, 206] on button "Add Another Options" at bounding box center [290, 211] width 125 height 33
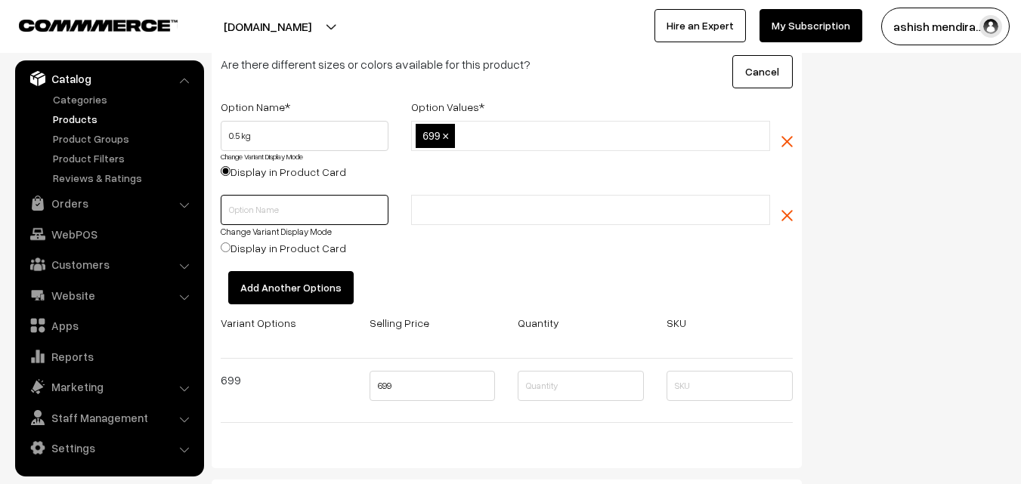
click at [255, 209] on input "text" at bounding box center [305, 210] width 168 height 30
type input "1 kg"
click at [456, 206] on input "text" at bounding box center [482, 211] width 132 height 16
type input "1399"
click at [294, 276] on button "Add Another Options" at bounding box center [290, 287] width 125 height 33
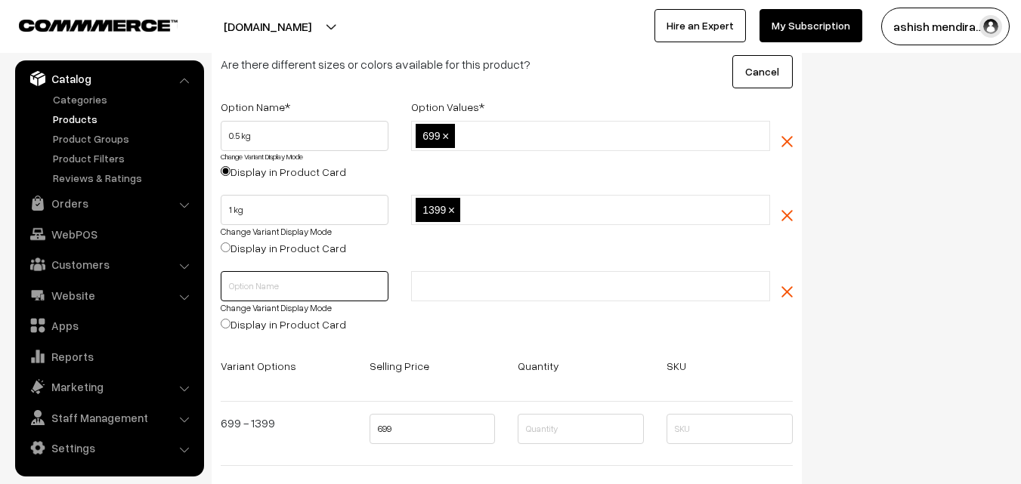
click at [271, 283] on input "text" at bounding box center [305, 286] width 168 height 30
type input "2 kg"
click at [434, 289] on input "text" at bounding box center [482, 287] width 132 height 16
type input "2499"
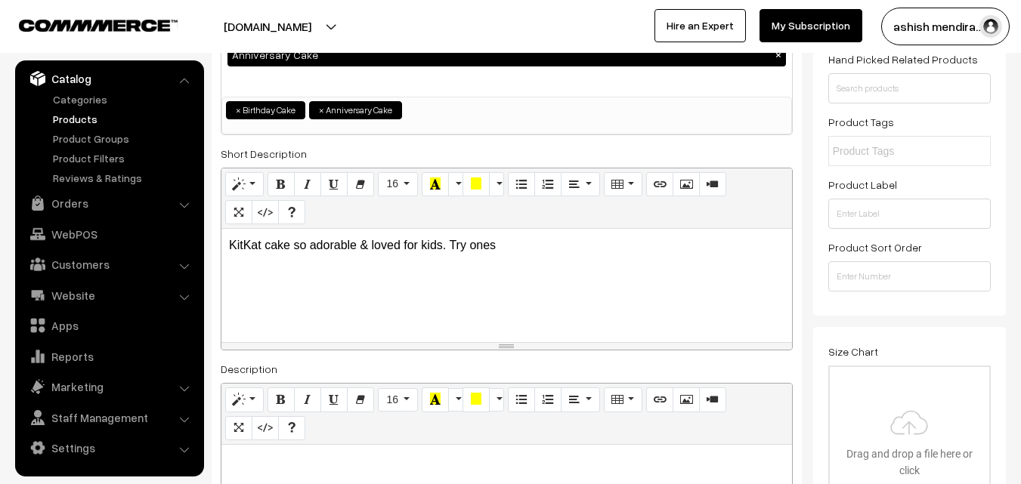
scroll to position [0, 0]
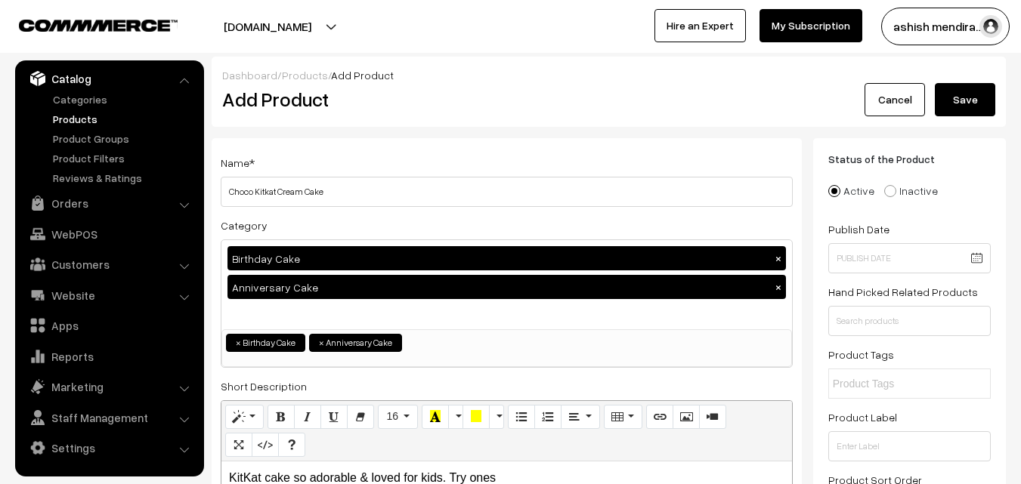
click at [979, 103] on button "Save" at bounding box center [965, 99] width 60 height 33
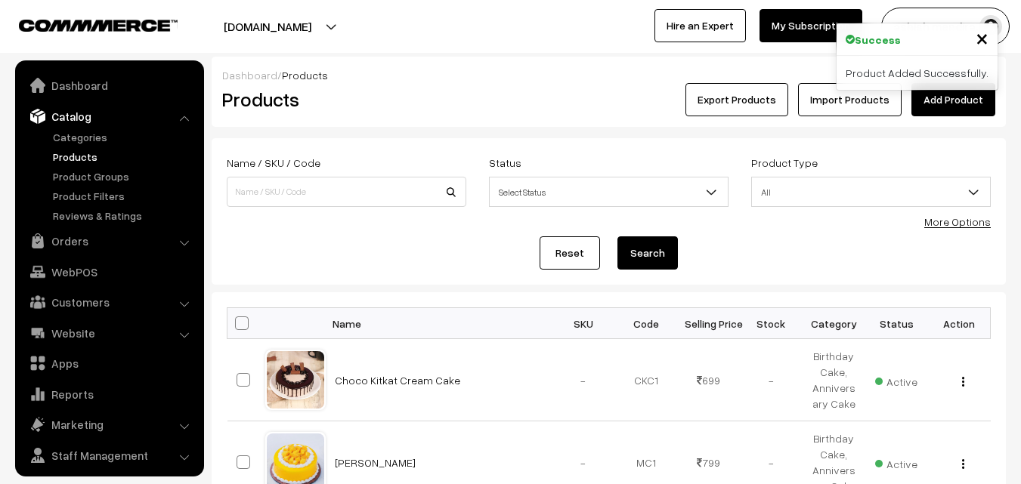
scroll to position [38, 0]
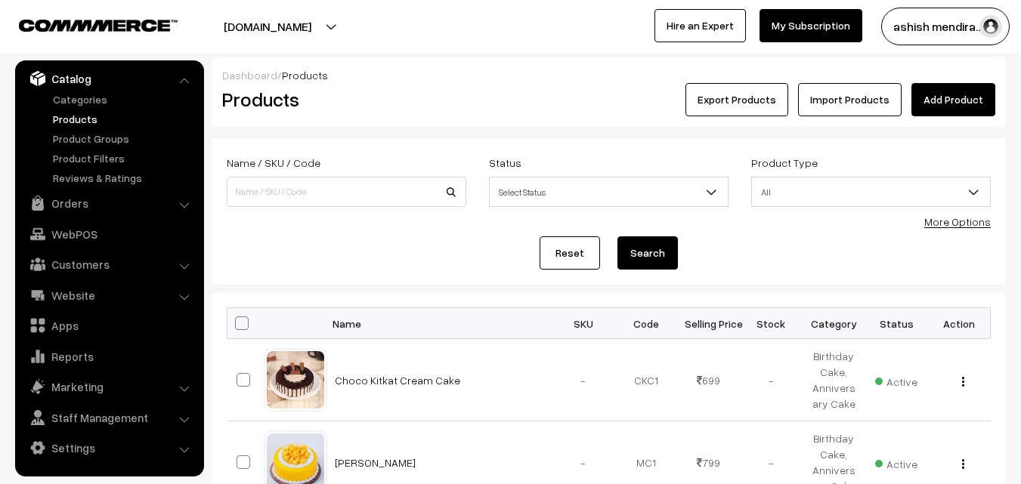
click at [955, 98] on link "Add Product" at bounding box center [953, 99] width 84 height 33
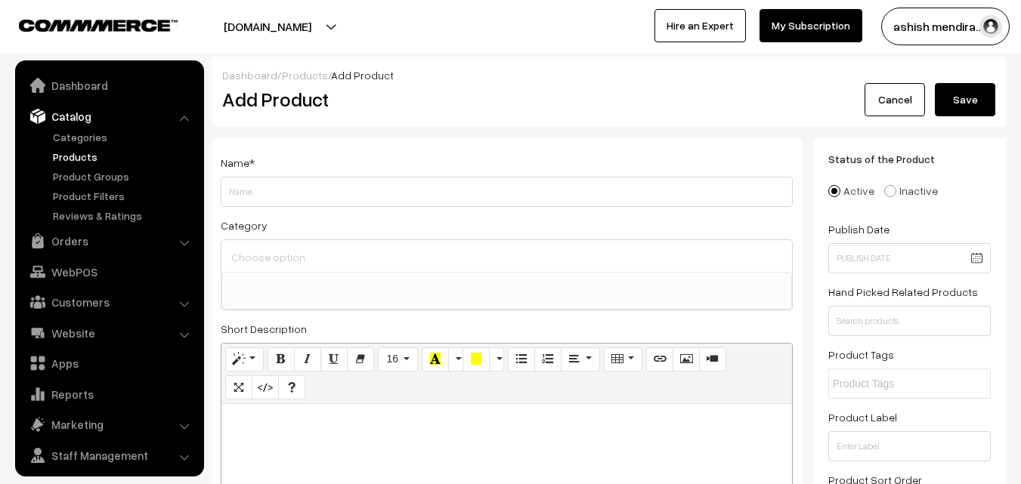
select select
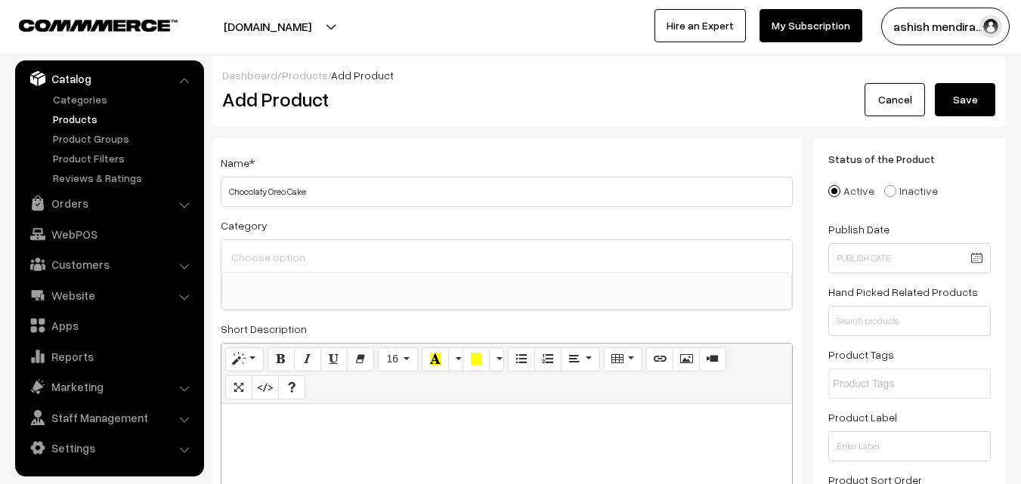
type input "Chocolaty Oreo Cake"
click at [271, 259] on input at bounding box center [506, 257] width 559 height 22
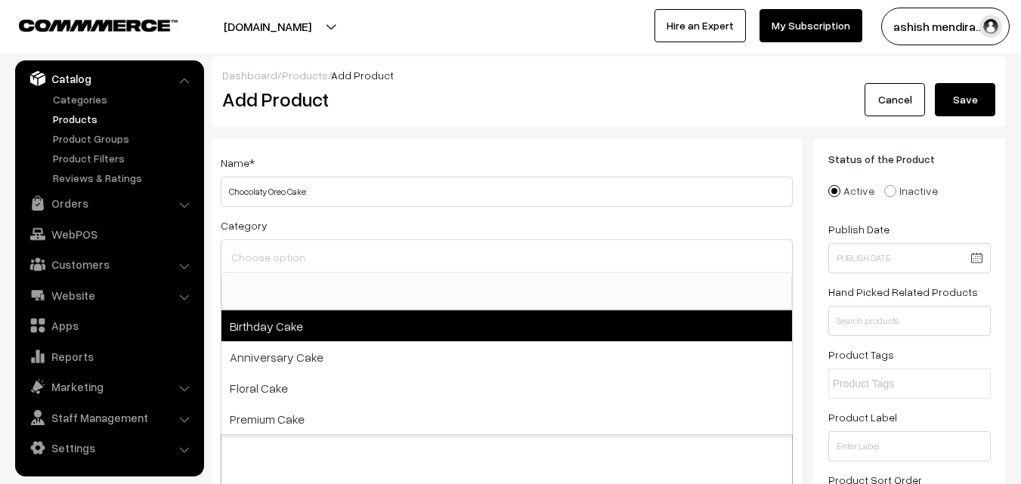
click at [265, 320] on span "Birthday Cake" at bounding box center [506, 326] width 571 height 31
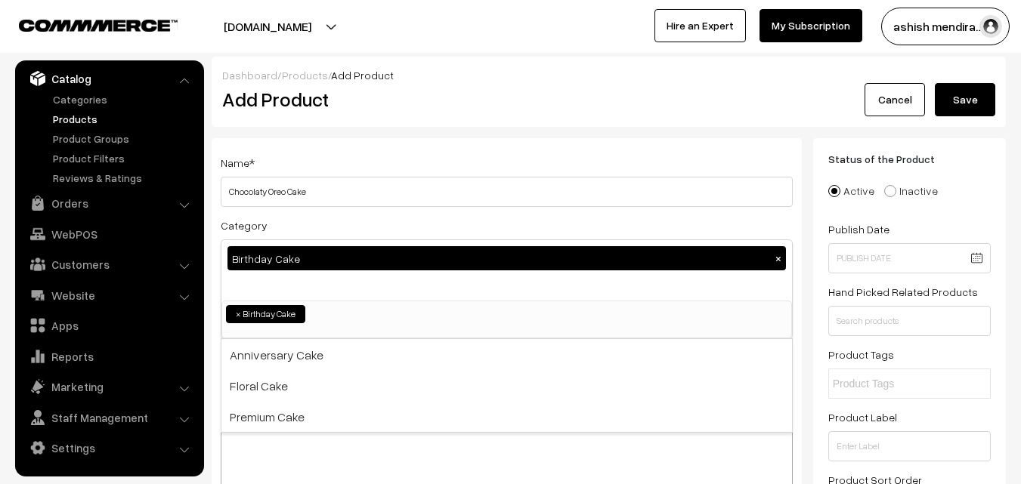
select select "1"
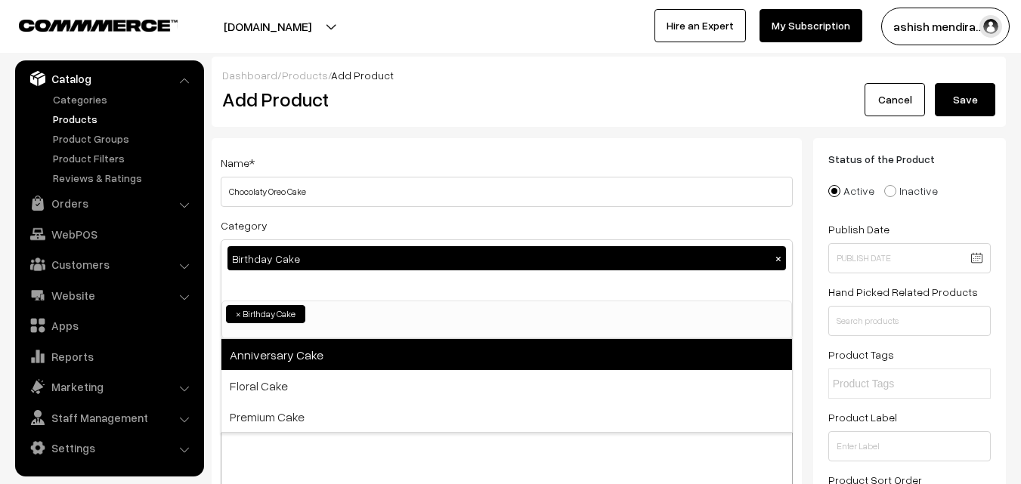
click at [267, 347] on span "Anniversary Cake" at bounding box center [506, 354] width 571 height 31
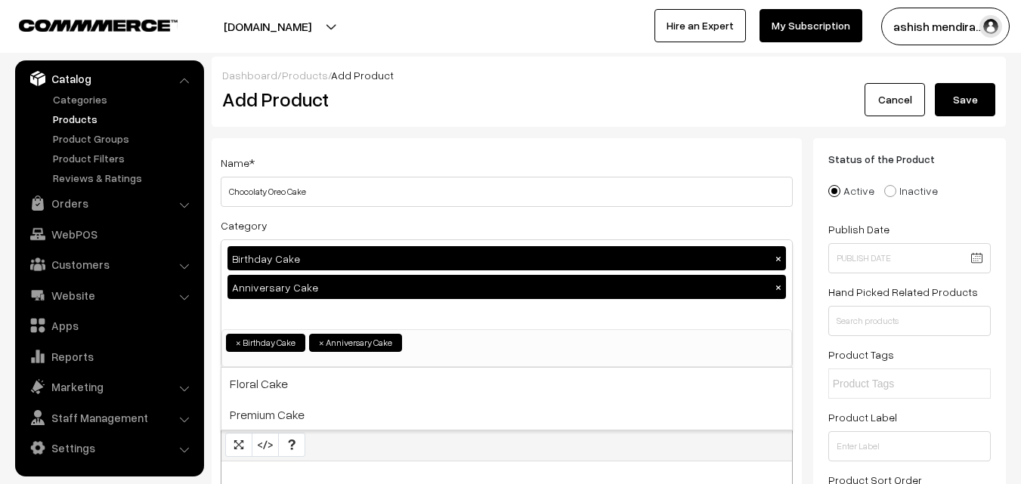
click at [1004, 116] on div "Dashboard / Products / Add Product Add Product Cancel Save" at bounding box center [609, 92] width 794 height 70
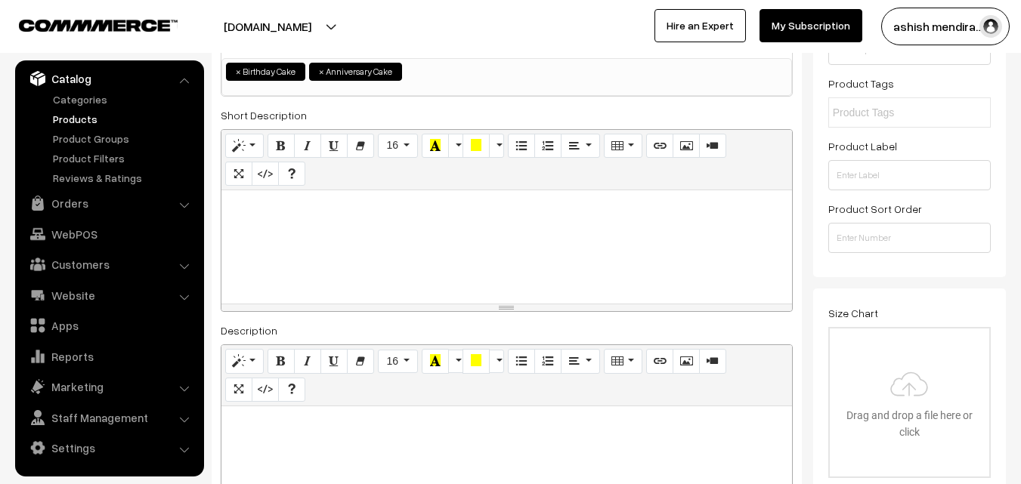
scroll to position [272, 0]
click at [291, 231] on div at bounding box center [506, 246] width 571 height 113
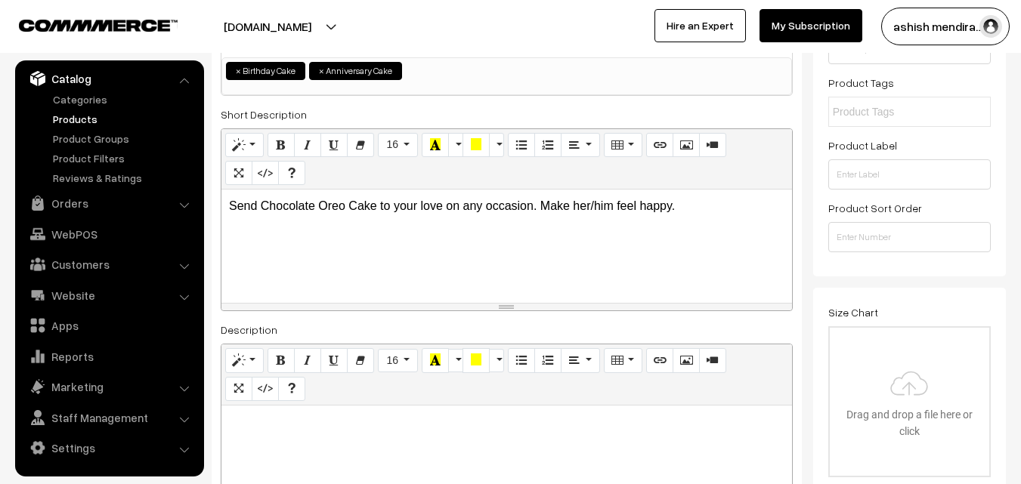
click at [999, 107] on div "Status of the Product Active Inactive Product Type -- Select -- -- Select -- Pu…" at bounding box center [909, 71] width 193 height 410
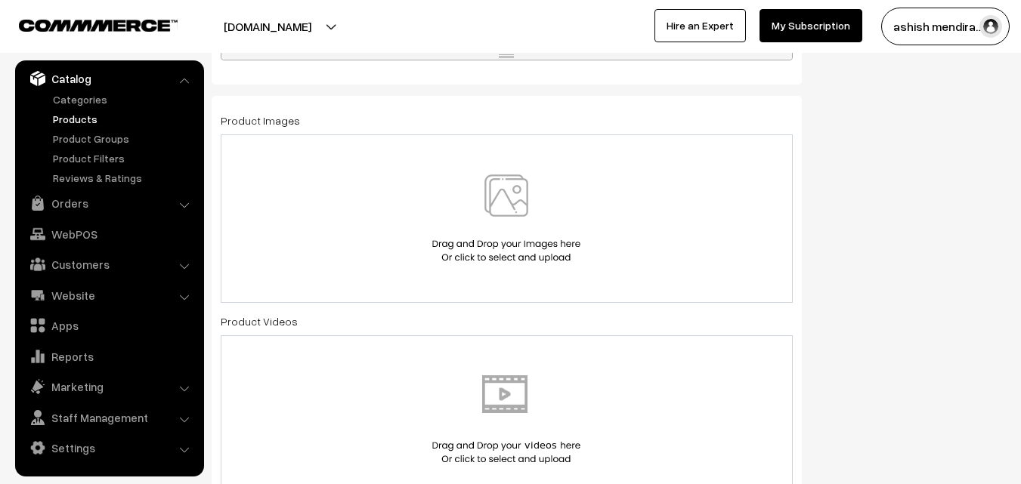
scroll to position [816, 0]
click at [504, 213] on img at bounding box center [507, 217] width 156 height 88
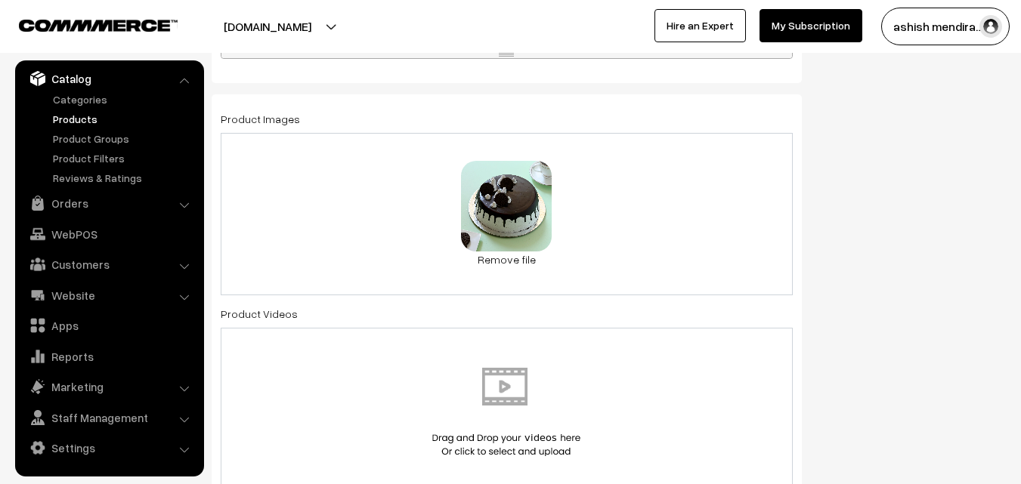
click at [965, 175] on div "Status of the Product Active Inactive Product Type -- Select -- -- Select -- Pu…" at bounding box center [915, 415] width 204 height 2186
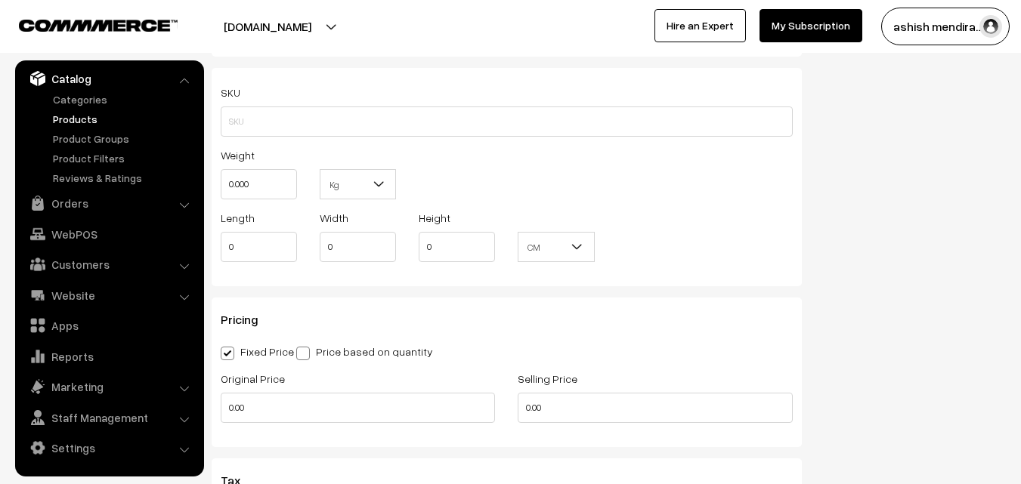
scroll to position [1300, 0]
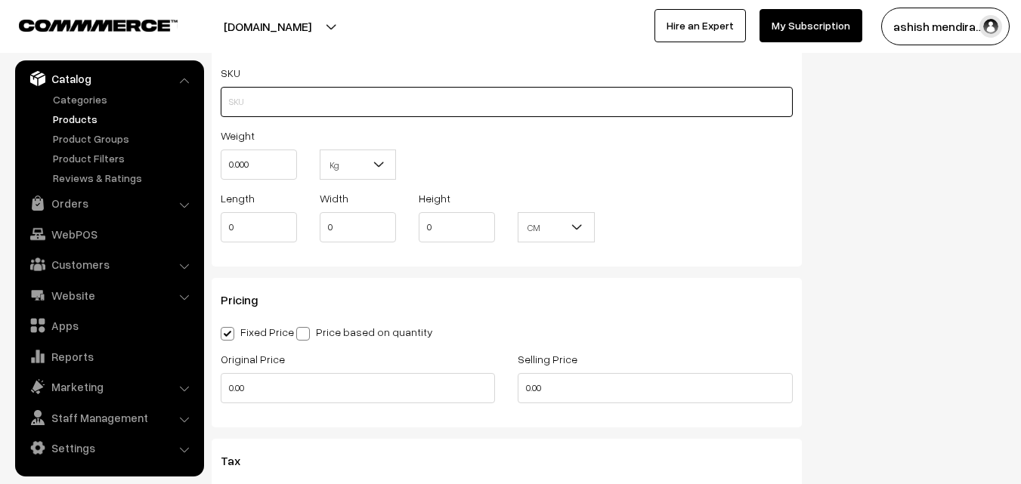
click at [249, 91] on input "text" at bounding box center [507, 102] width 572 height 30
type input "CAKEAPP10"
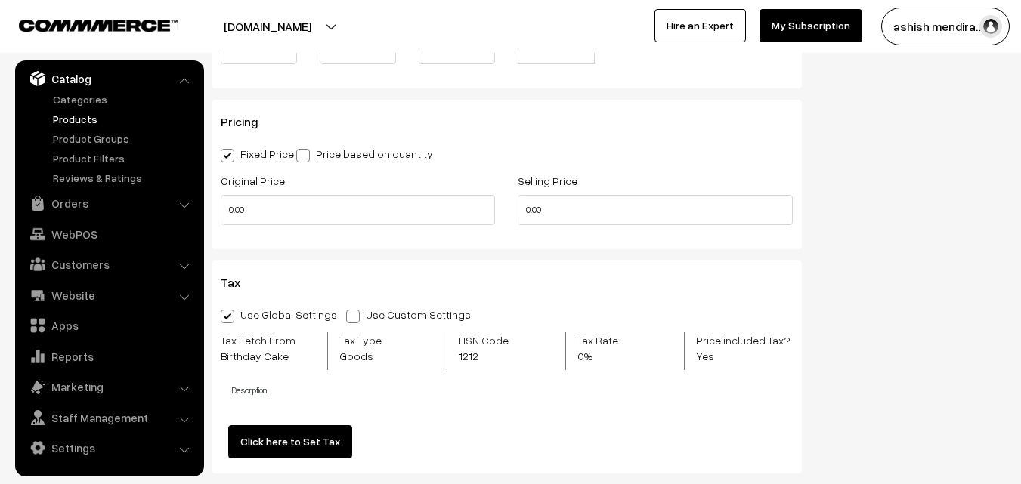
scroll to position [1481, 0]
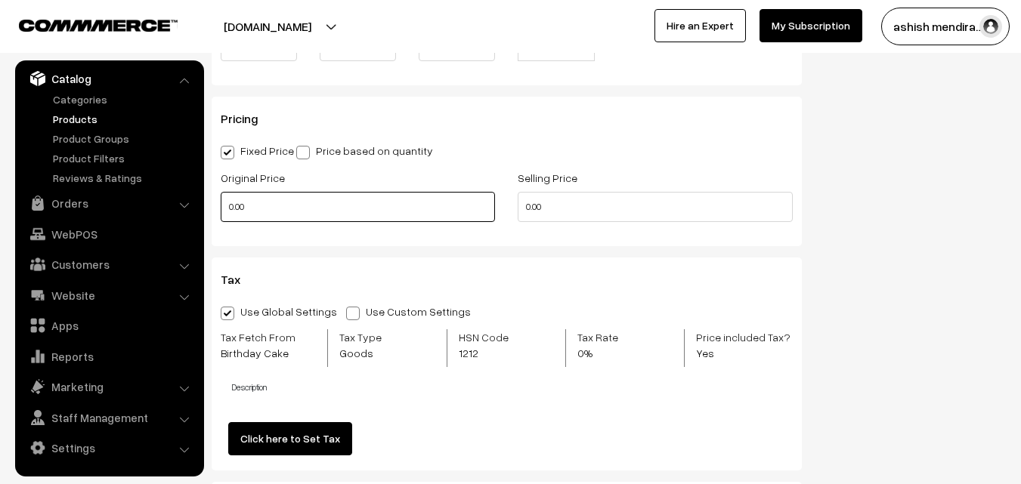
click at [244, 212] on input "0.00" at bounding box center [358, 207] width 274 height 30
type input "0"
type input "899"
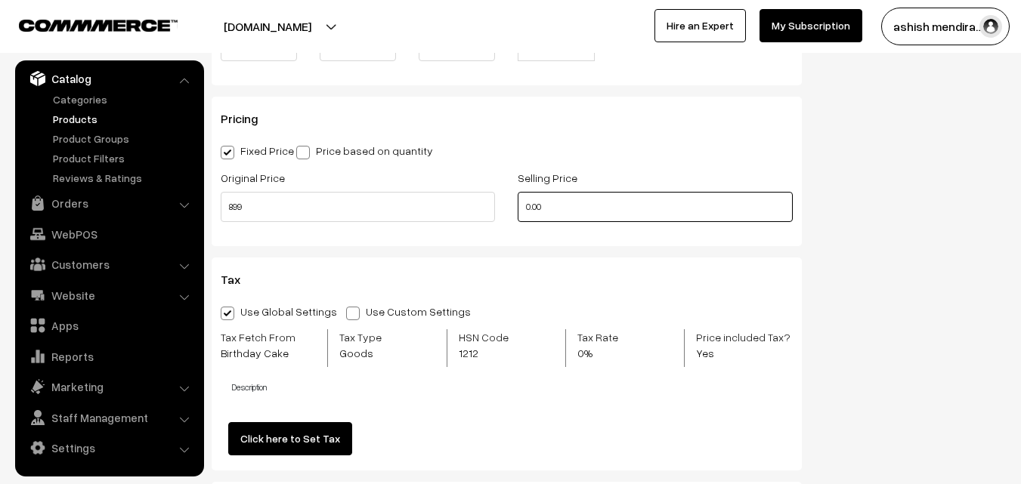
click at [543, 209] on input "0.00" at bounding box center [655, 207] width 274 height 30
type input "799"
drag, startPoint x: 899, startPoint y: 200, endPoint x: 933, endPoint y: 206, distance: 35.3
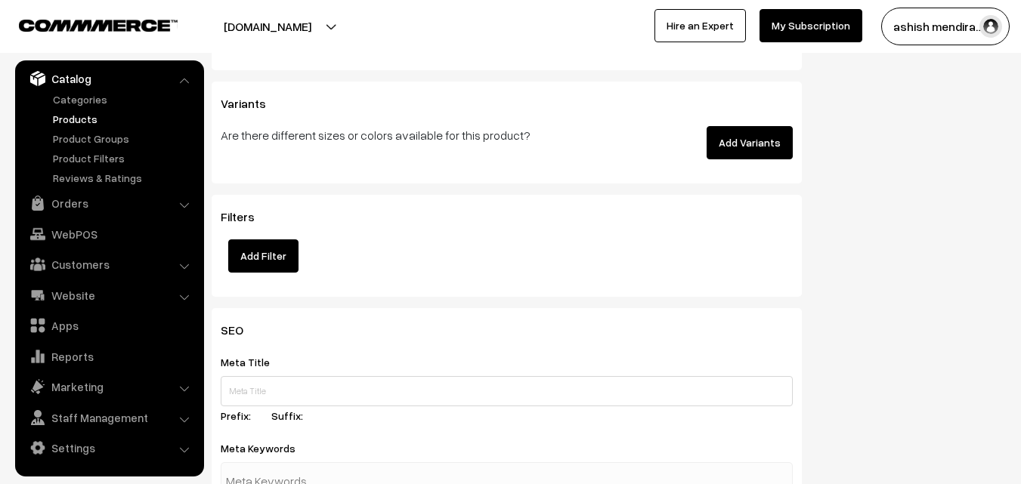
scroll to position [2056, 0]
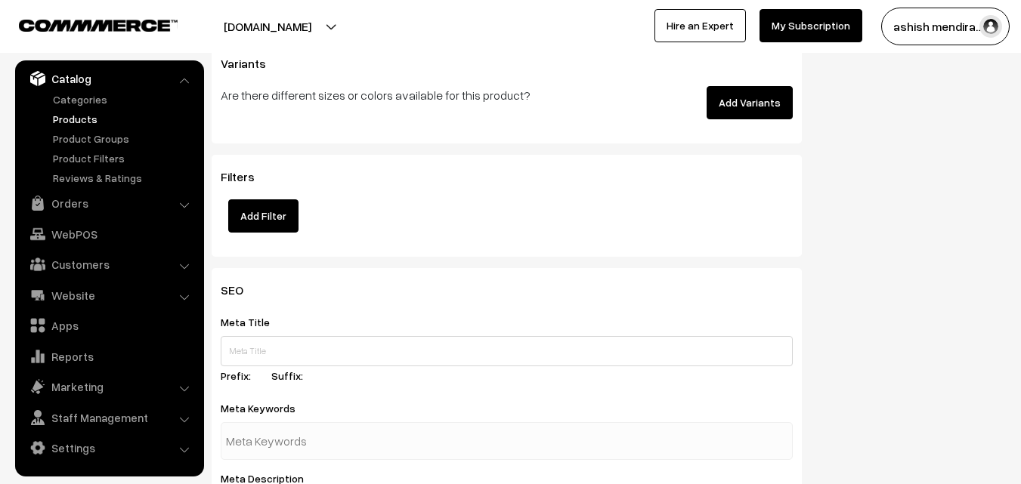
click at [747, 95] on button "Add Variants" at bounding box center [750, 102] width 86 height 33
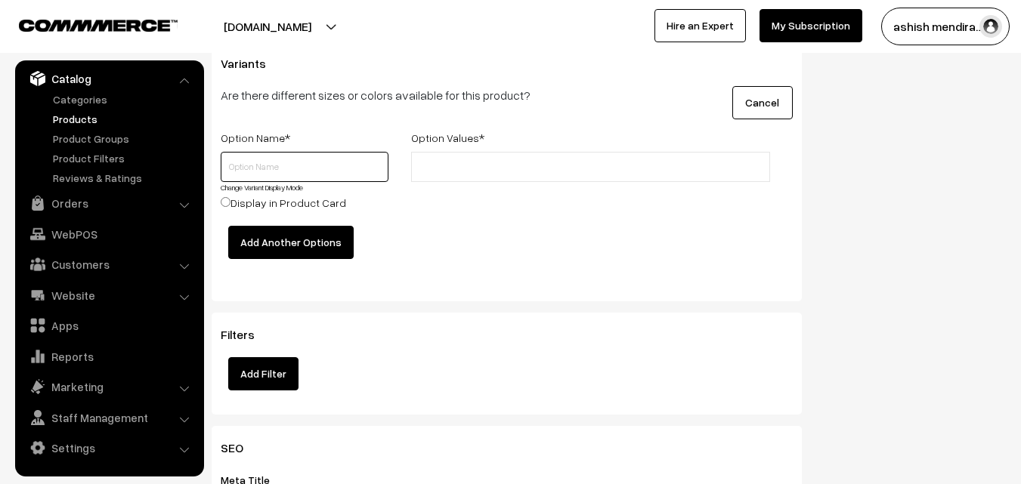
click at [268, 162] on input "text" at bounding box center [305, 167] width 168 height 30
type input "0.5 kg"
click at [472, 169] on input "text" at bounding box center [482, 167] width 132 height 16
type input "799"
click at [227, 200] on input "Display in Product Card" at bounding box center [226, 202] width 10 height 10
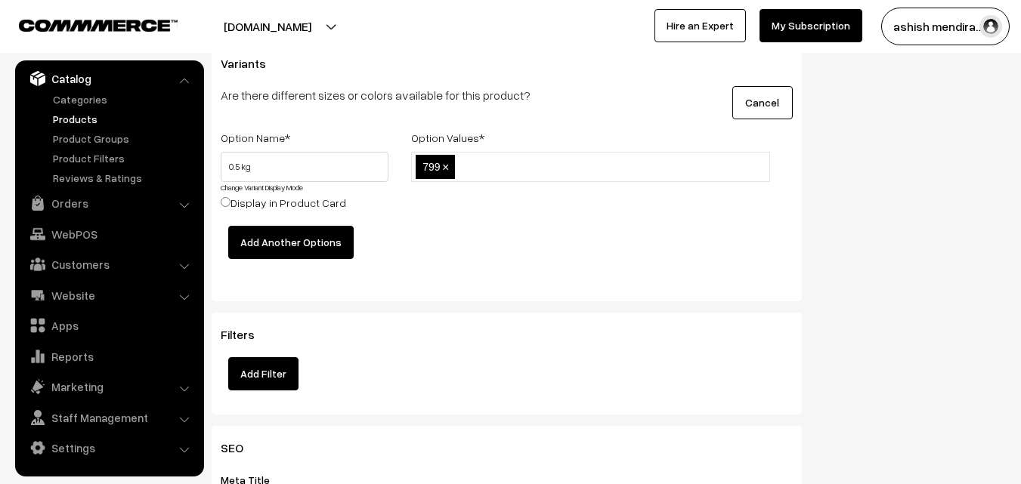
radio input "true"
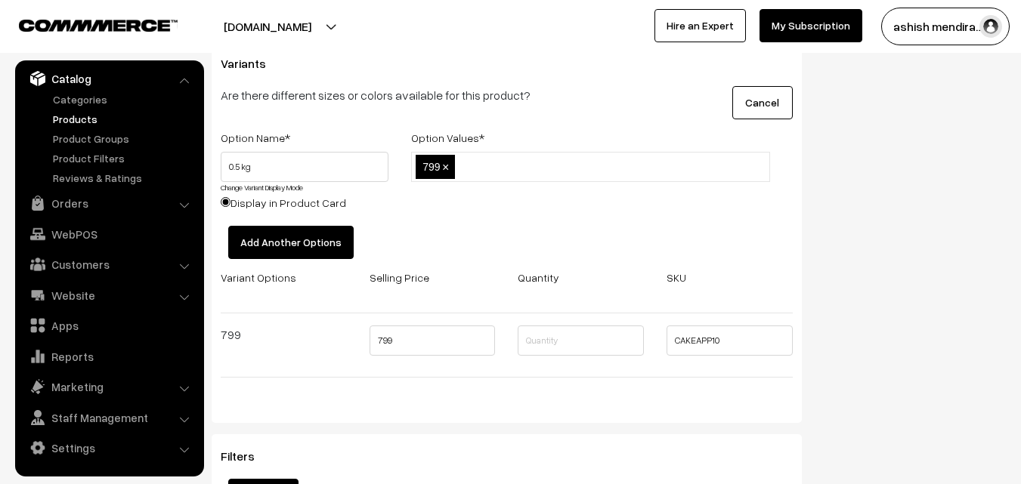
click at [291, 244] on button "Add Another Options" at bounding box center [290, 242] width 125 height 33
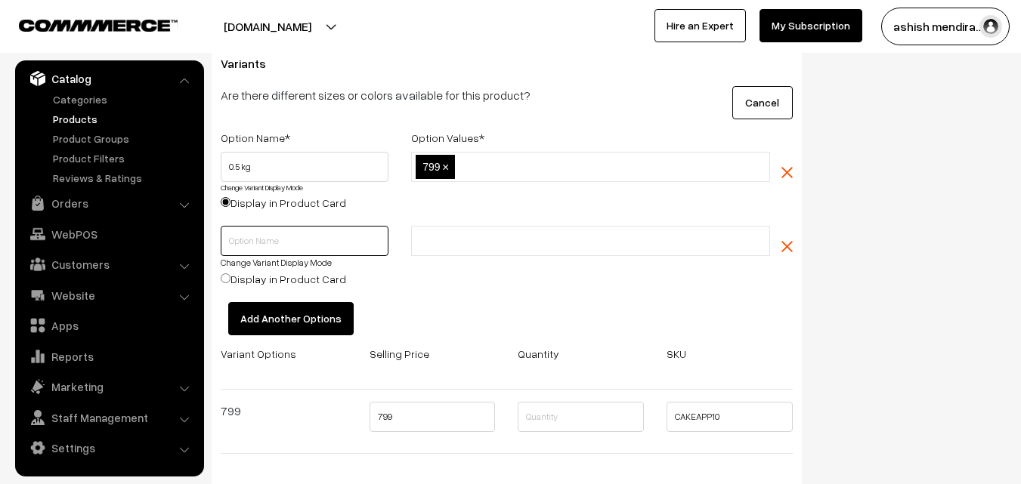
click at [258, 245] on input "text" at bounding box center [305, 241] width 168 height 30
type input "1 kg"
click at [460, 243] on input "text" at bounding box center [482, 242] width 132 height 16
type input "1399"
click at [273, 318] on button "Add Another Options" at bounding box center [290, 318] width 125 height 33
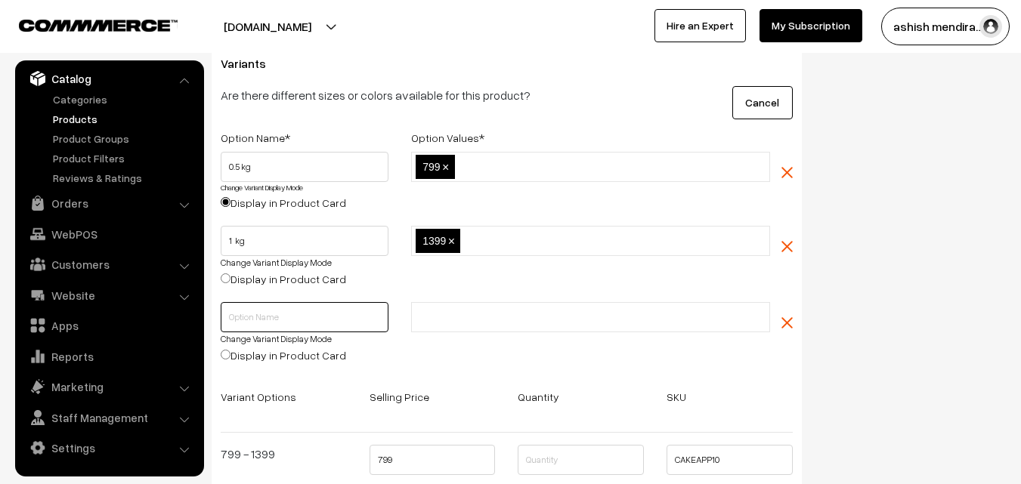
click at [243, 311] on input "text" at bounding box center [305, 317] width 168 height 30
type input "2 kg"
click at [465, 317] on input "text" at bounding box center [482, 318] width 132 height 16
type input "2599"
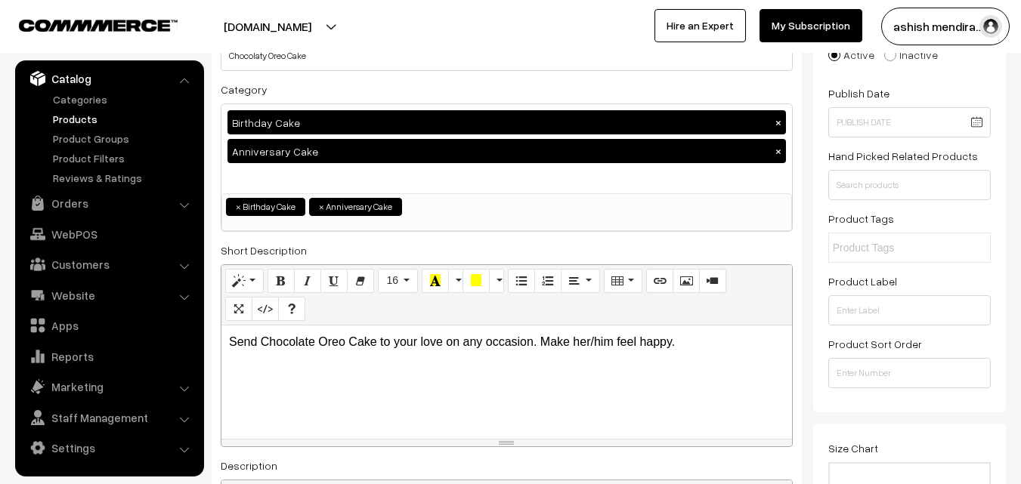
scroll to position [0, 0]
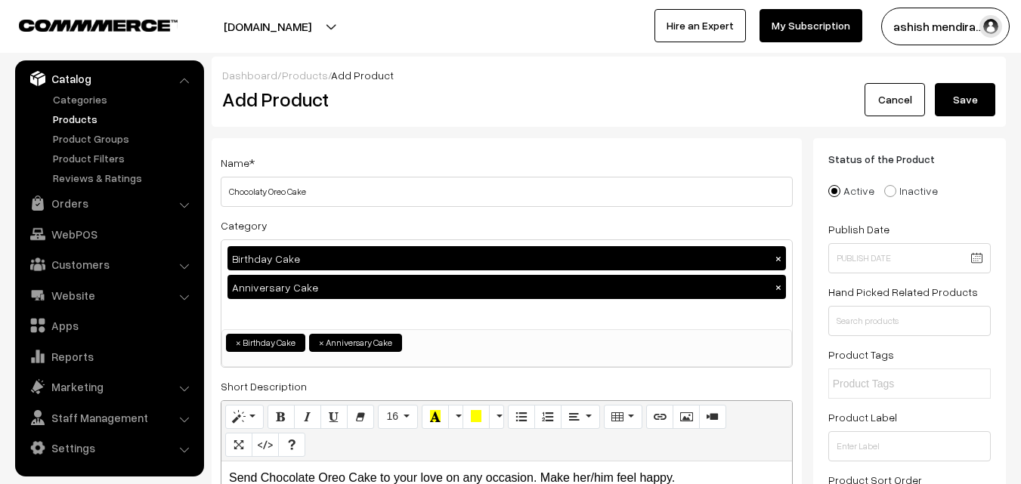
click at [972, 101] on button "Save" at bounding box center [965, 99] width 60 height 33
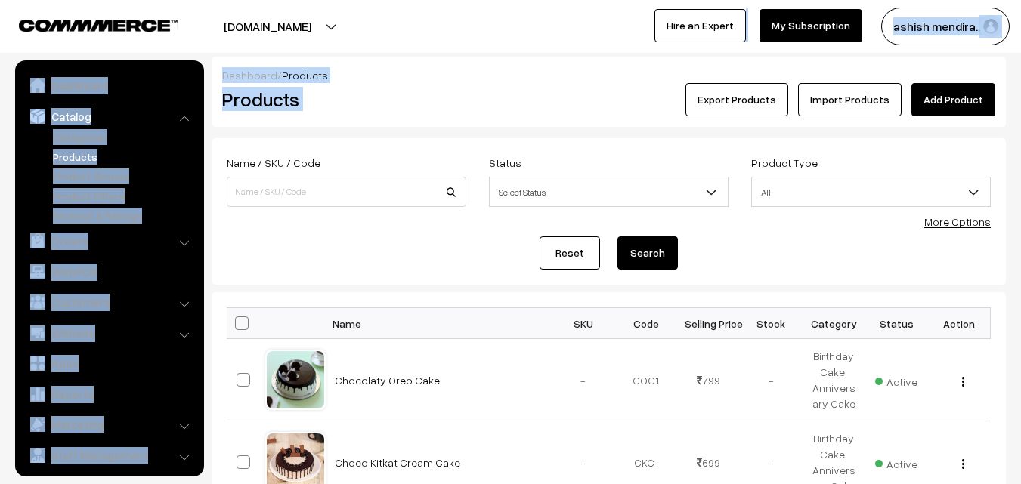
scroll to position [38, 0]
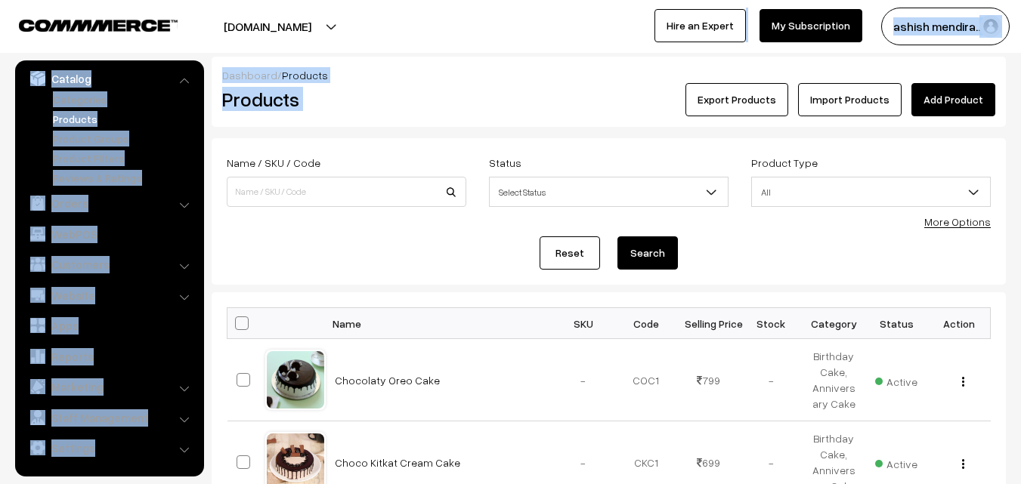
drag, startPoint x: 0, startPoint y: 0, endPoint x: 404, endPoint y: 45, distance: 406.9
click at [467, 76] on div "Dashboard / Products" at bounding box center [608, 75] width 773 height 16
